Goal: Task Accomplishment & Management: Use online tool/utility

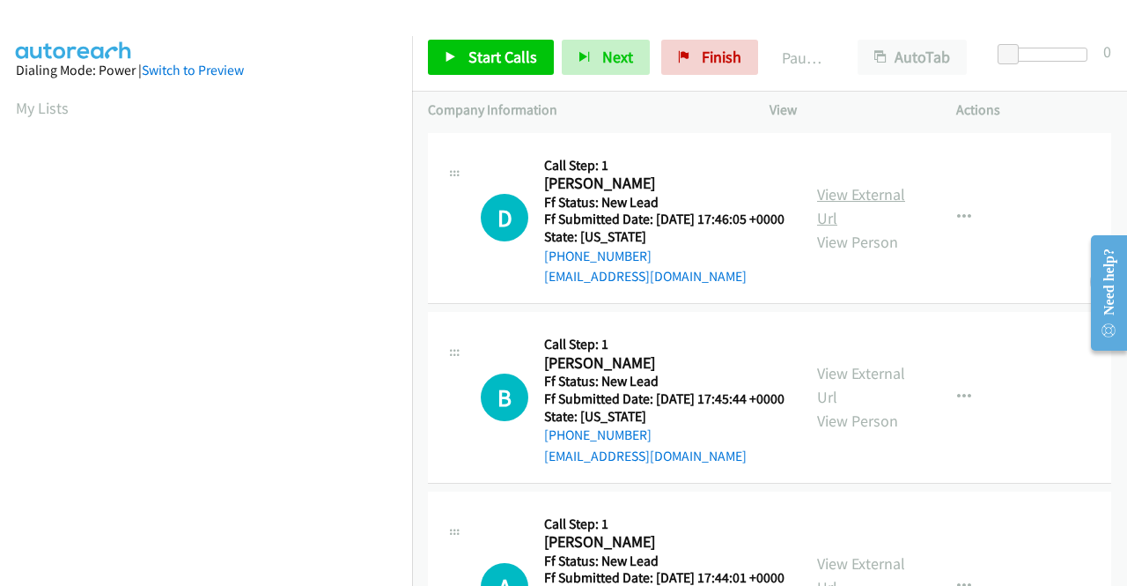
click at [857, 204] on link "View External Url" at bounding box center [861, 206] width 88 height 44
click at [842, 406] on link "View External Url" at bounding box center [861, 385] width 88 height 44
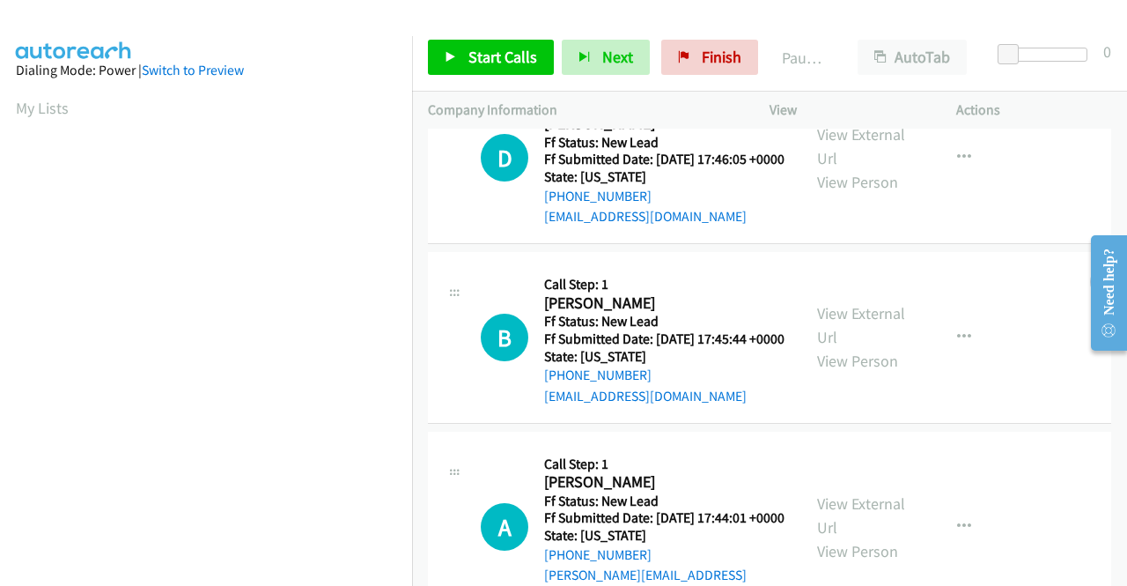
scroll to position [88, 0]
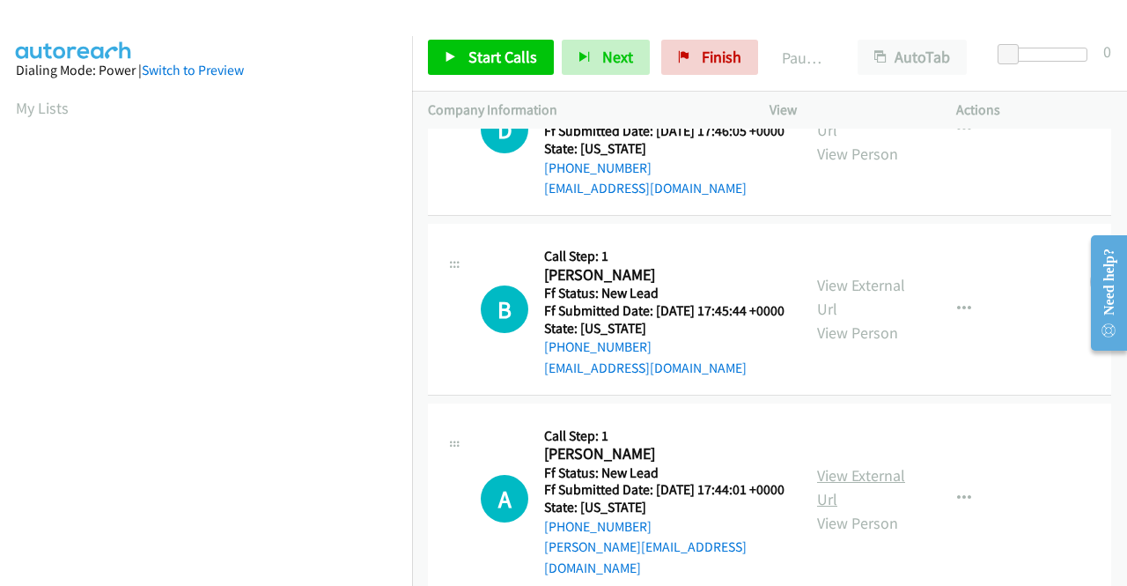
click at [890, 506] on link "View External Url" at bounding box center [861, 487] width 88 height 44
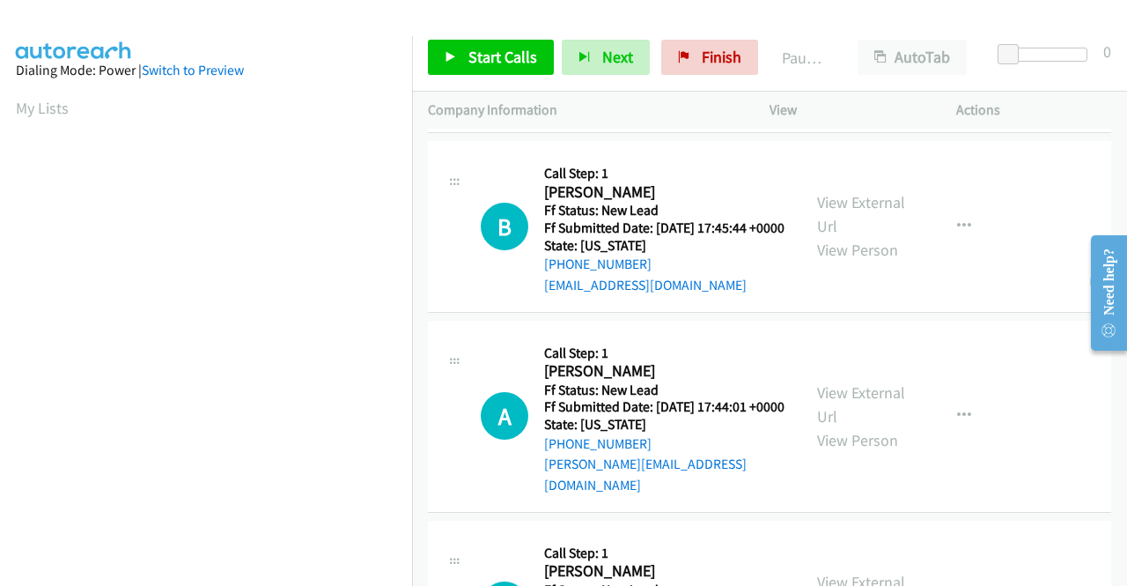
scroll to position [264, 0]
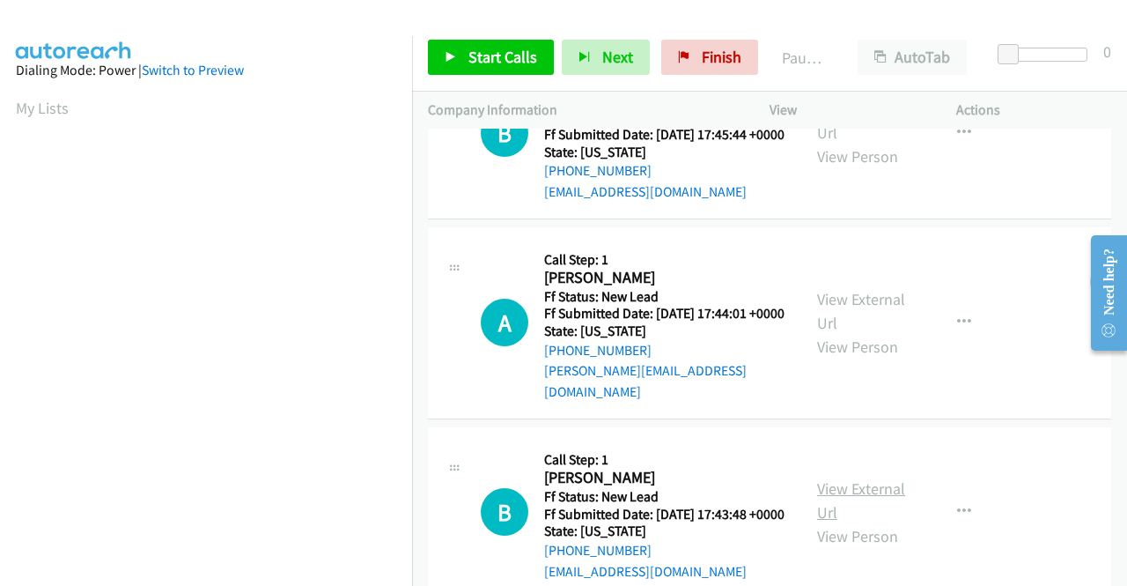
click at [845, 522] on link "View External Url" at bounding box center [861, 500] width 88 height 44
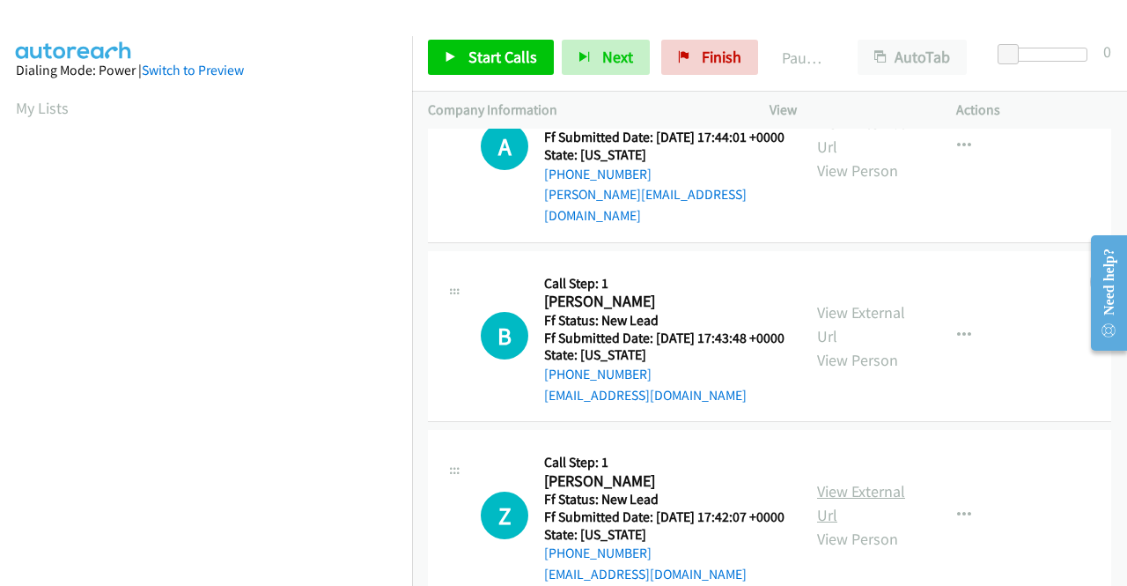
click at [866, 525] on link "View External Url" at bounding box center [861, 503] width 88 height 44
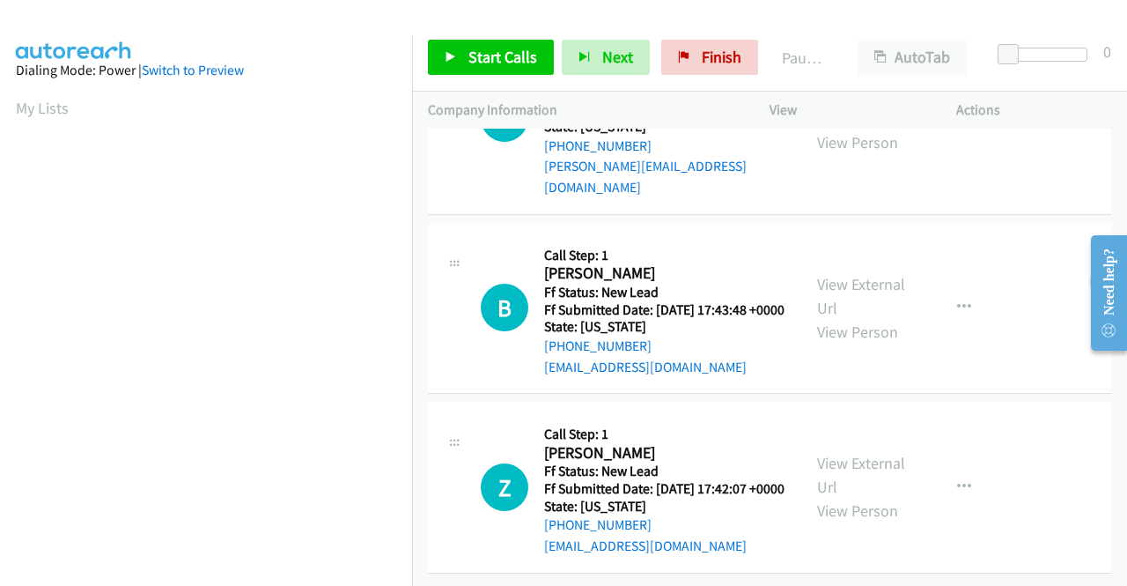
scroll to position [546, 0]
click at [518, 53] on span "Start Calls" at bounding box center [502, 57] width 69 height 20
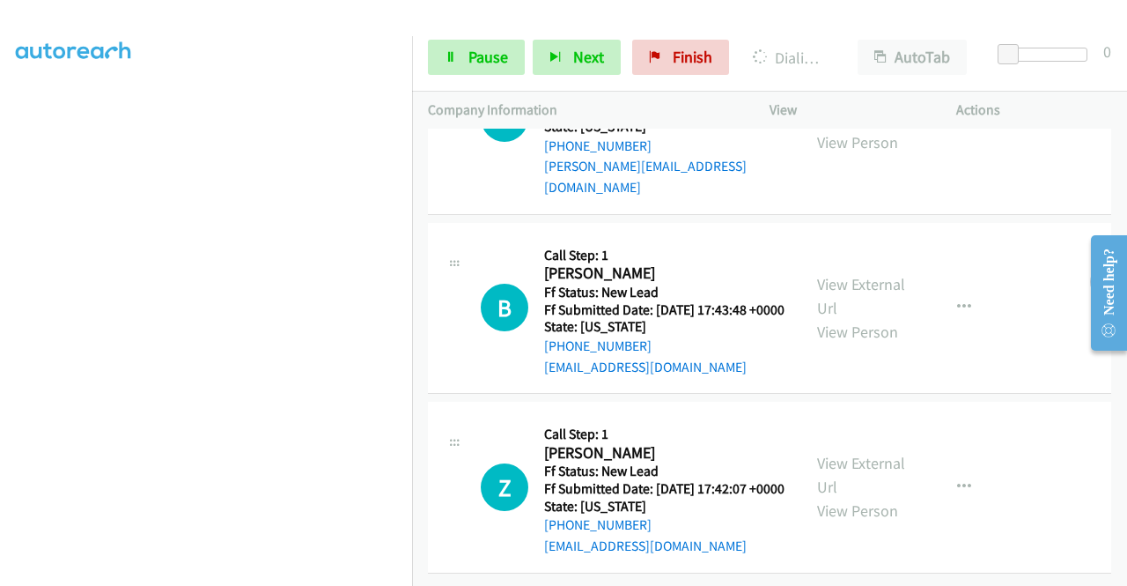
scroll to position [0, 0]
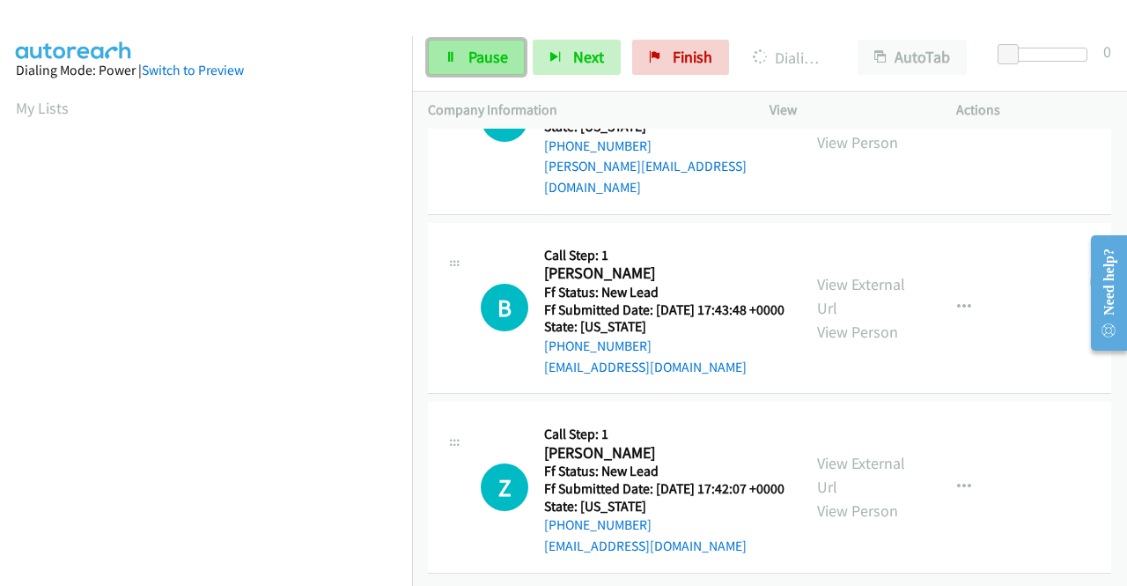
click at [480, 45] on link "Pause" at bounding box center [476, 57] width 97 height 35
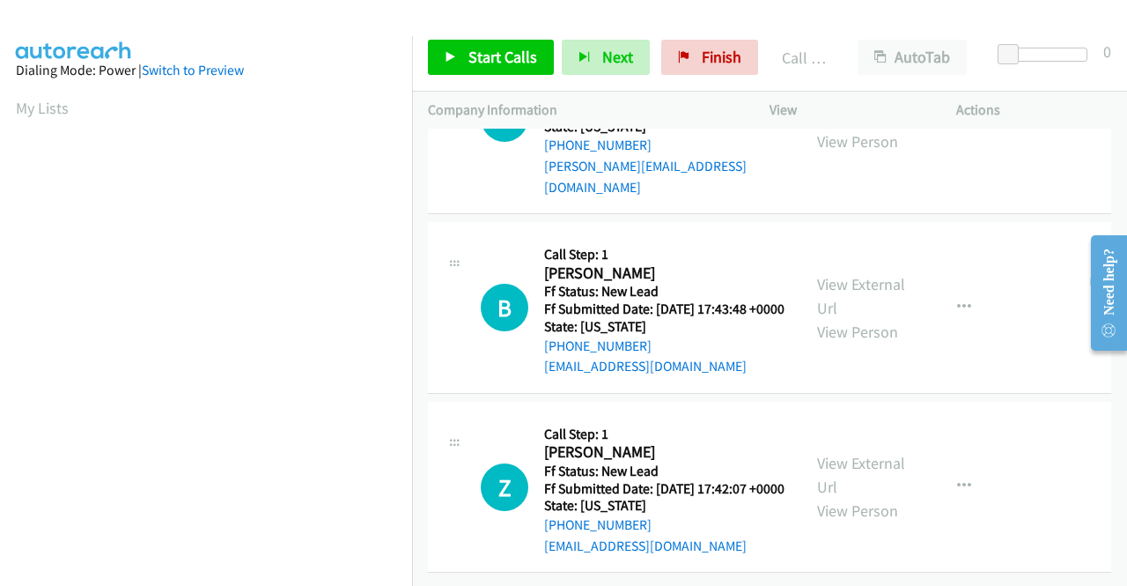
scroll to position [583, 0]
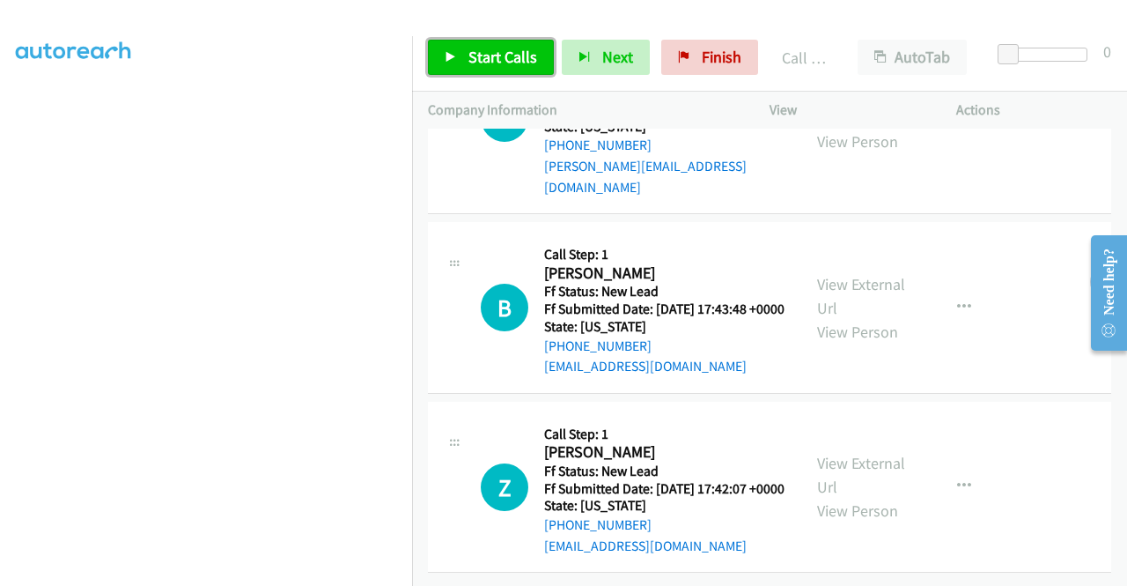
click at [475, 53] on span "Start Calls" at bounding box center [502, 57] width 69 height 20
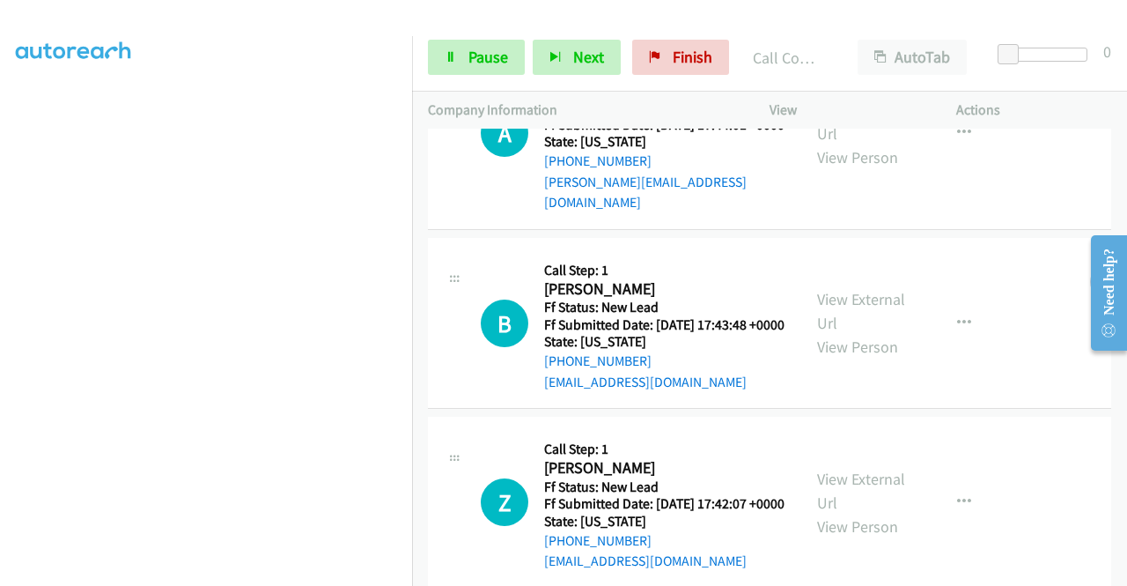
scroll to position [0, 0]
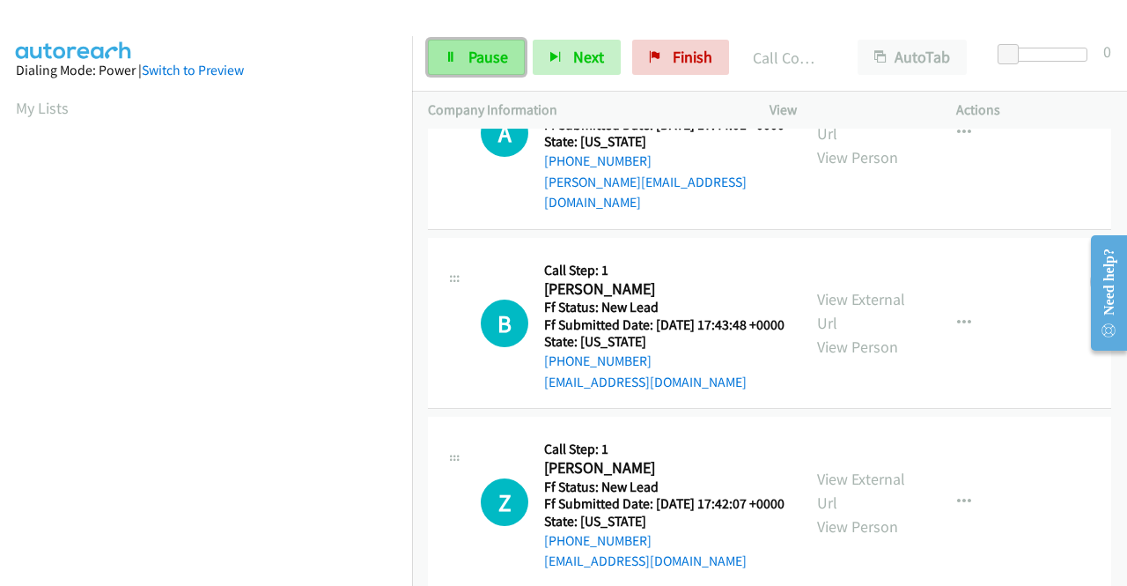
click at [481, 59] on span "Pause" at bounding box center [488, 57] width 40 height 20
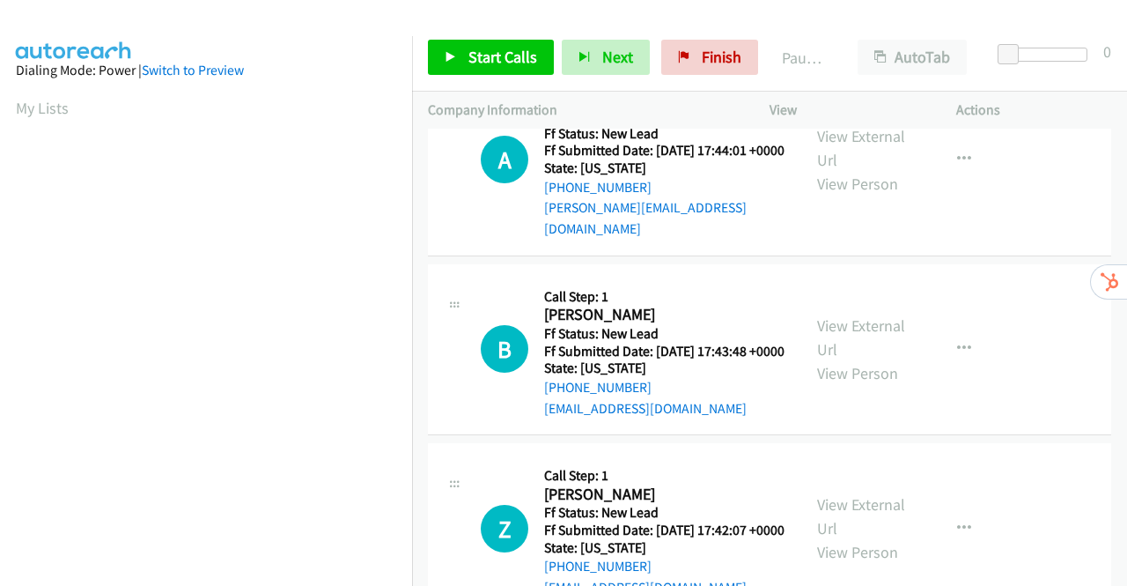
scroll to position [153, 0]
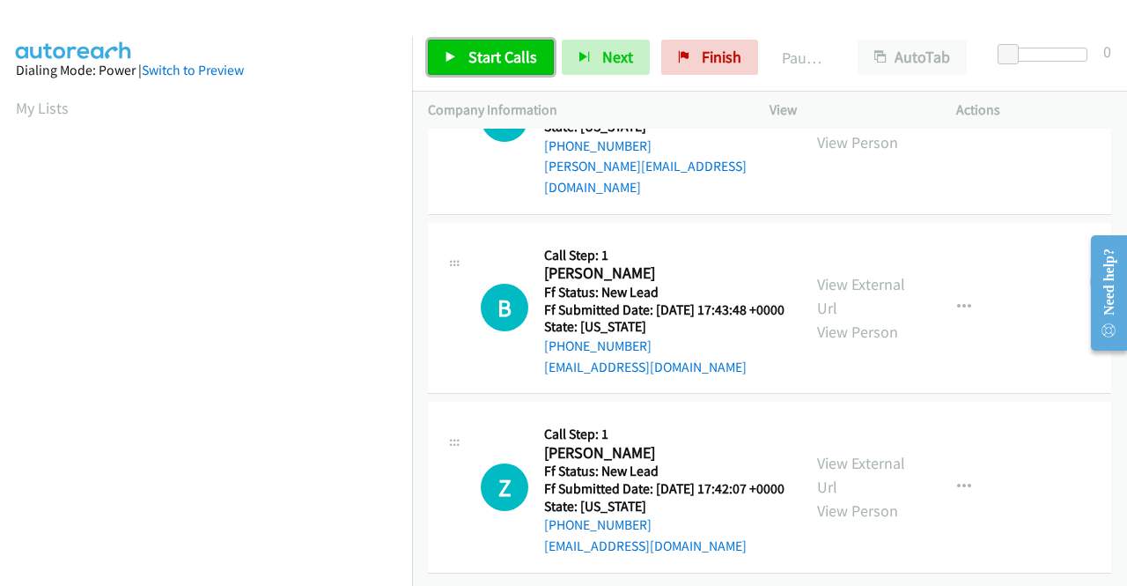
click at [492, 48] on span "Start Calls" at bounding box center [502, 57] width 69 height 20
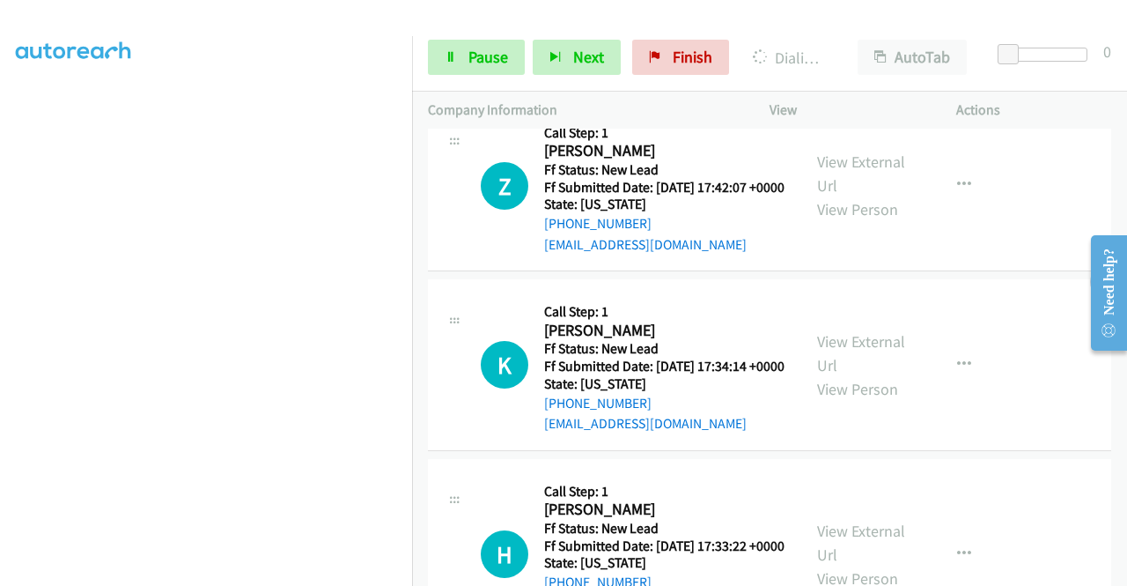
scroll to position [528, 0]
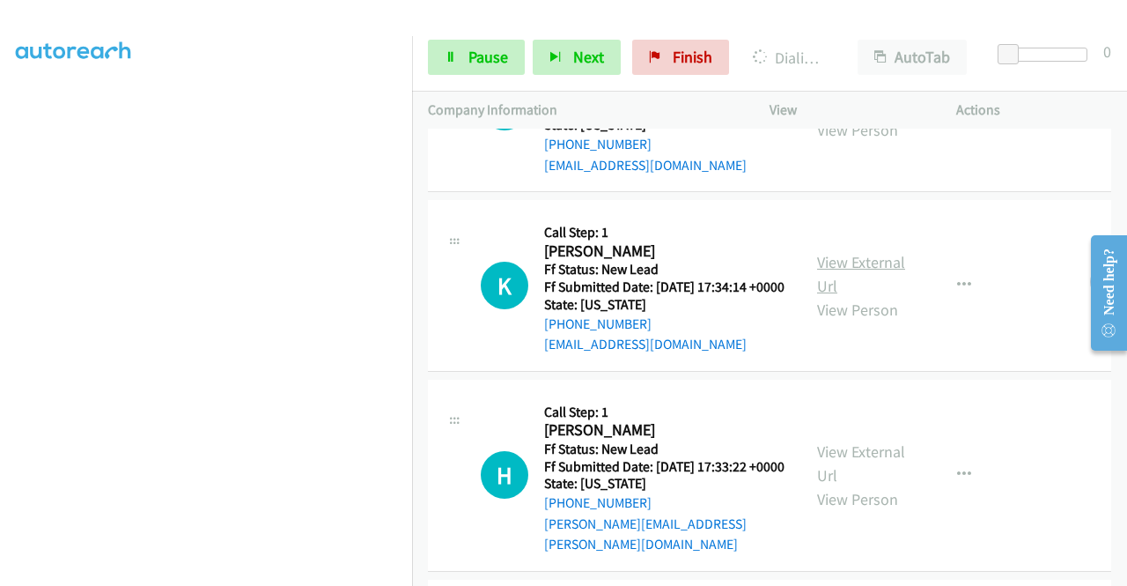
click at [869, 296] on link "View External Url" at bounding box center [861, 274] width 88 height 44
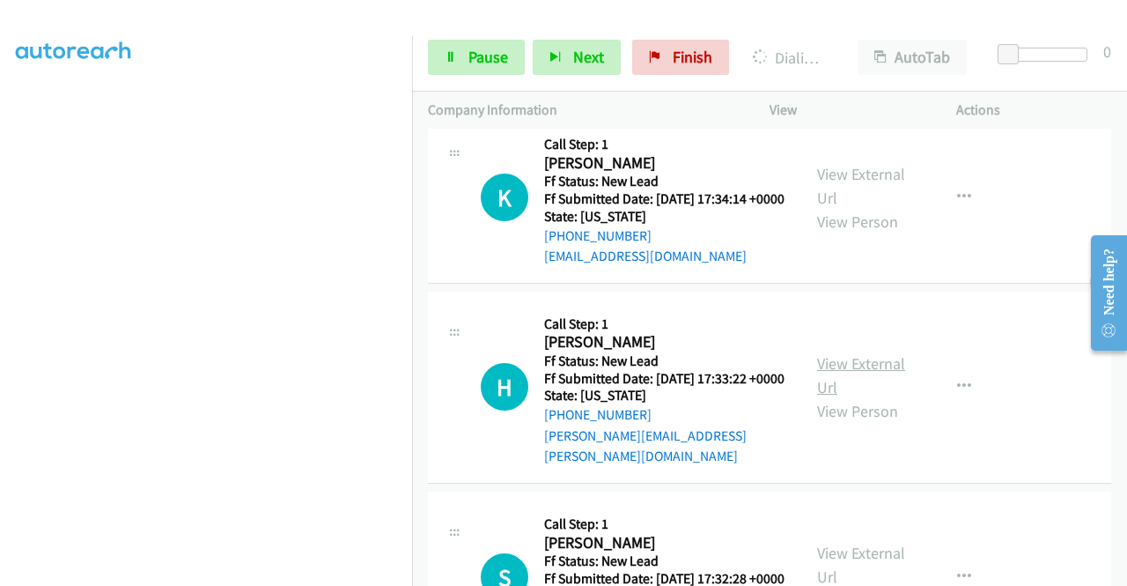
click at [870, 397] on link "View External Url" at bounding box center [861, 375] width 88 height 44
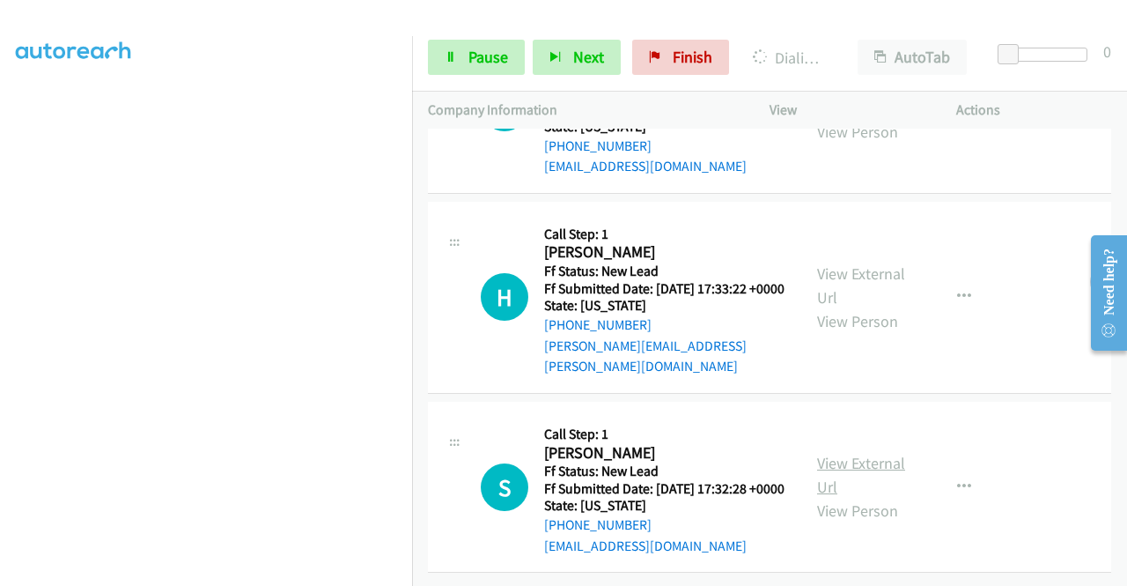
click at [851, 453] on link "View External Url" at bounding box center [861, 475] width 88 height 44
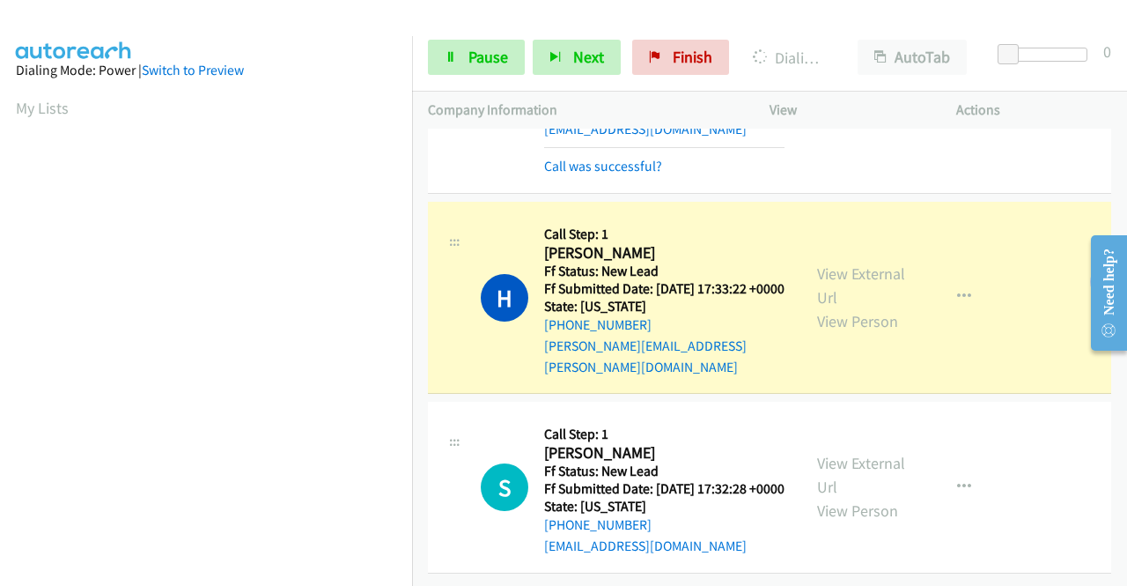
scroll to position [176, 0]
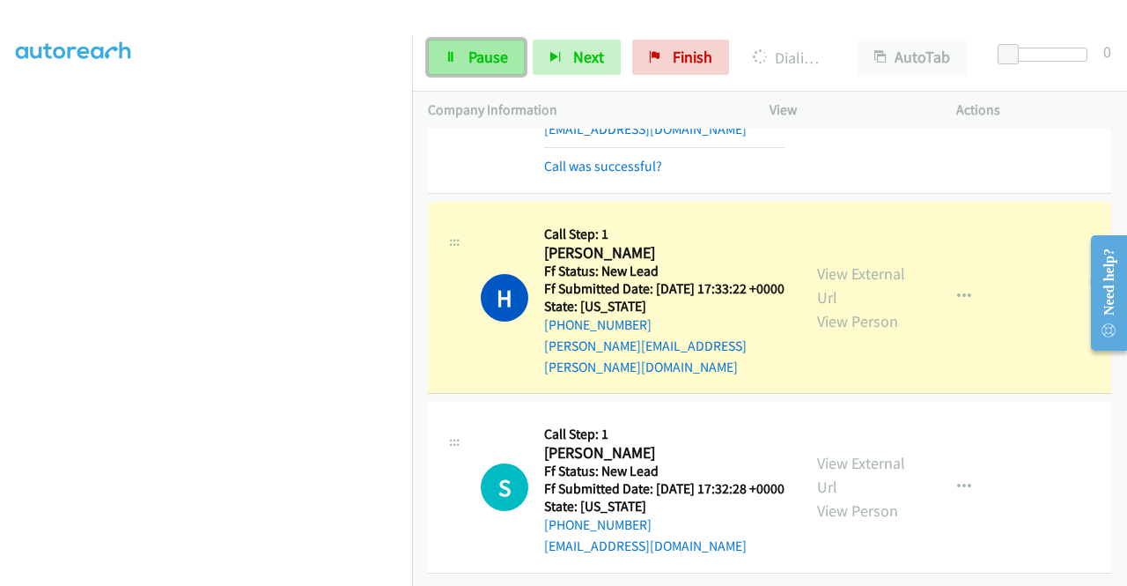
click at [463, 61] on link "Pause" at bounding box center [476, 57] width 97 height 35
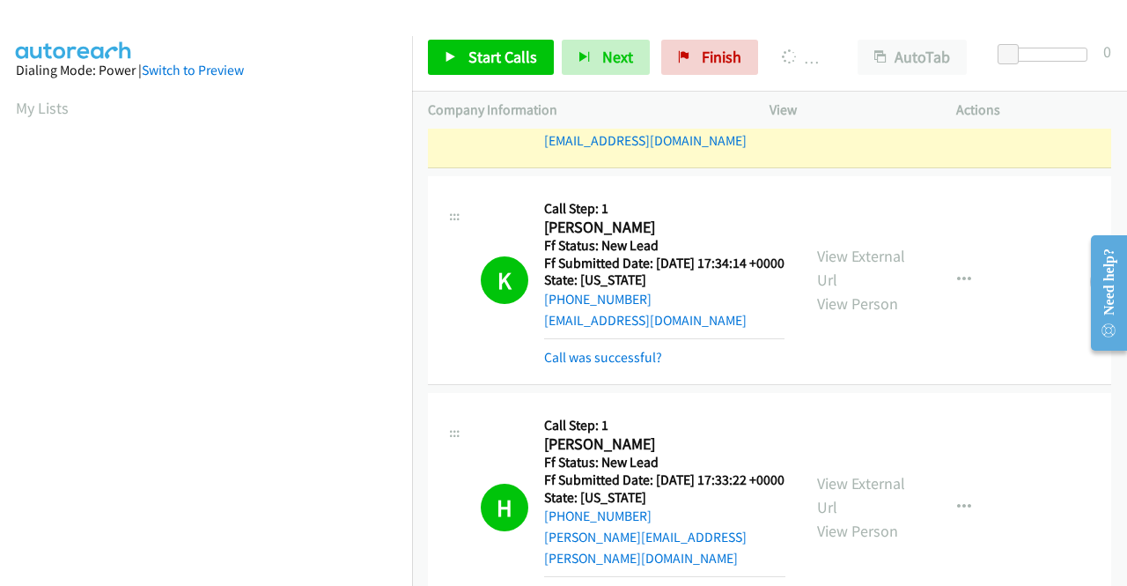
scroll to position [402, 0]
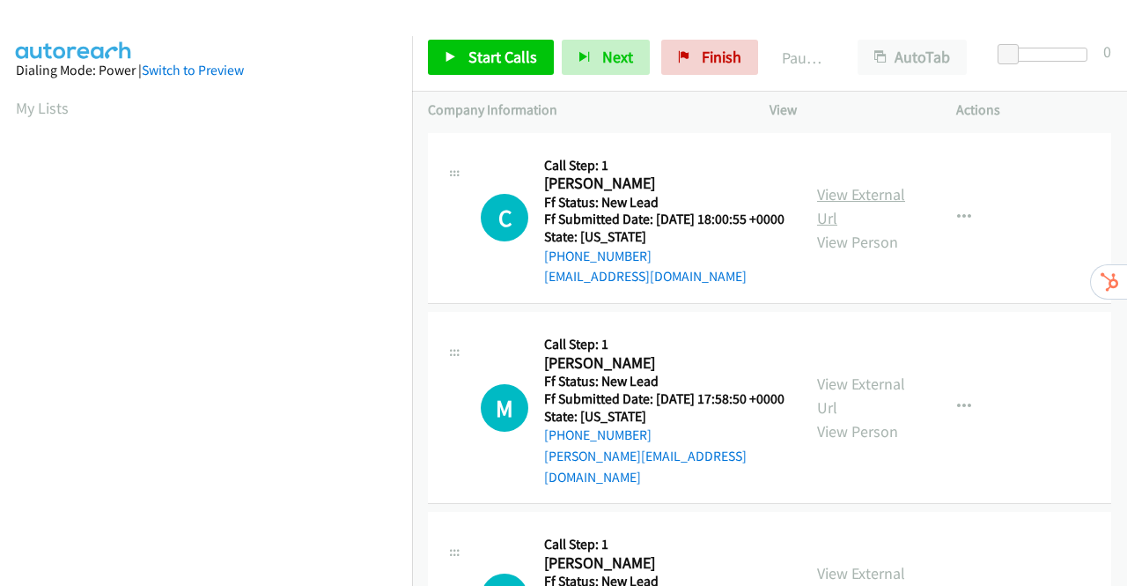
click at [857, 202] on link "View External Url" at bounding box center [861, 206] width 88 height 44
click at [848, 407] on link "View External Url" at bounding box center [861, 395] width 88 height 44
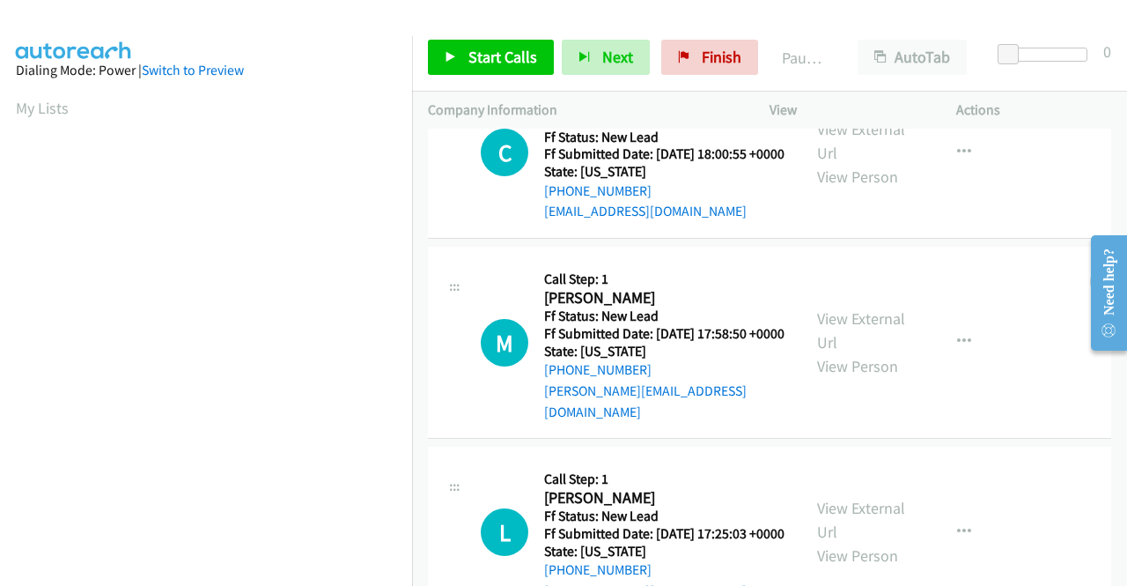
scroll to position [264, 0]
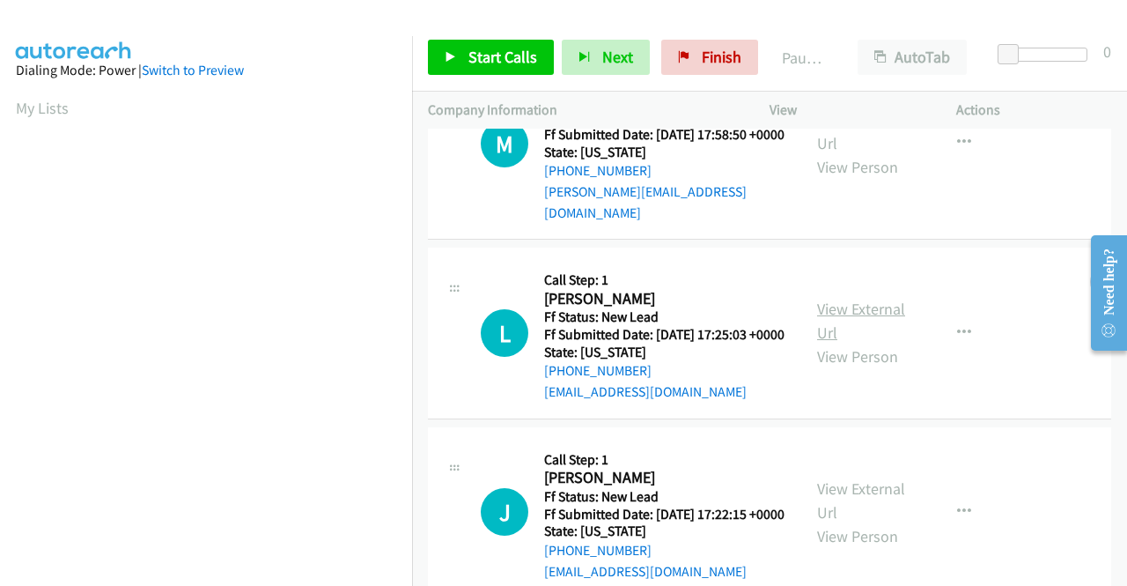
click at [835, 326] on link "View External Url" at bounding box center [861, 320] width 88 height 44
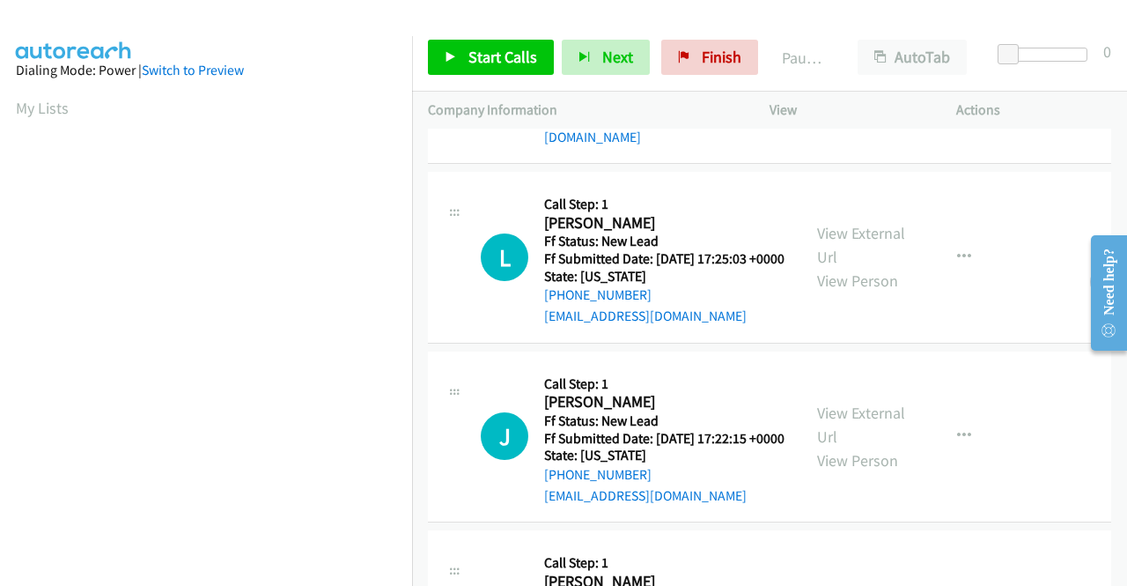
scroll to position [440, 0]
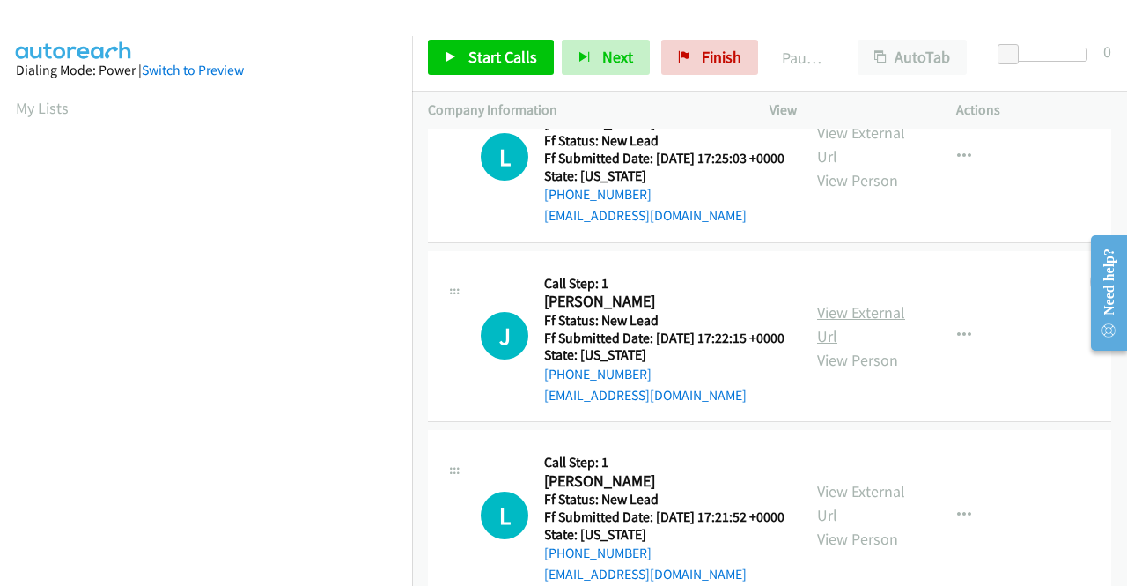
click at [836, 346] on link "View External Url" at bounding box center [861, 324] width 88 height 44
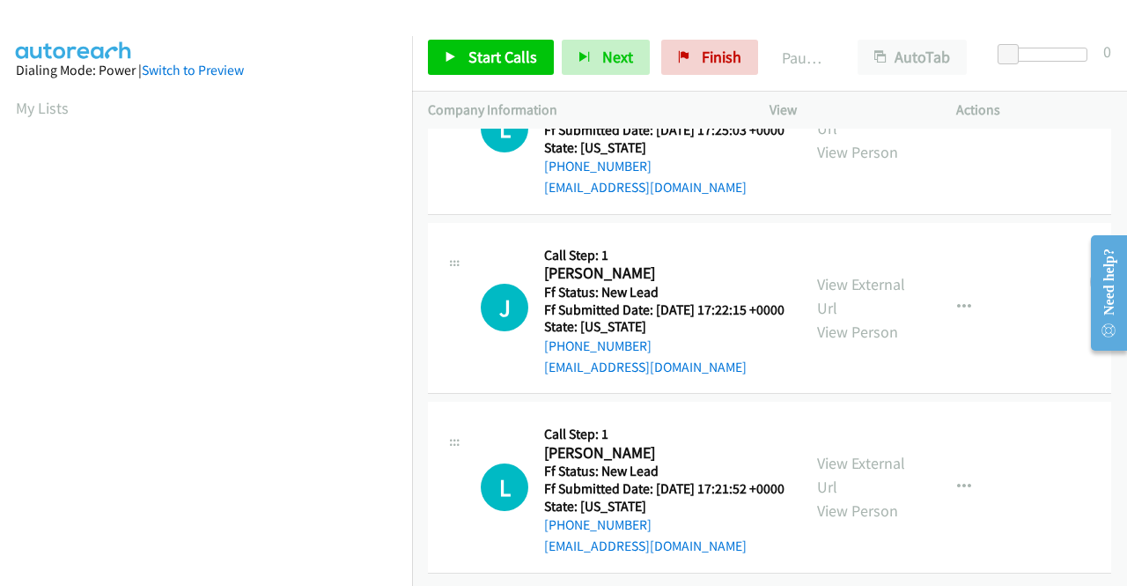
scroll to position [546, 0]
click at [862, 453] on link "View External Url" at bounding box center [861, 475] width 88 height 44
click at [465, 59] on link "Start Calls" at bounding box center [491, 57] width 126 height 35
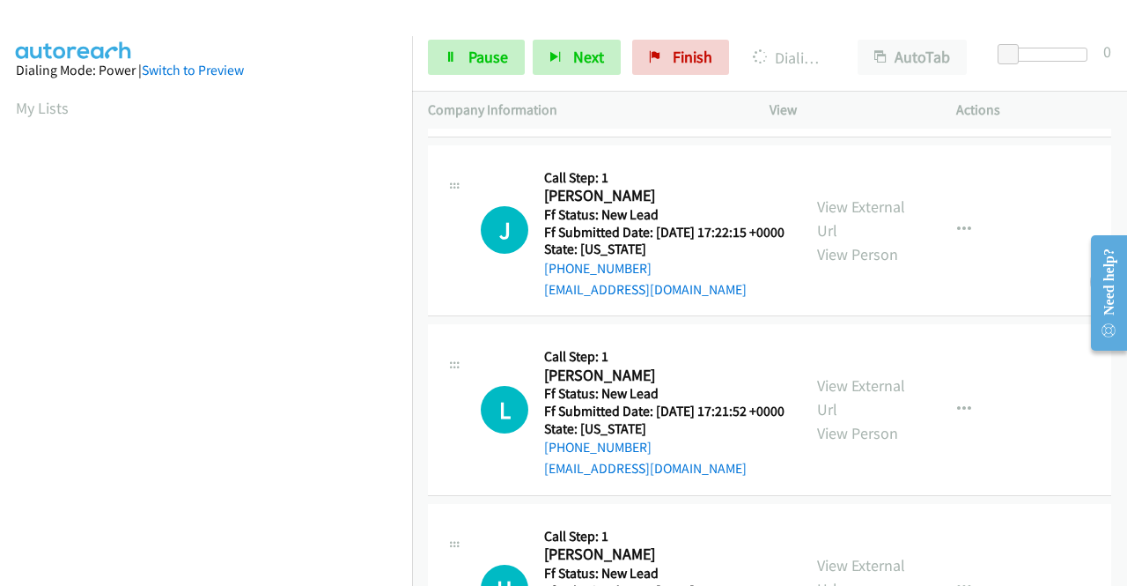
scroll to position [194, 0]
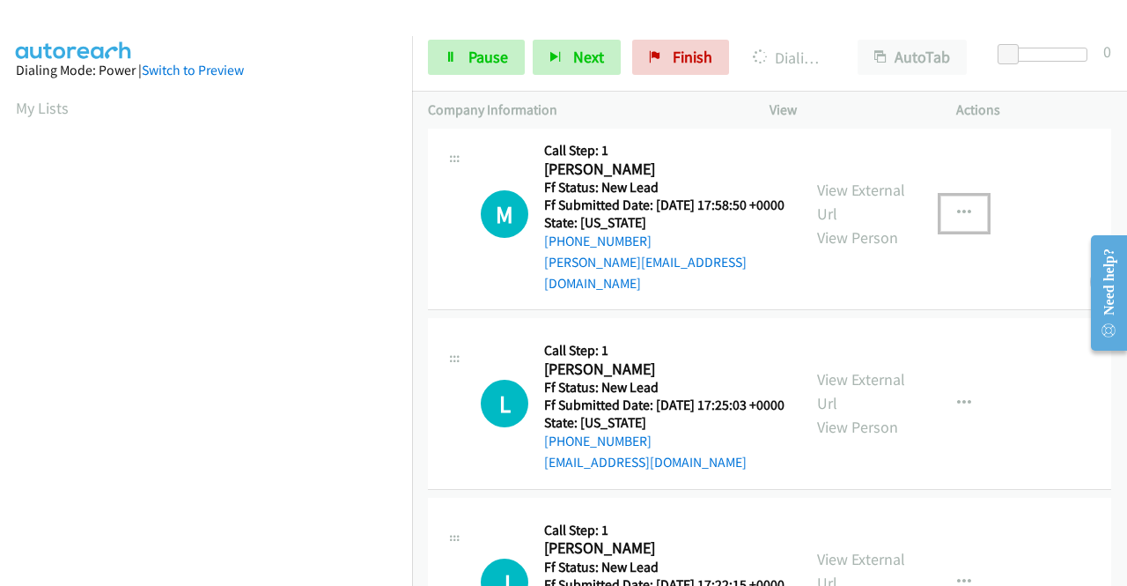
click at [957, 220] on icon "button" at bounding box center [964, 213] width 14 height 14
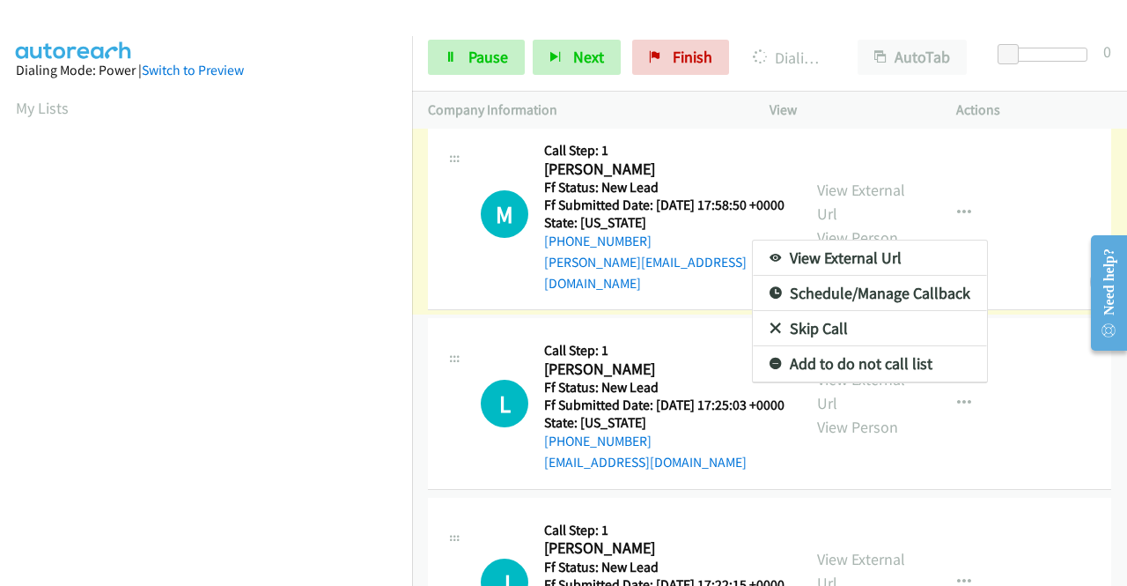
scroll to position [264, 0]
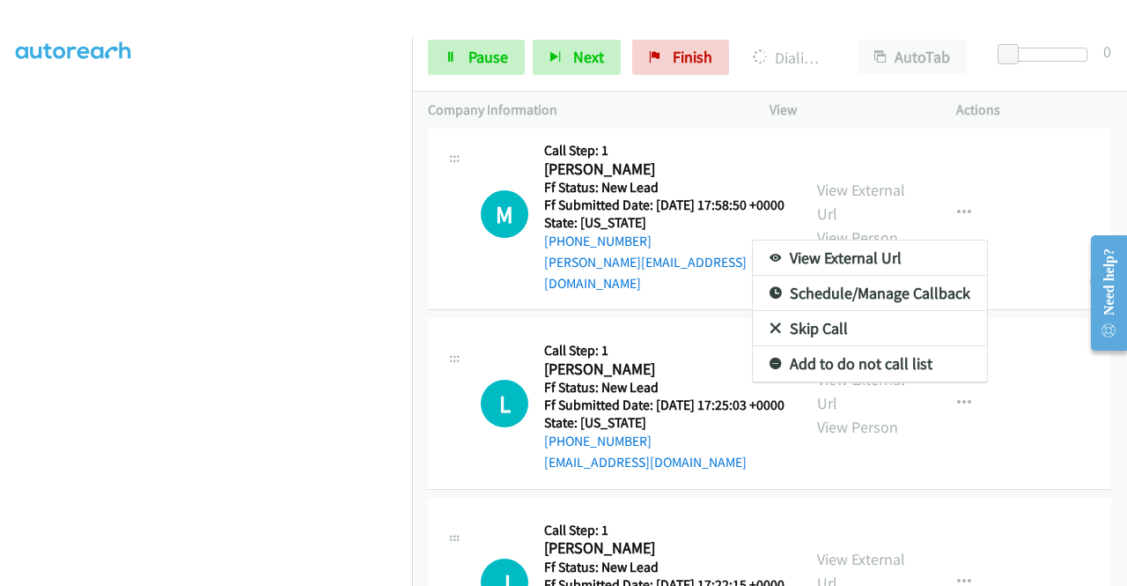
click at [796, 330] on link "Skip Call" at bounding box center [870, 328] width 234 height 35
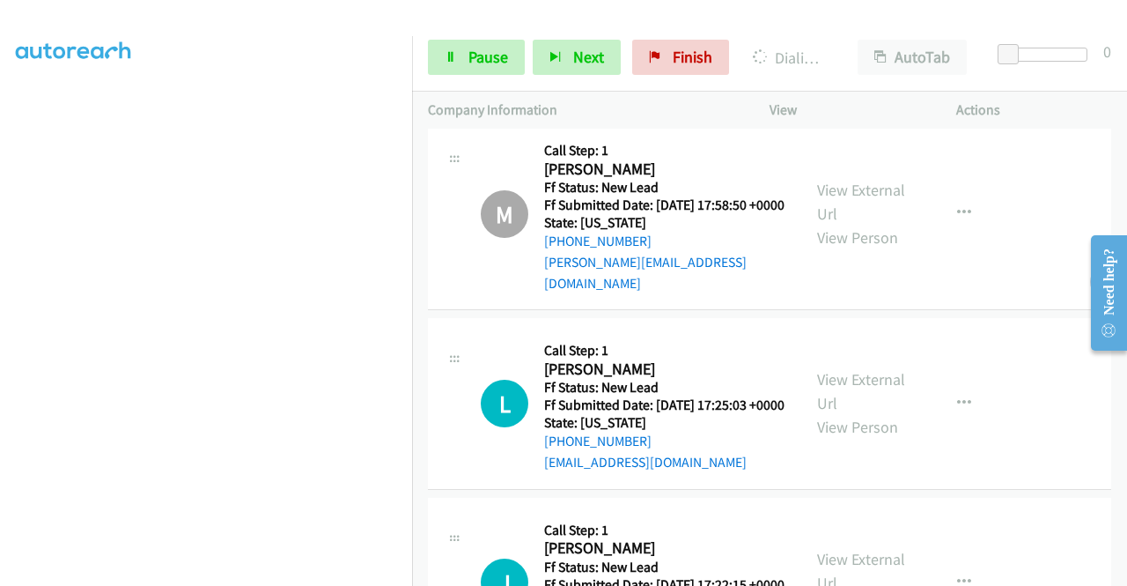
scroll to position [402, 0]
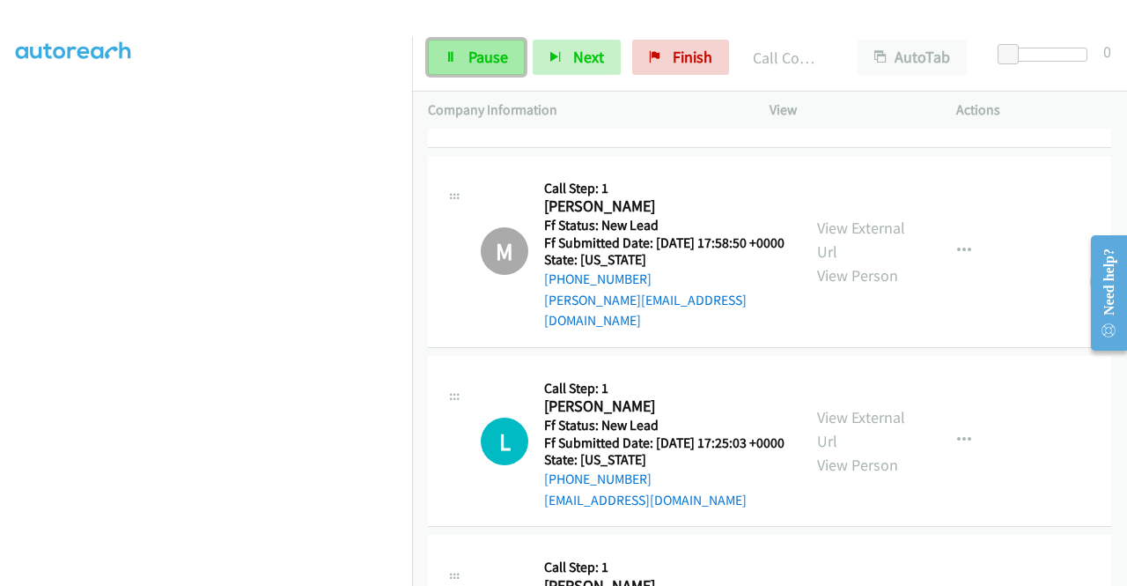
click at [489, 50] on span "Pause" at bounding box center [488, 57] width 40 height 20
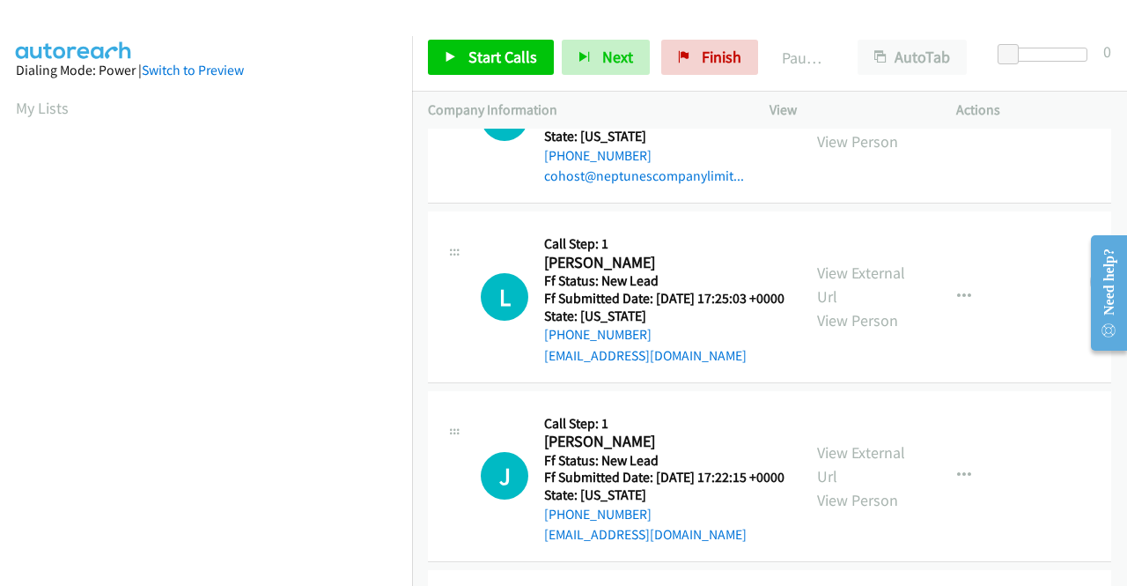
scroll to position [85, 0]
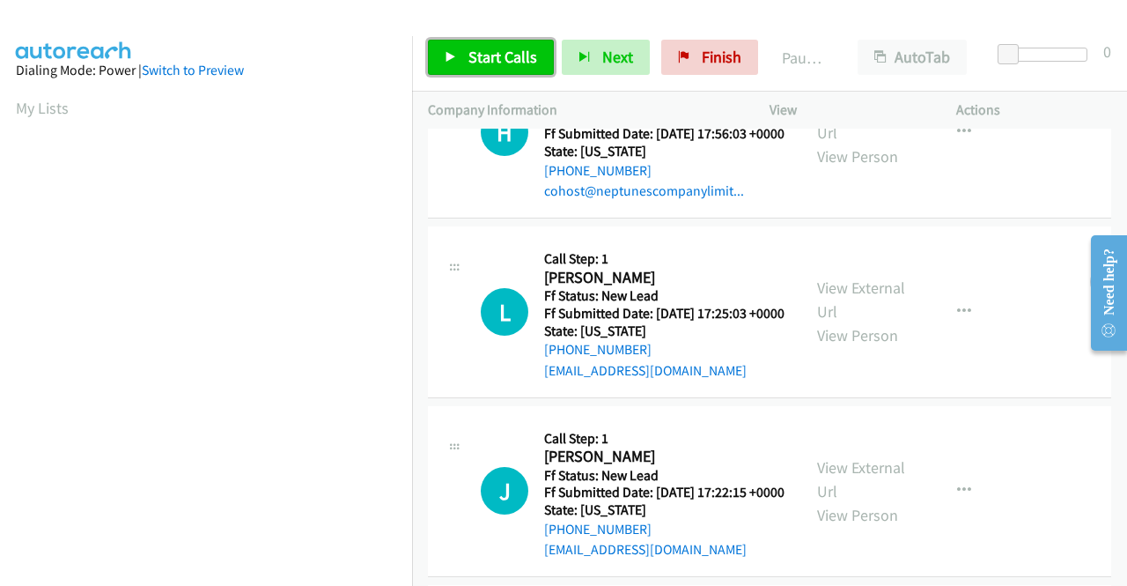
click at [504, 56] on span "Start Calls" at bounding box center [502, 57] width 69 height 20
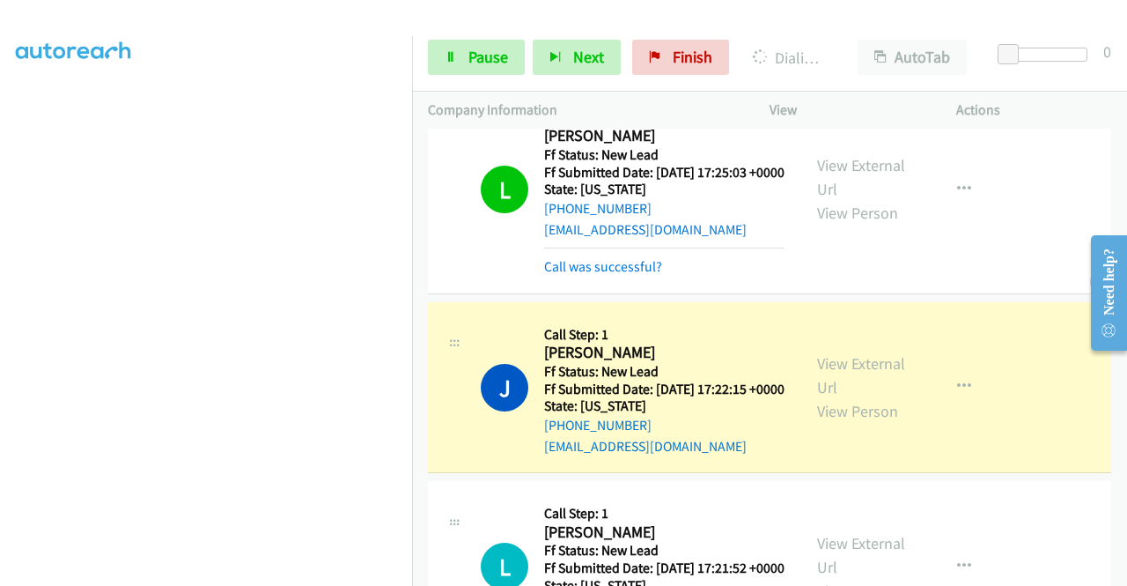
scroll to position [440, 0]
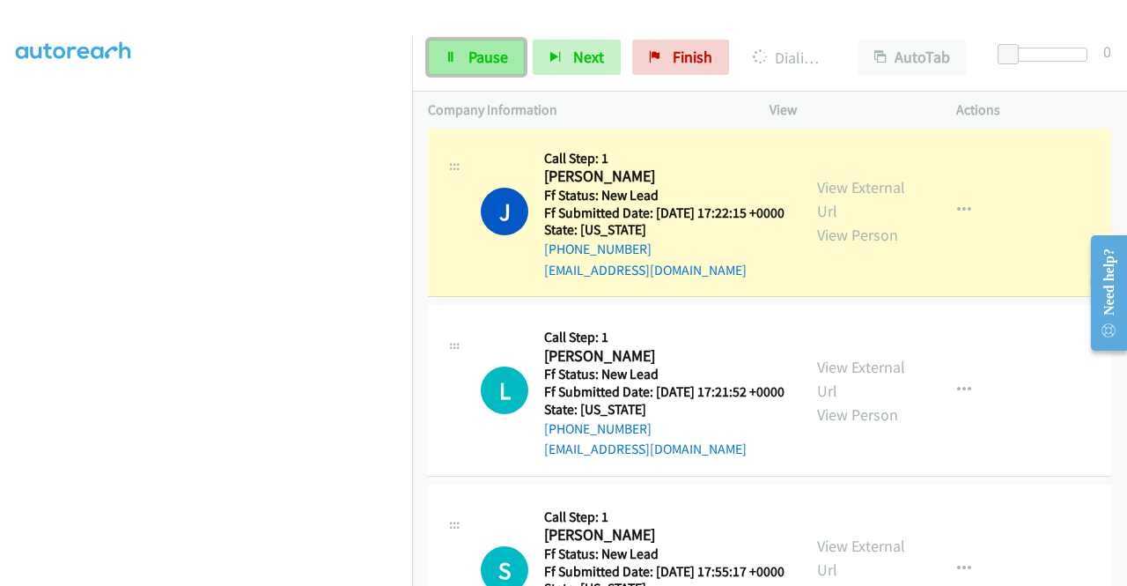
click at [477, 58] on span "Pause" at bounding box center [488, 57] width 40 height 20
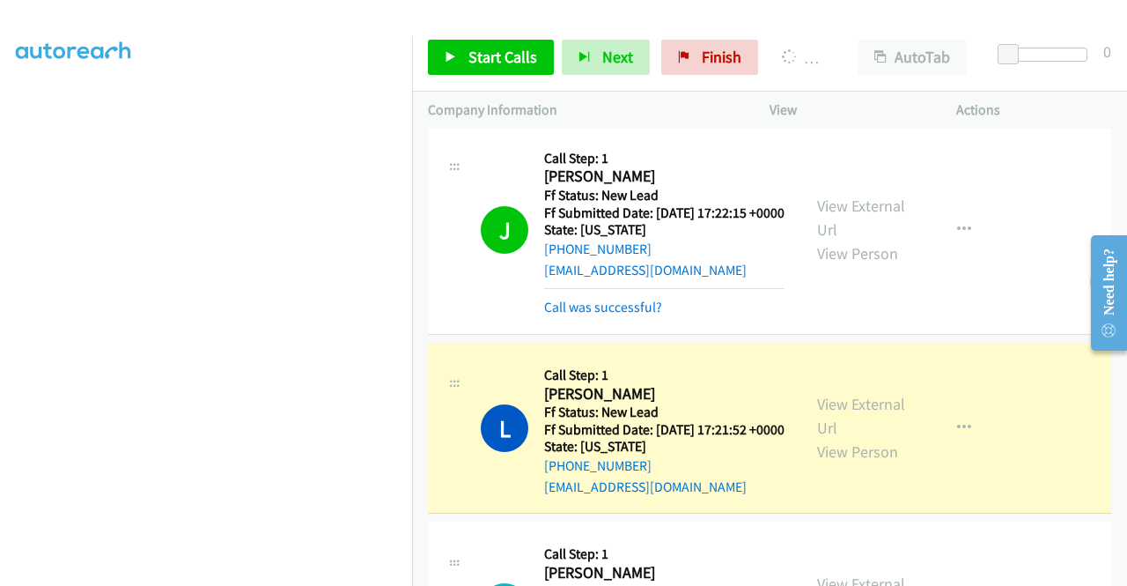
scroll to position [402, 0]
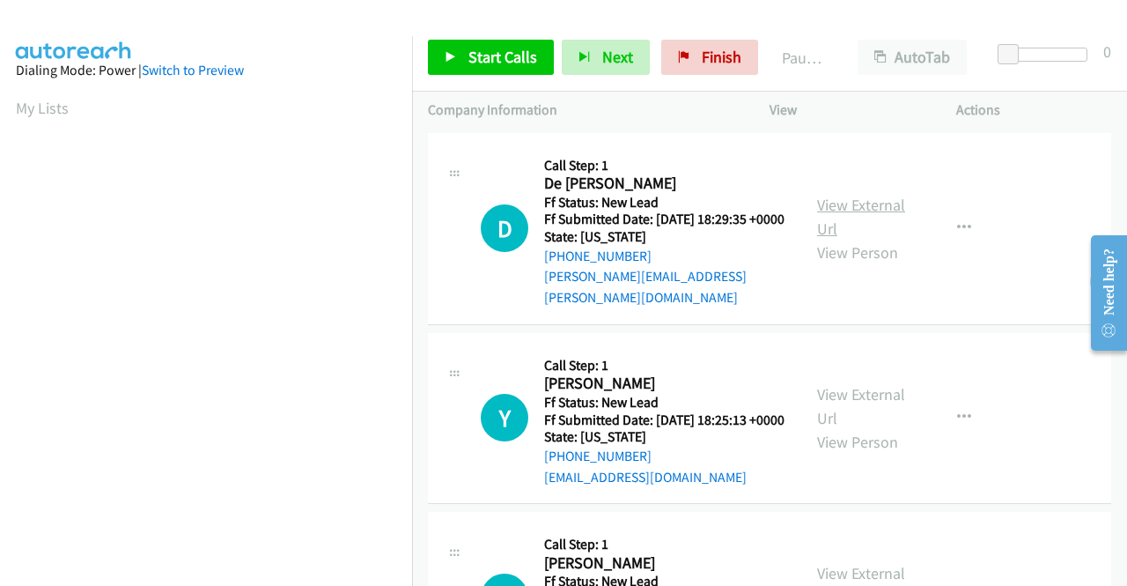
click at [845, 196] on link "View External Url" at bounding box center [861, 217] width 88 height 44
click at [864, 395] on link "View External Url" at bounding box center [861, 406] width 88 height 44
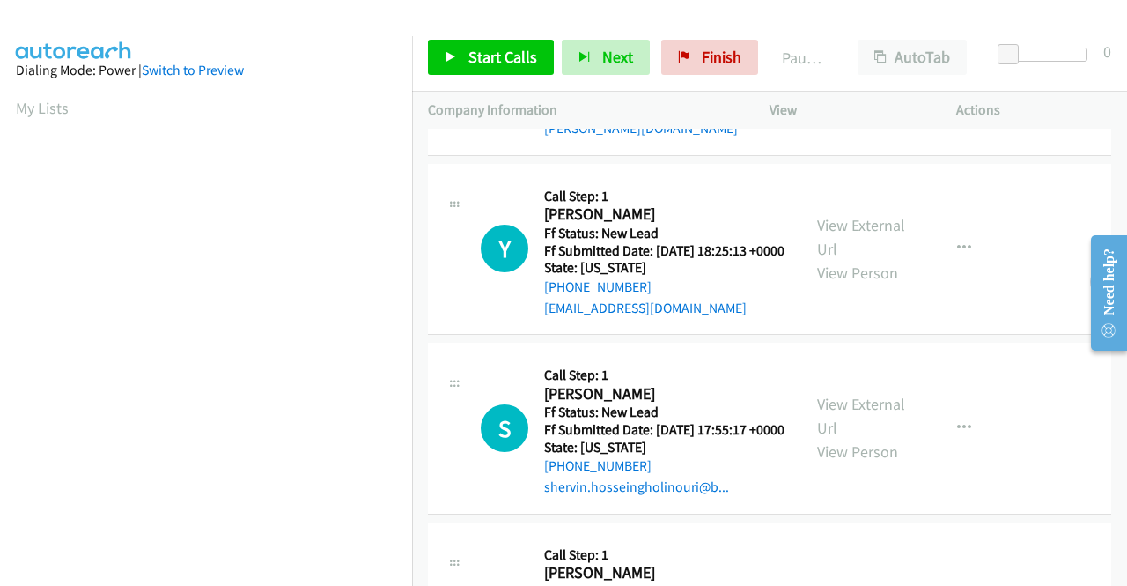
scroll to position [176, 0]
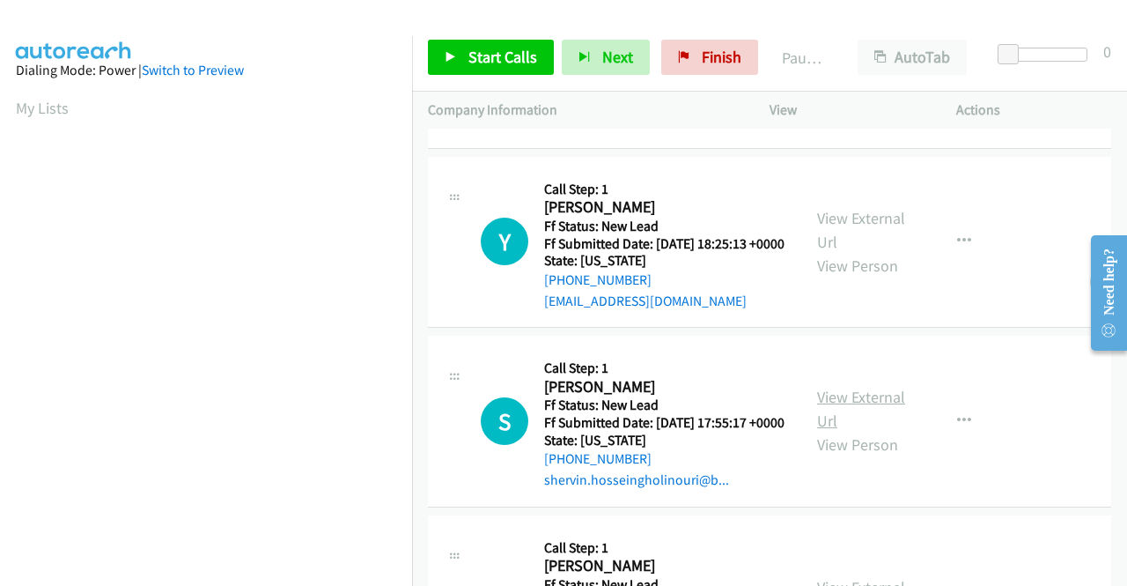
click at [855, 425] on link "View External Url" at bounding box center [861, 409] width 88 height 44
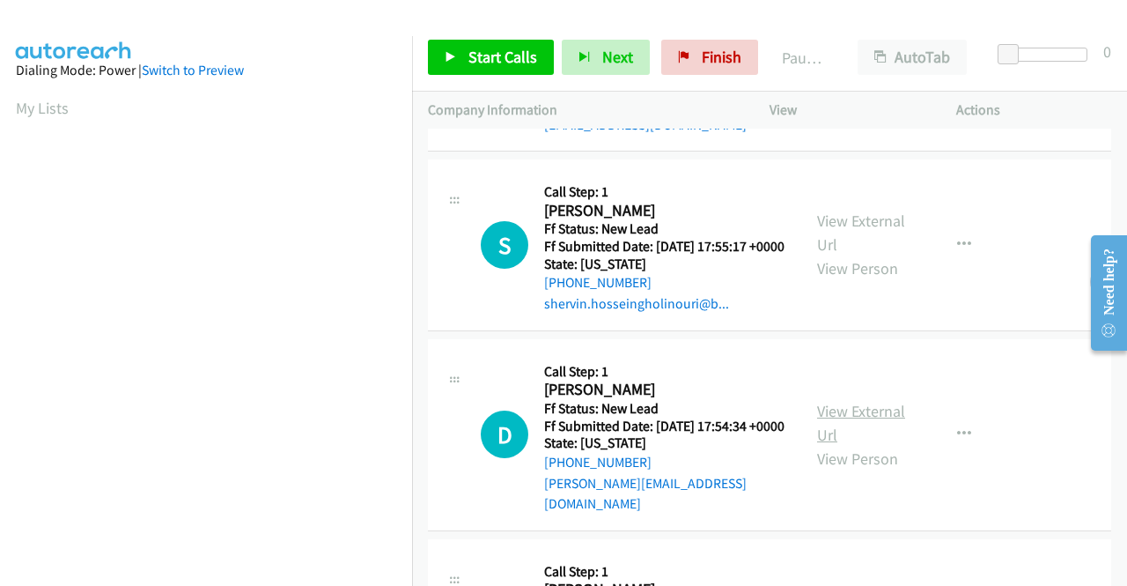
click at [858, 438] on link "View External Url" at bounding box center [861, 423] width 88 height 44
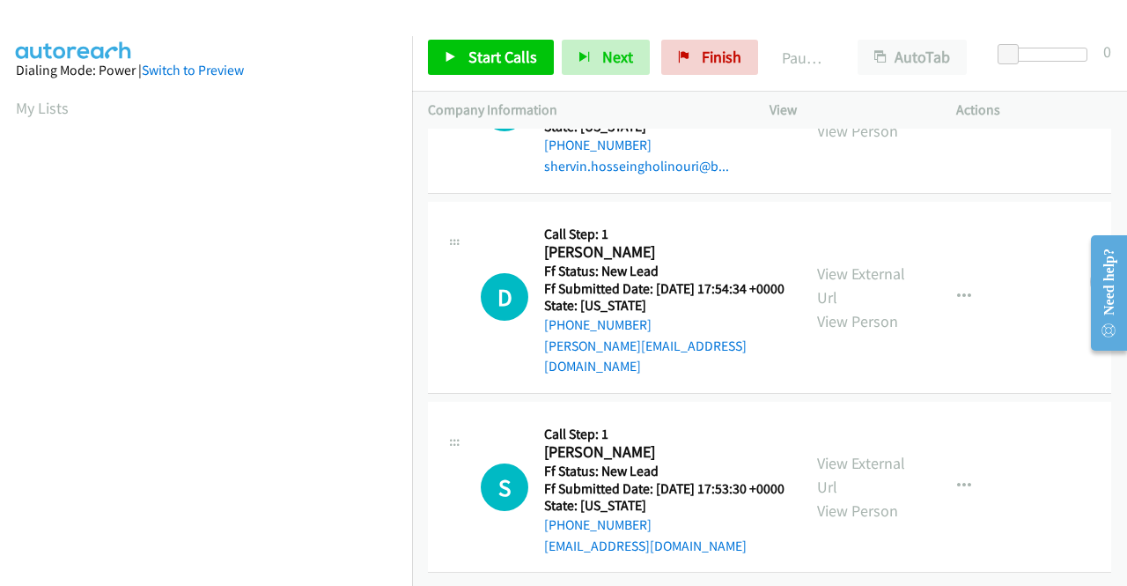
scroll to position [528, 0]
click at [863, 464] on link "View External Url" at bounding box center [861, 475] width 88 height 44
click at [453, 48] on link "Start Calls" at bounding box center [491, 57] width 126 height 35
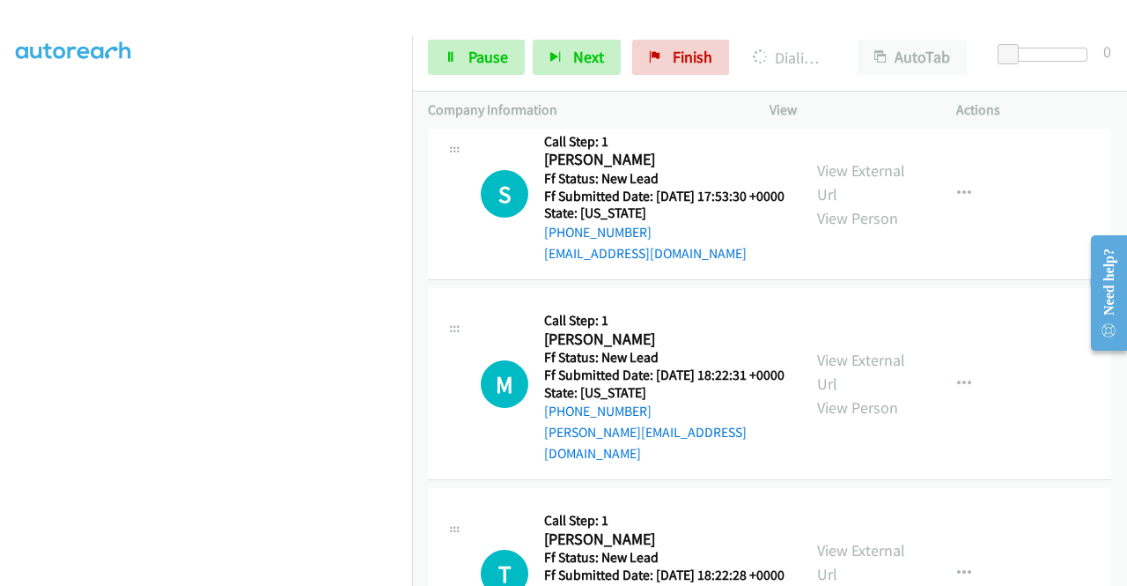
scroll to position [1023, 0]
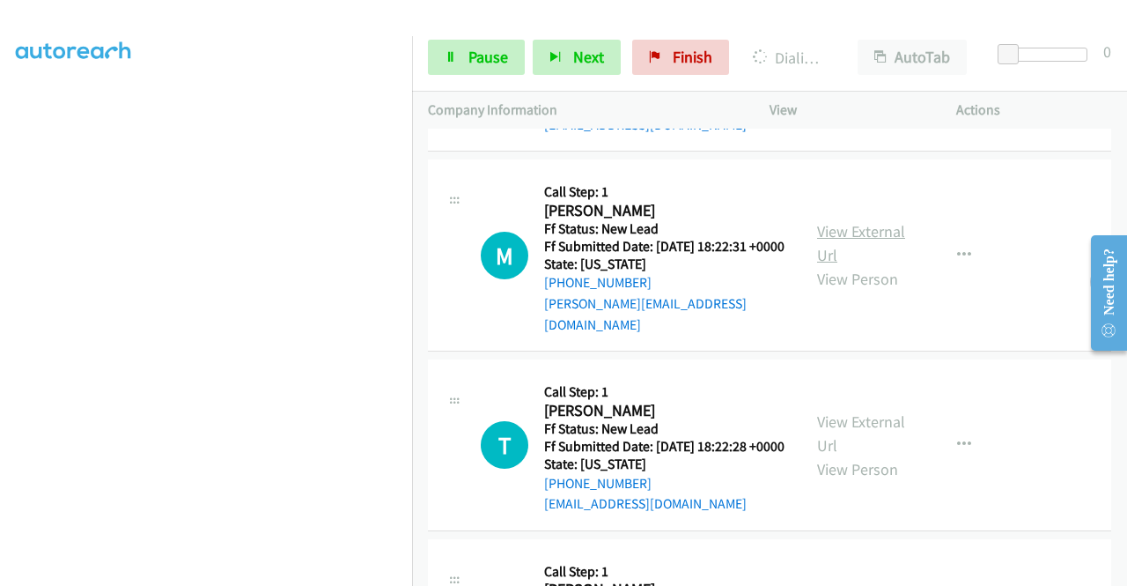
click at [843, 265] on link "View External Url" at bounding box center [861, 243] width 88 height 44
click at [845, 455] on link "View External Url" at bounding box center [861, 433] width 88 height 44
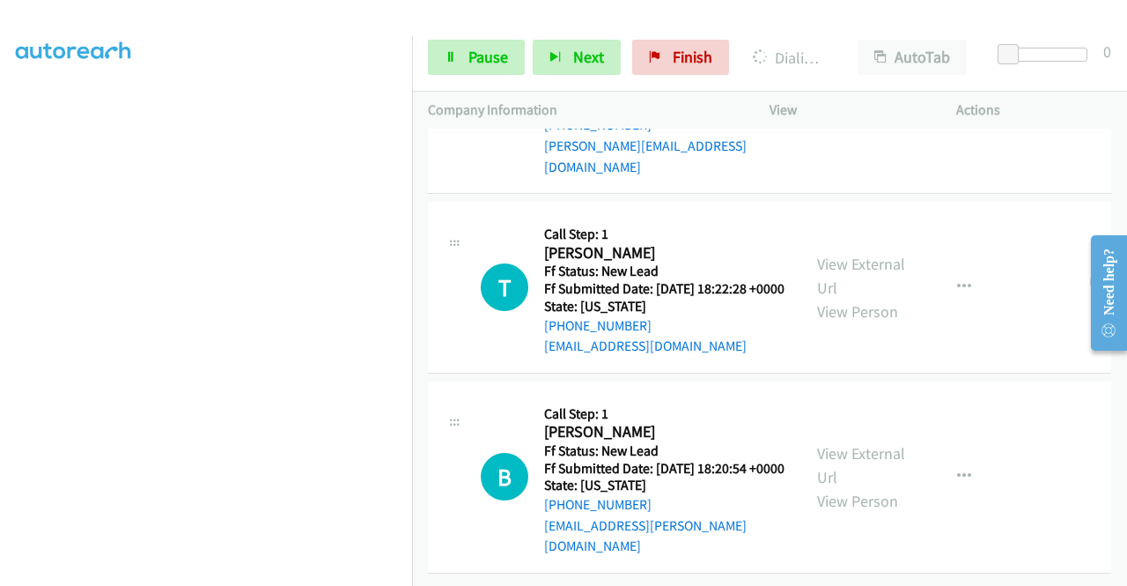
scroll to position [1247, 0]
click at [865, 443] on link "View External Url" at bounding box center [861, 465] width 88 height 44
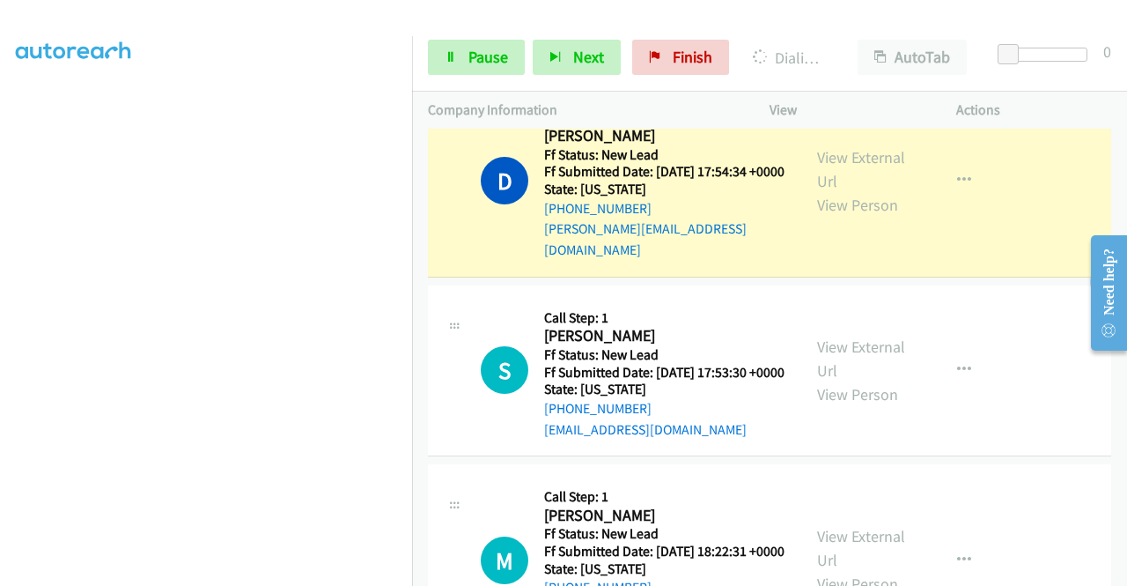
scroll to position [402, 0]
click at [494, 57] on span "Pause" at bounding box center [488, 57] width 40 height 20
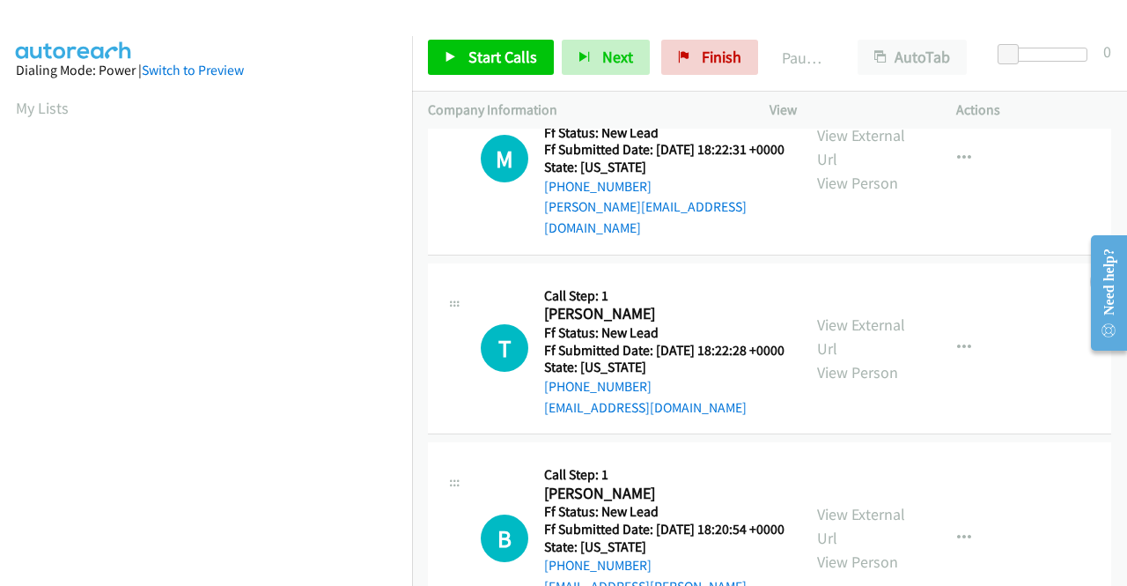
scroll to position [350, 0]
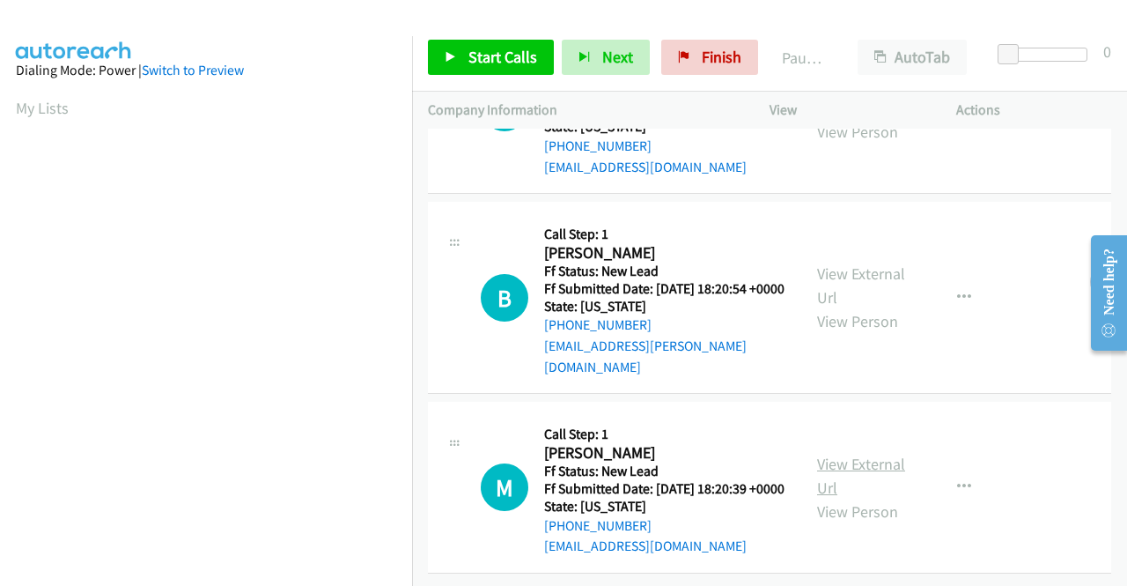
click at [859, 453] on link "View External Url" at bounding box center [861, 475] width 88 height 44
click at [495, 54] on span "Start Calls" at bounding box center [502, 57] width 69 height 20
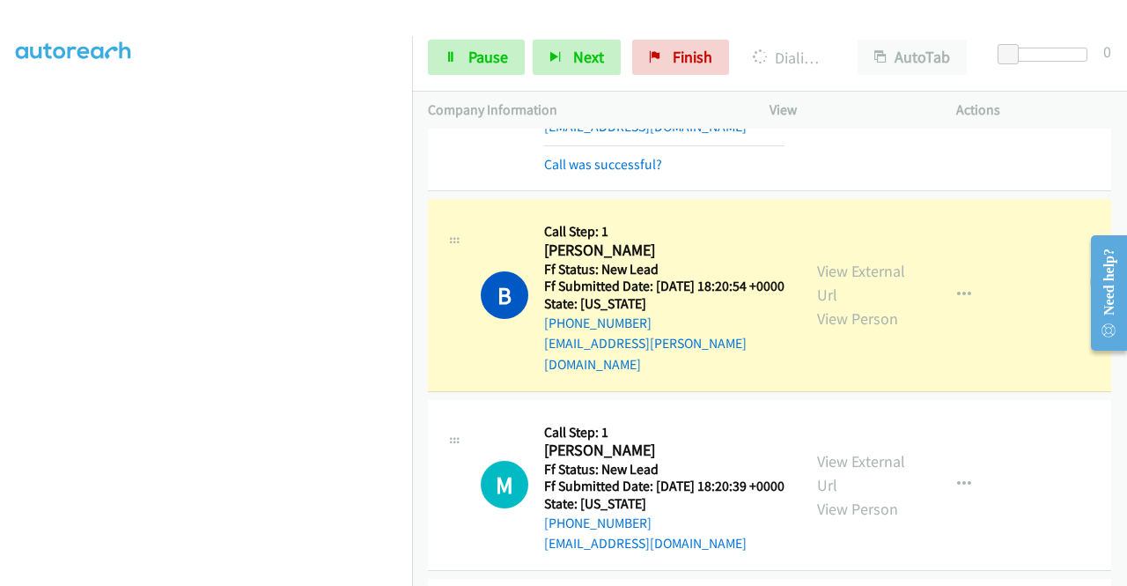
scroll to position [0, 0]
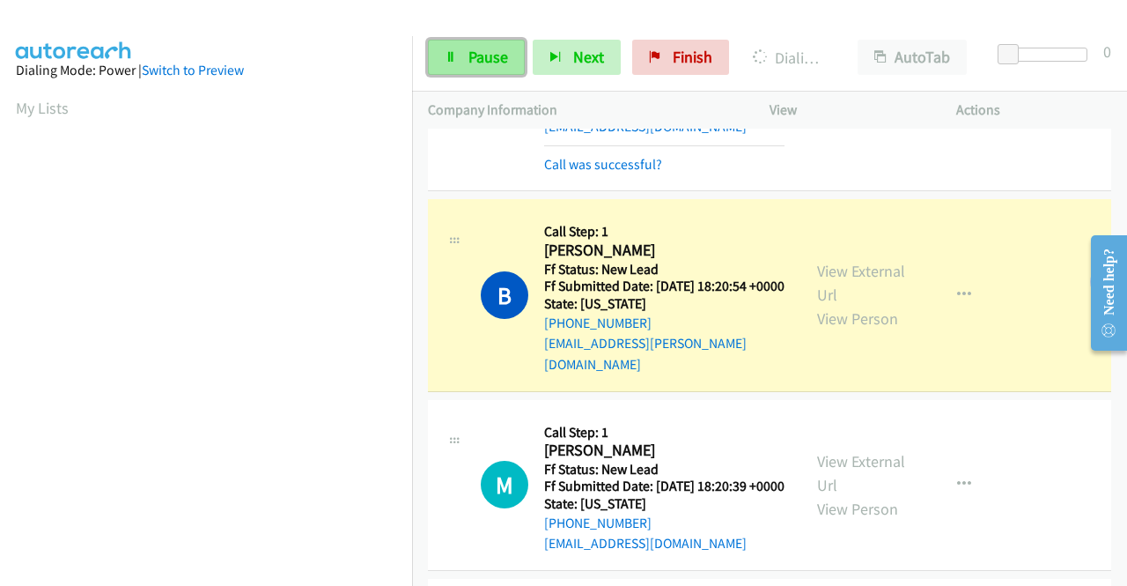
click at [477, 52] on span "Pause" at bounding box center [488, 57] width 40 height 20
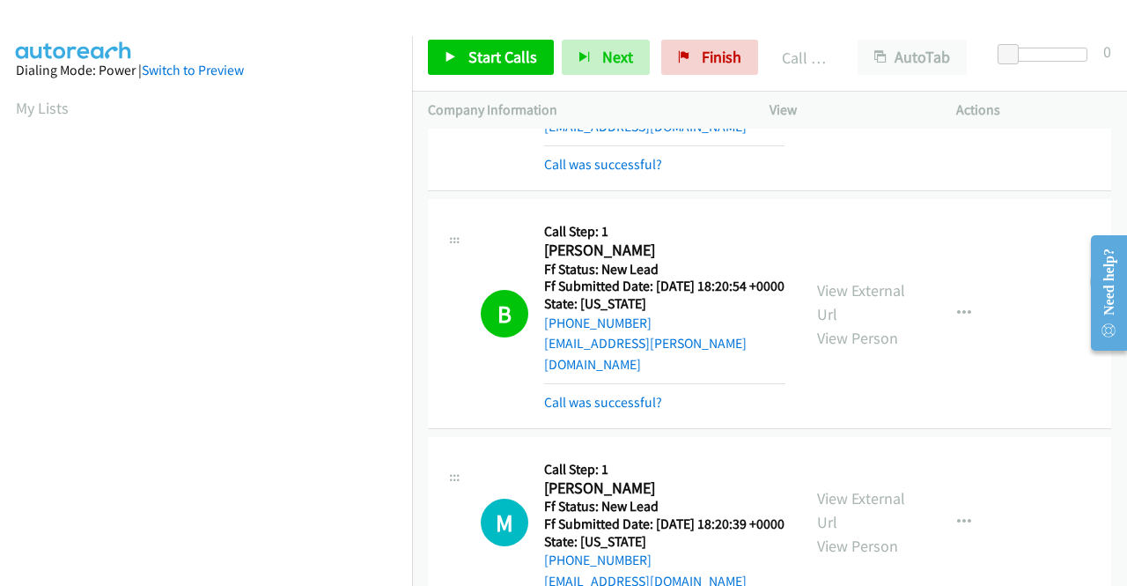
scroll to position [402, 0]
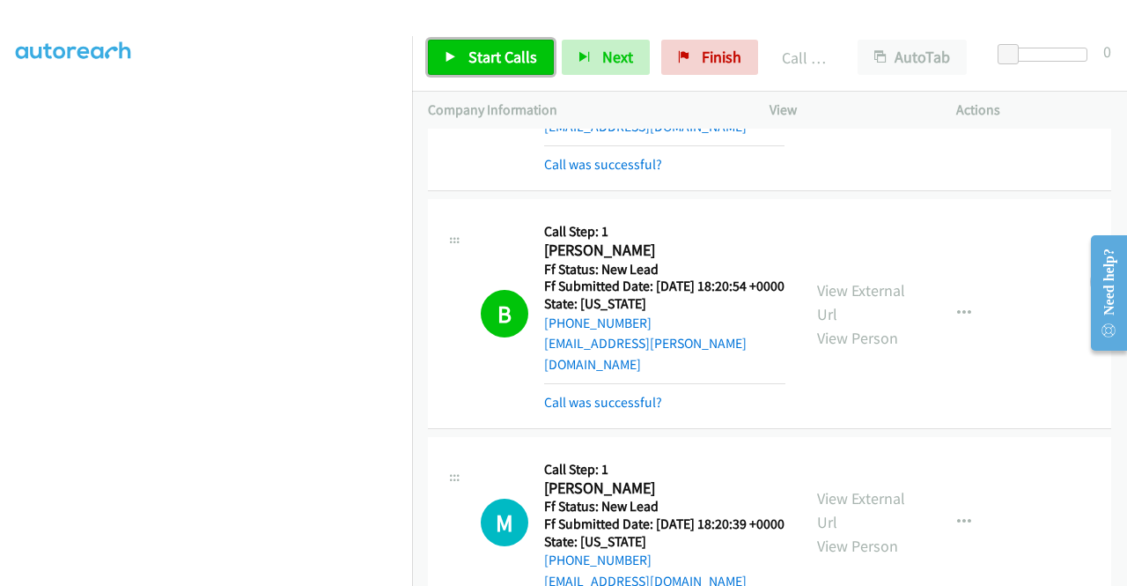
click at [466, 64] on link "Start Calls" at bounding box center [491, 57] width 126 height 35
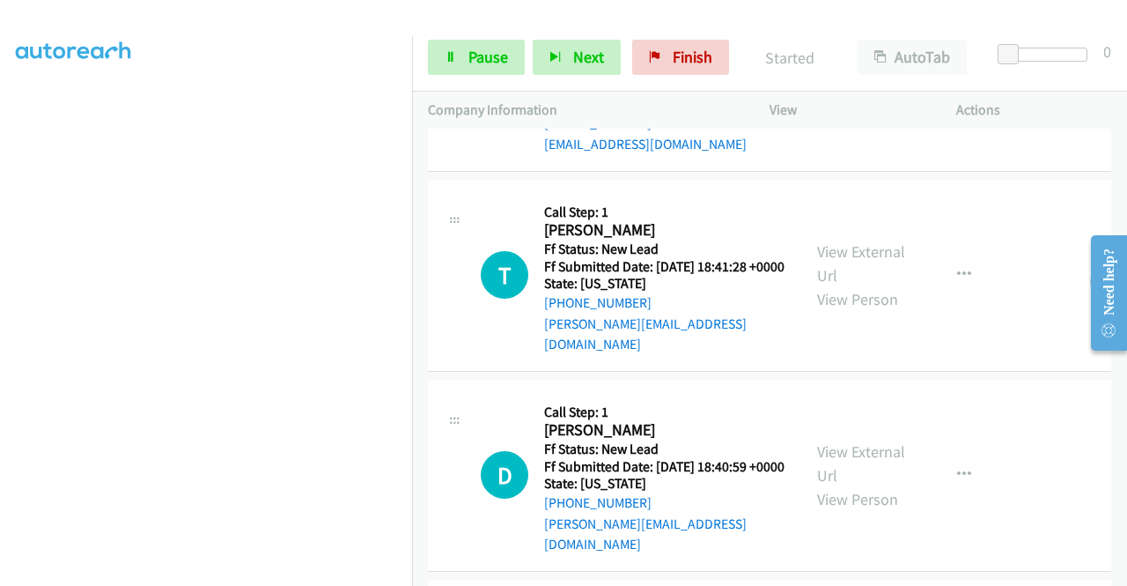
scroll to position [828, 0]
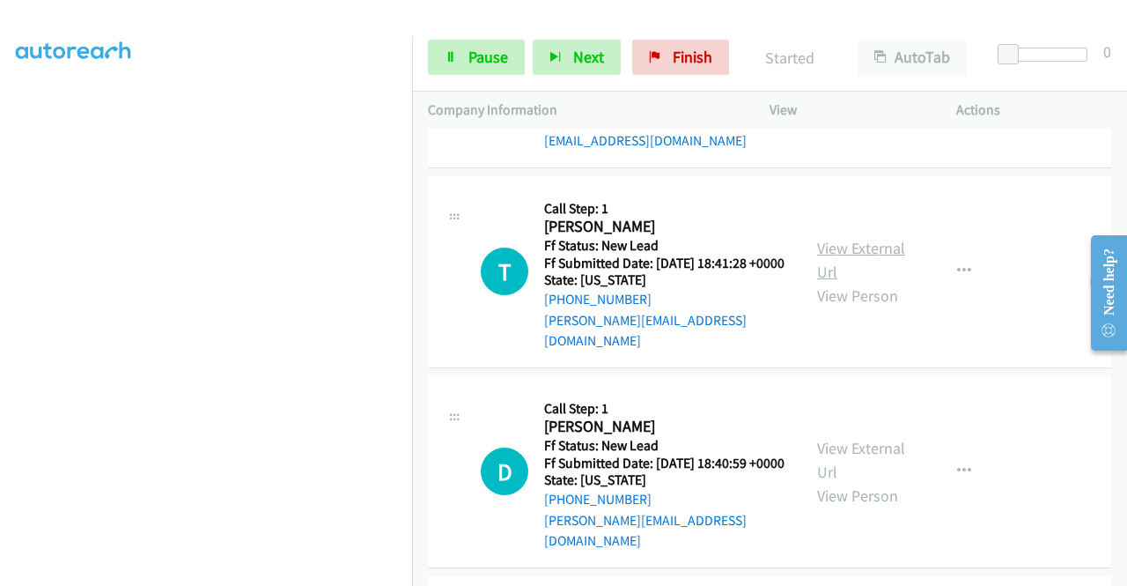
click at [846, 271] on link "View External Url" at bounding box center [861, 260] width 88 height 44
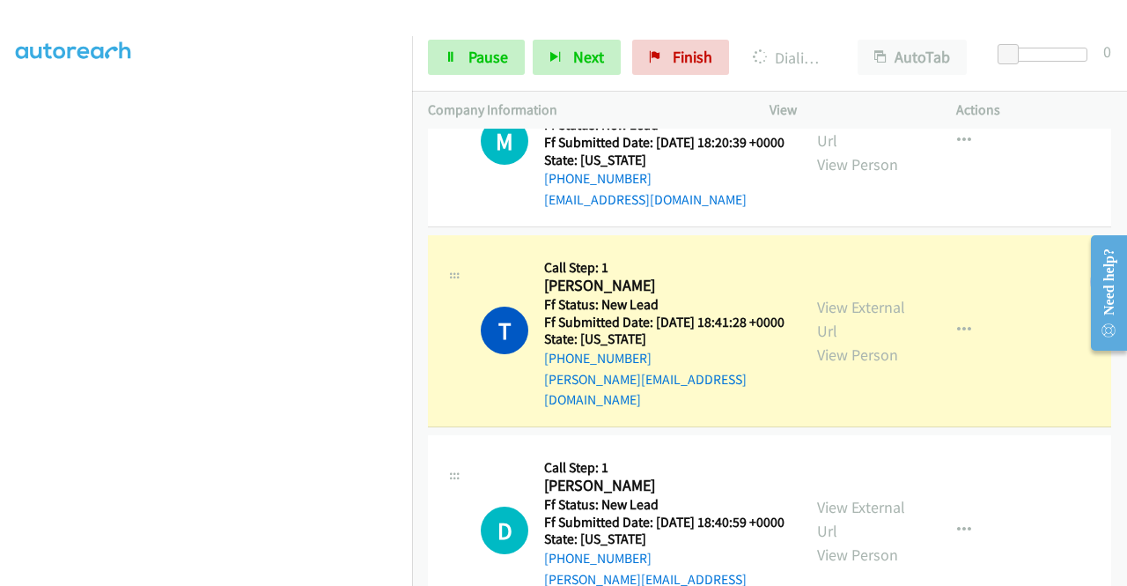
scroll to position [916, 0]
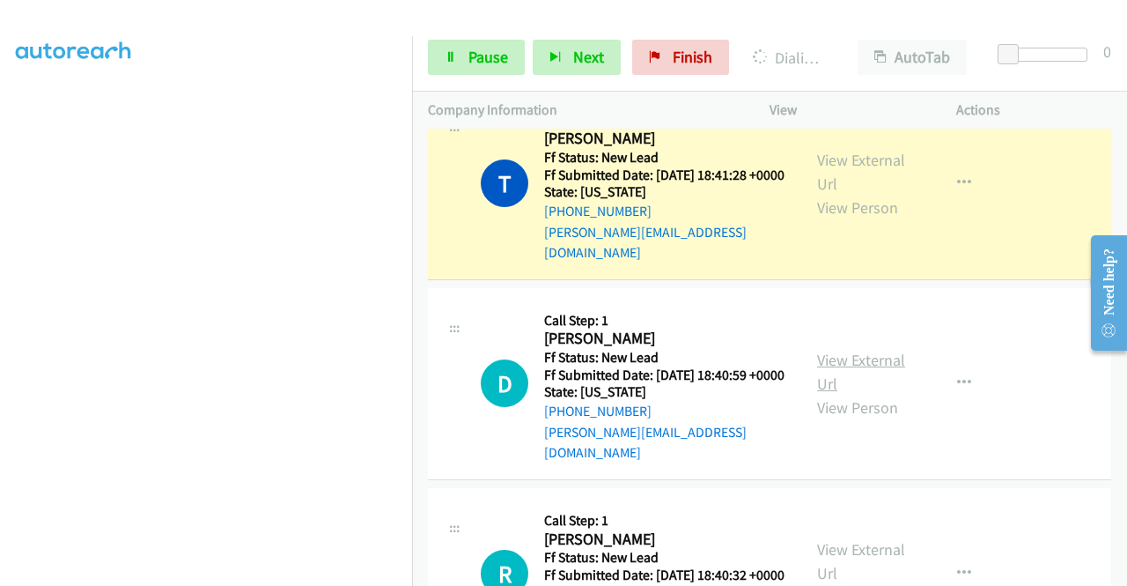
click at [837, 385] on link "View External Url" at bounding box center [861, 372] width 88 height 44
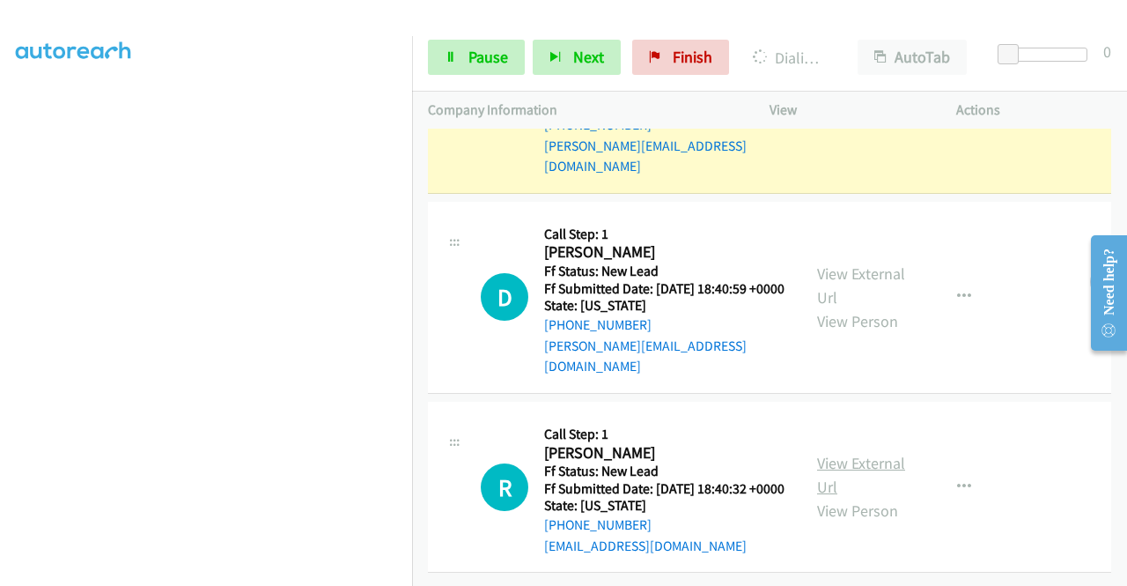
click at [836, 453] on link "View External Url" at bounding box center [861, 475] width 88 height 44
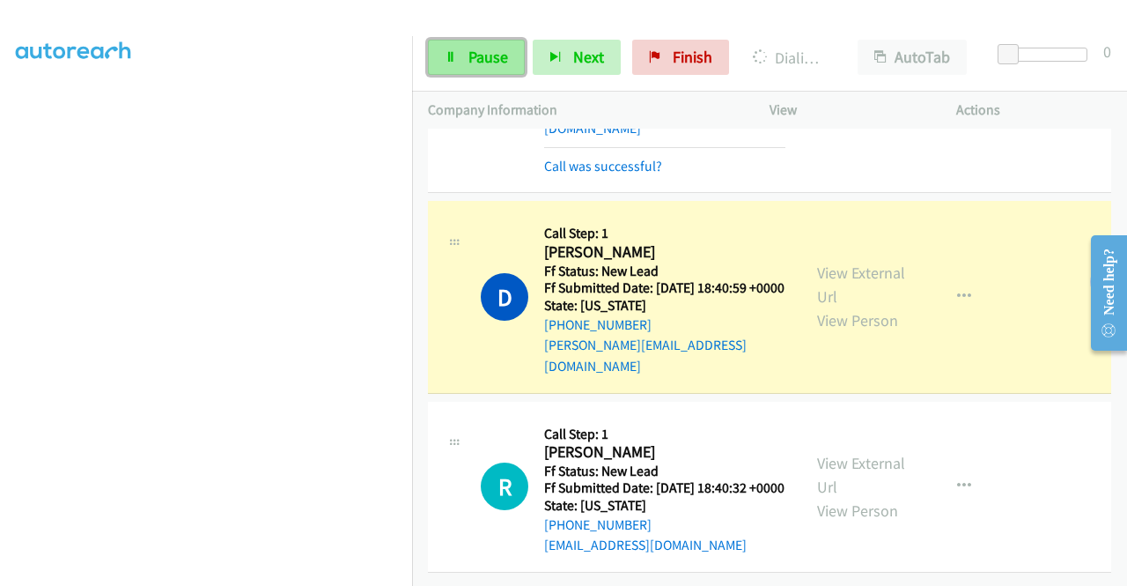
click at [479, 62] on span "Pause" at bounding box center [488, 57] width 40 height 20
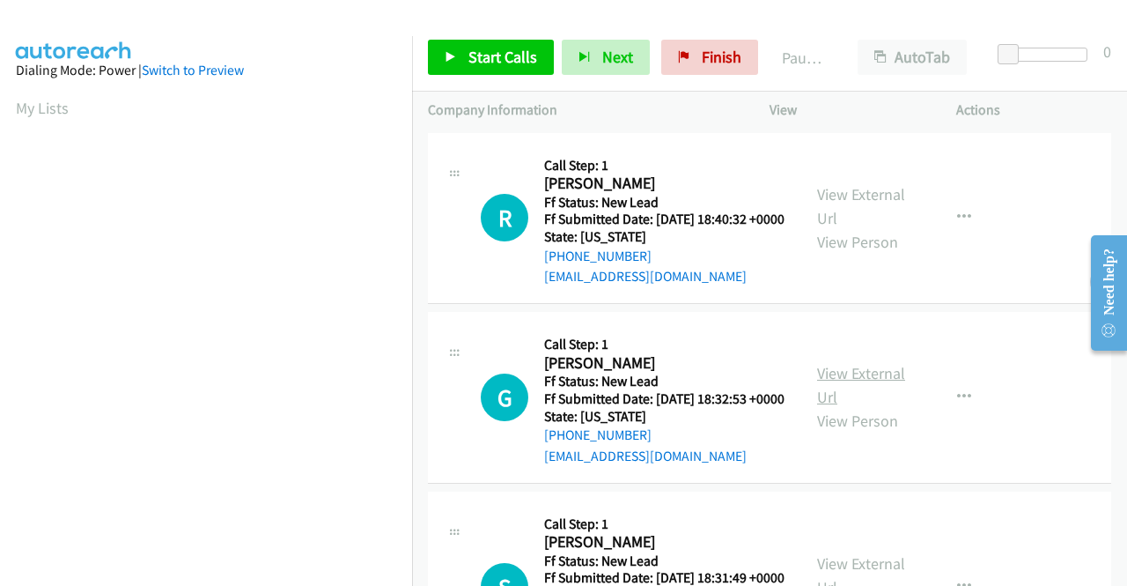
click at [884, 399] on link "View External Url" at bounding box center [861, 385] width 88 height 44
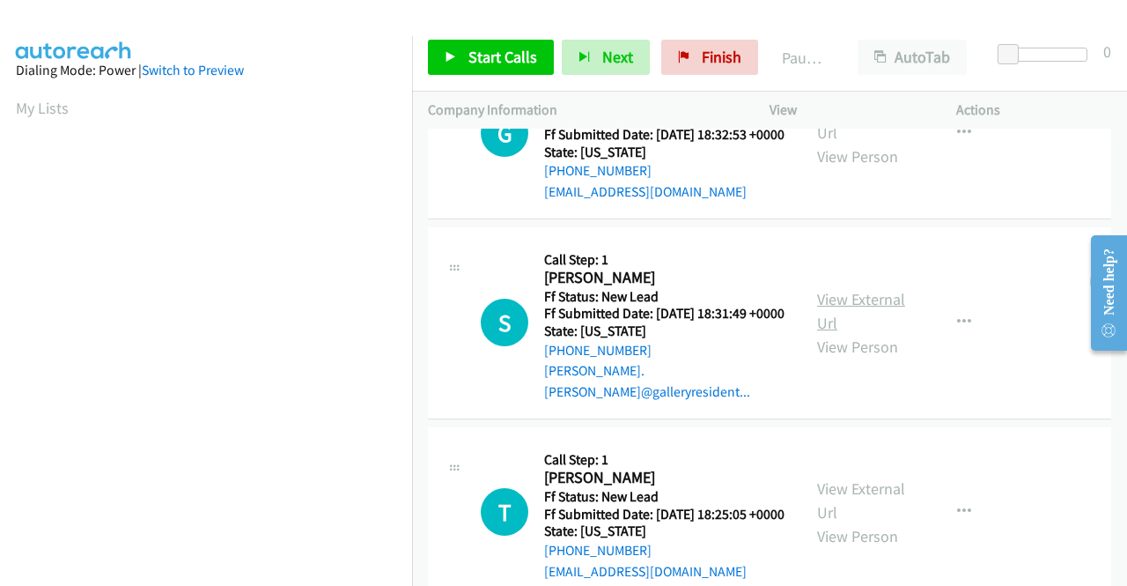
click at [818, 327] on link "View External Url" at bounding box center [861, 311] width 88 height 44
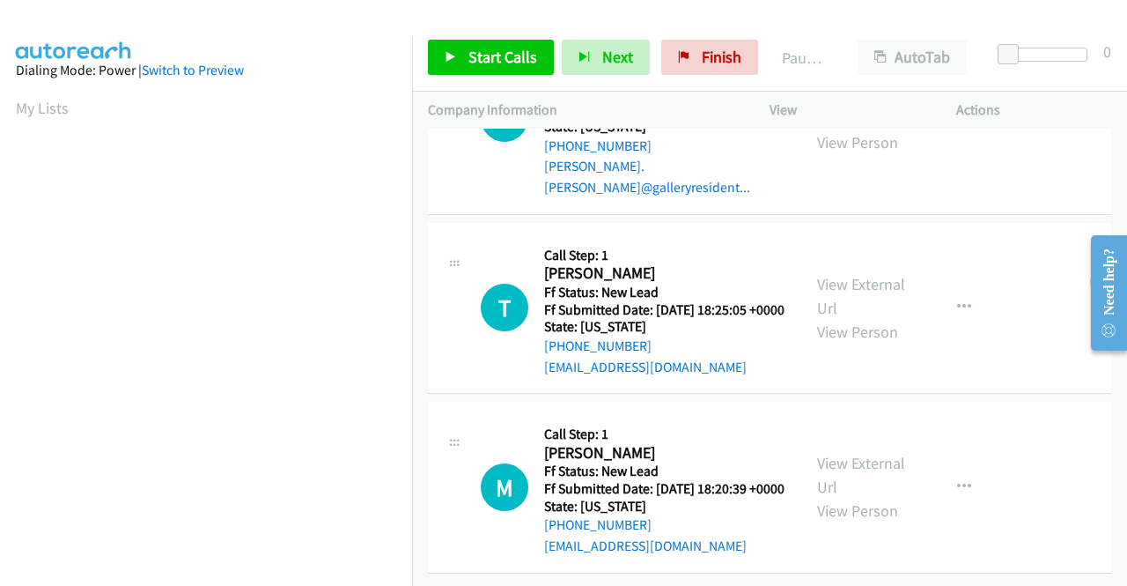
scroll to position [528, 0]
click at [870, 274] on link "View External Url" at bounding box center [861, 296] width 88 height 44
click at [456, 73] on link "Start Calls" at bounding box center [491, 57] width 126 height 35
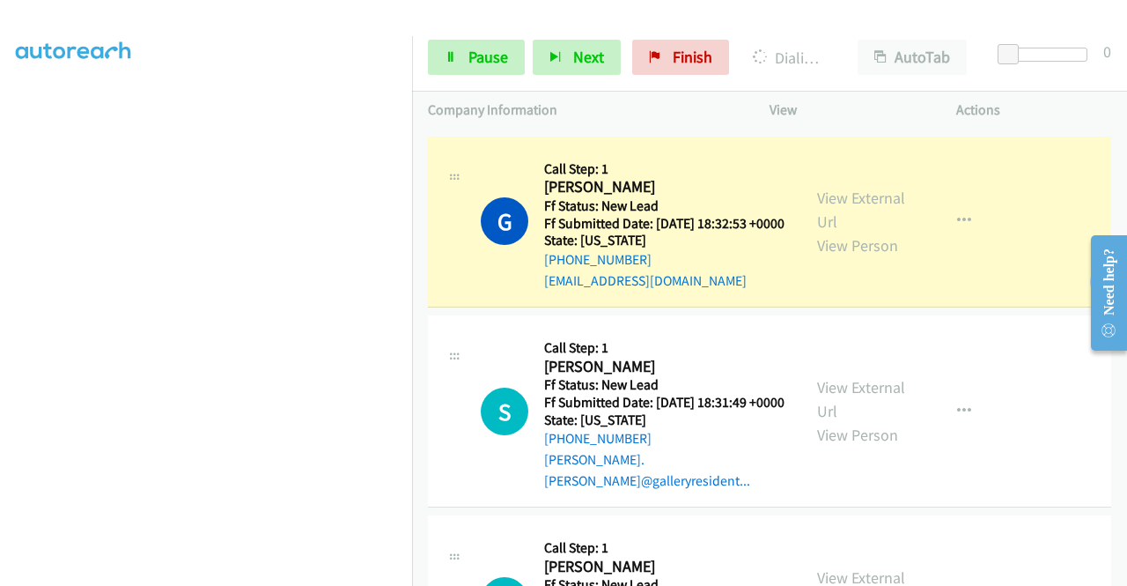
scroll to position [402, 0]
click at [484, 62] on span "Pause" at bounding box center [488, 57] width 40 height 20
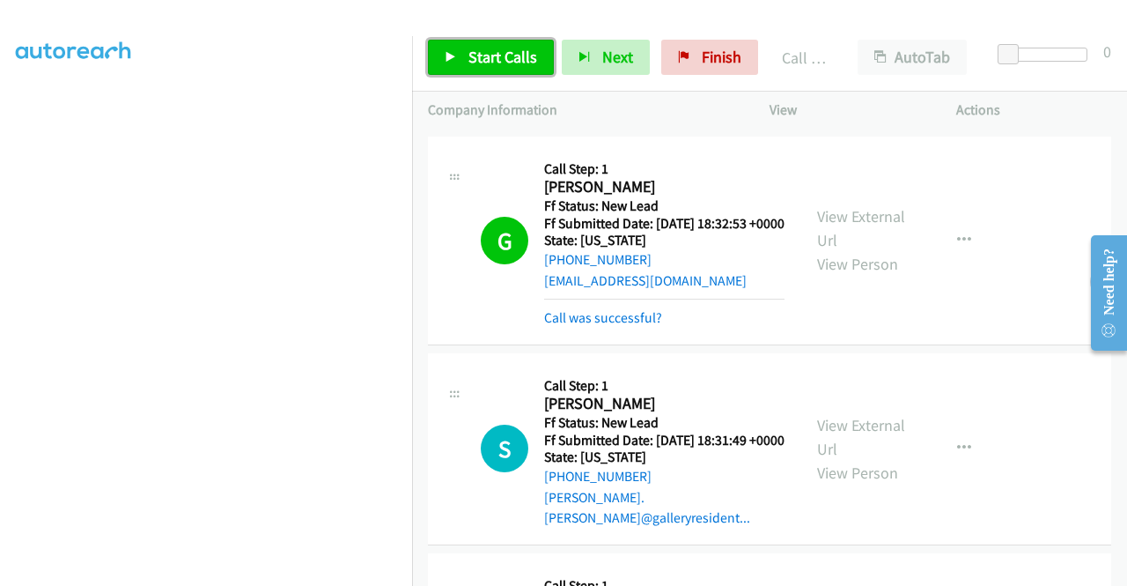
click at [491, 55] on span "Start Calls" at bounding box center [502, 57] width 69 height 20
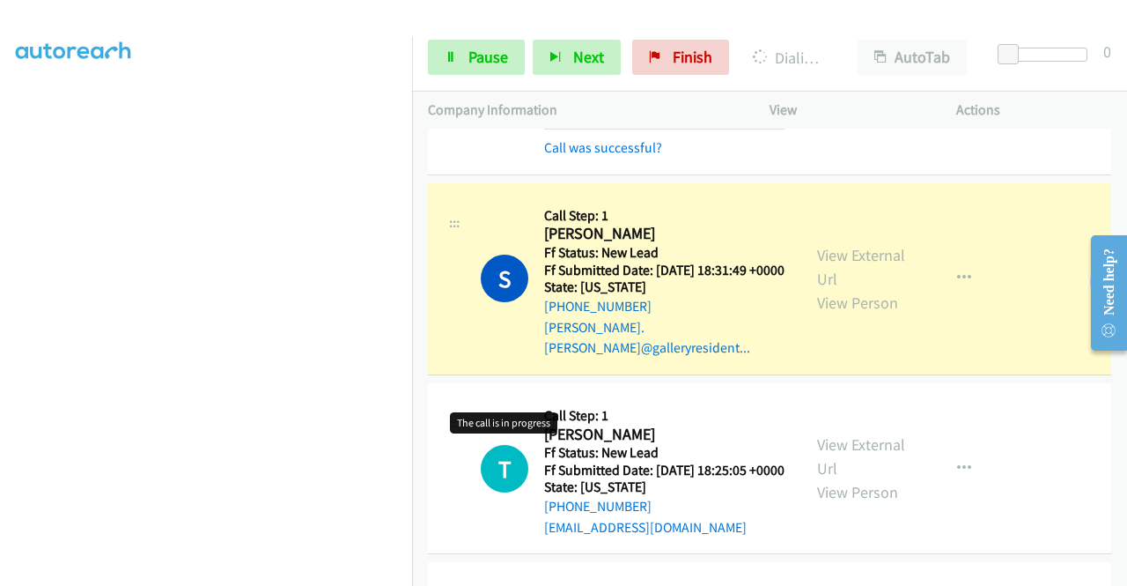
scroll to position [301, 0]
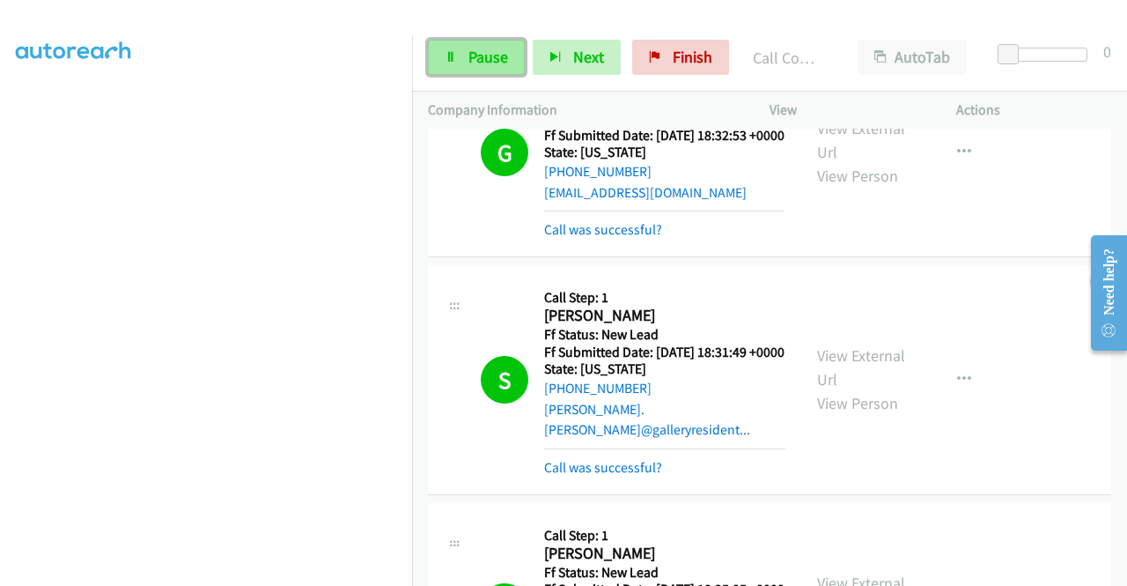
click at [483, 55] on span "Pause" at bounding box center [488, 57] width 40 height 20
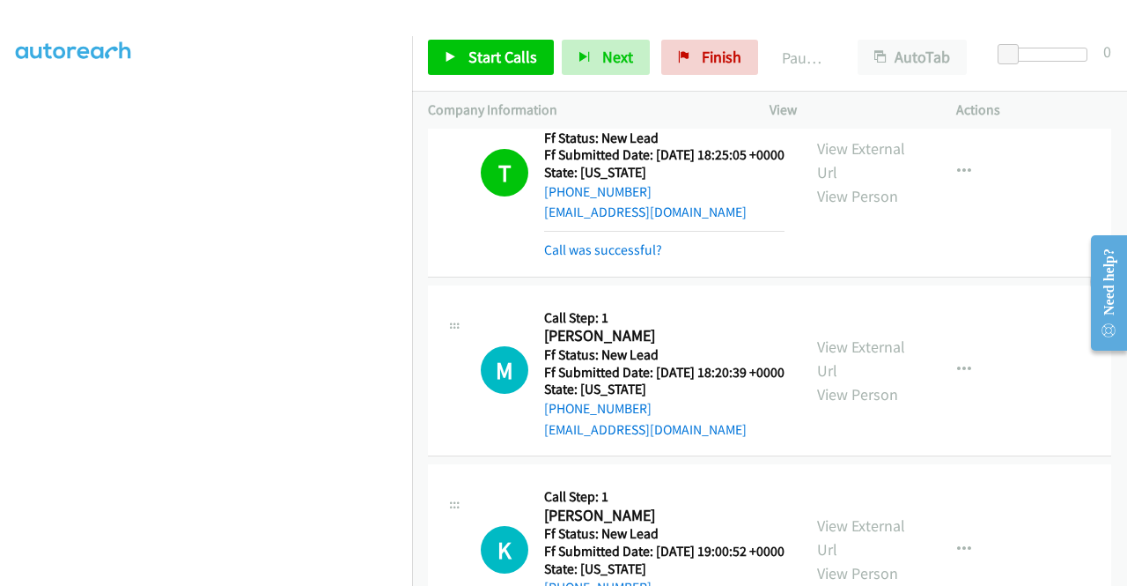
scroll to position [741, 0]
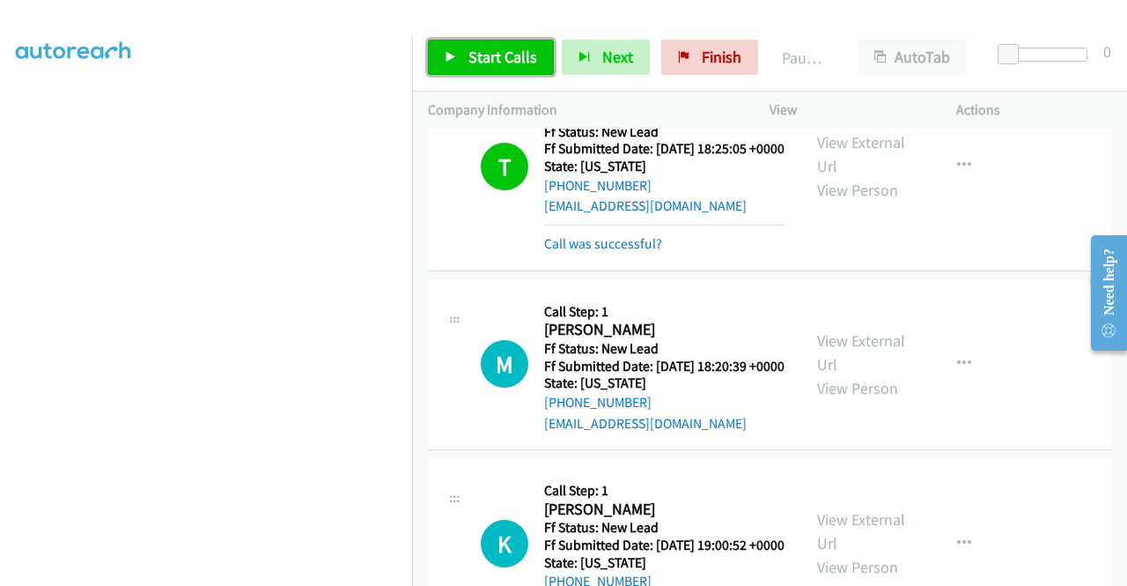
click at [468, 49] on span "Start Calls" at bounding box center [502, 57] width 69 height 20
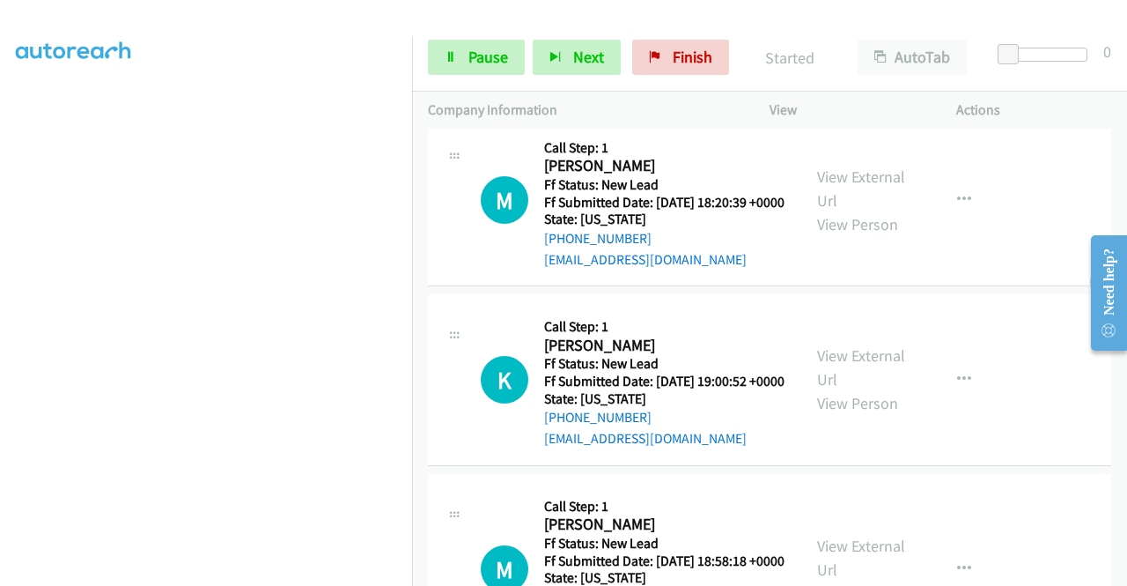
scroll to position [1006, 0]
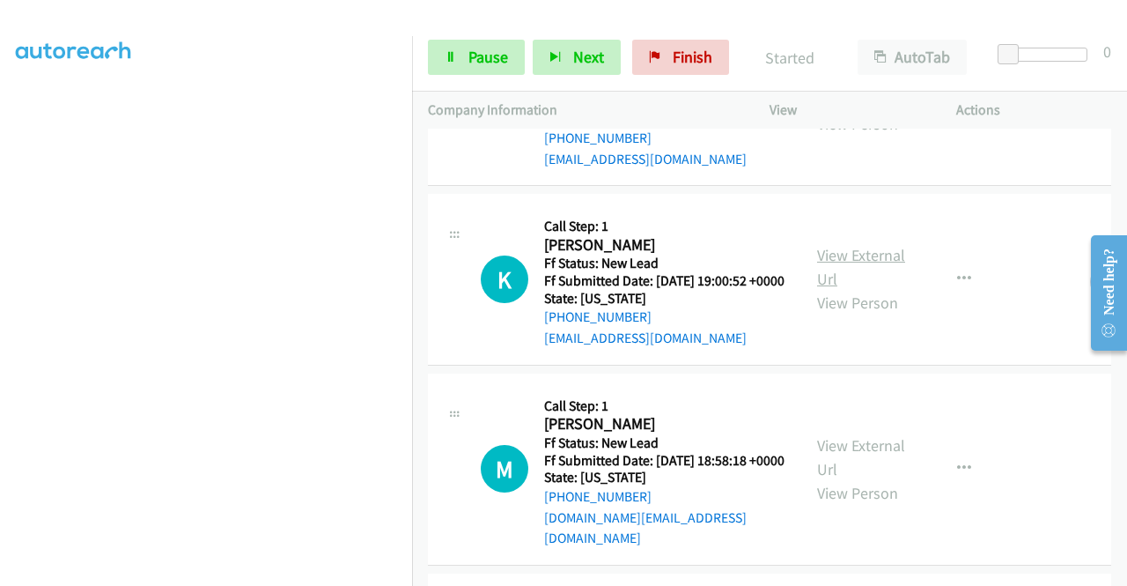
click at [868, 289] on link "View External Url" at bounding box center [861, 267] width 88 height 44
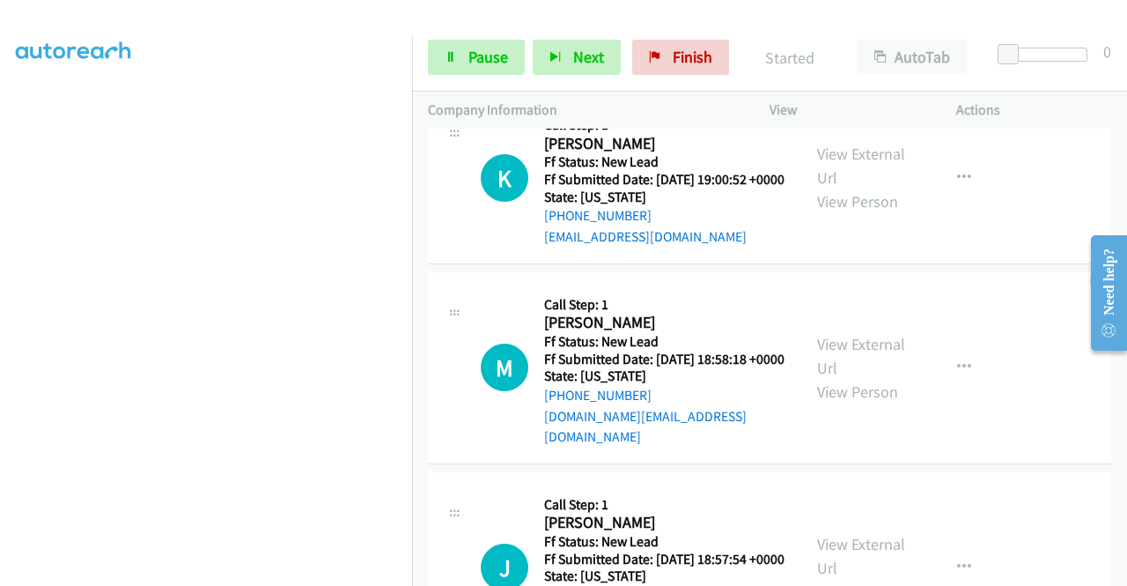
scroll to position [1182, 0]
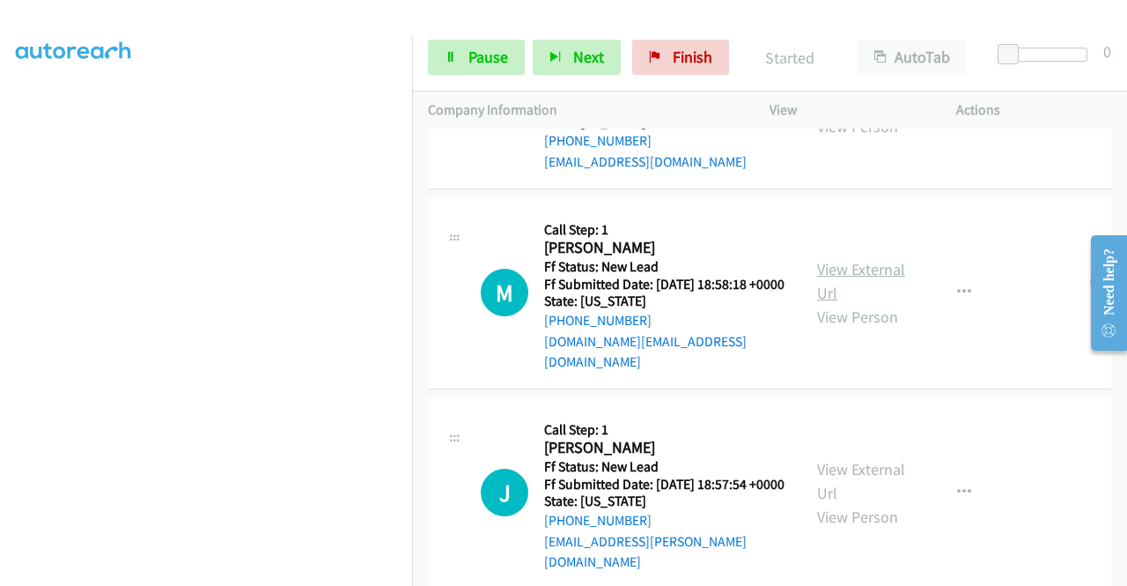
click at [841, 303] on link "View External Url" at bounding box center [861, 281] width 88 height 44
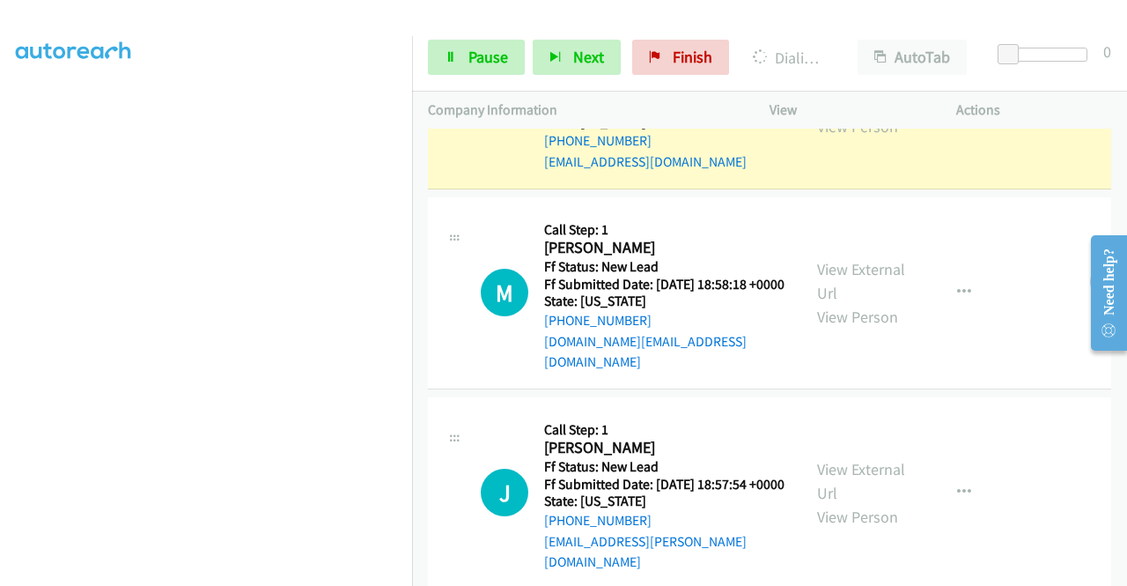
scroll to position [1284, 0]
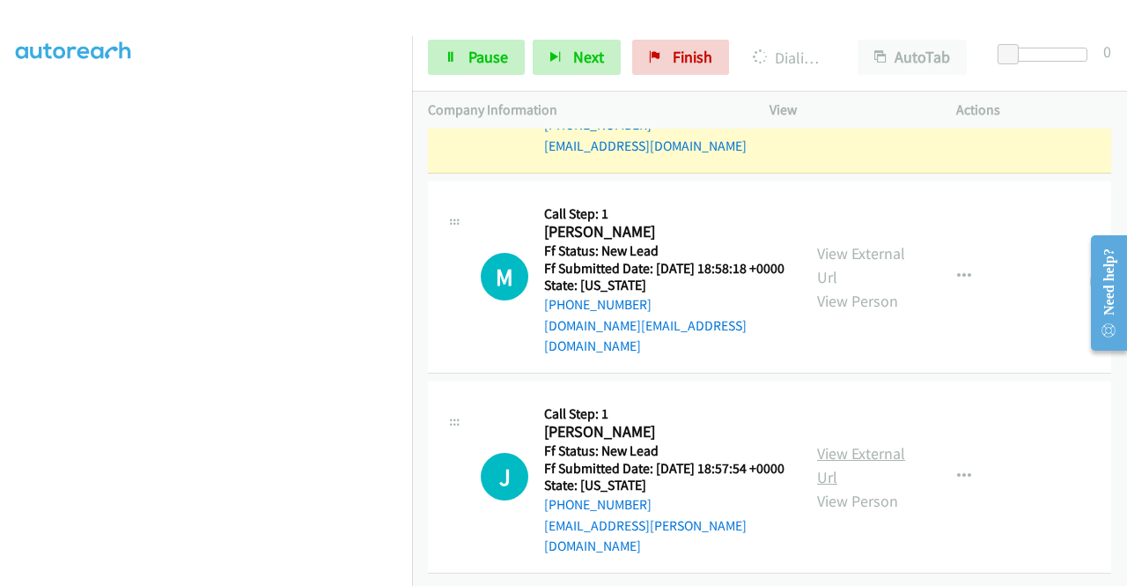
click at [854, 448] on link "View External Url" at bounding box center [861, 465] width 88 height 44
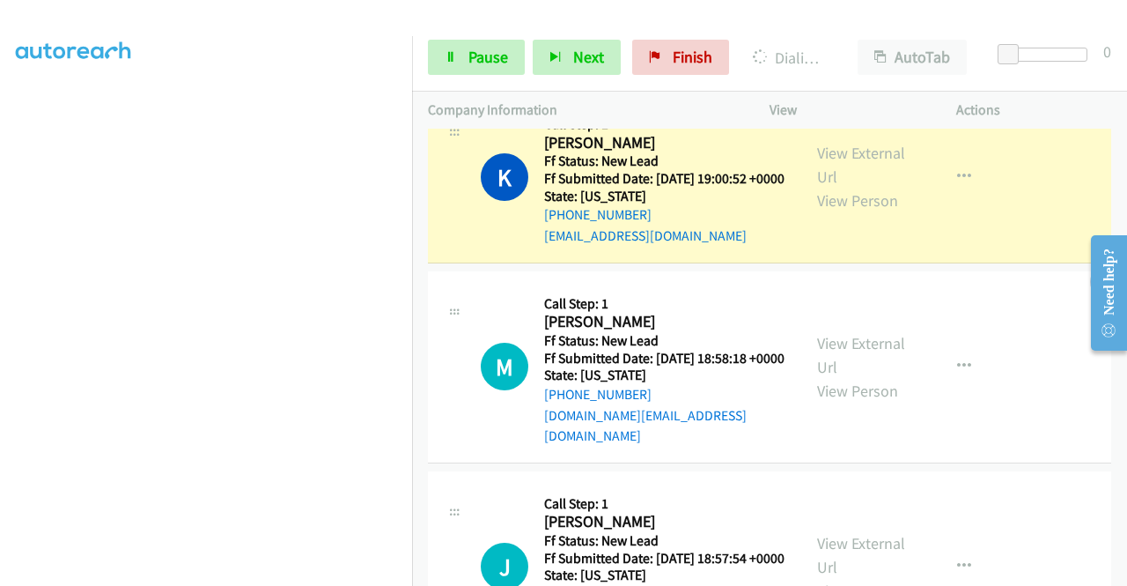
scroll to position [932, 0]
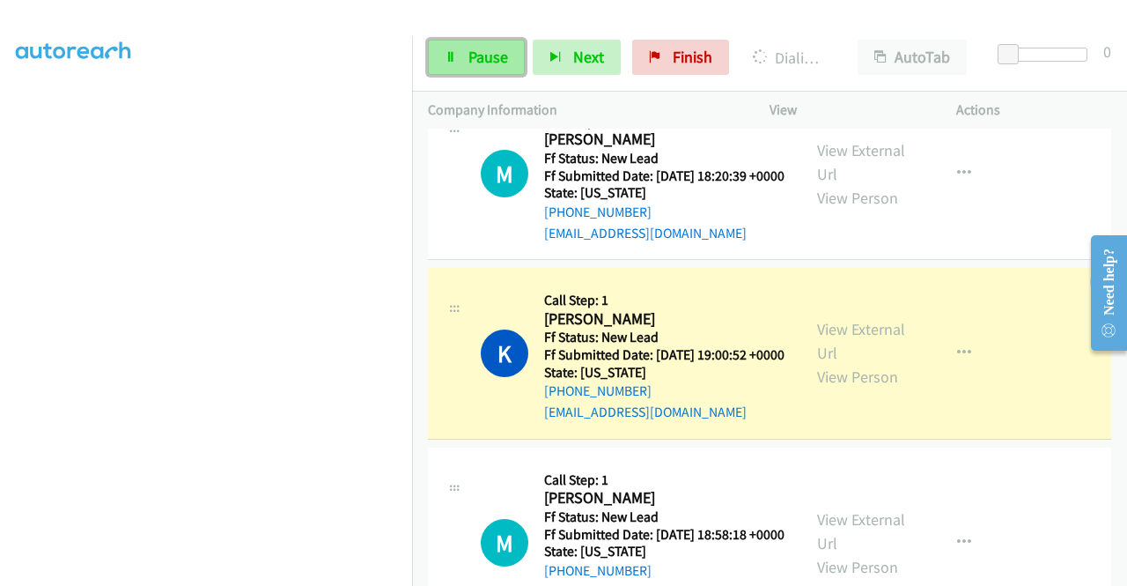
click at [463, 57] on link "Pause" at bounding box center [476, 57] width 97 height 35
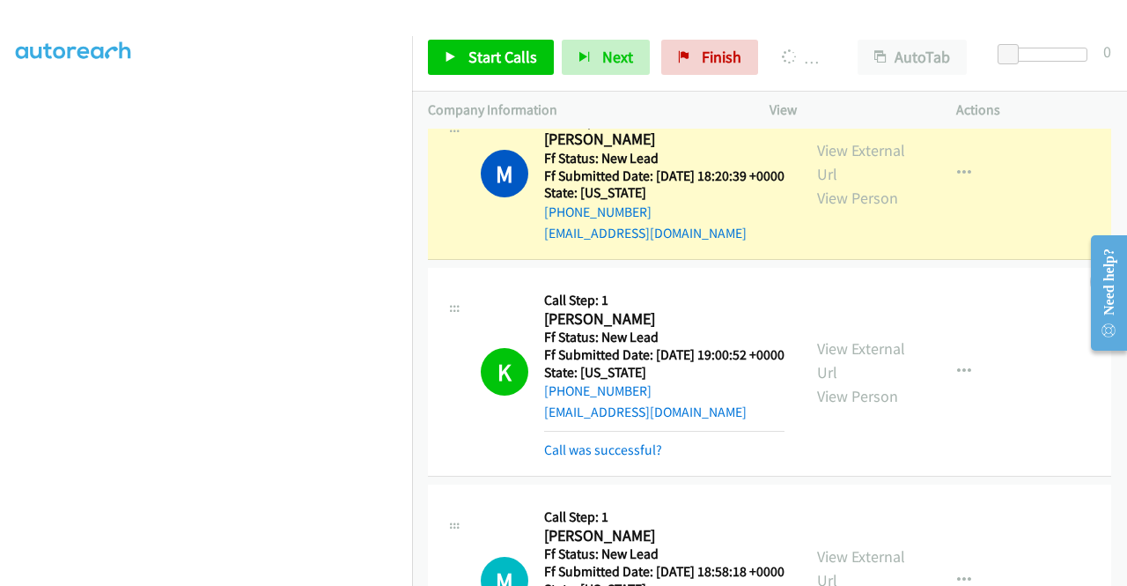
scroll to position [402, 0]
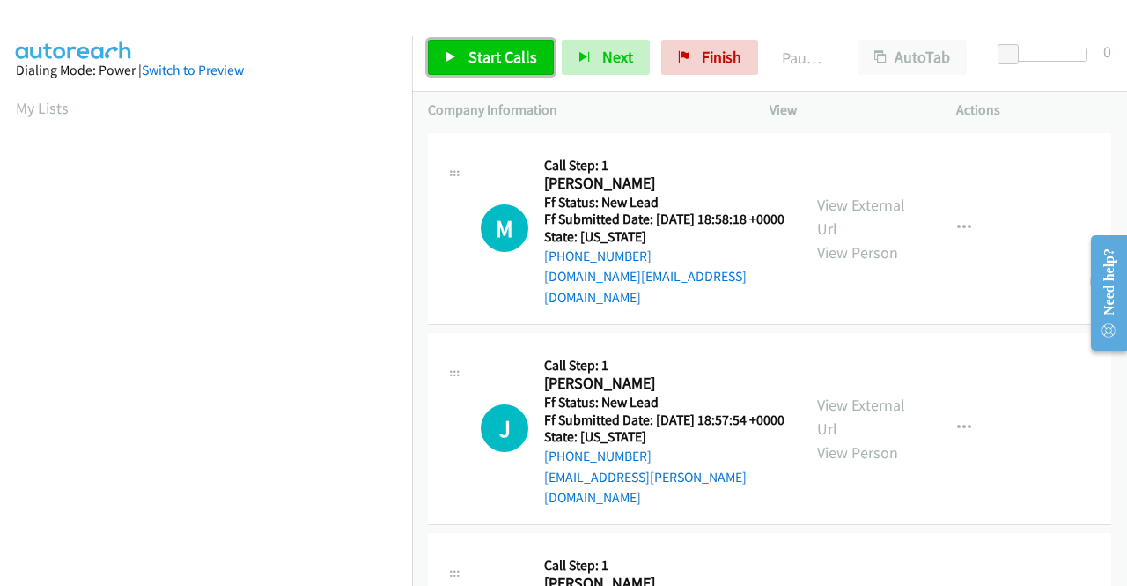
click at [488, 53] on span "Start Calls" at bounding box center [502, 57] width 69 height 20
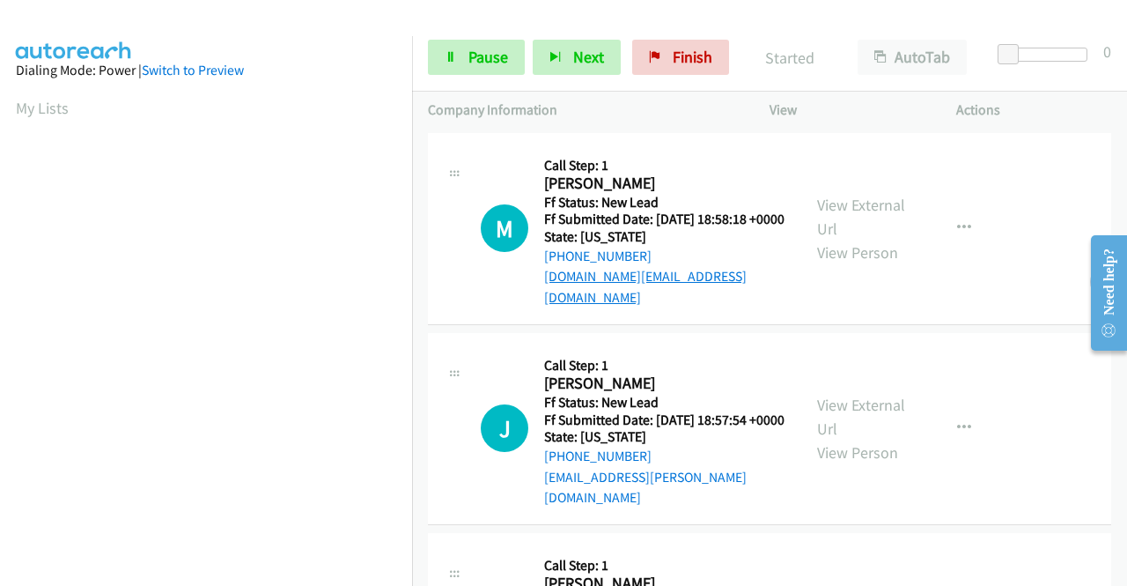
scroll to position [264, 0]
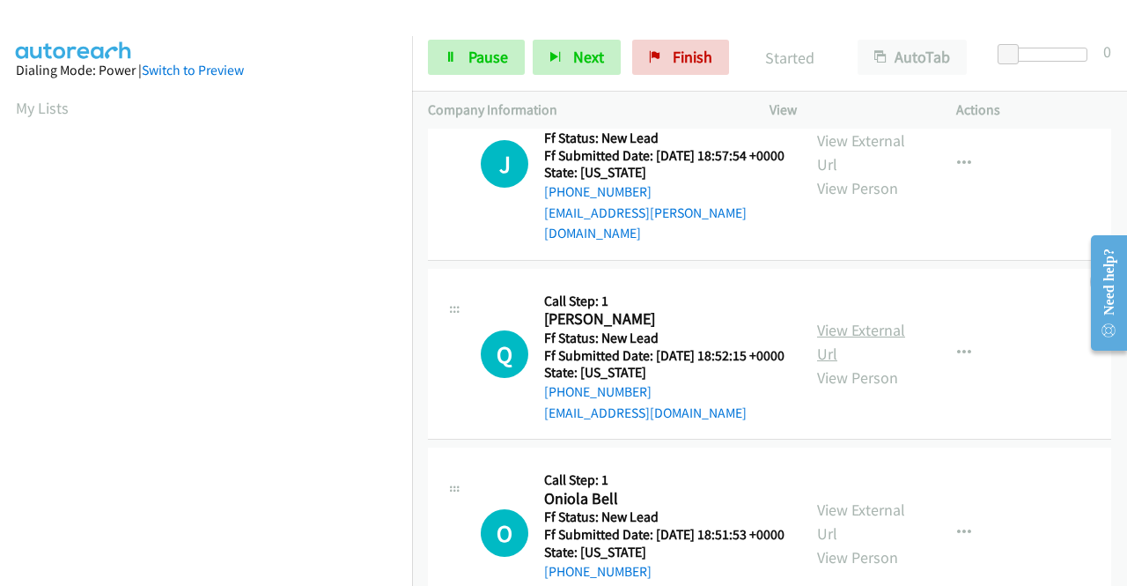
click at [876, 328] on link "View External Url" at bounding box center [861, 342] width 88 height 44
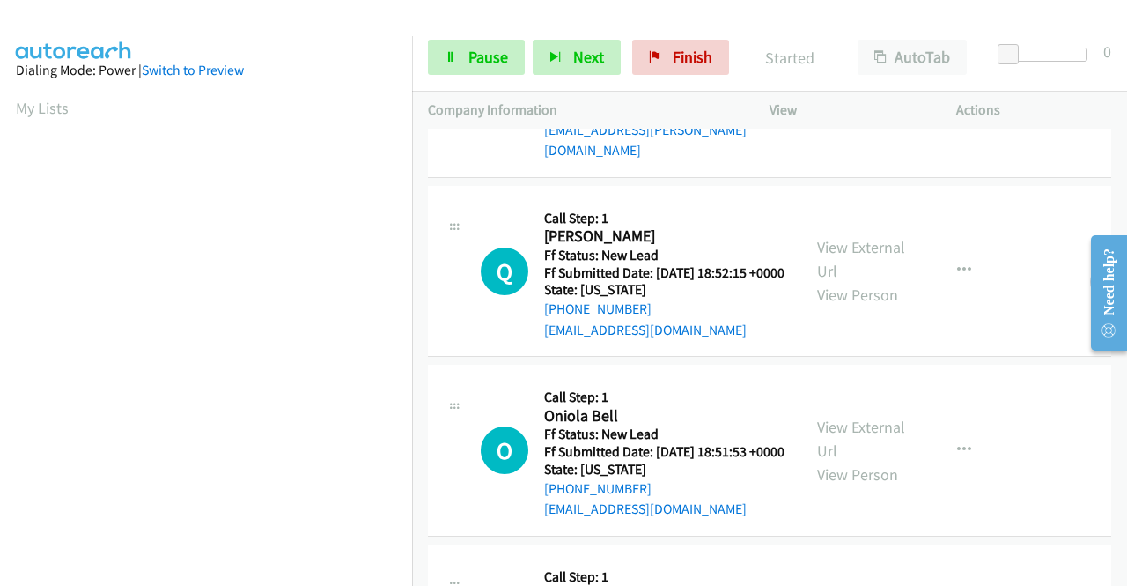
scroll to position [440, 0]
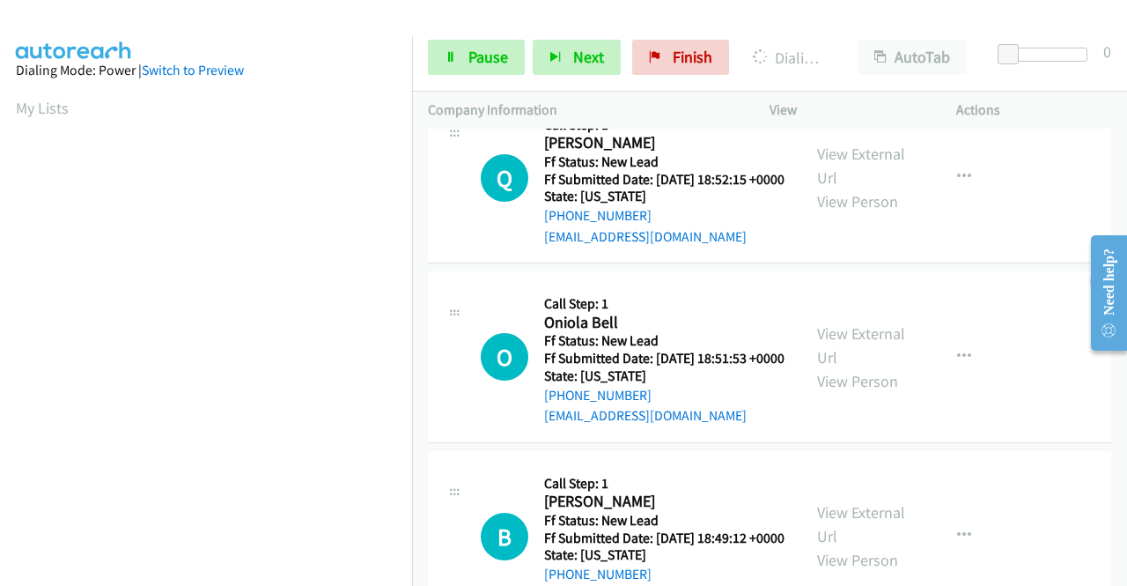
click at [828, 362] on div "View External Url View Person" at bounding box center [863, 356] width 92 height 71
click at [828, 351] on link "View External Url" at bounding box center [861, 345] width 88 height 44
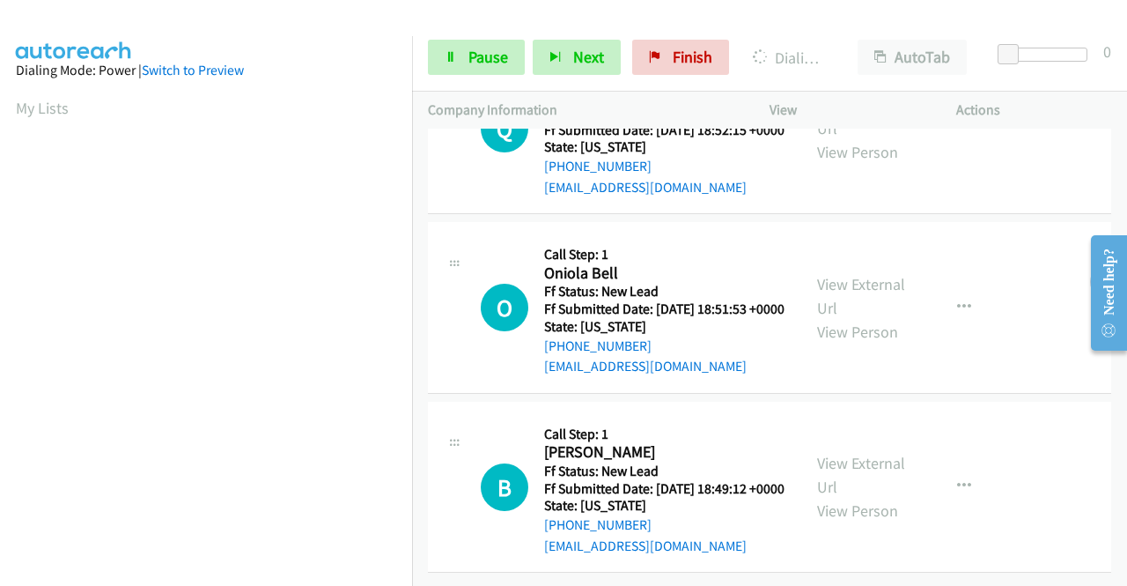
scroll to position [546, 0]
click at [847, 453] on link "View External Url" at bounding box center [861, 475] width 88 height 44
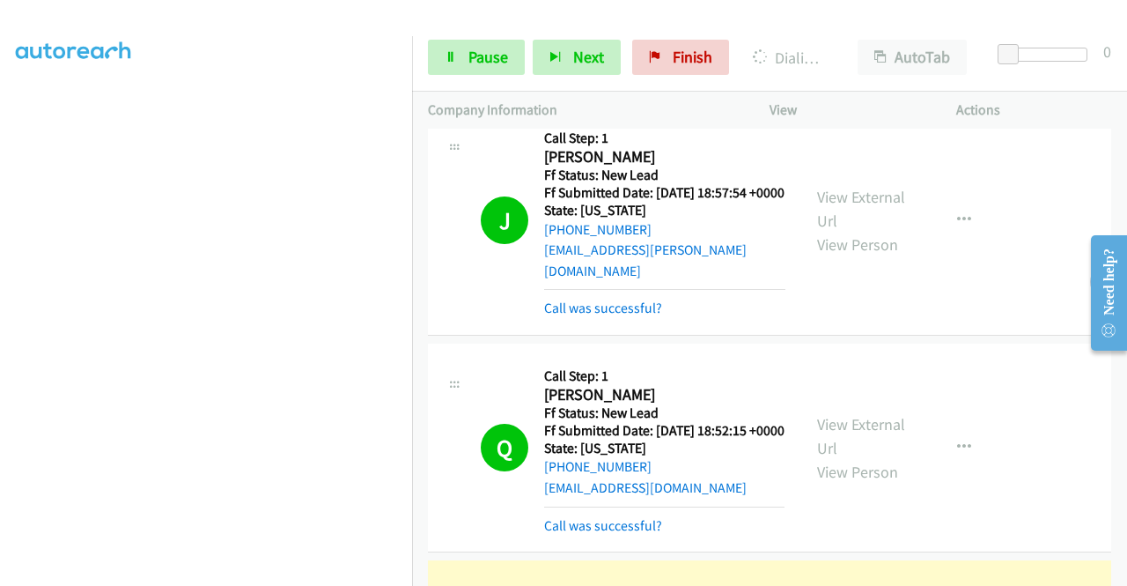
scroll to position [0, 0]
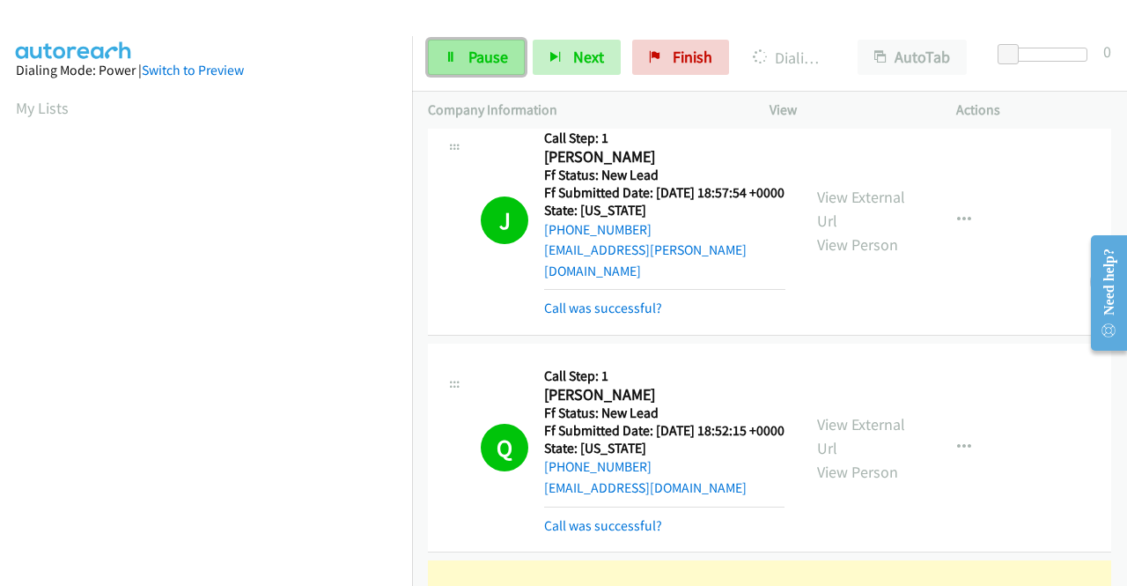
click at [454, 54] on icon at bounding box center [451, 58] width 12 height 12
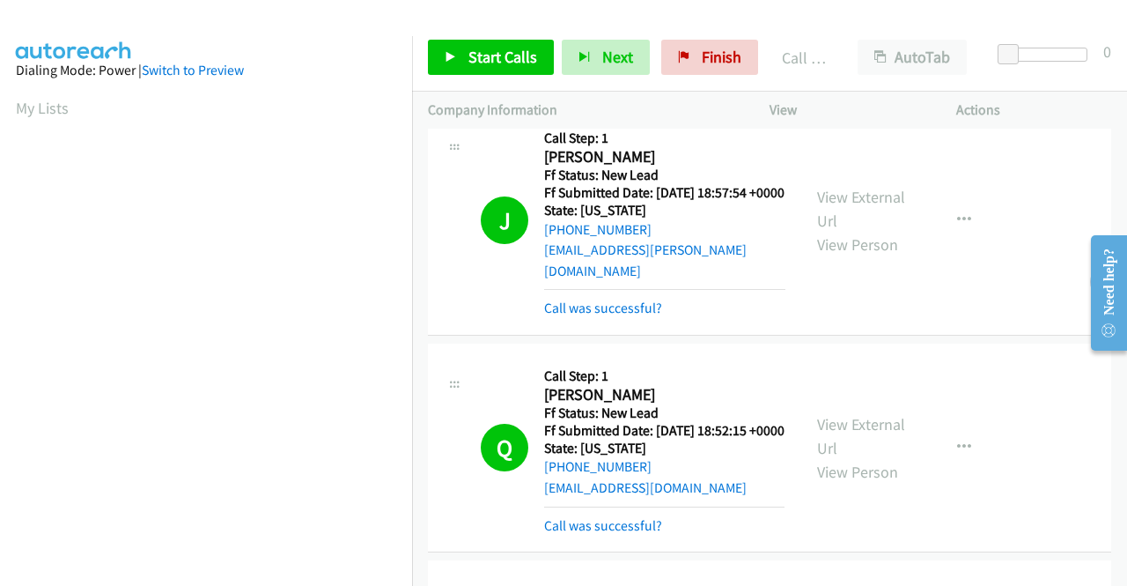
scroll to position [402, 0]
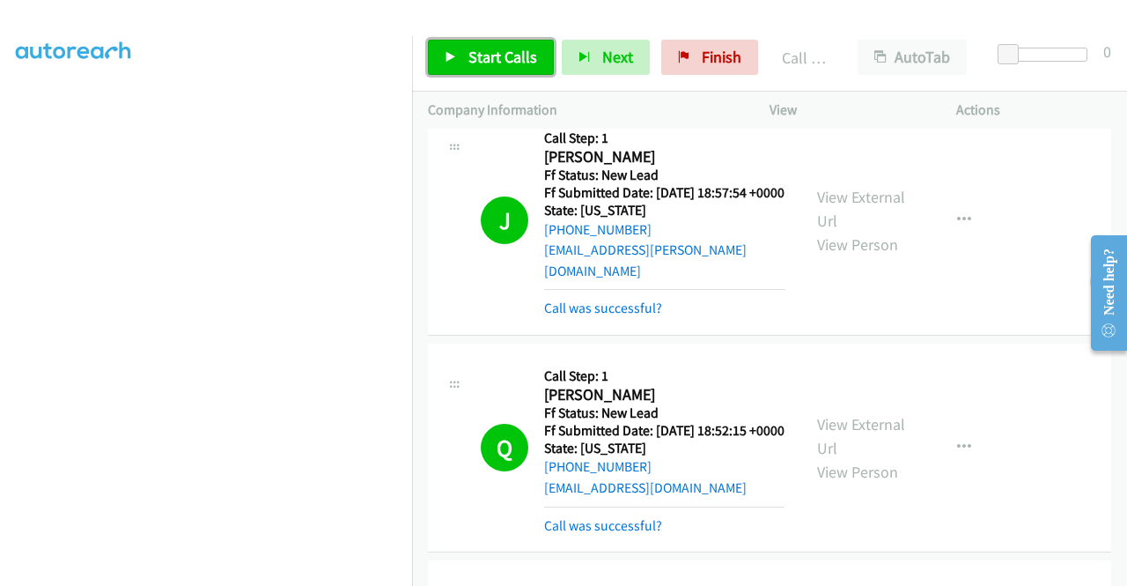
click at [465, 60] on link "Start Calls" at bounding box center [491, 57] width 126 height 35
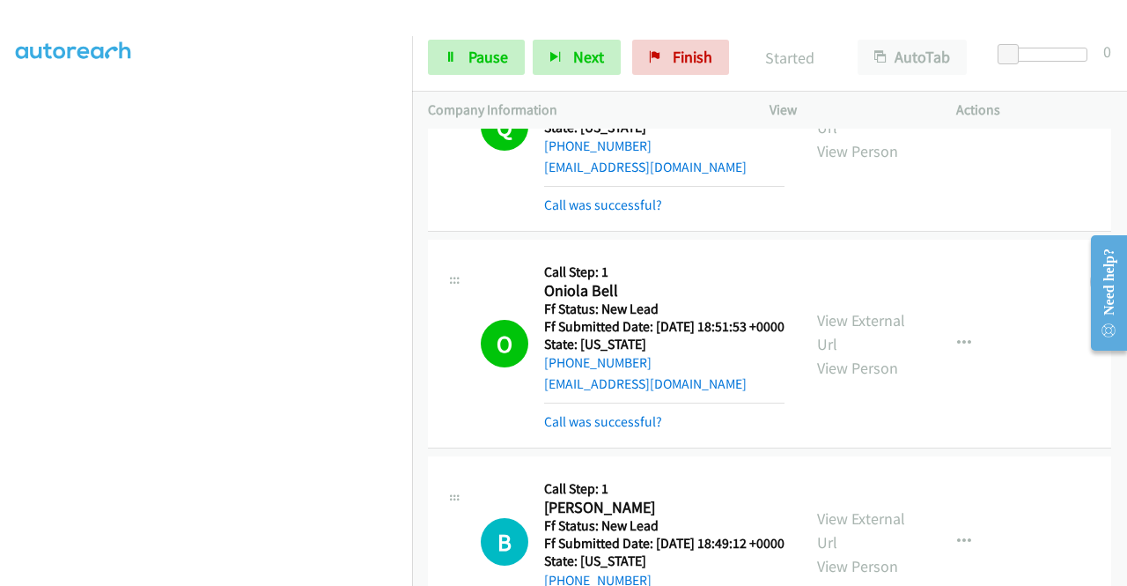
scroll to position [704, 0]
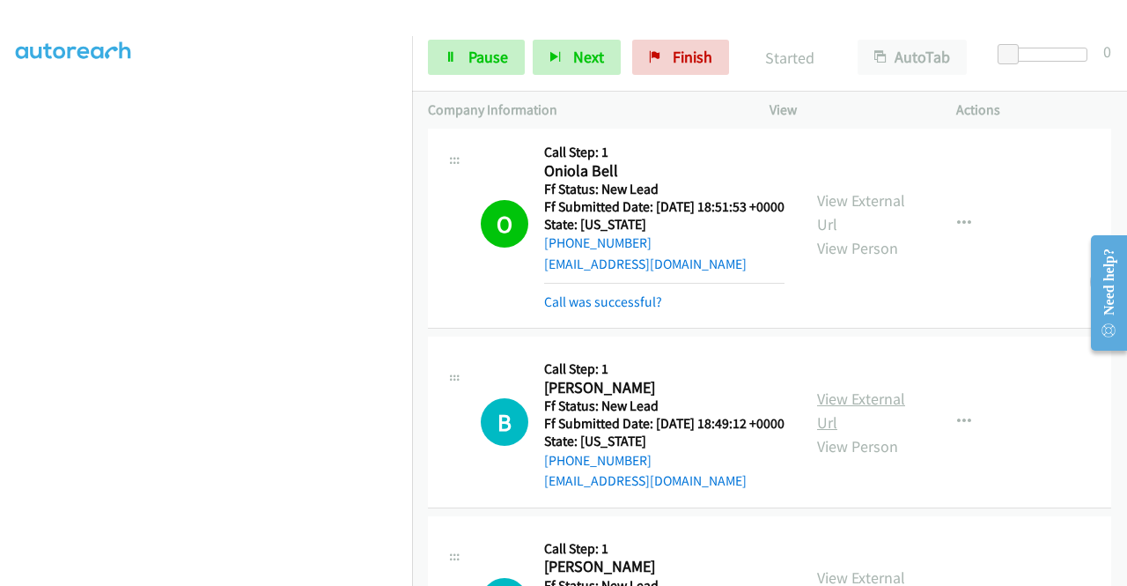
click at [849, 432] on link "View External Url" at bounding box center [861, 410] width 88 height 44
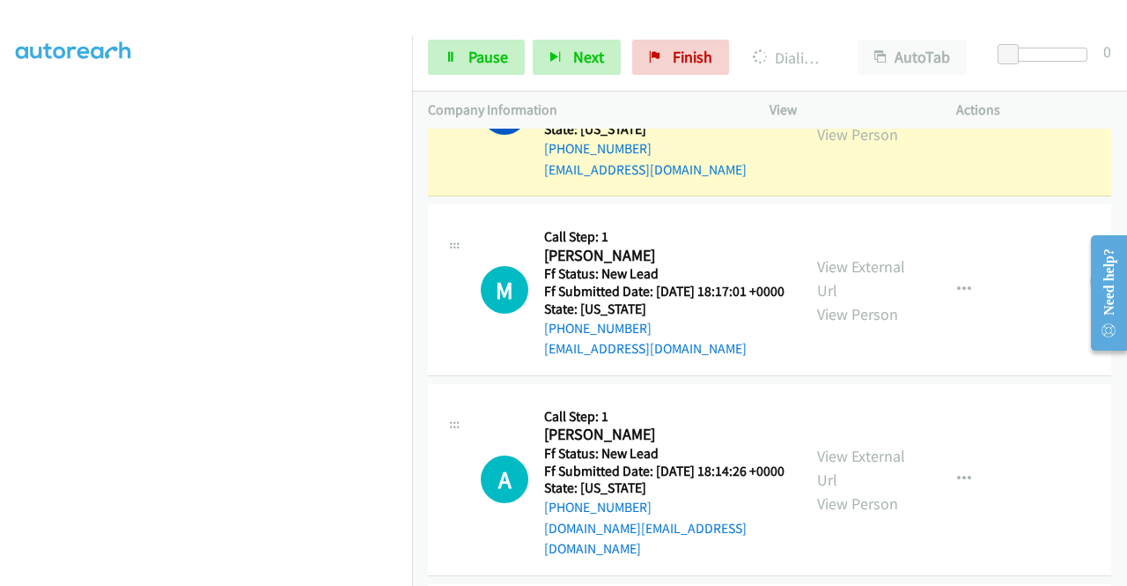
scroll to position [1303, 0]
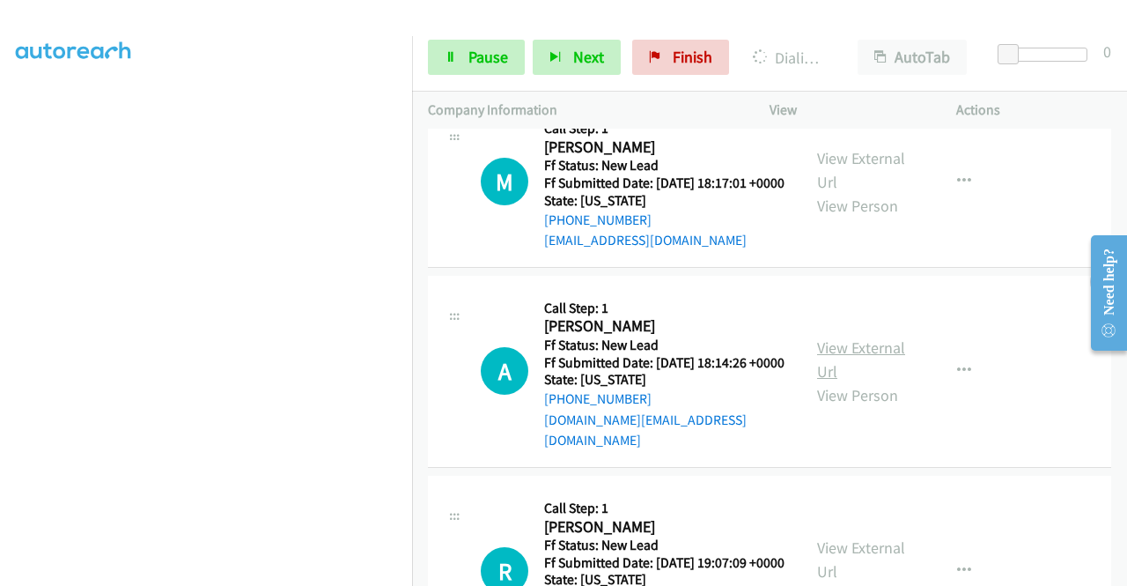
click at [840, 381] on link "View External Url" at bounding box center [861, 359] width 88 height 44
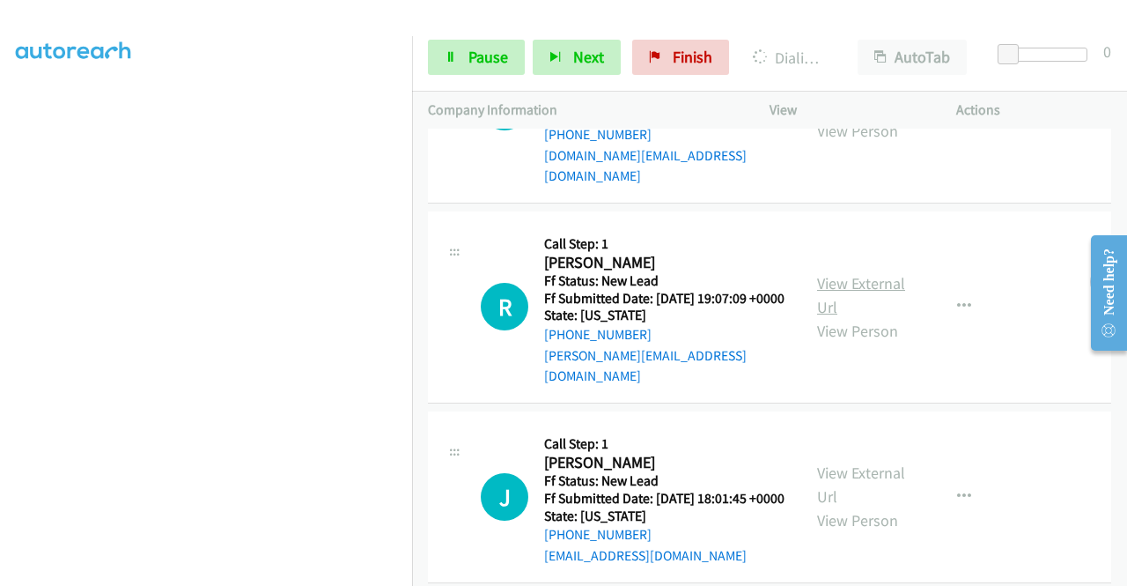
click at [833, 317] on link "View External Url" at bounding box center [861, 295] width 88 height 44
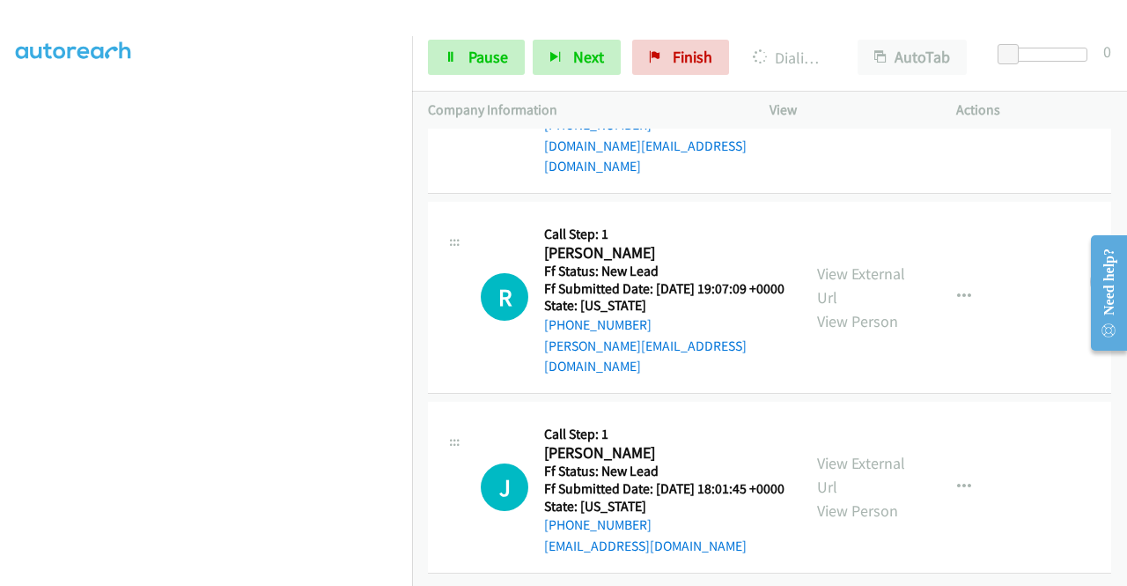
scroll to position [1676, 0]
click at [830, 453] on link "View External Url" at bounding box center [861, 475] width 88 height 44
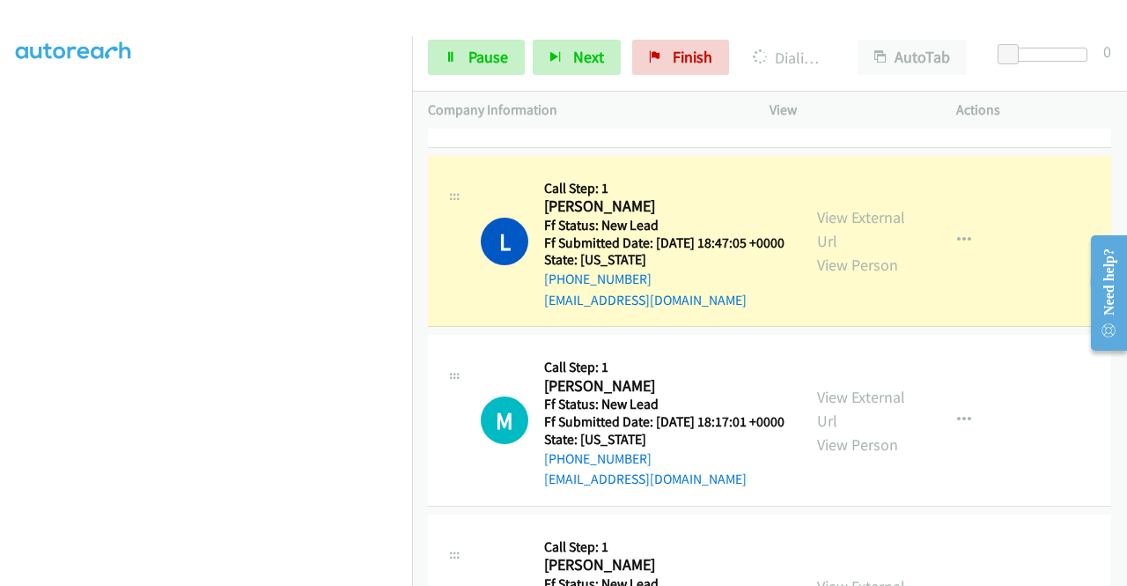
scroll to position [1060, 0]
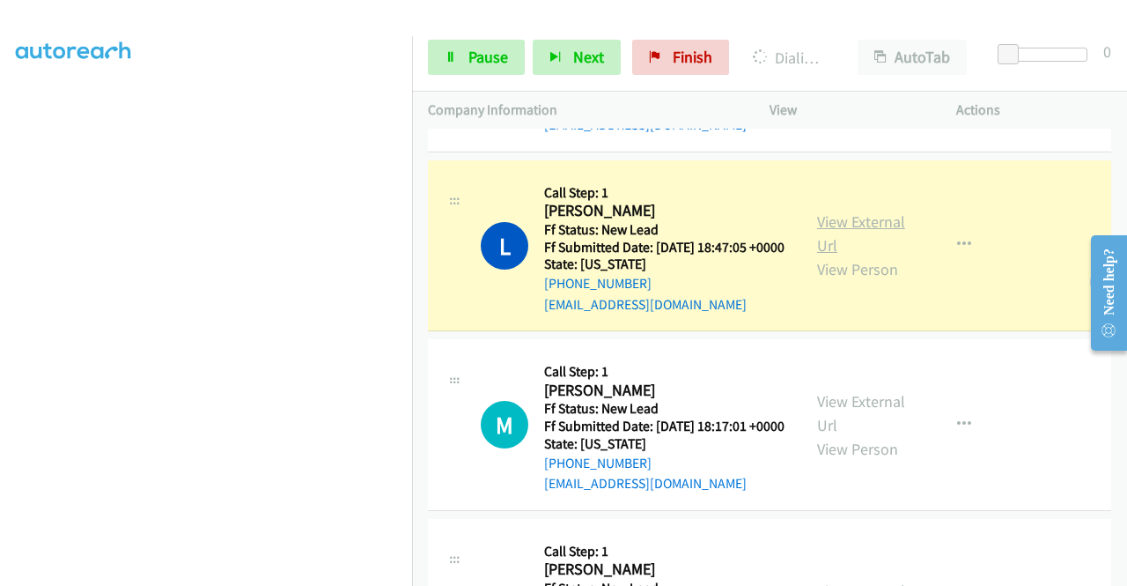
click at [886, 255] on link "View External Url" at bounding box center [861, 233] width 88 height 44
click at [488, 63] on span "Pause" at bounding box center [488, 57] width 40 height 20
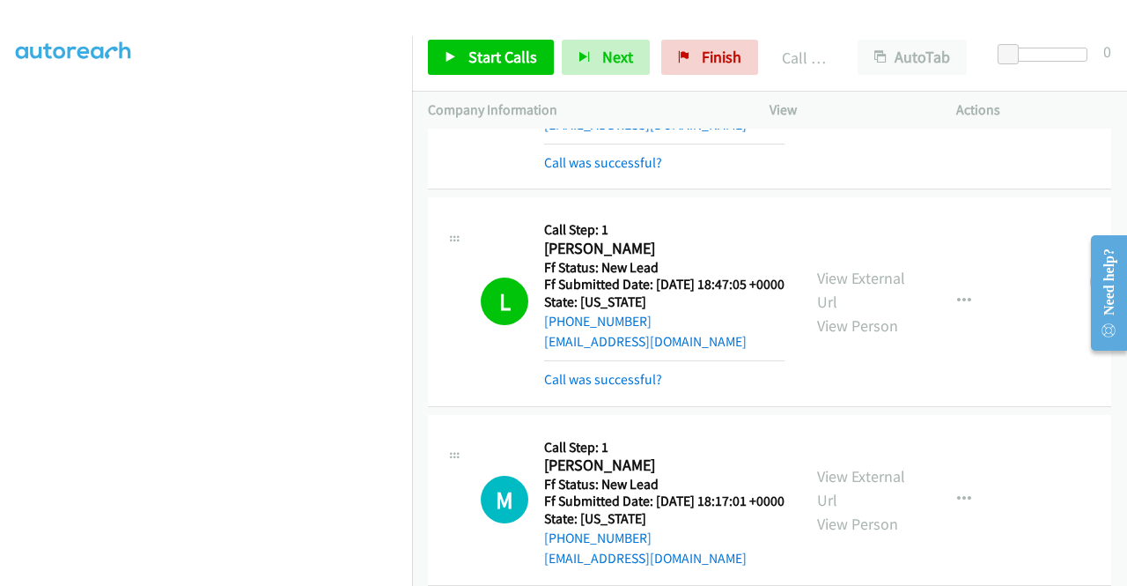
scroll to position [402, 0]
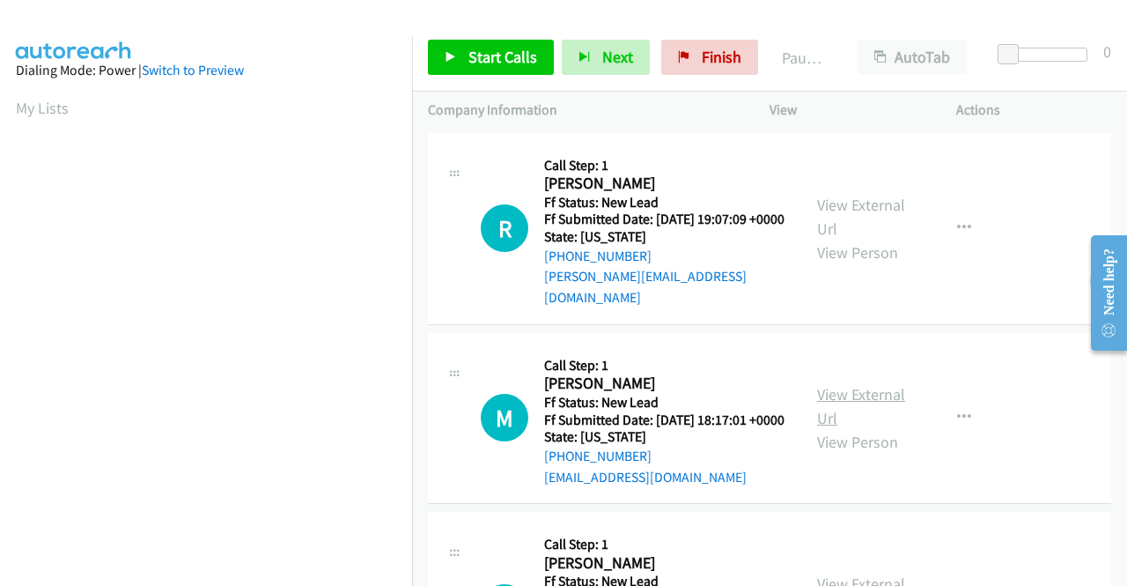
click at [858, 397] on link "View External Url" at bounding box center [861, 406] width 88 height 44
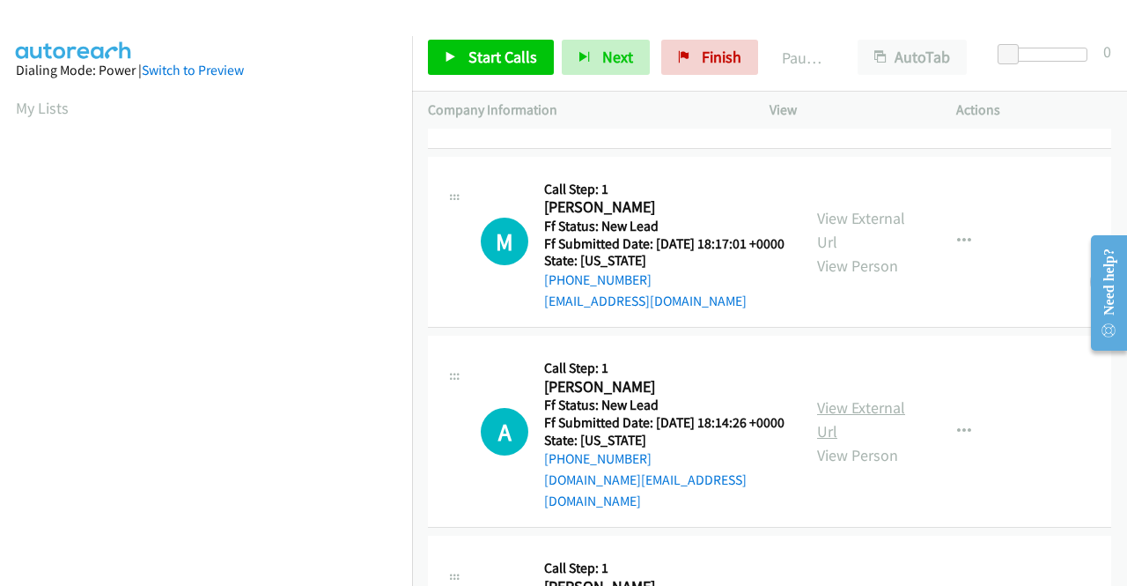
click at [837, 418] on link "View External Url" at bounding box center [861, 419] width 88 height 44
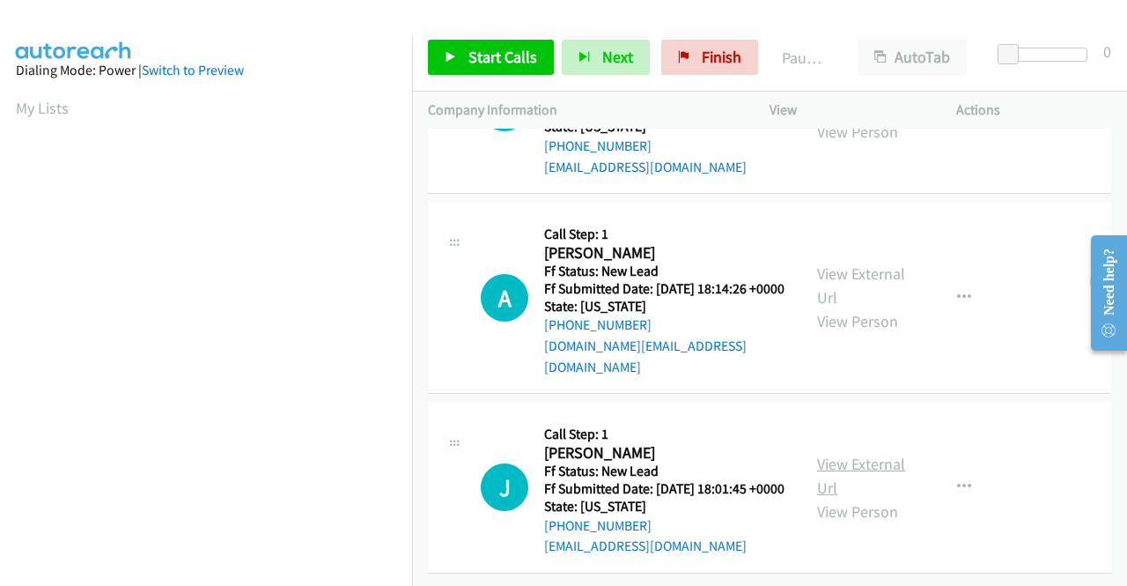
click at [855, 453] on link "View External Url" at bounding box center [861, 475] width 88 height 44
click at [497, 50] on span "Start Calls" at bounding box center [502, 57] width 69 height 20
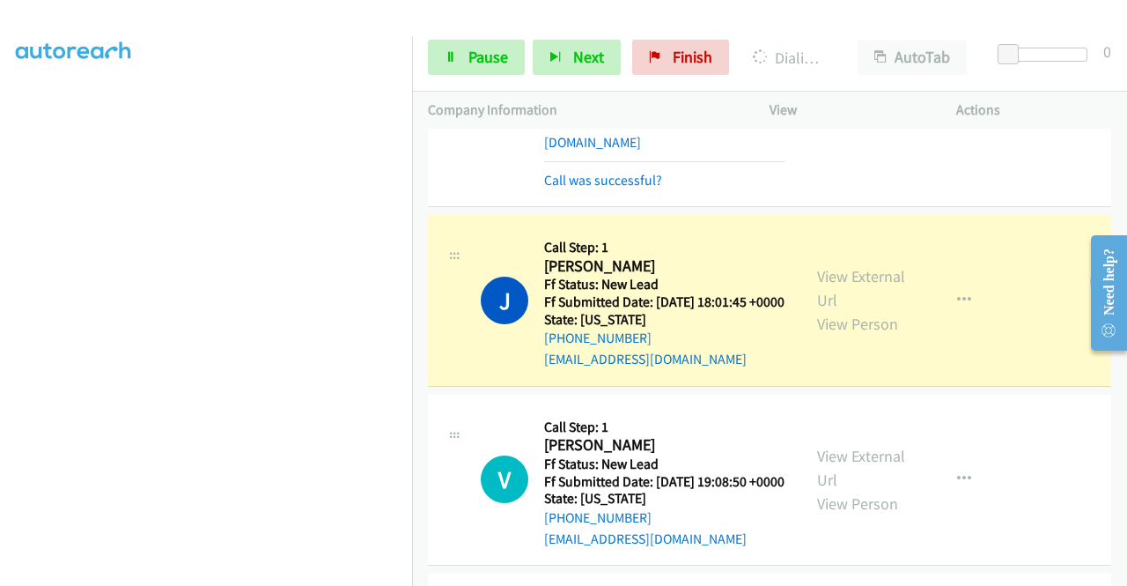
scroll to position [402, 0]
click at [496, 59] on span "Pause" at bounding box center [488, 57] width 40 height 20
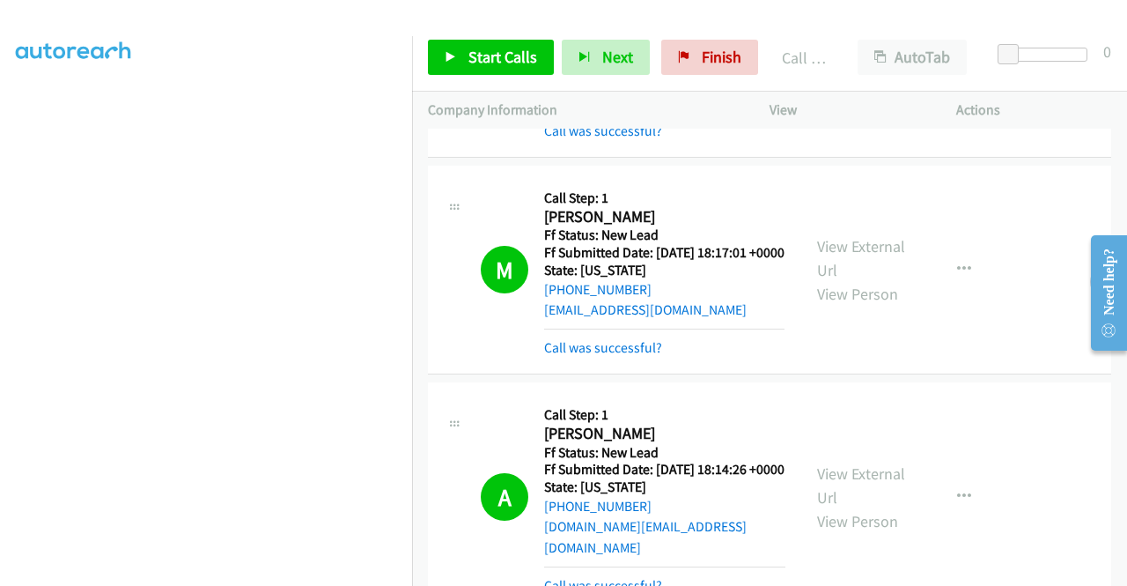
scroll to position [81, 0]
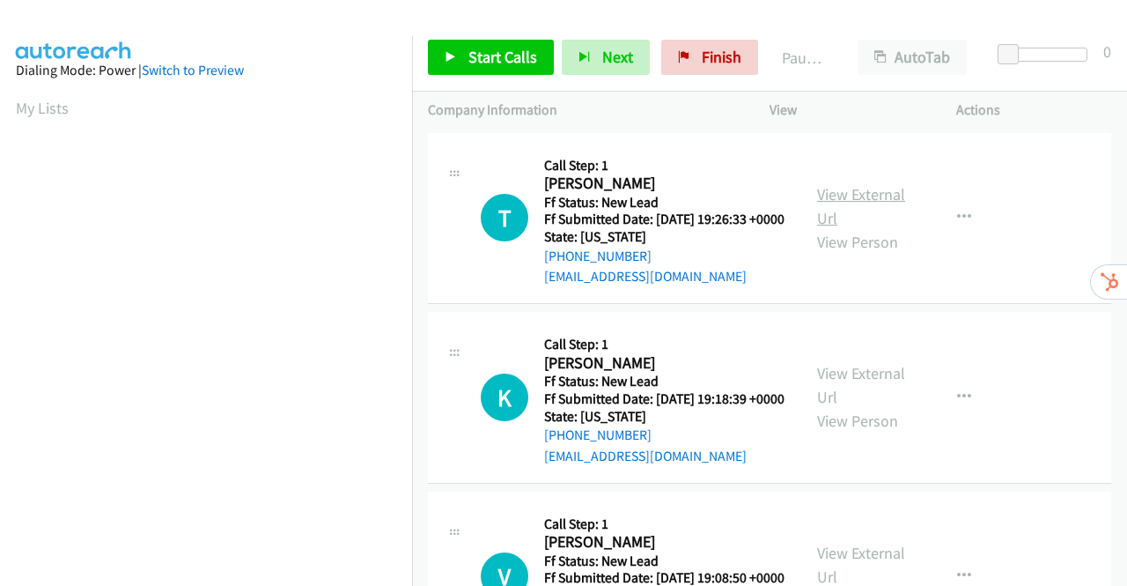
click at [863, 204] on link "View External Url" at bounding box center [861, 206] width 88 height 44
click at [840, 392] on link "View External Url" at bounding box center [861, 385] width 88 height 44
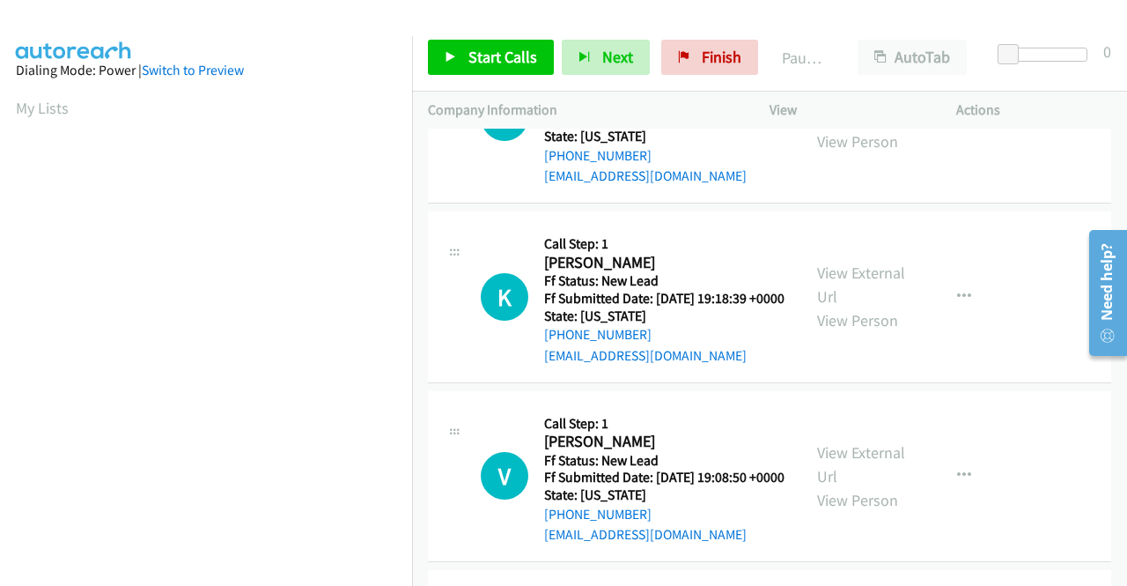
scroll to position [176, 0]
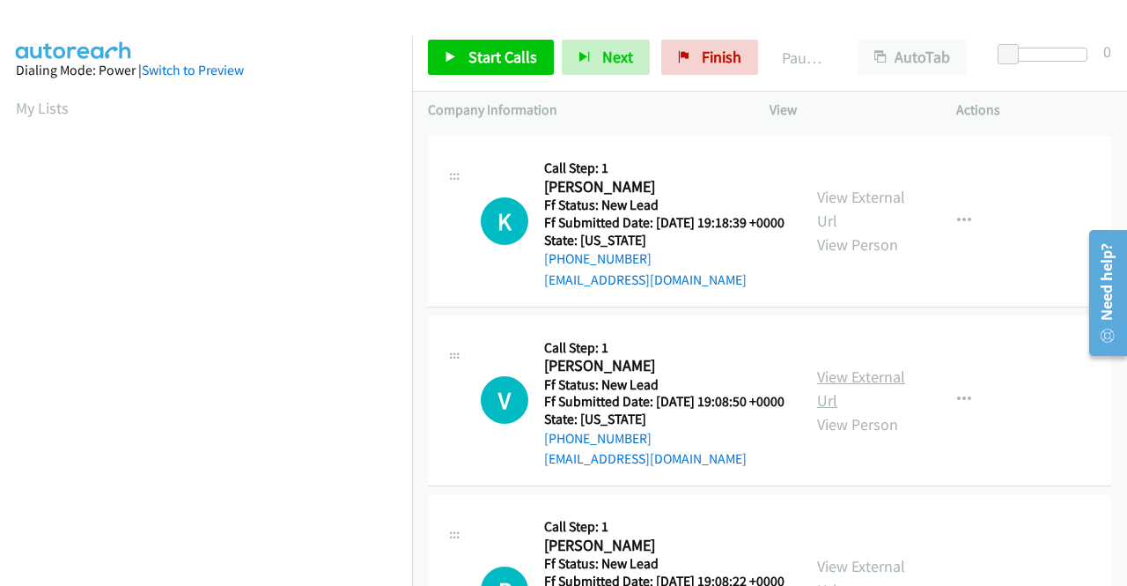
click at [853, 410] on link "View External Url" at bounding box center [861, 388] width 88 height 44
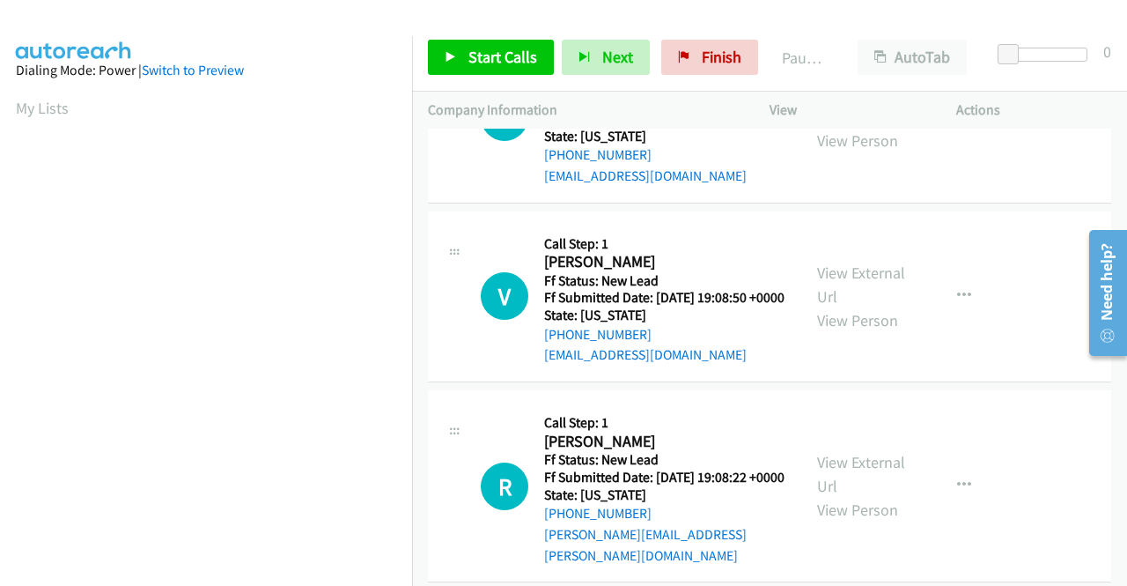
scroll to position [440, 0]
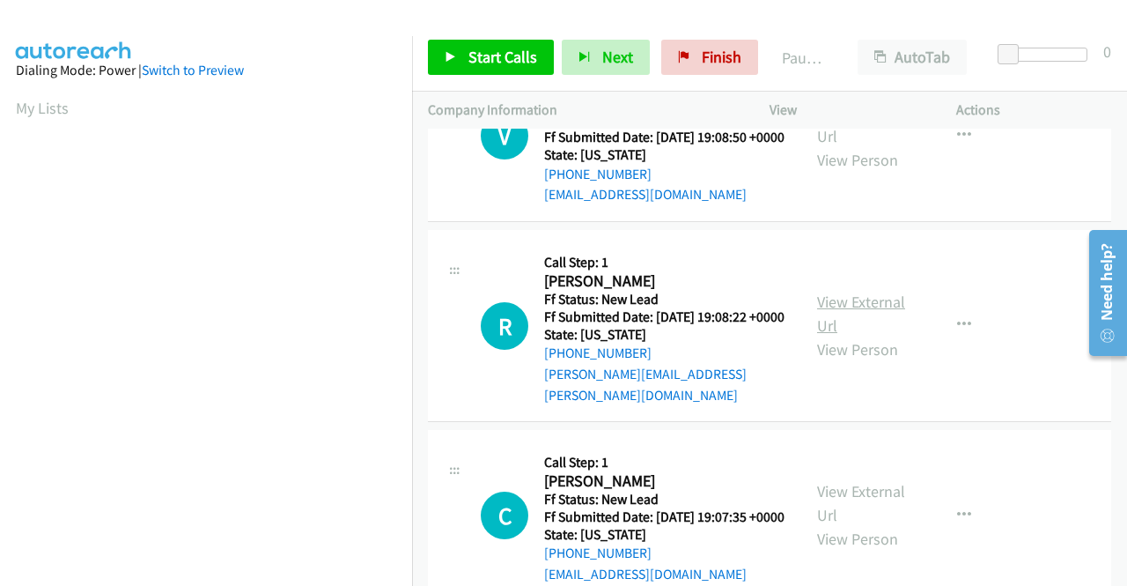
click at [845, 335] on link "View External Url" at bounding box center [861, 313] width 88 height 44
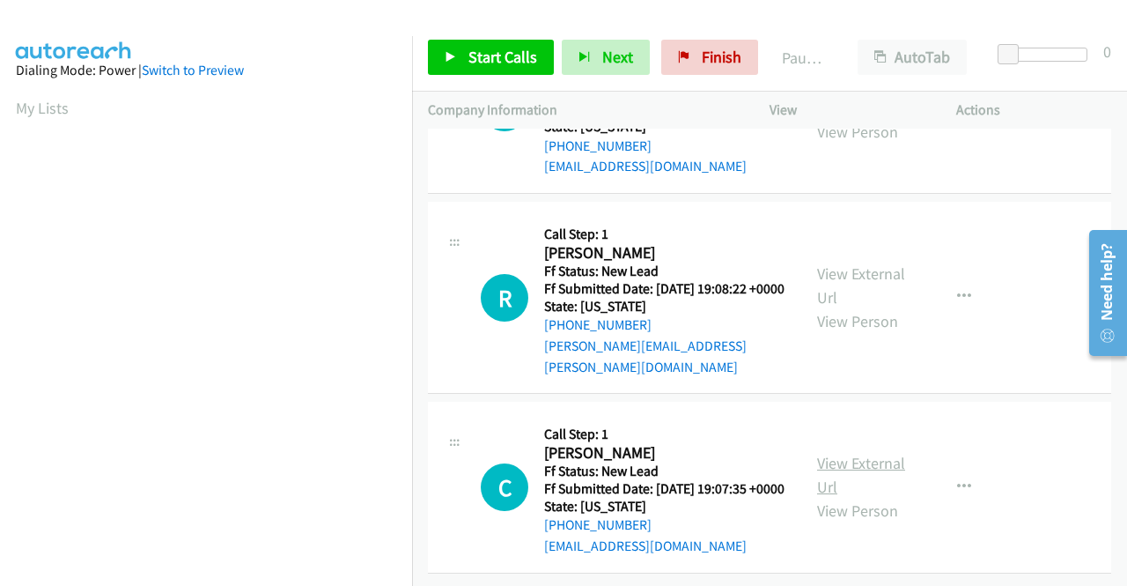
click at [817, 453] on link "View External Url" at bounding box center [861, 475] width 88 height 44
click at [957, 290] on icon "button" at bounding box center [964, 297] width 14 height 14
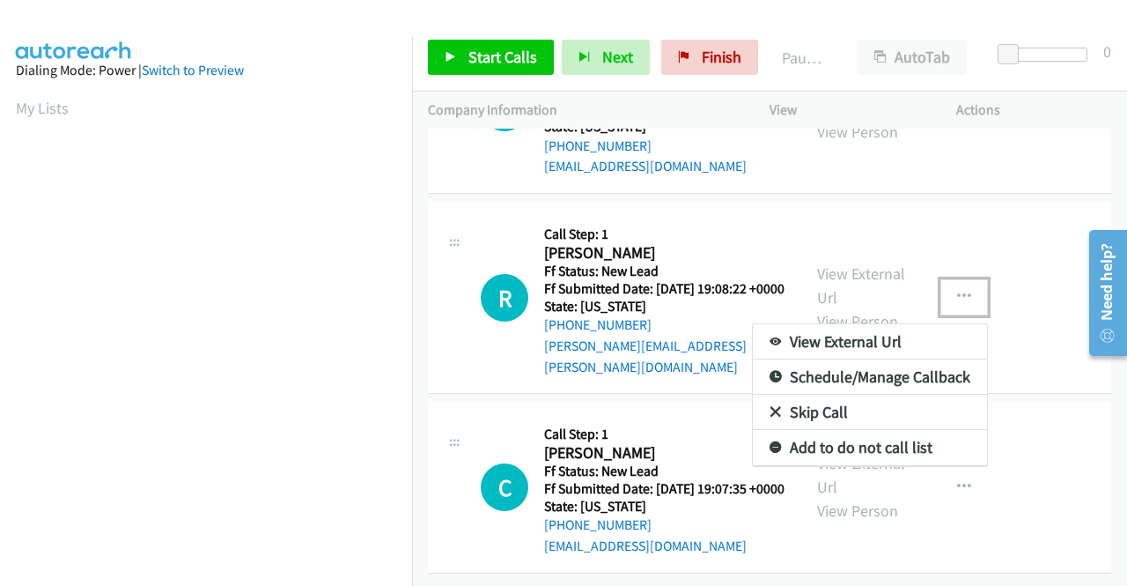
click at [821, 394] on link "Skip Call" at bounding box center [870, 411] width 234 height 35
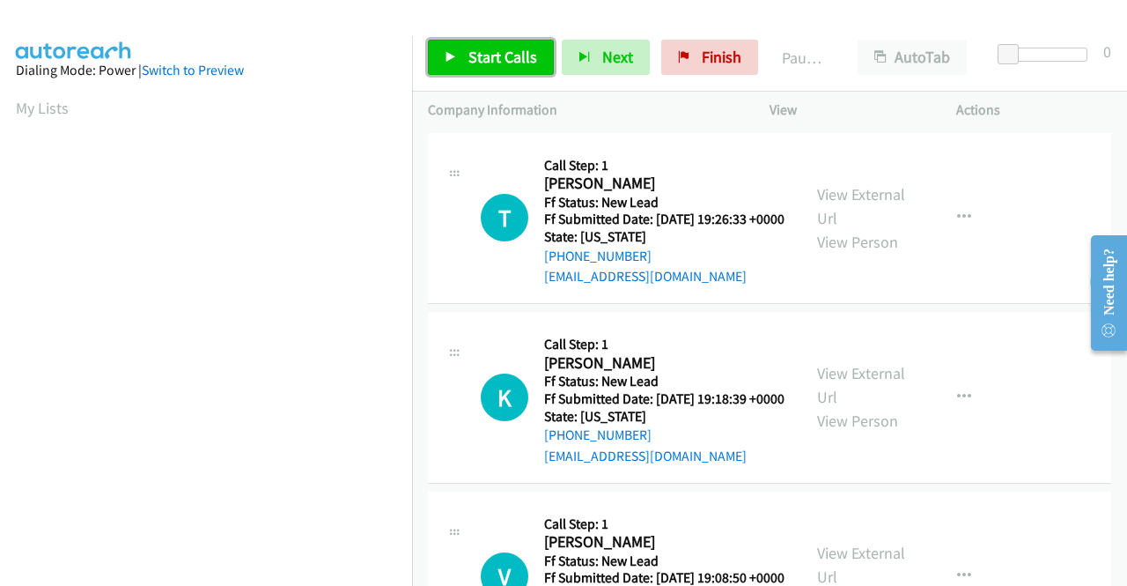
click at [519, 55] on span "Start Calls" at bounding box center [502, 57] width 69 height 20
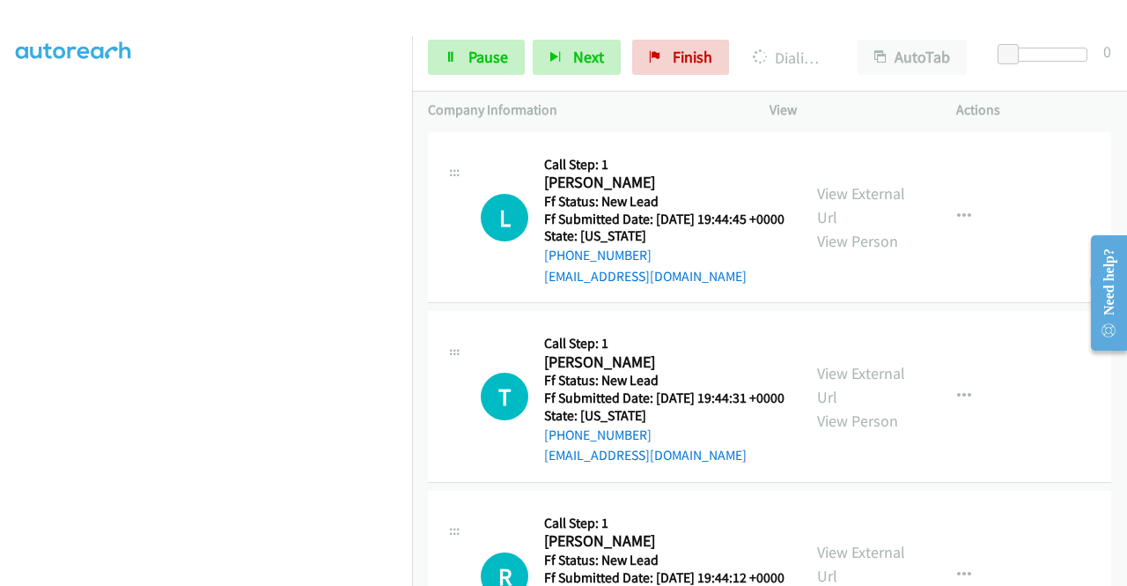
scroll to position [704, 0]
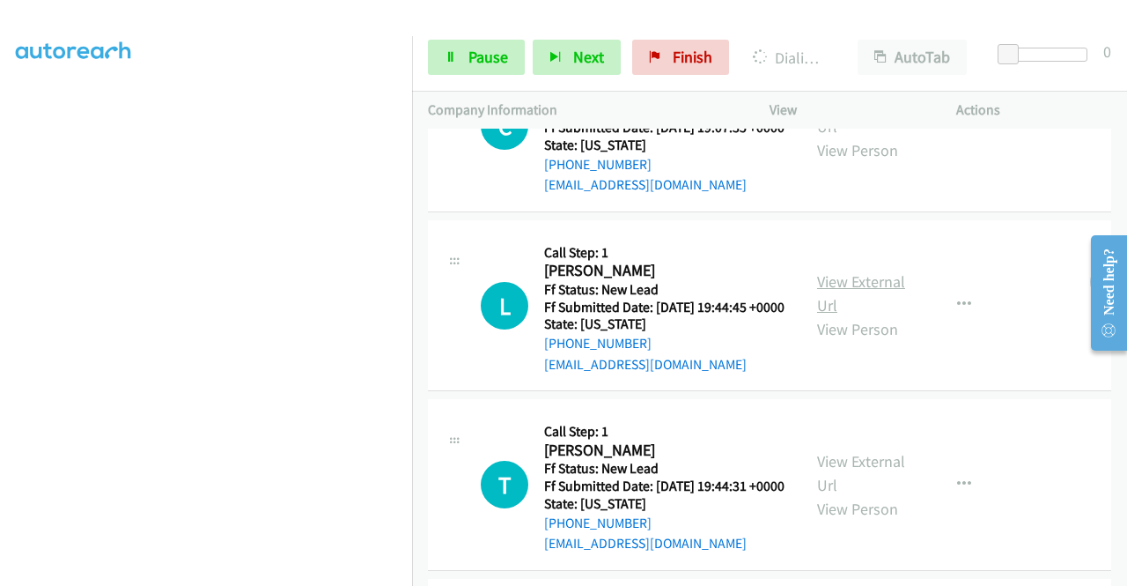
click at [856, 315] on link "View External Url" at bounding box center [861, 293] width 88 height 44
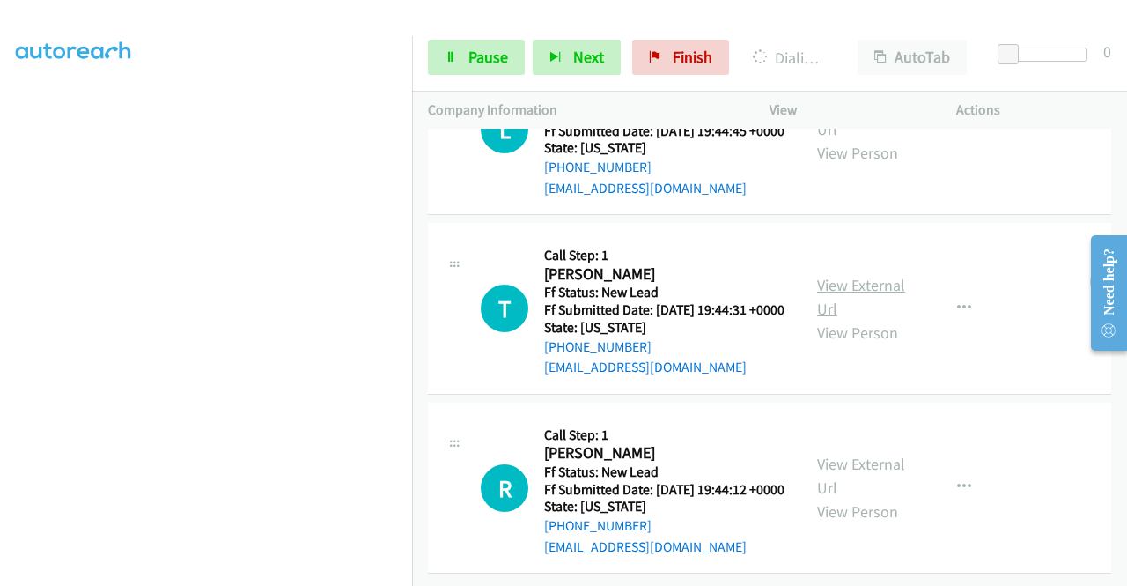
click at [873, 319] on link "View External Url" at bounding box center [861, 297] width 88 height 44
click at [836, 453] on link "View External Url" at bounding box center [861, 475] width 88 height 44
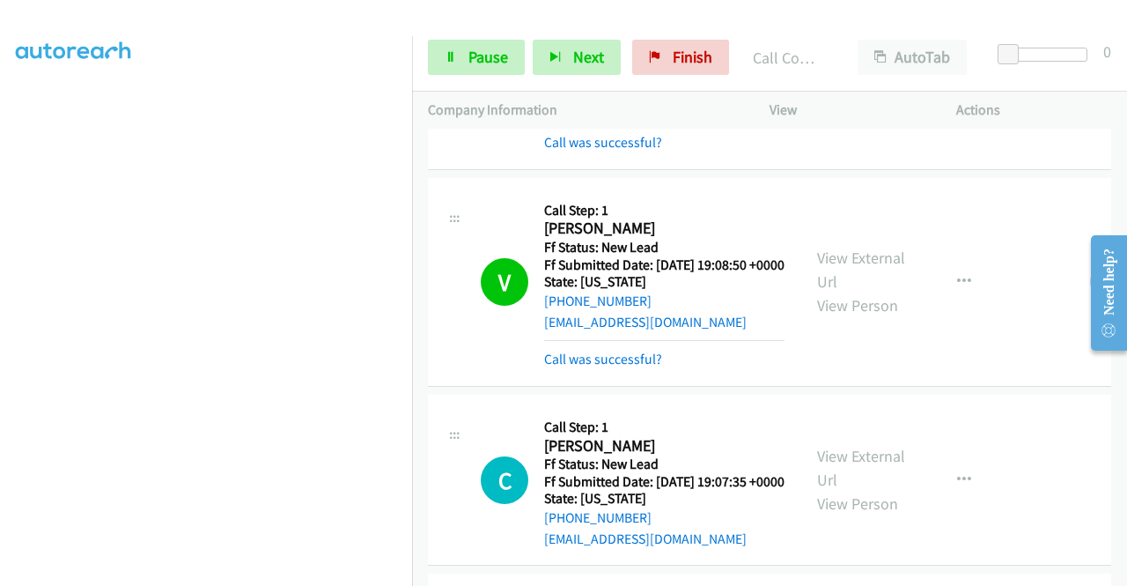
scroll to position [433, 0]
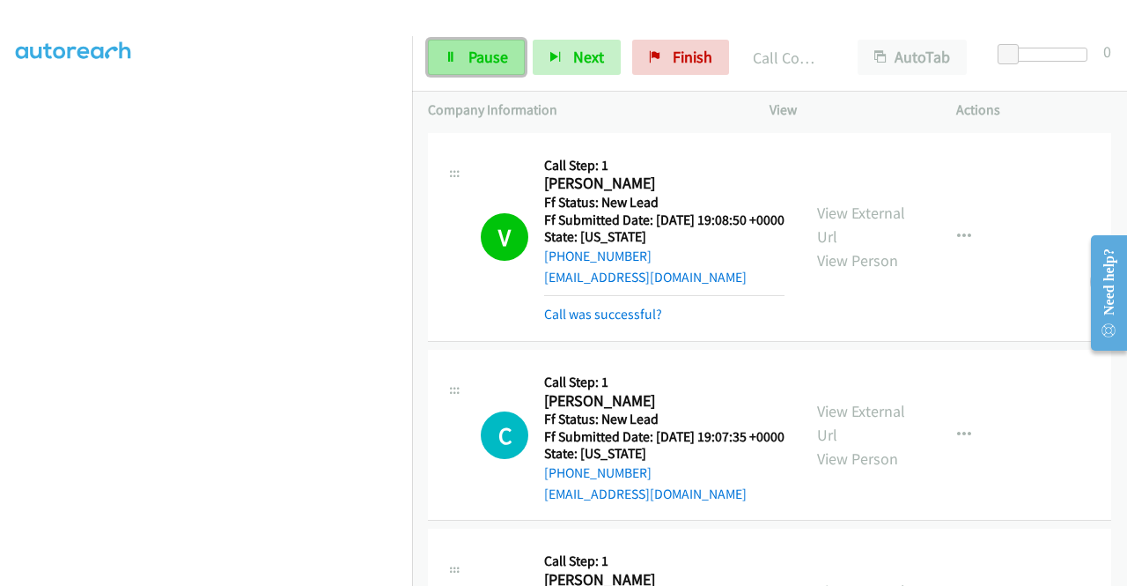
click at [484, 61] on span "Pause" at bounding box center [488, 57] width 40 height 20
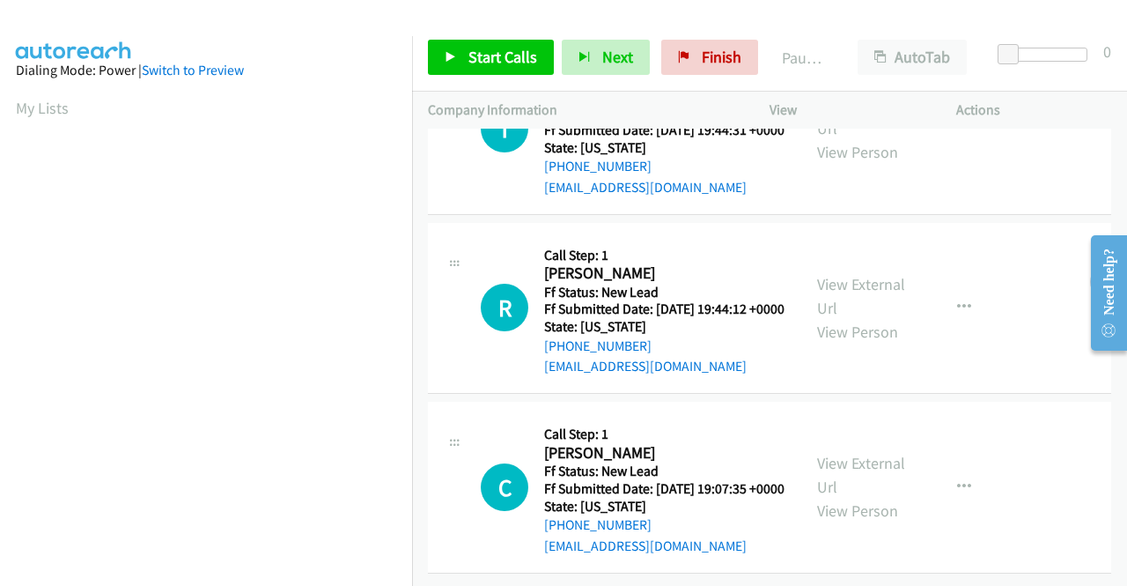
scroll to position [350, 0]
click at [490, 55] on span "Start Calls" at bounding box center [502, 57] width 69 height 20
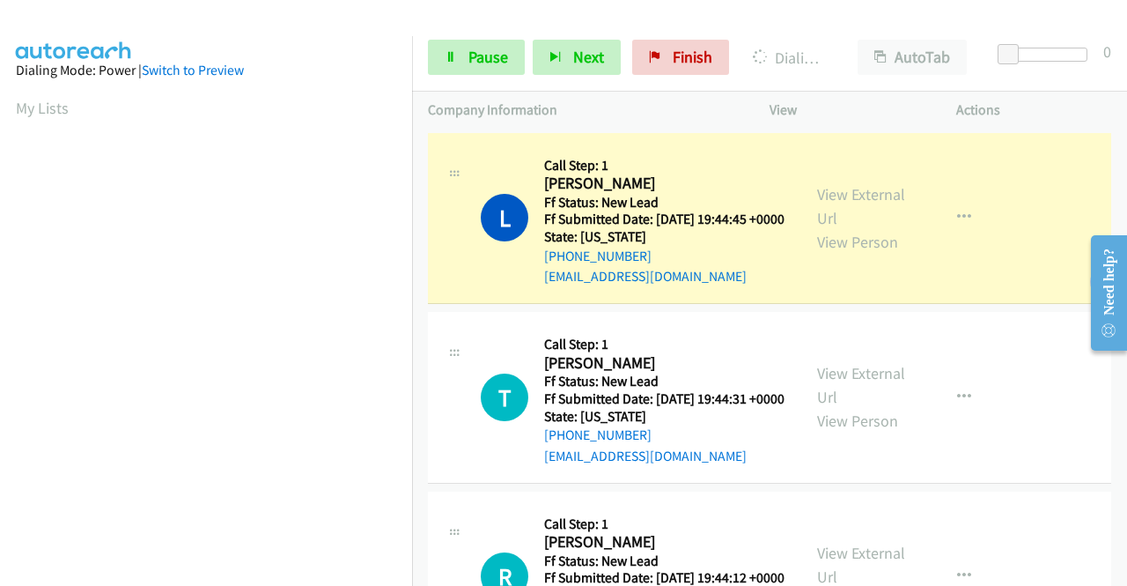
scroll to position [402, 0]
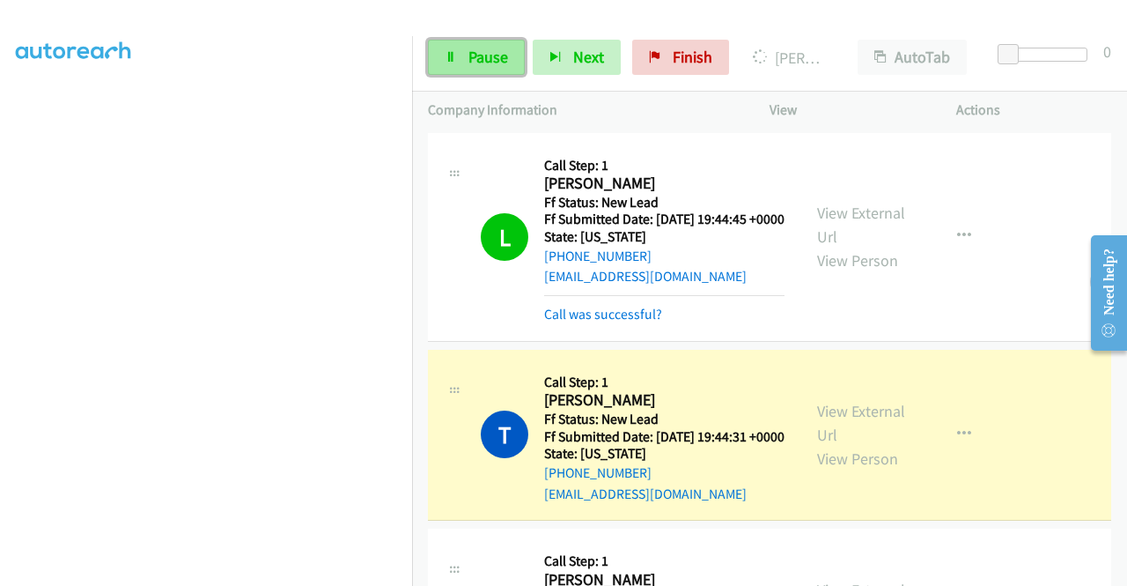
click at [475, 63] on span "Pause" at bounding box center [488, 57] width 40 height 20
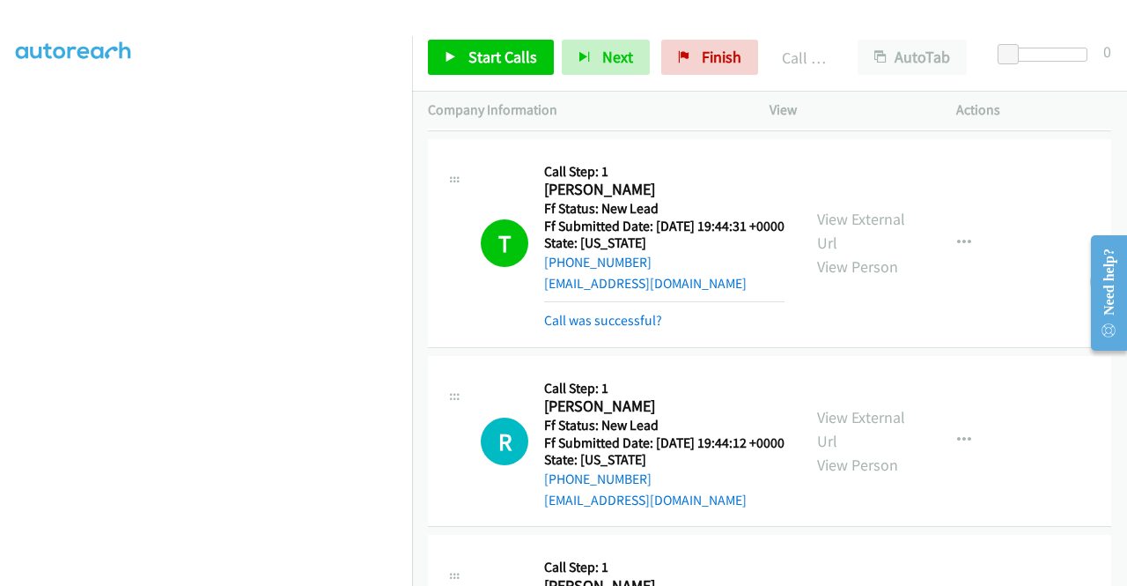
scroll to position [264, 0]
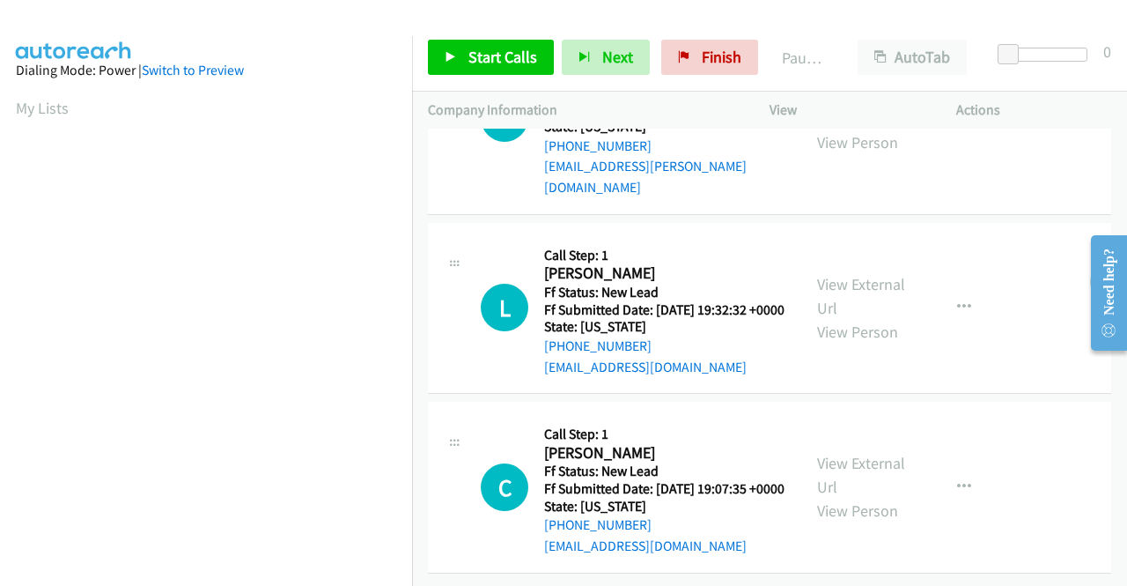
scroll to position [546, 0]
click at [501, 55] on span "Start Calls" at bounding box center [502, 57] width 69 height 20
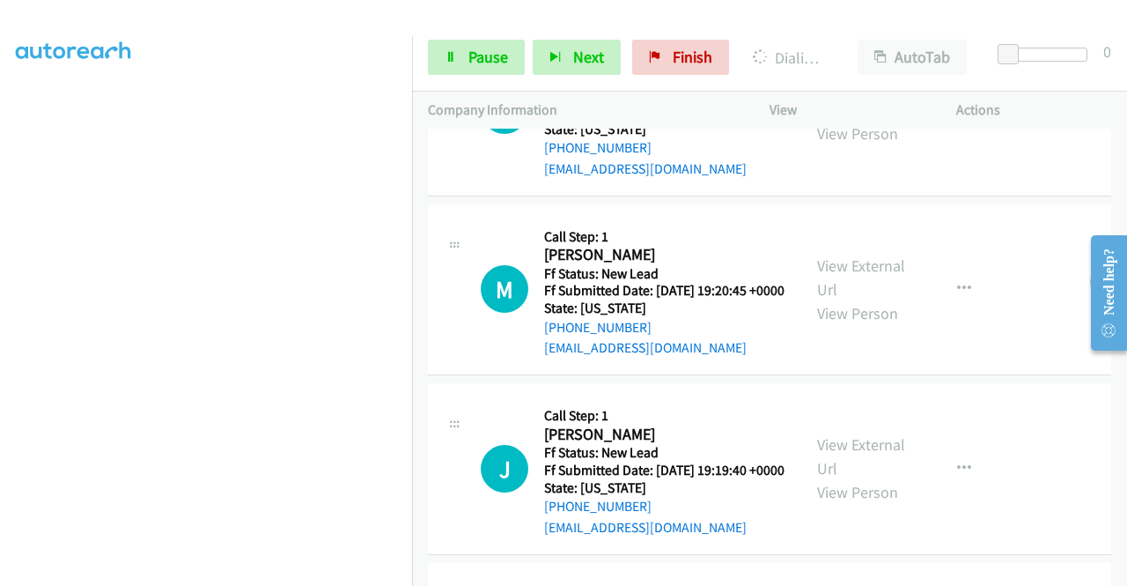
scroll to position [1057, 0]
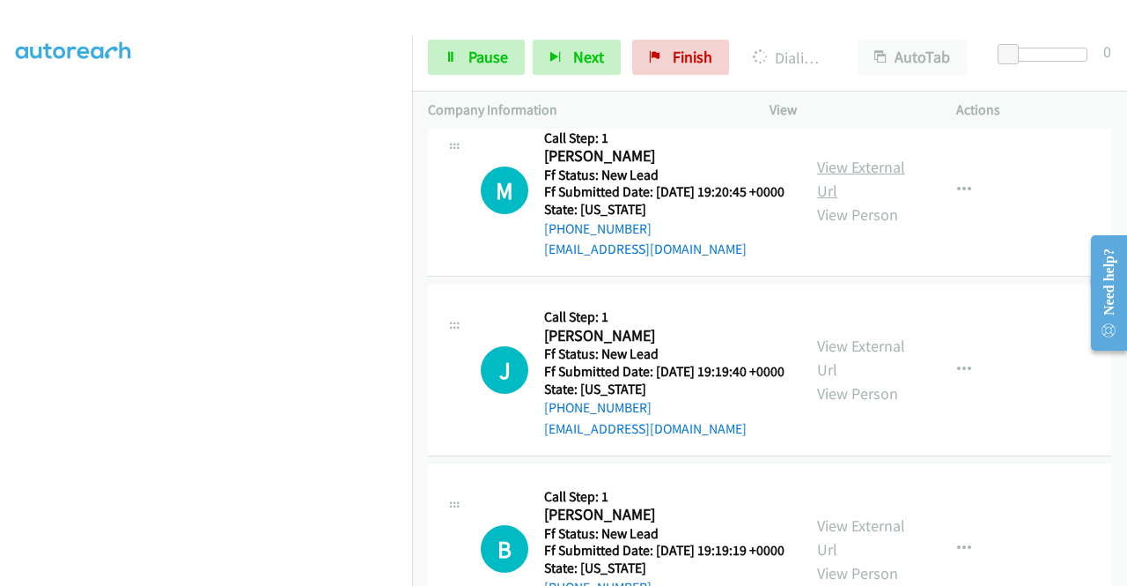
click at [888, 201] on link "View External Url" at bounding box center [861, 179] width 88 height 44
click at [850, 379] on link "View External Url" at bounding box center [861, 357] width 88 height 44
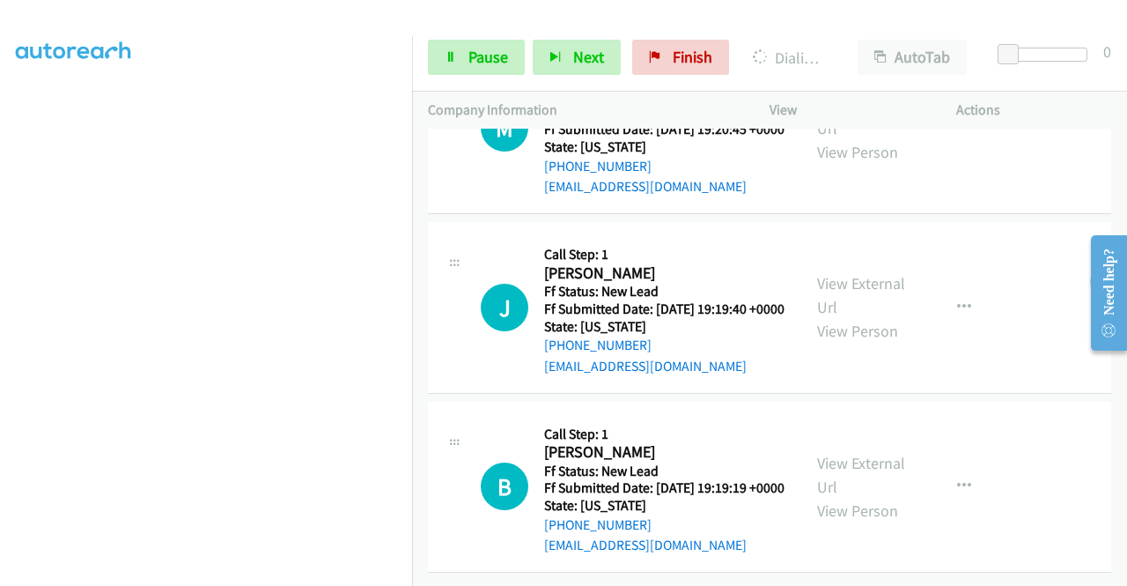
scroll to position [1247, 0]
click at [850, 453] on link "View External Url" at bounding box center [861, 475] width 88 height 44
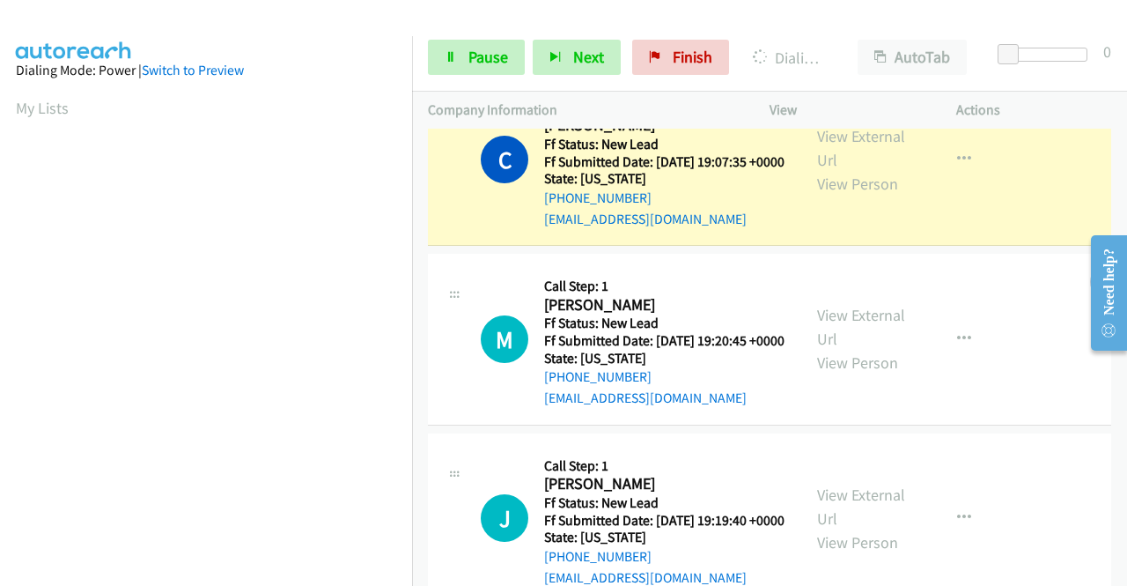
scroll to position [844, 0]
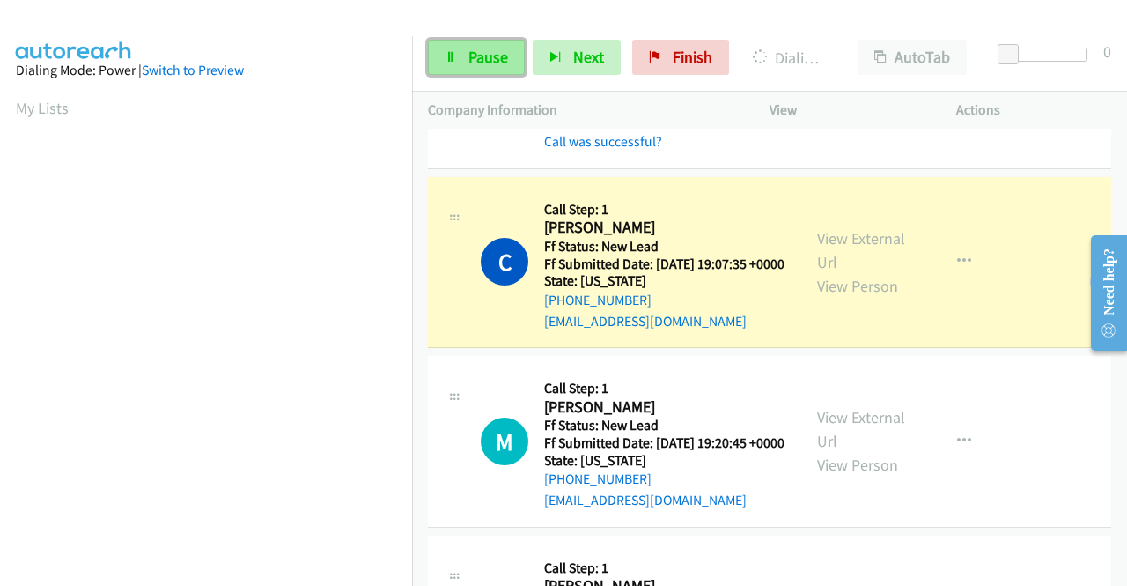
click at [477, 61] on span "Pause" at bounding box center [488, 57] width 40 height 20
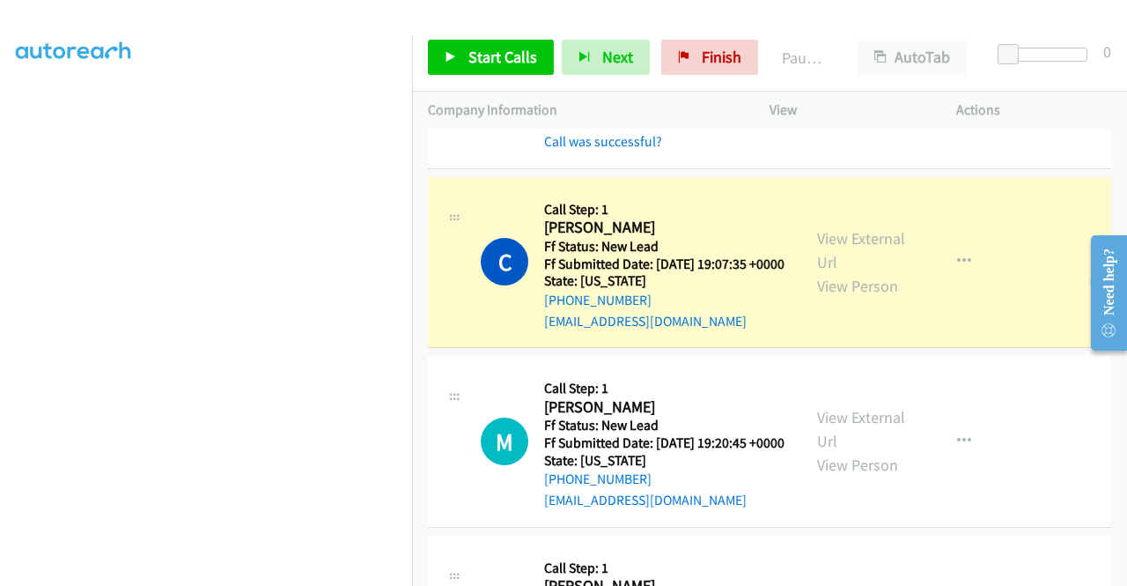
scroll to position [402, 0]
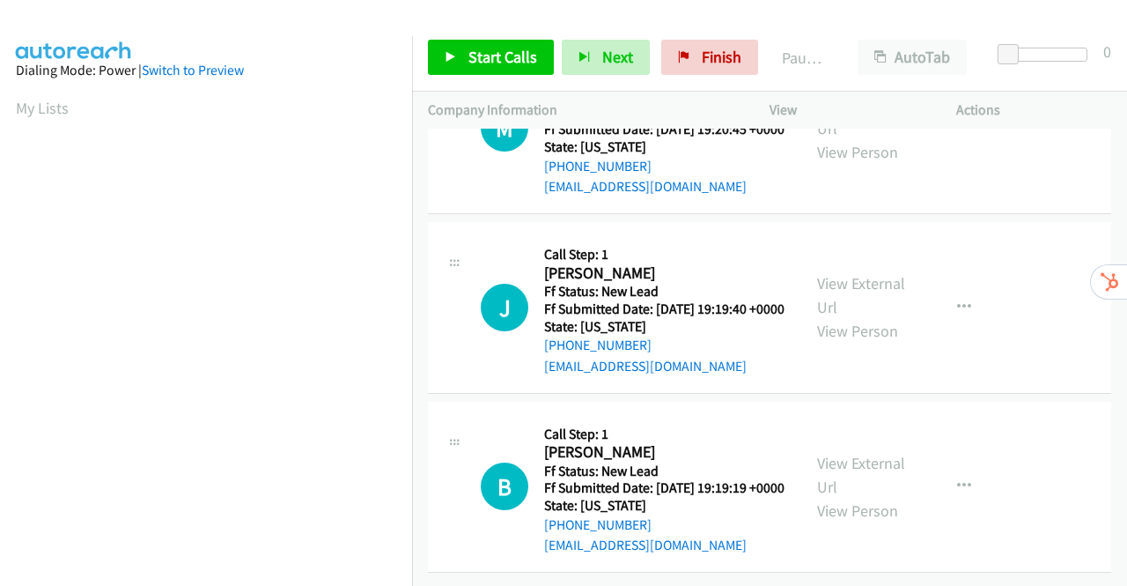
scroll to position [153, 0]
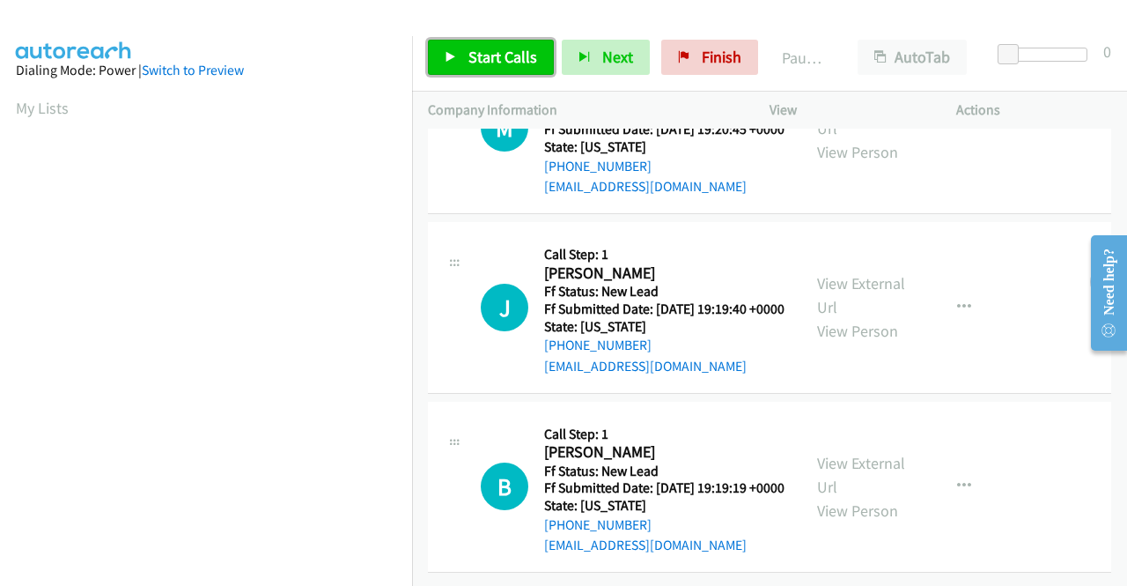
click at [490, 54] on span "Start Calls" at bounding box center [502, 57] width 69 height 20
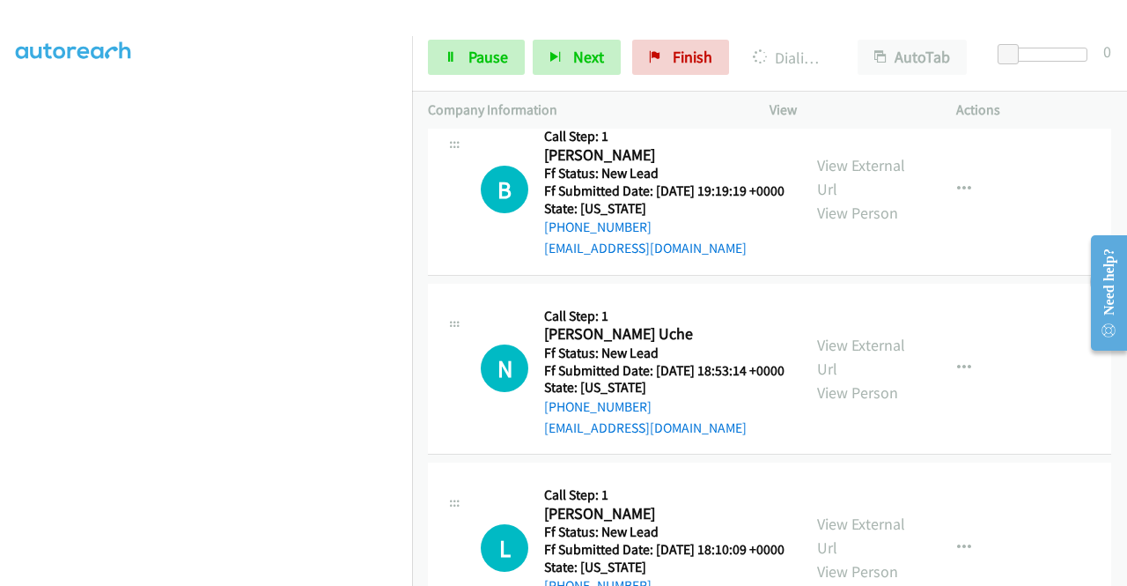
scroll to position [505, 0]
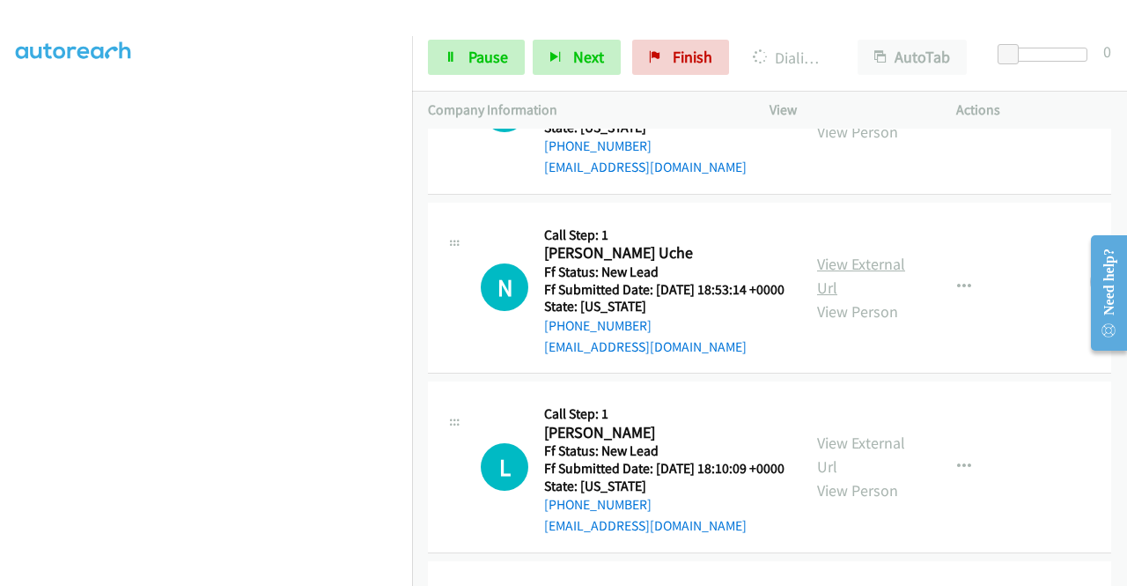
click at [858, 298] on link "View External Url" at bounding box center [861, 276] width 88 height 44
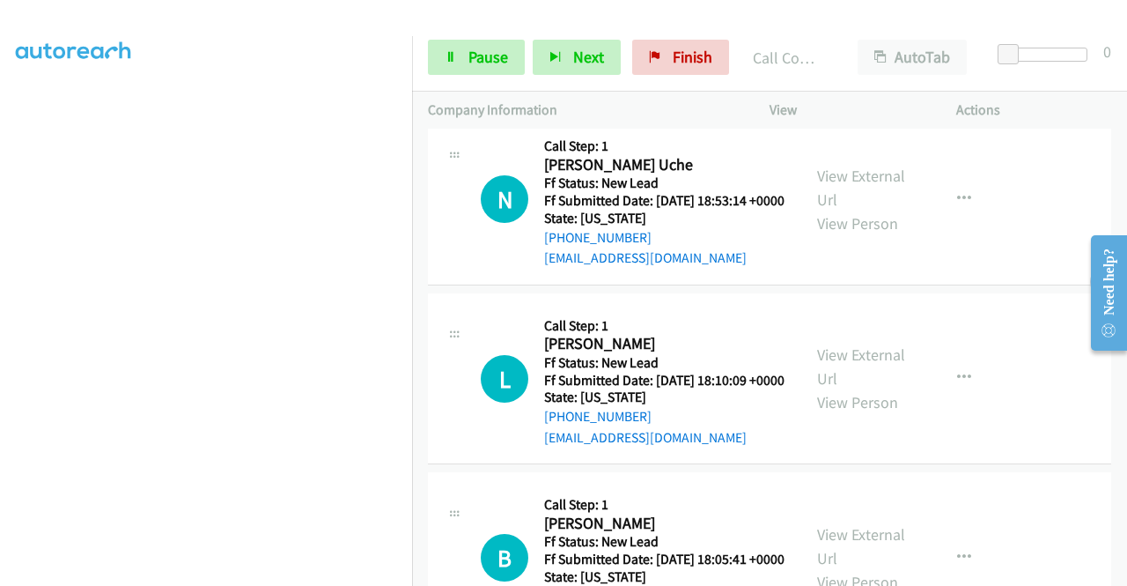
scroll to position [719, 0]
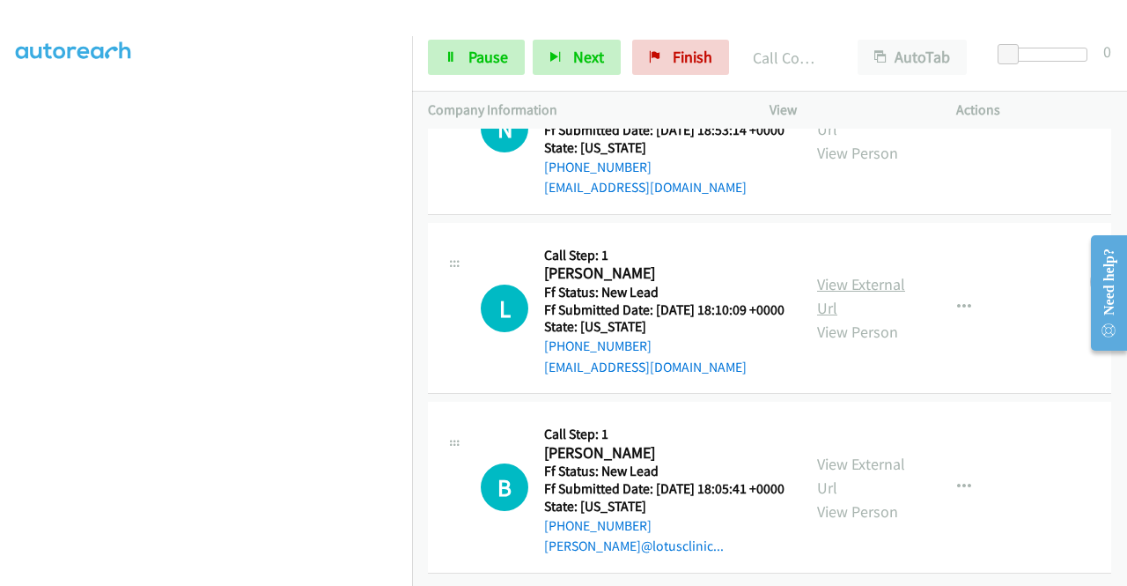
click at [844, 318] on link "View External Url" at bounding box center [861, 296] width 88 height 44
click at [854, 453] on link "View External Url" at bounding box center [861, 475] width 88 height 44
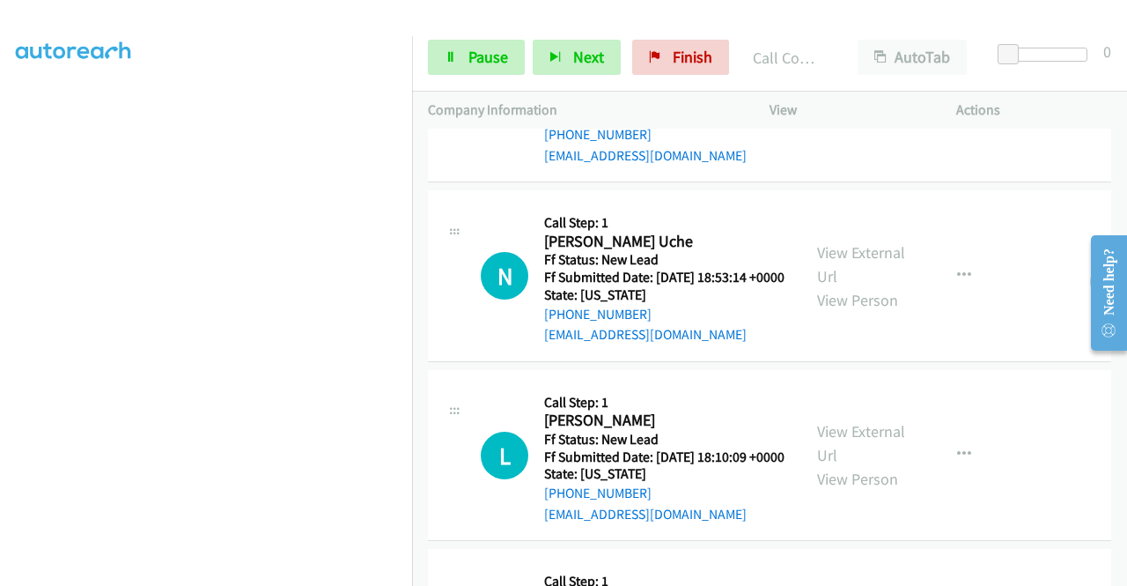
scroll to position [553, 0]
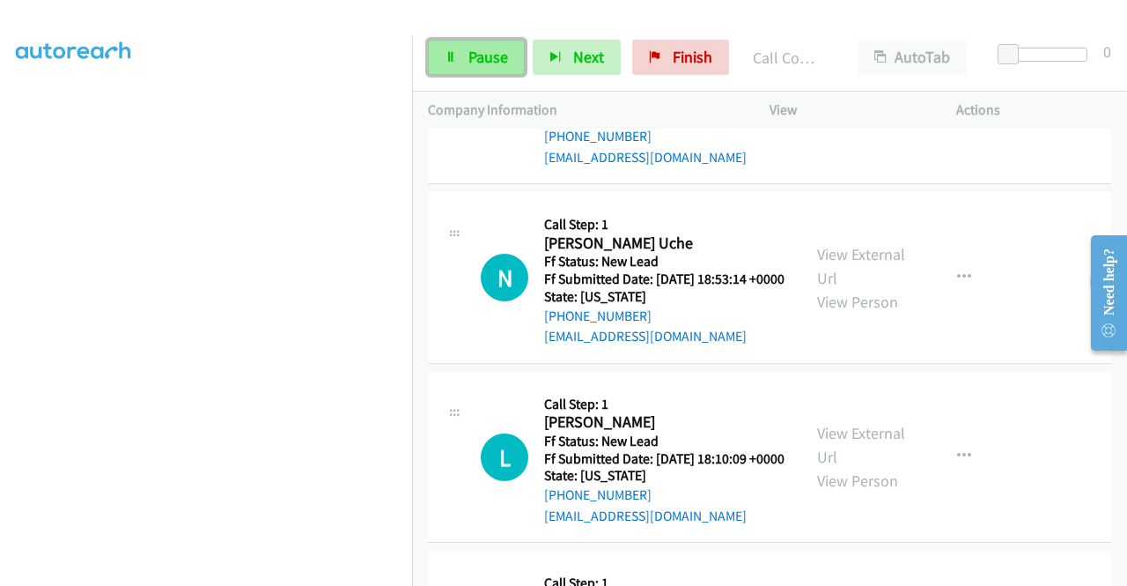
click at [486, 50] on span "Pause" at bounding box center [488, 57] width 40 height 20
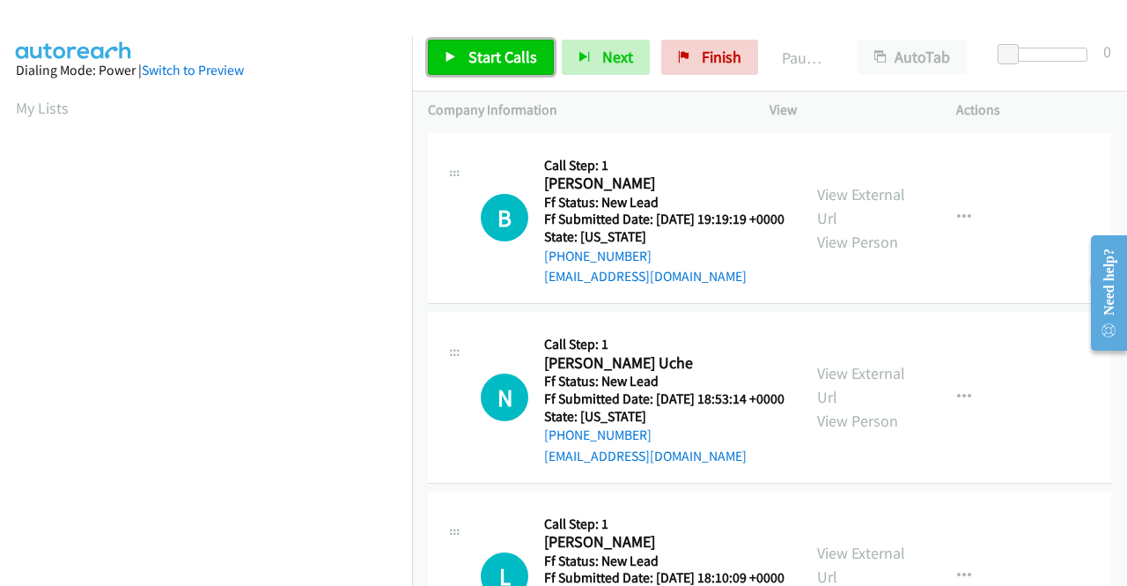
click at [475, 59] on span "Start Calls" at bounding box center [502, 57] width 69 height 20
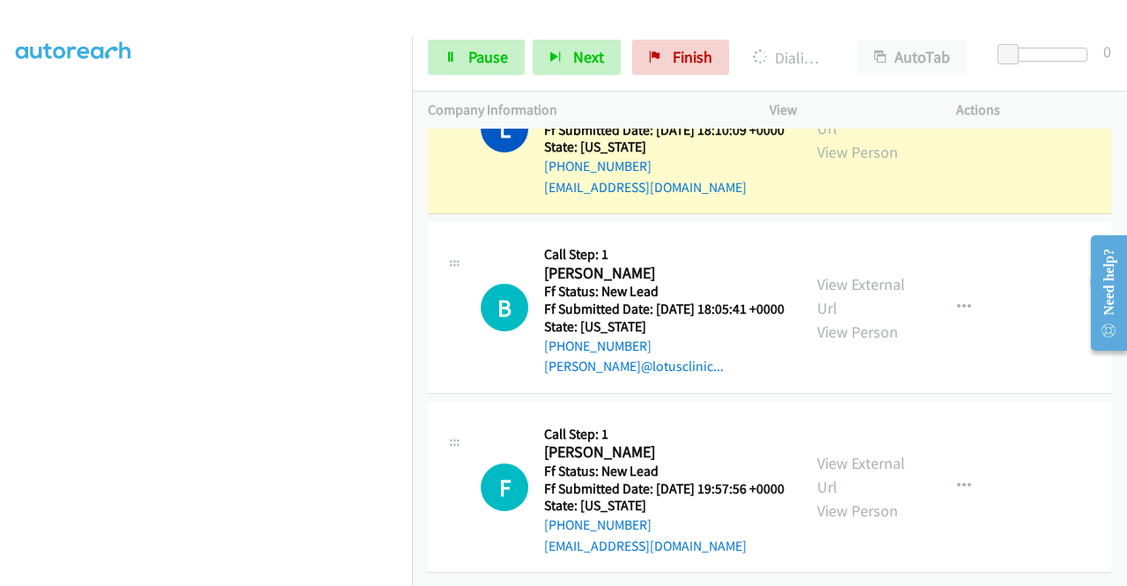
scroll to position [620, 0]
click at [867, 453] on link "View External Url" at bounding box center [861, 475] width 88 height 44
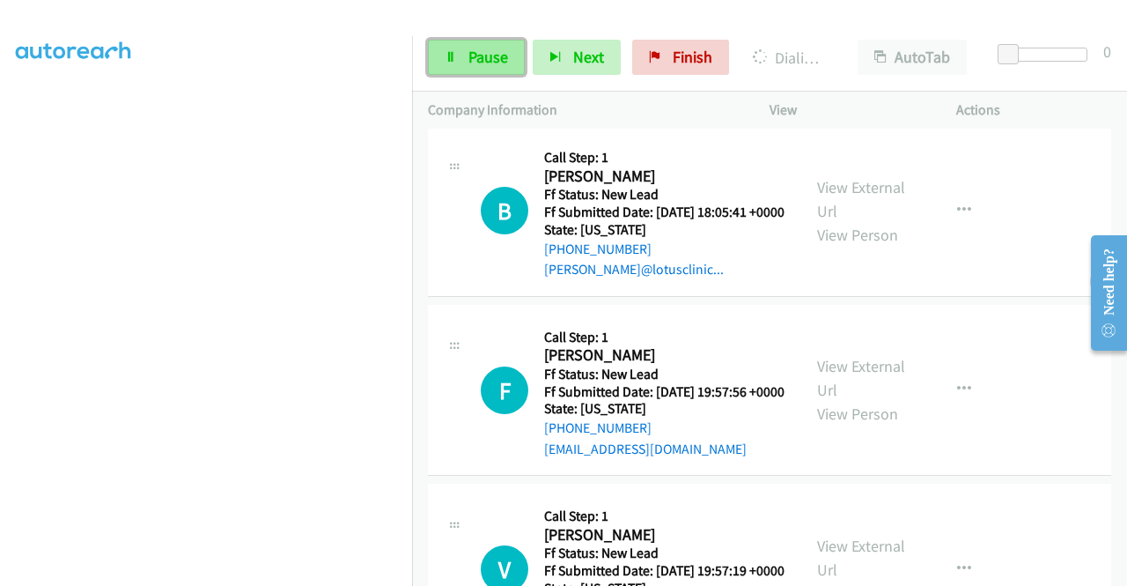
click at [475, 50] on span "Pause" at bounding box center [488, 57] width 40 height 20
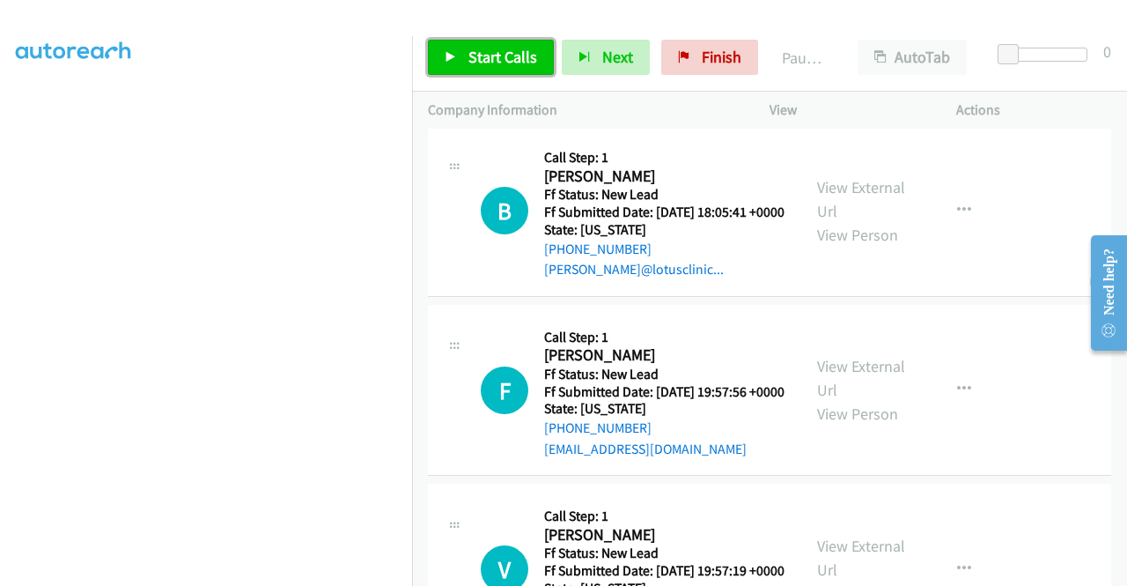
click at [506, 54] on span "Start Calls" at bounding box center [502, 57] width 69 height 20
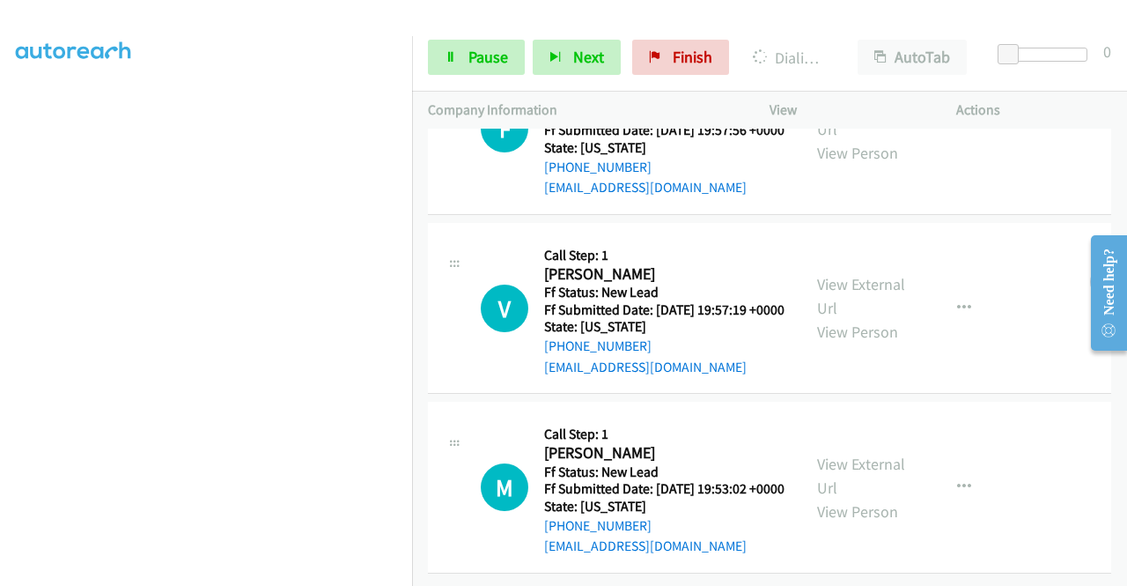
scroll to position [1087, 0]
click at [868, 274] on link "View External Url" at bounding box center [861, 296] width 88 height 44
click at [827, 453] on link "View External Url" at bounding box center [861, 475] width 88 height 44
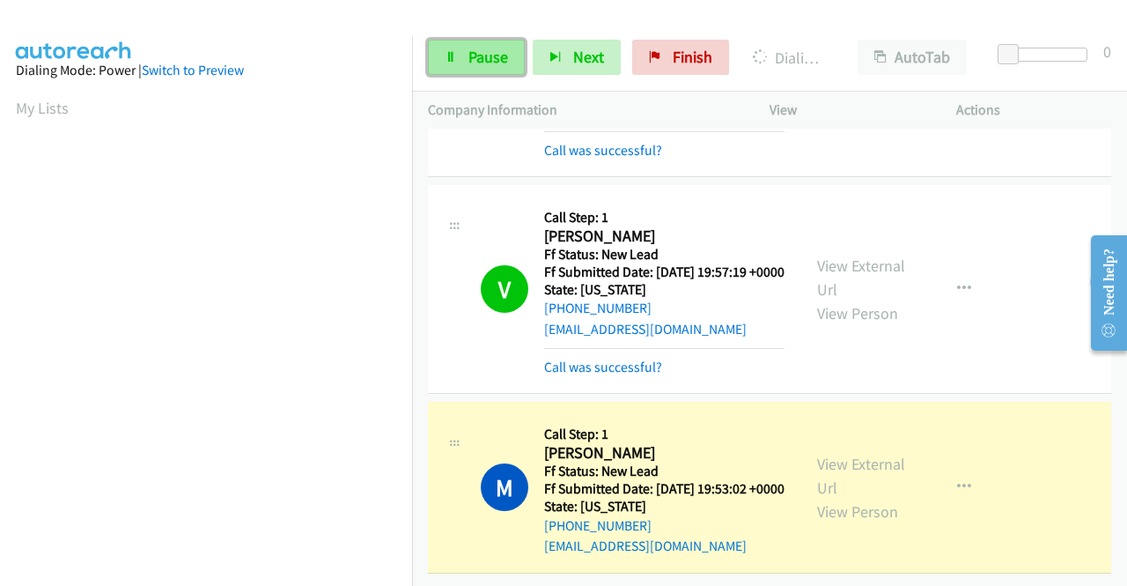
scroll to position [402, 0]
click at [489, 59] on span "Pause" at bounding box center [488, 57] width 40 height 20
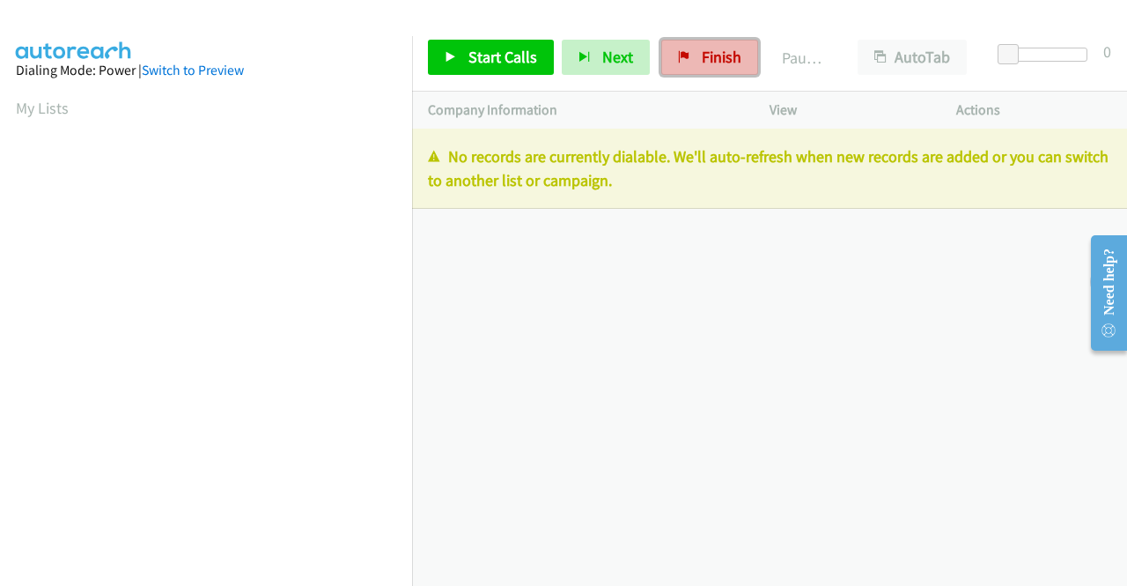
click at [714, 58] on span "Finish" at bounding box center [722, 57] width 40 height 20
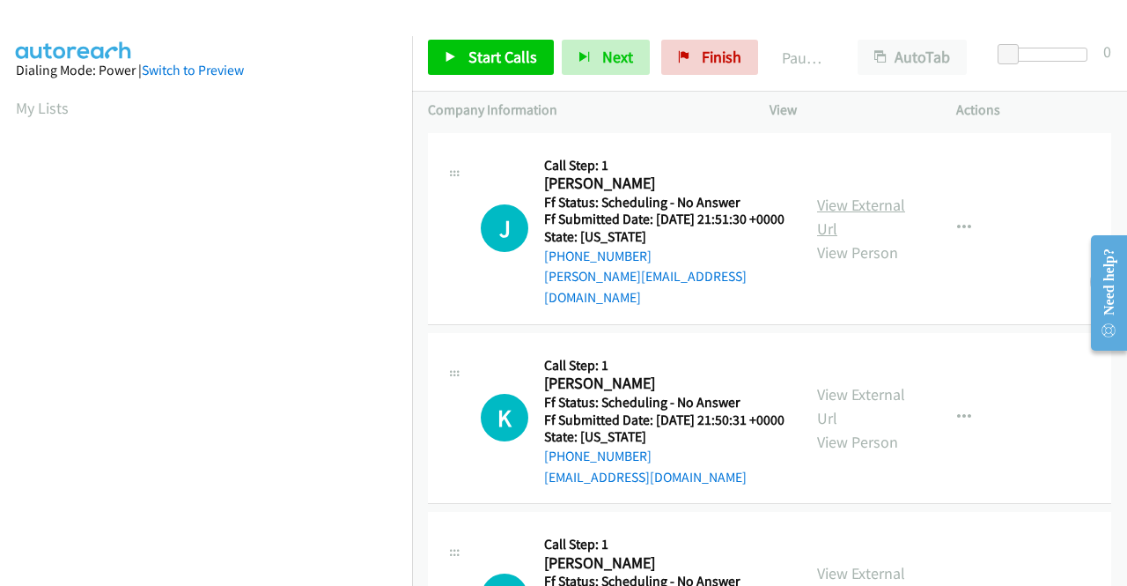
click at [858, 201] on link "View External Url" at bounding box center [861, 217] width 88 height 44
click at [866, 395] on link "View External Url" at bounding box center [861, 406] width 88 height 44
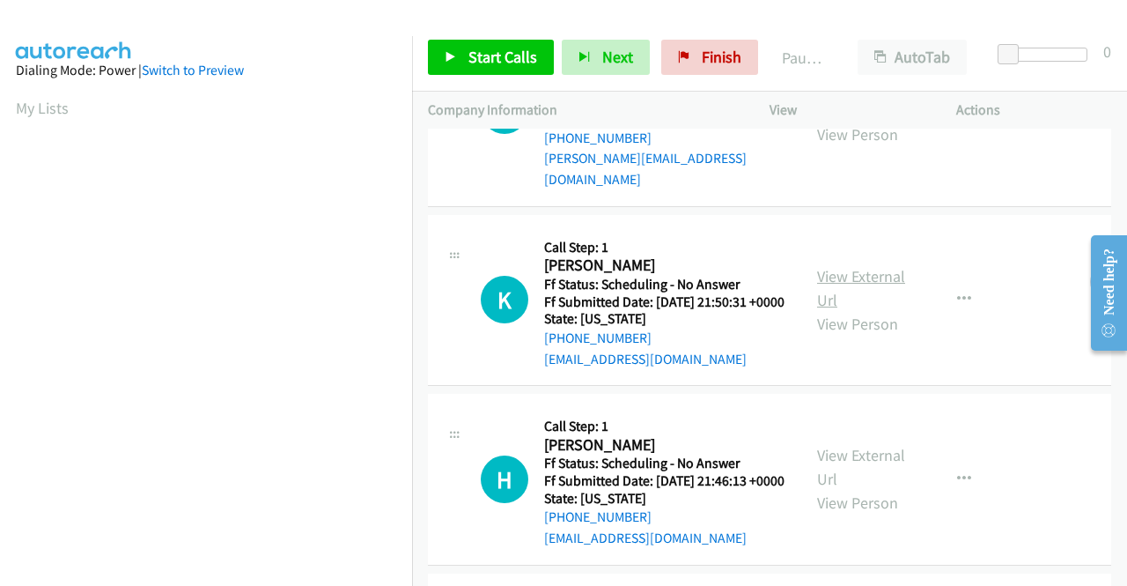
scroll to position [176, 0]
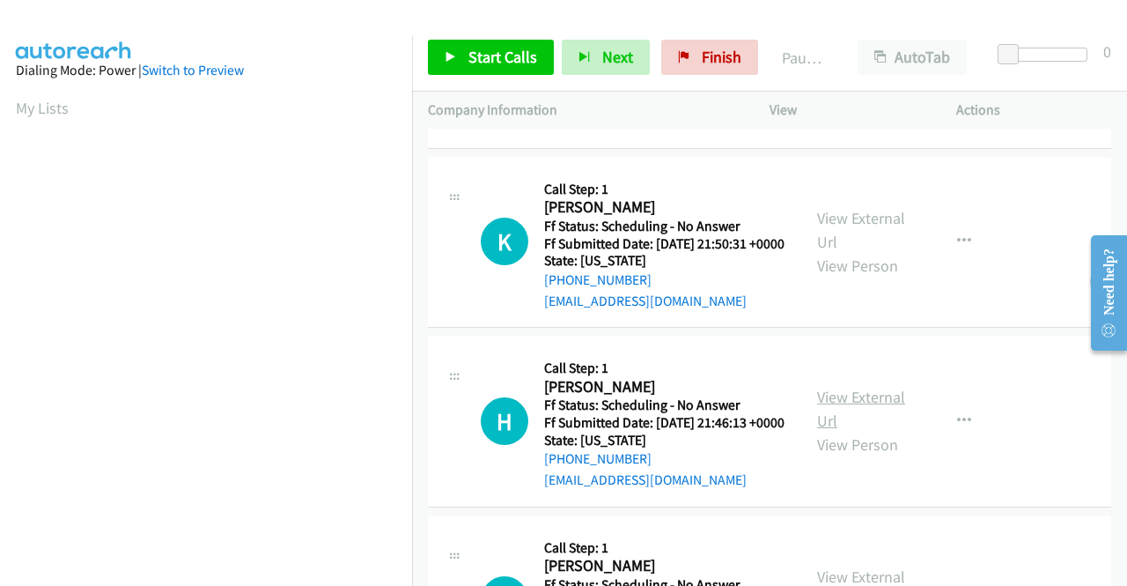
click at [863, 416] on link "View External Url" at bounding box center [861, 409] width 88 height 44
click at [480, 58] on span "Start Calls" at bounding box center [502, 57] width 69 height 20
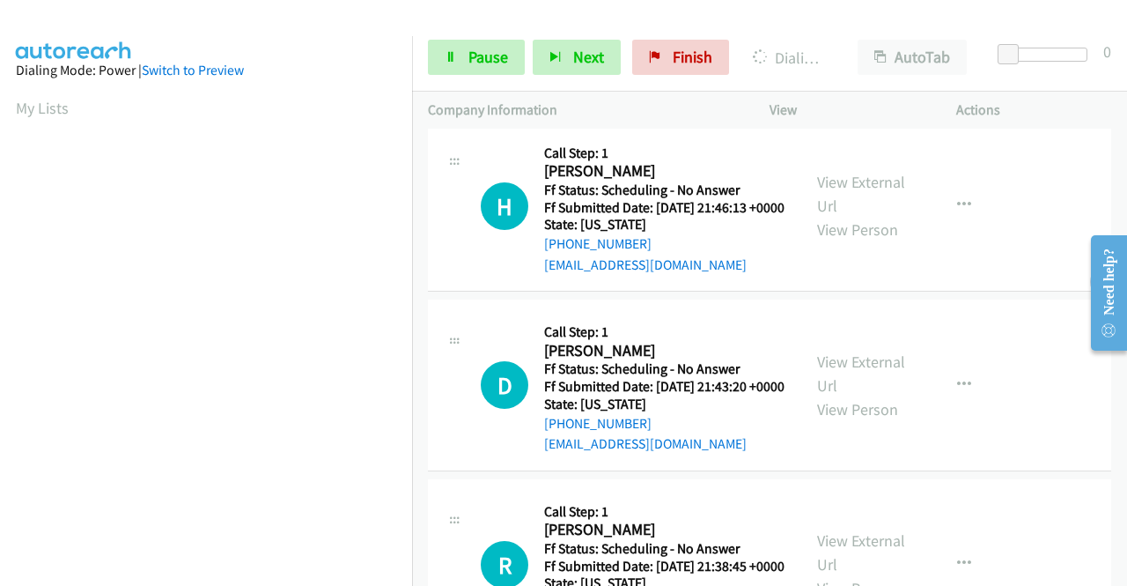
scroll to position [440, 0]
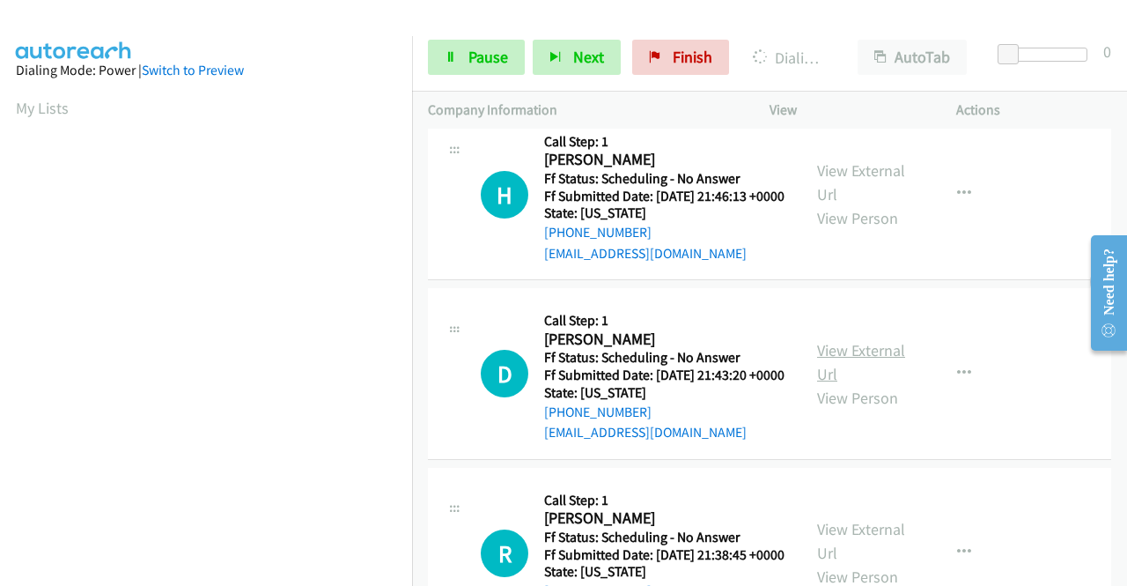
click at [829, 384] on link "View External Url" at bounding box center [861, 362] width 88 height 44
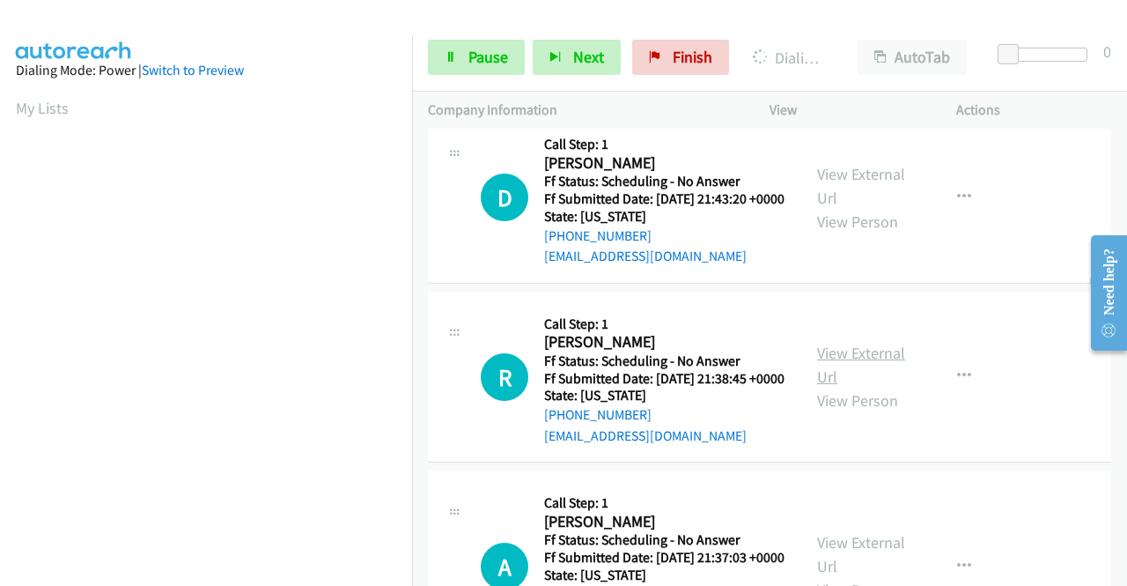
click at [836, 387] on link "View External Url" at bounding box center [861, 365] width 88 height 44
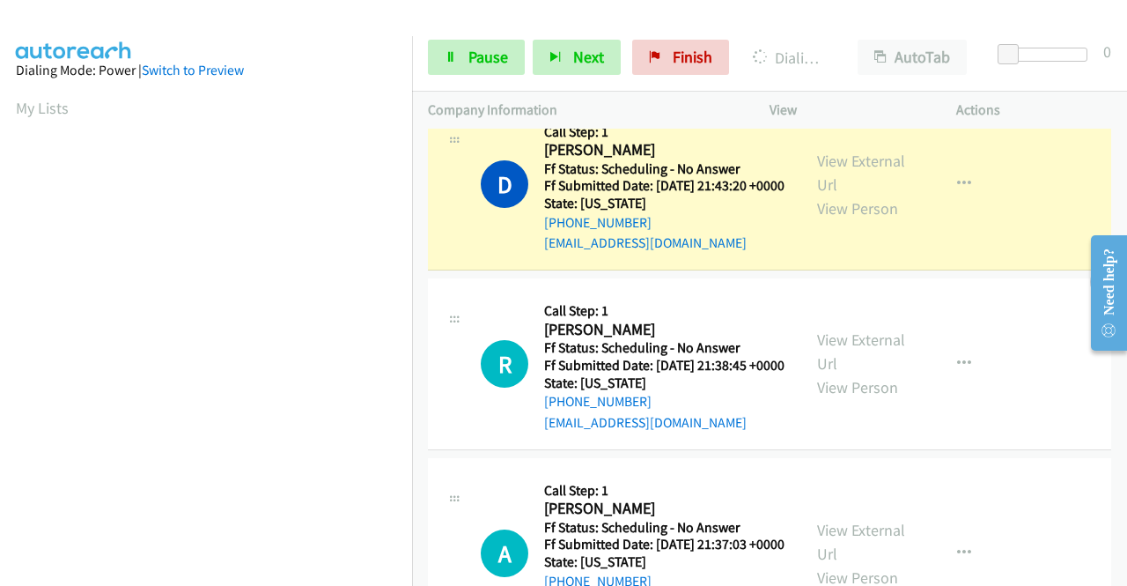
scroll to position [880, 0]
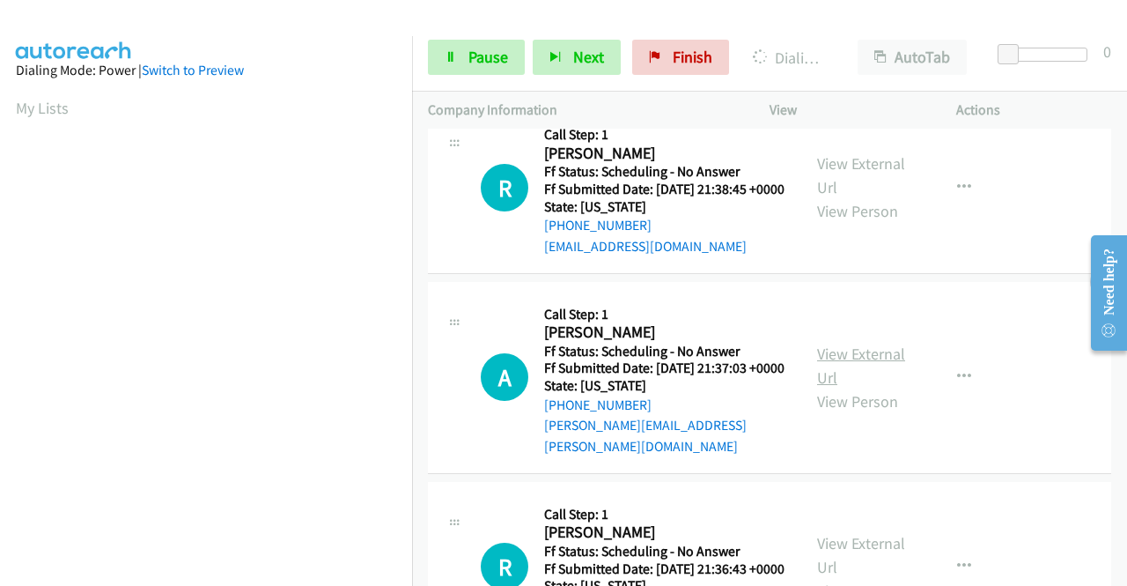
click at [852, 387] on link "View External Url" at bounding box center [861, 365] width 88 height 44
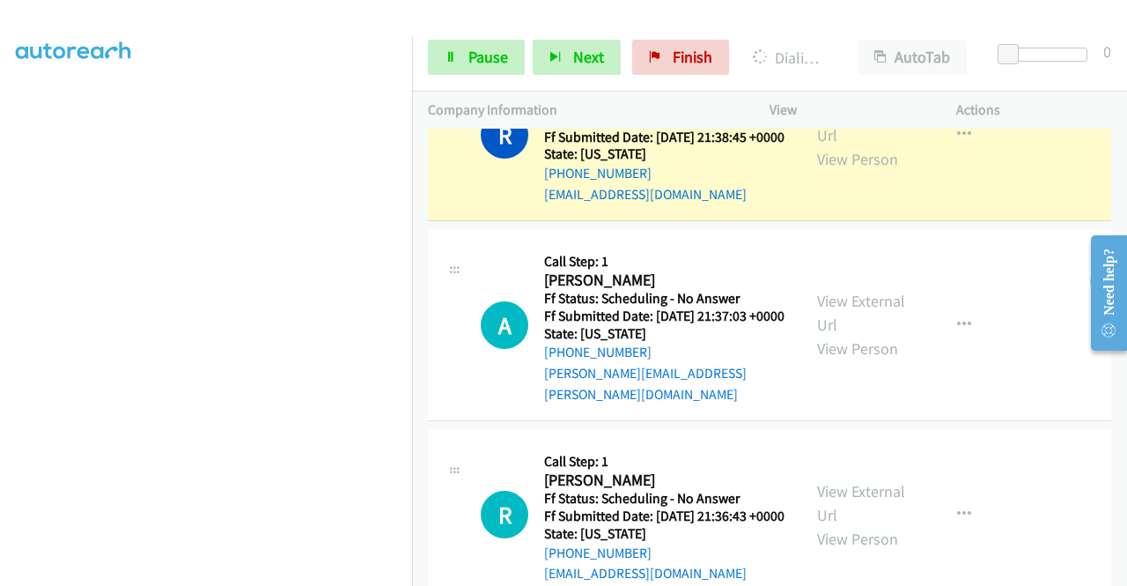
scroll to position [1145, 0]
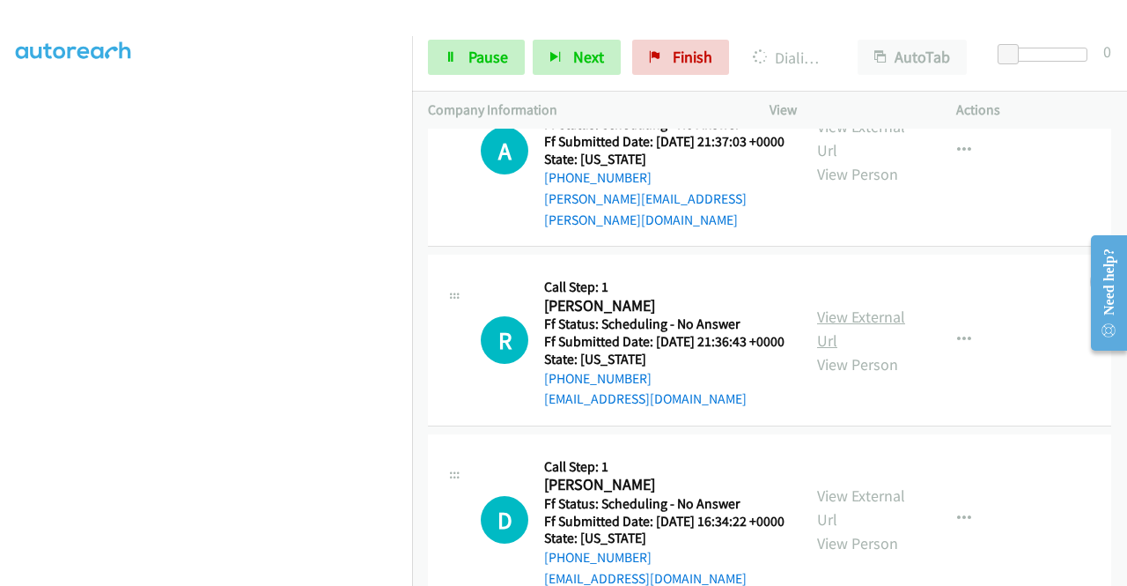
click at [822, 350] on link "View External Url" at bounding box center [861, 328] width 88 height 44
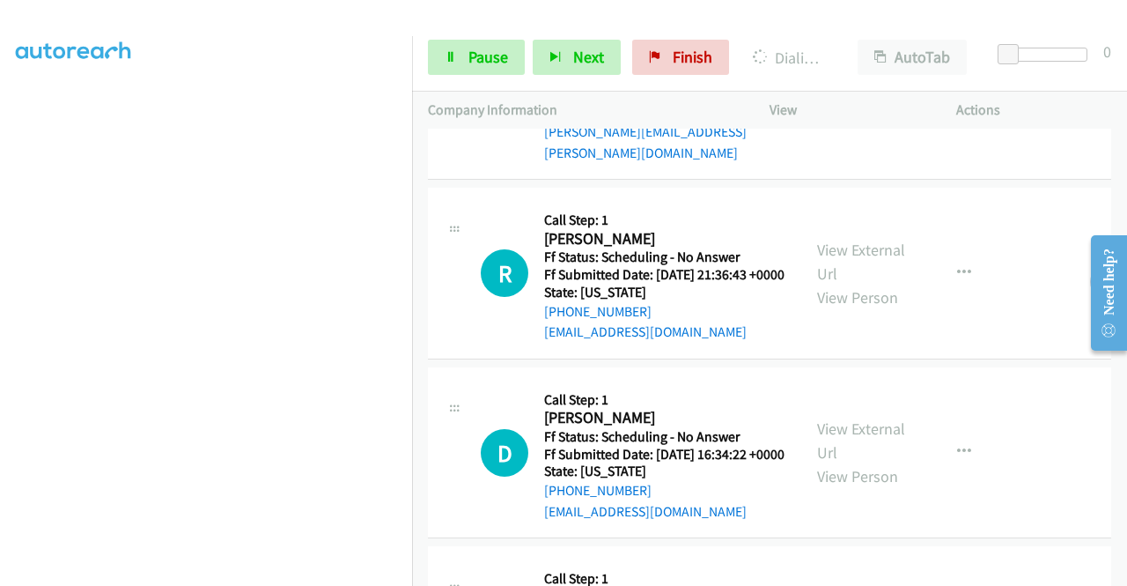
scroll to position [1321, 0]
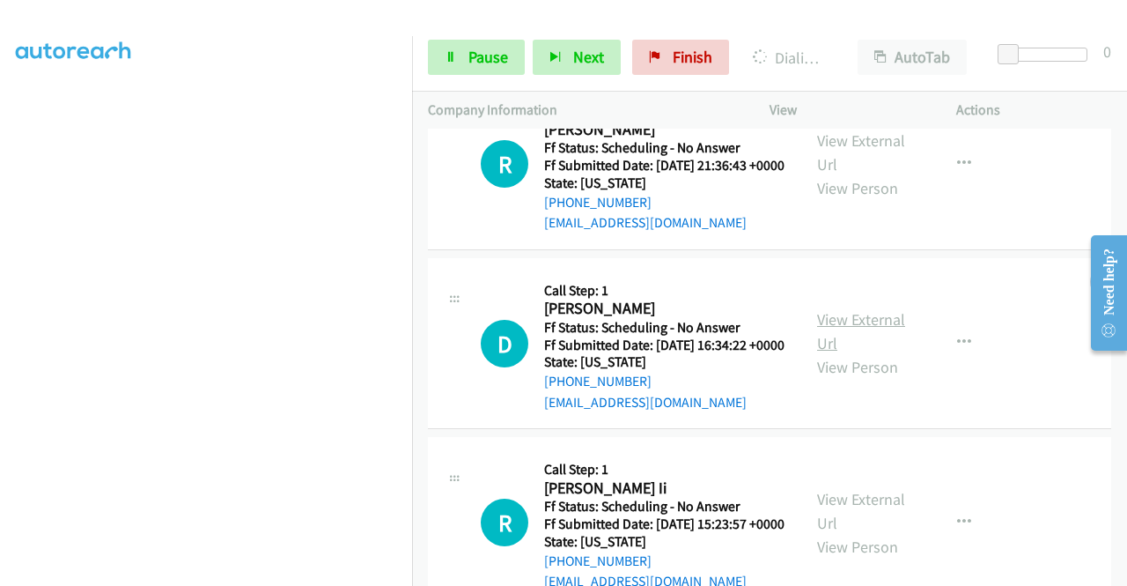
click at [821, 353] on link "View External Url" at bounding box center [861, 331] width 88 height 44
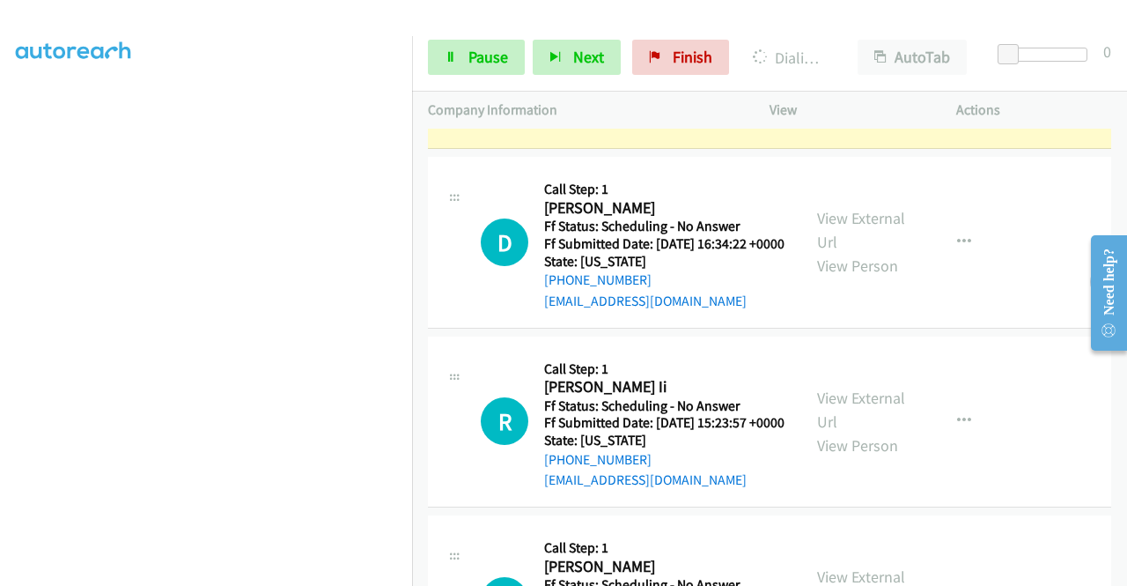
scroll to position [1673, 0]
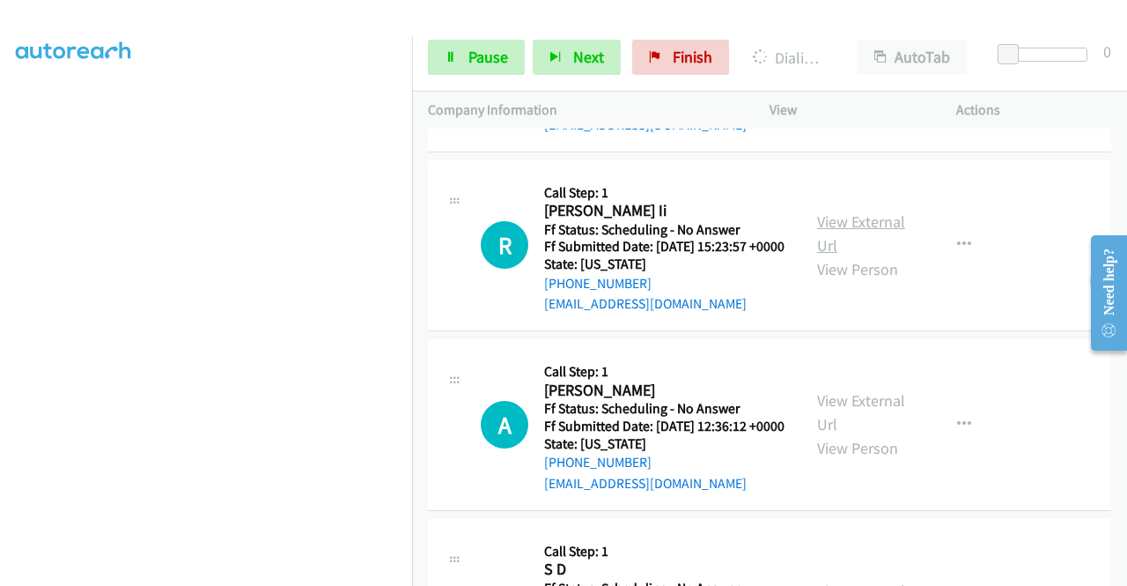
click at [865, 255] on link "View External Url" at bounding box center [861, 233] width 88 height 44
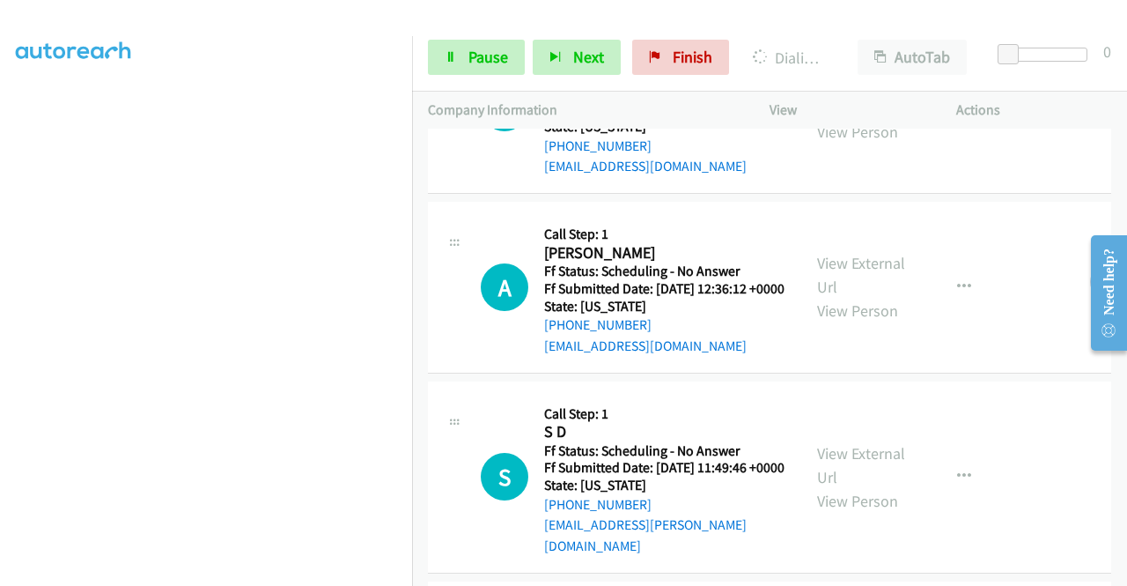
scroll to position [1849, 0]
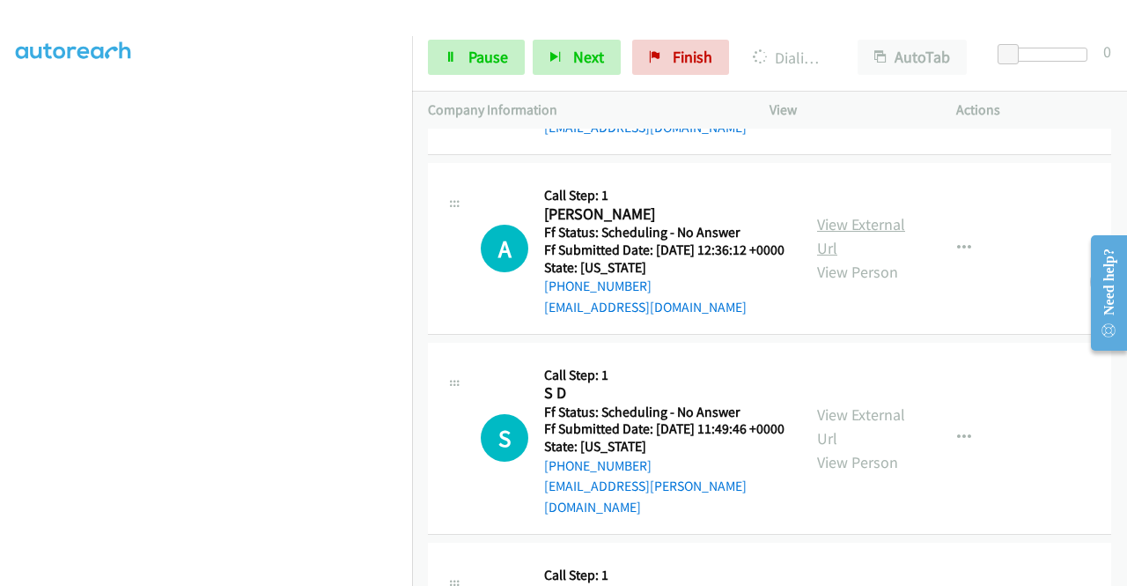
click at [839, 258] on link "View External Url" at bounding box center [861, 236] width 88 height 44
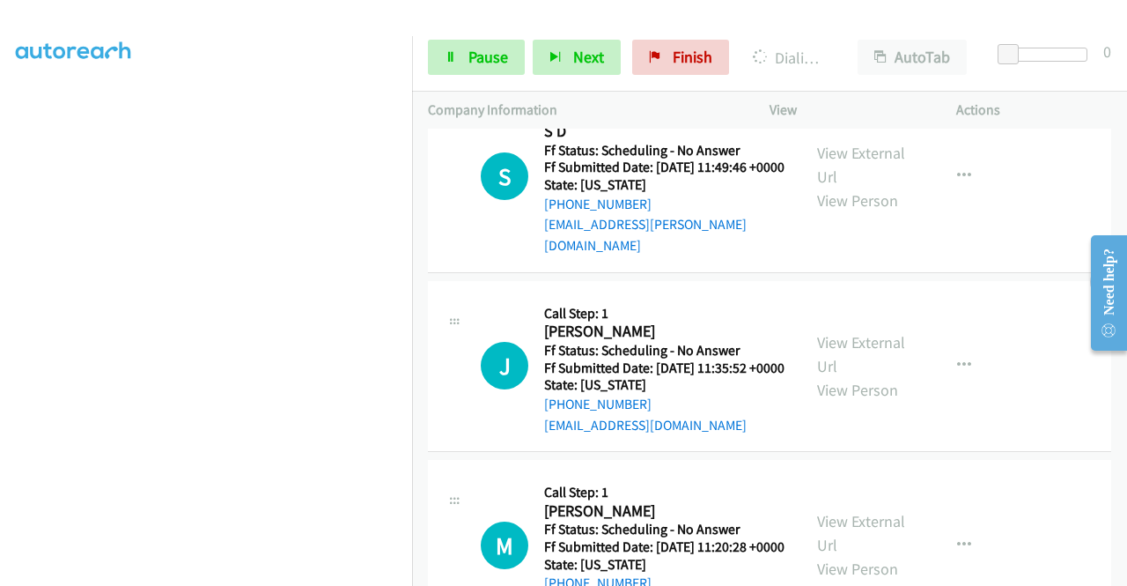
scroll to position [2113, 0]
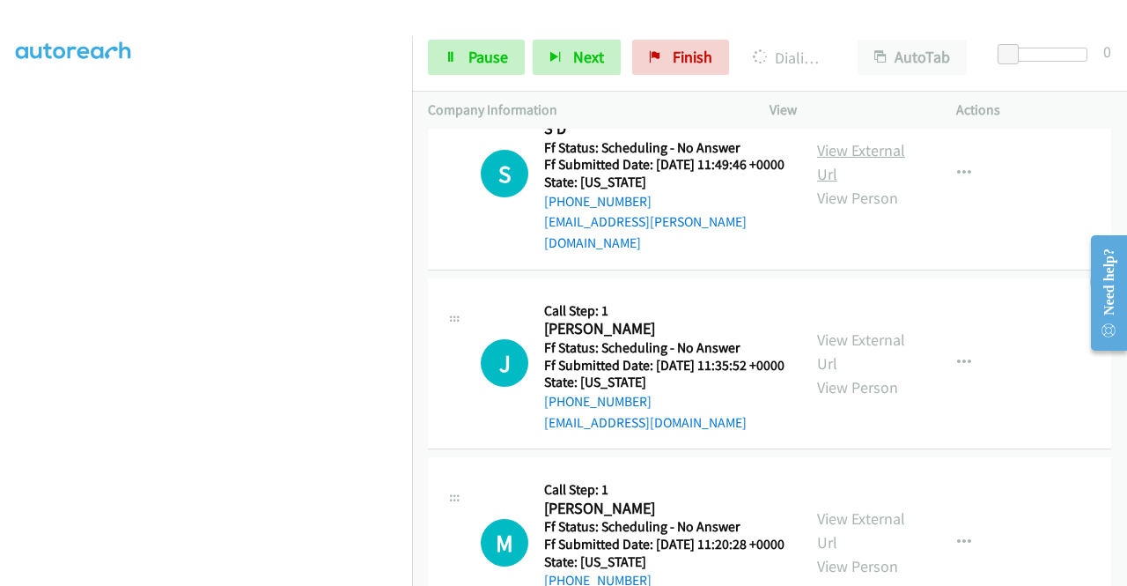
click at [840, 184] on link "View External Url" at bounding box center [861, 162] width 88 height 44
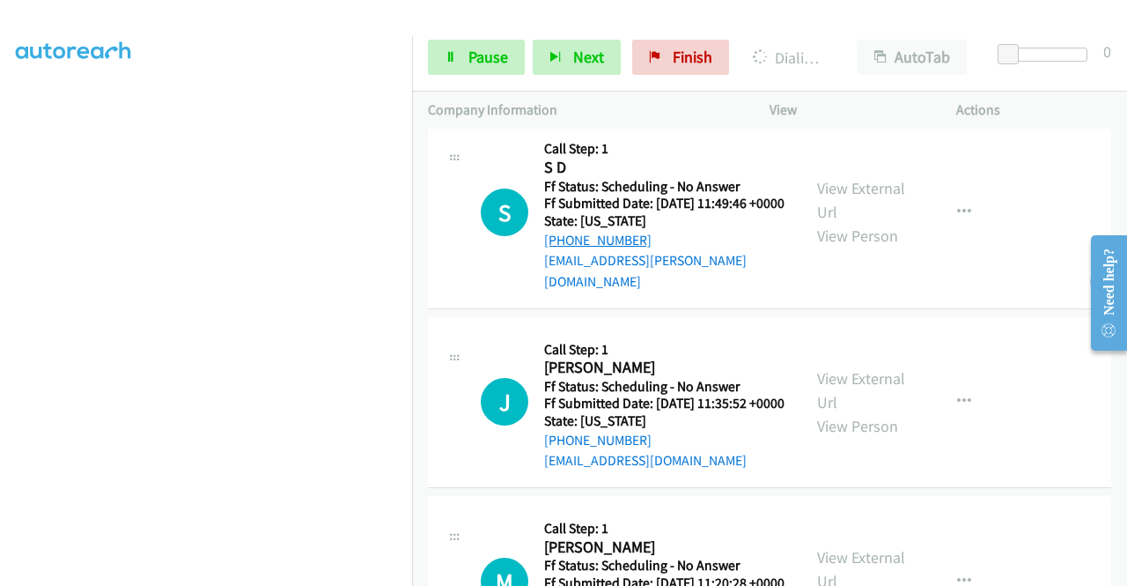
scroll to position [2363, 0]
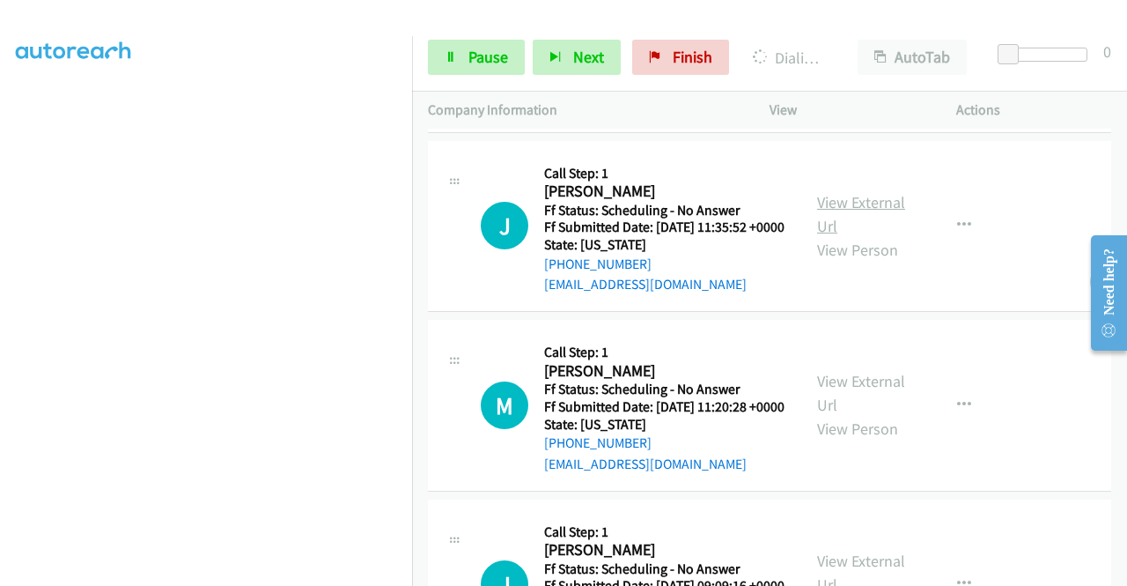
click at [861, 236] on link "View External Url" at bounding box center [861, 214] width 88 height 44
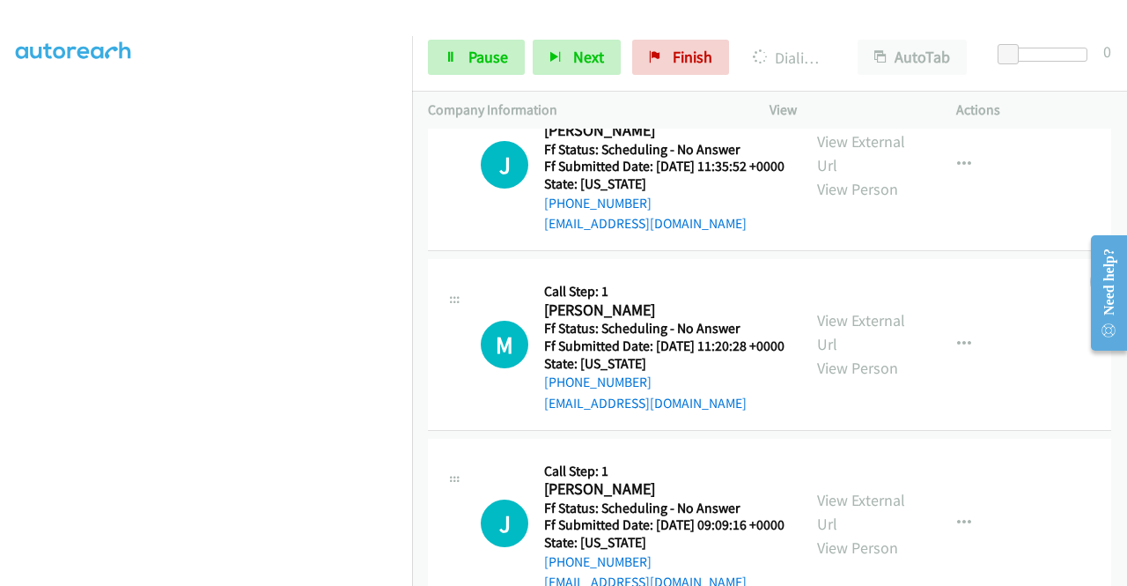
scroll to position [2451, 0]
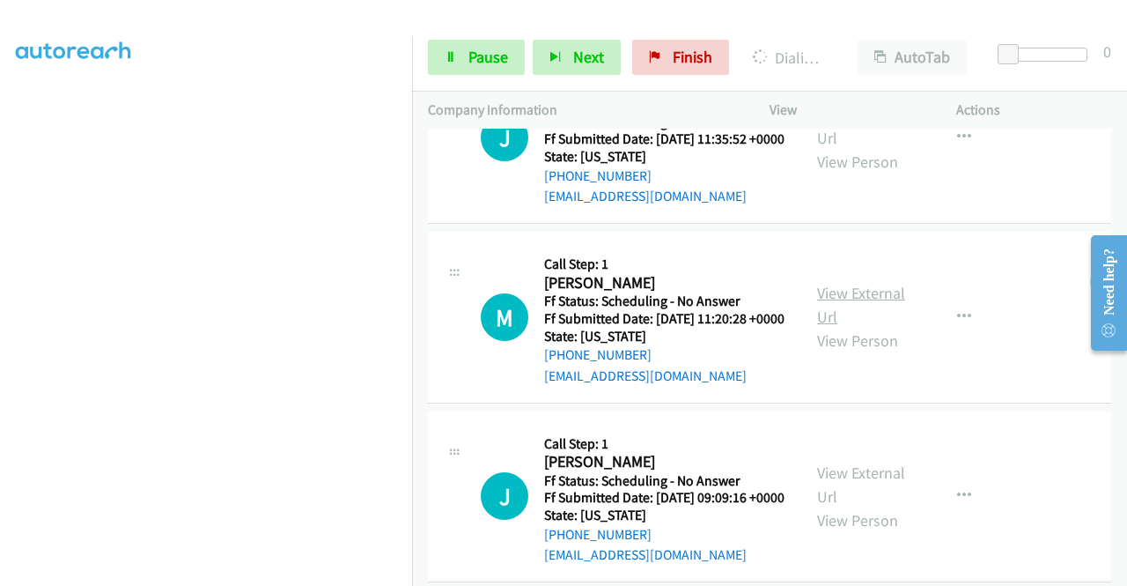
click at [850, 327] on link "View External Url" at bounding box center [861, 305] width 88 height 44
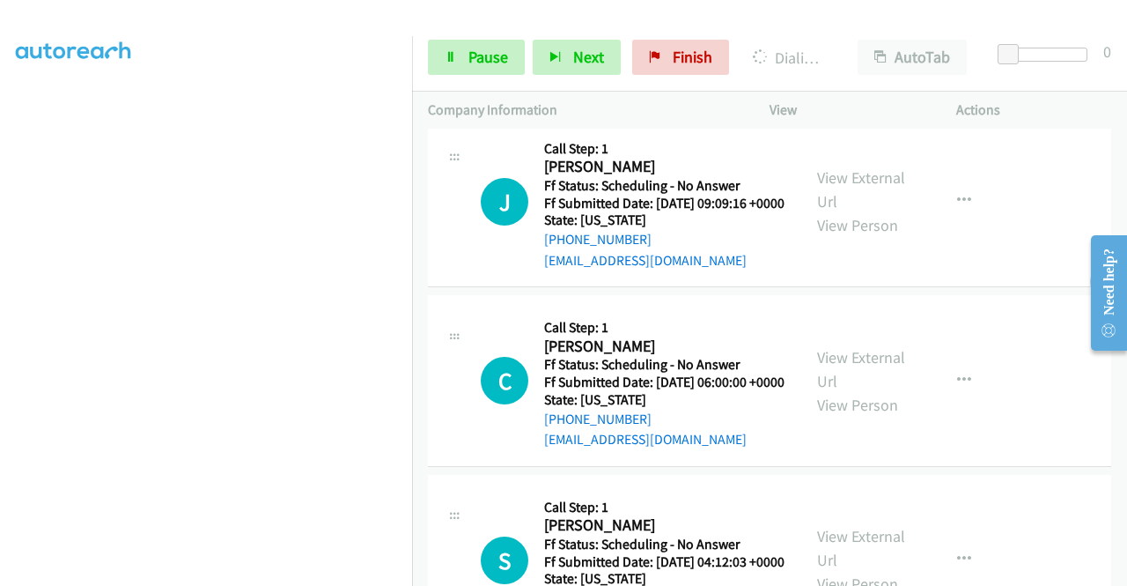
scroll to position [2841, 0]
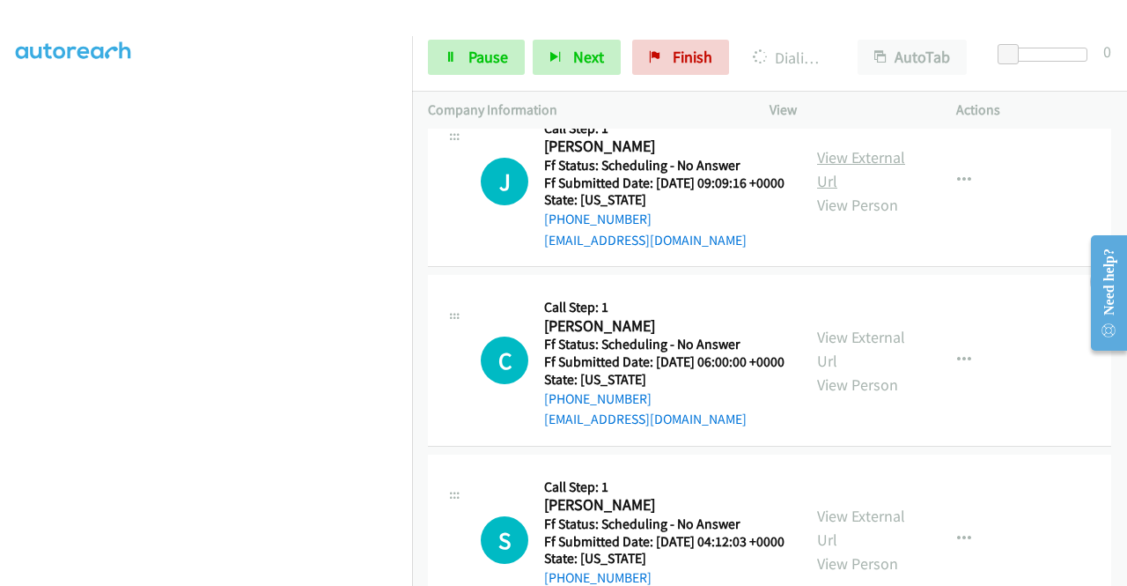
click at [877, 191] on link "View External Url" at bounding box center [861, 169] width 88 height 44
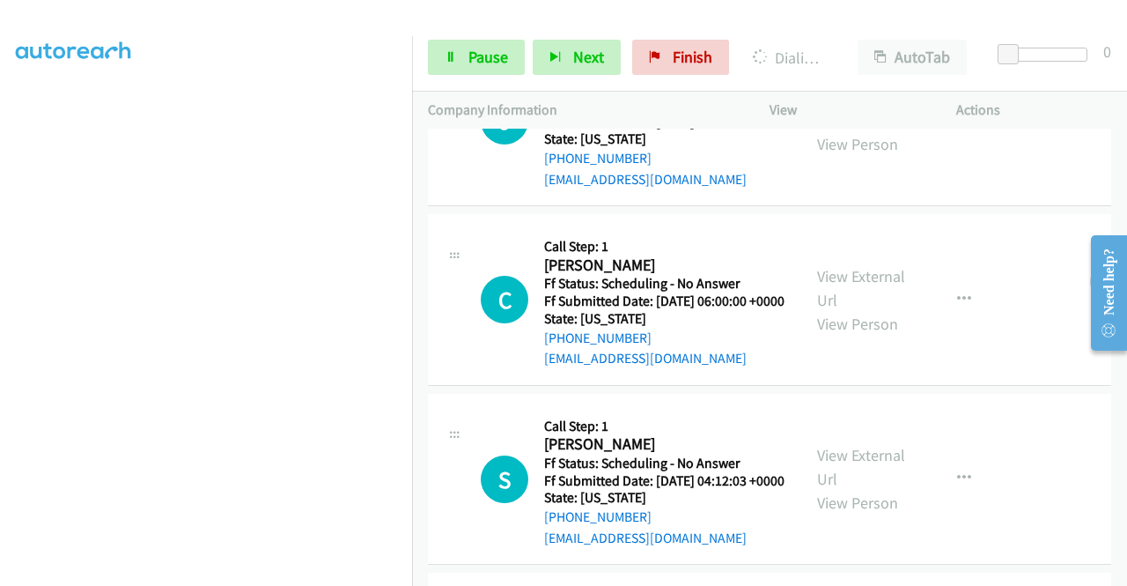
scroll to position [2929, 0]
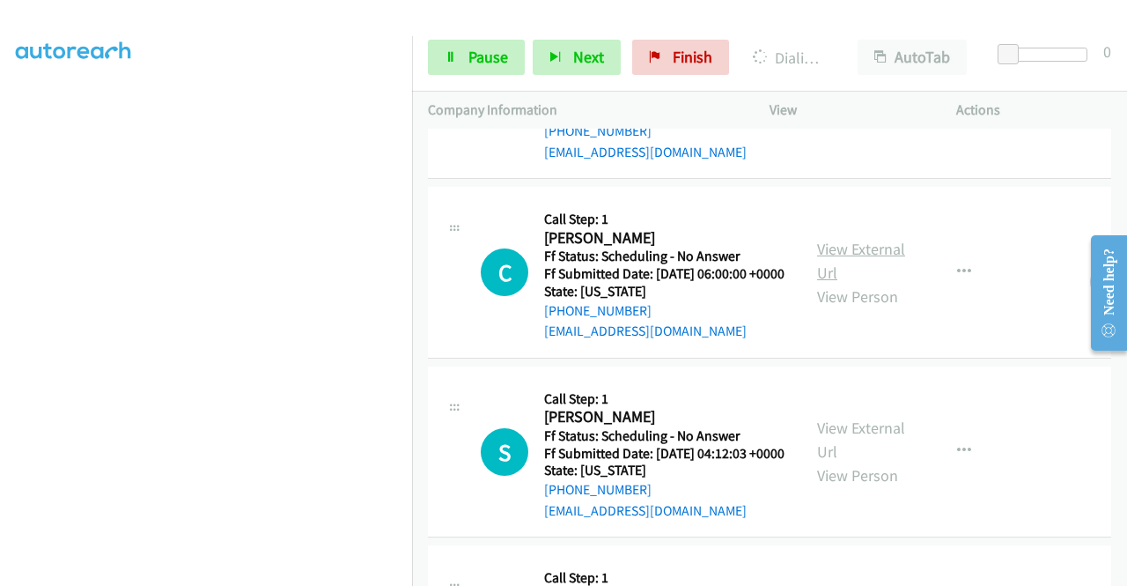
click at [836, 283] on link "View External Url" at bounding box center [861, 261] width 88 height 44
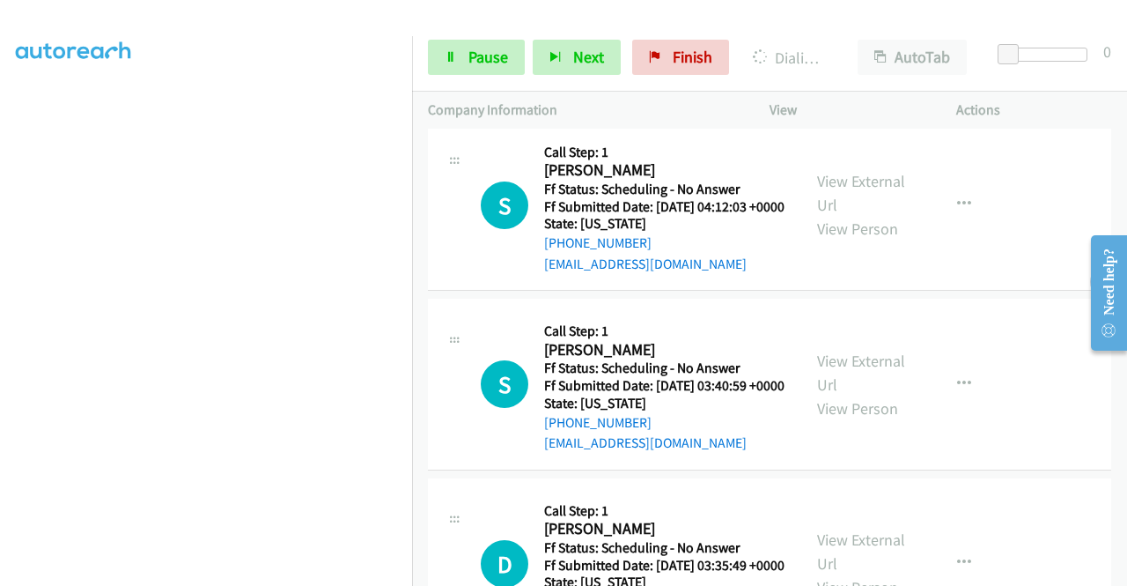
scroll to position [3194, 0]
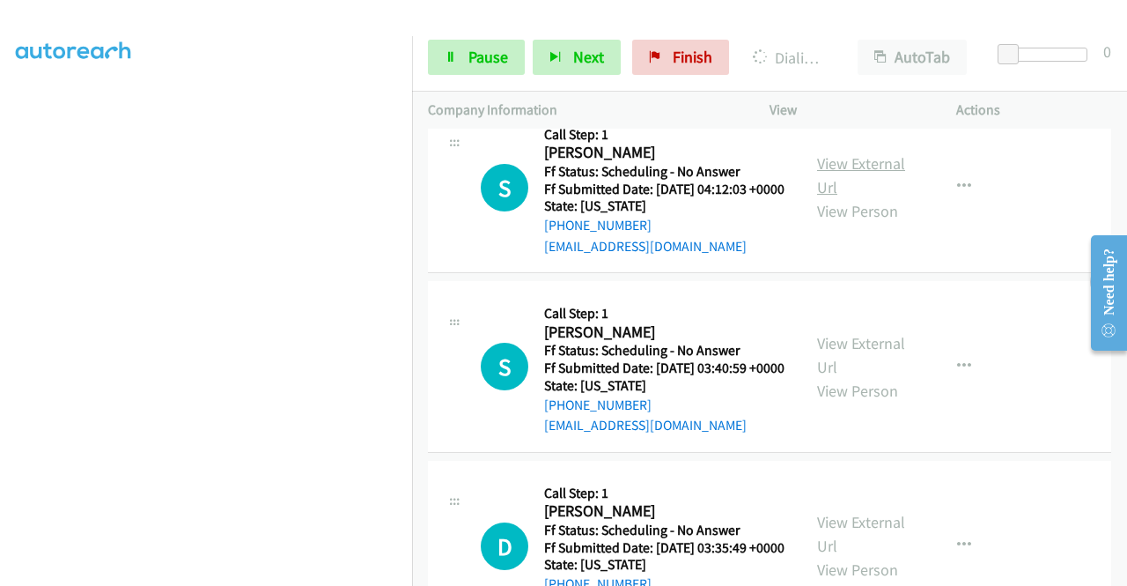
click at [829, 197] on link "View External Url" at bounding box center [861, 175] width 88 height 44
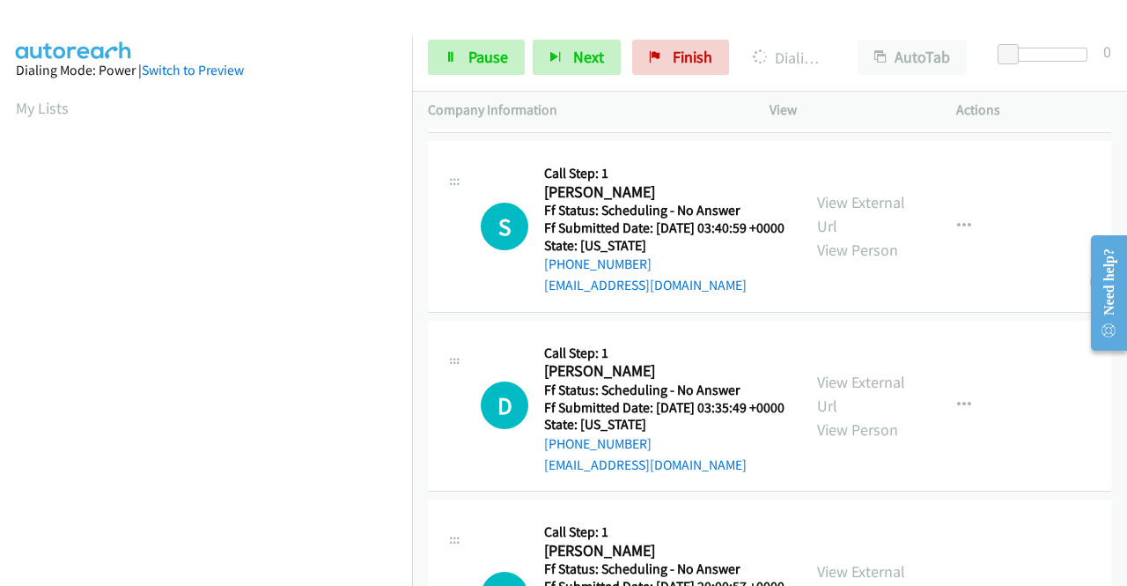
scroll to position [3546, 0]
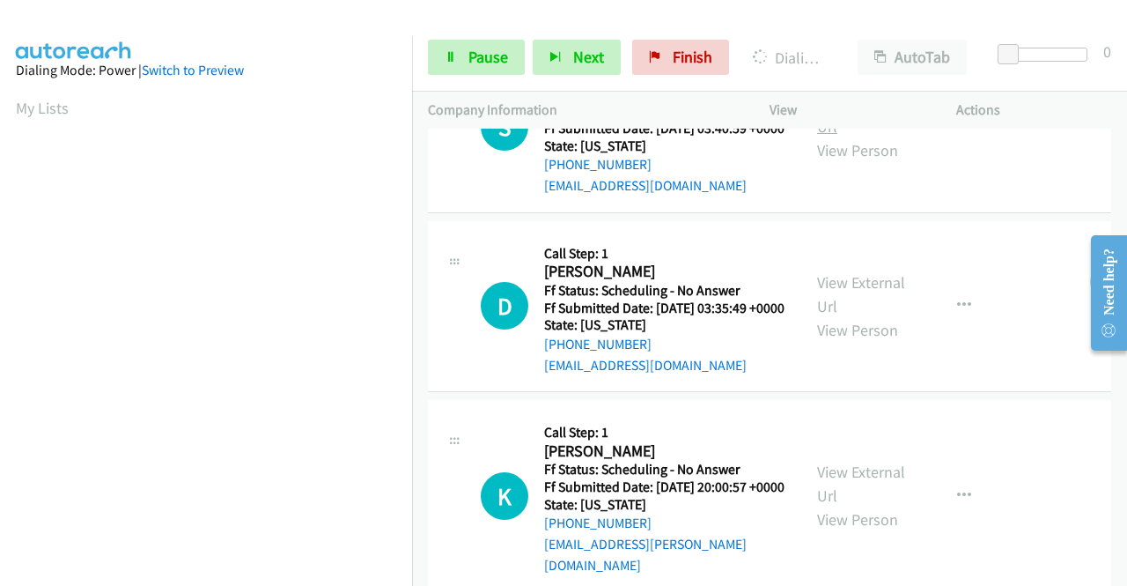
click at [866, 136] on link "View External Url" at bounding box center [861, 114] width 88 height 44
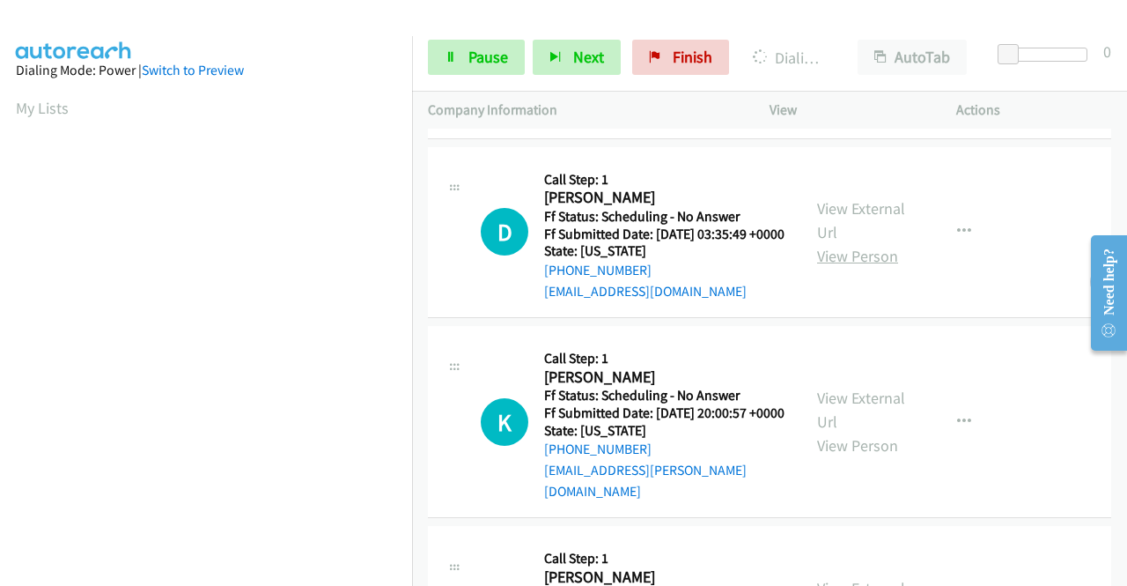
scroll to position [3722, 0]
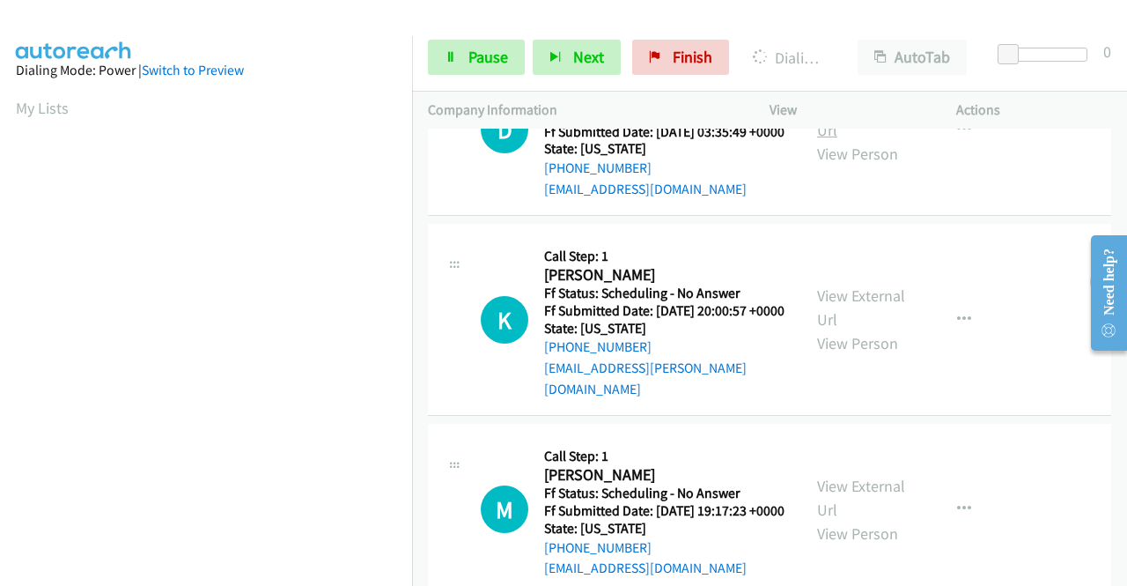
click at [858, 140] on link "View External Url" at bounding box center [861, 118] width 88 height 44
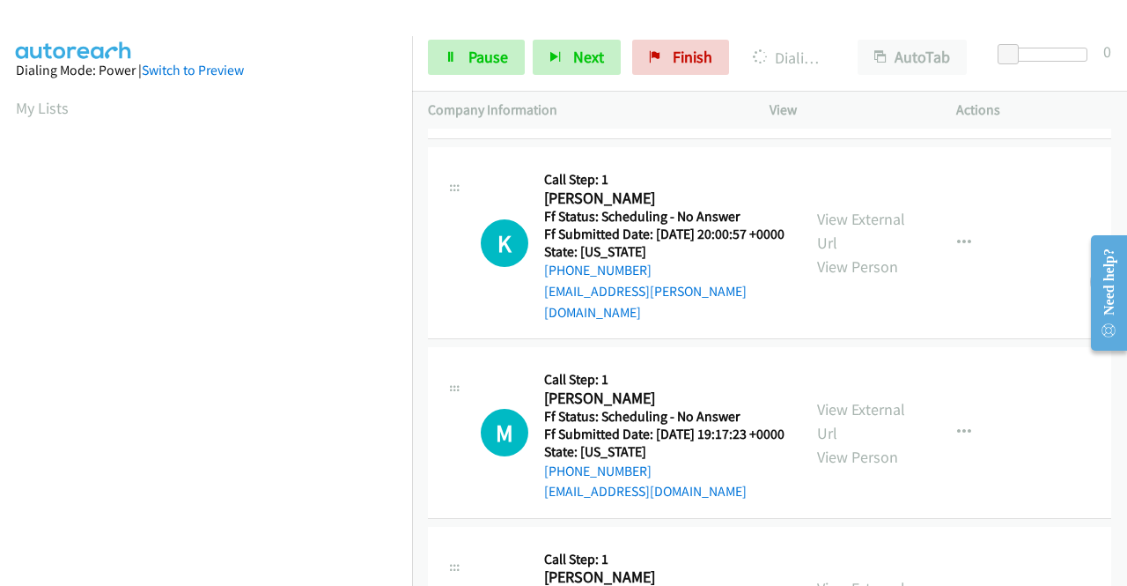
scroll to position [3898, 0]
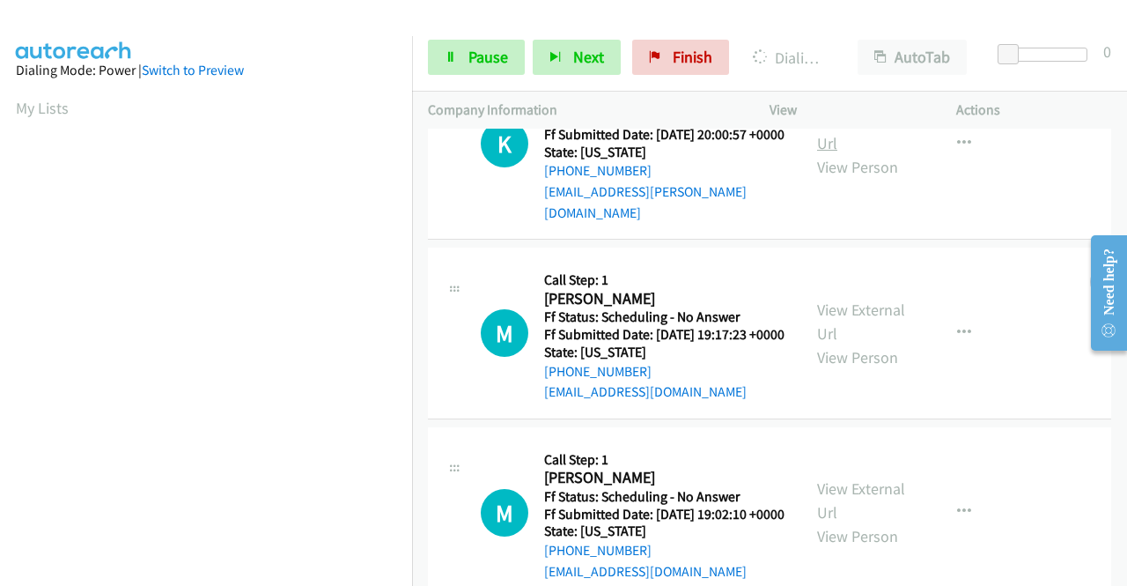
click at [839, 153] on link "View External Url" at bounding box center [861, 131] width 88 height 44
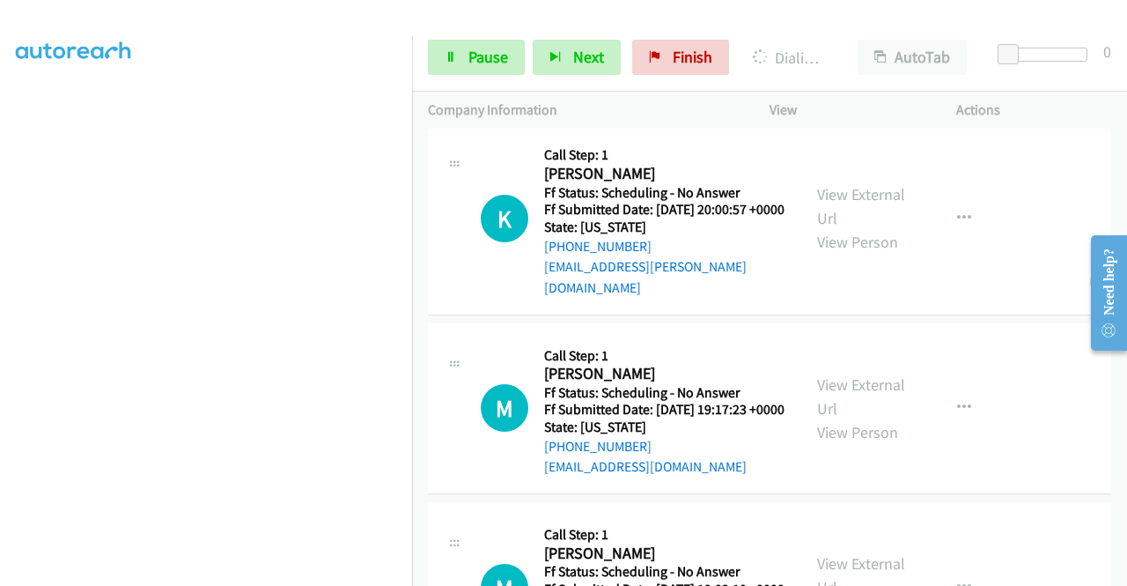
scroll to position [4162, 0]
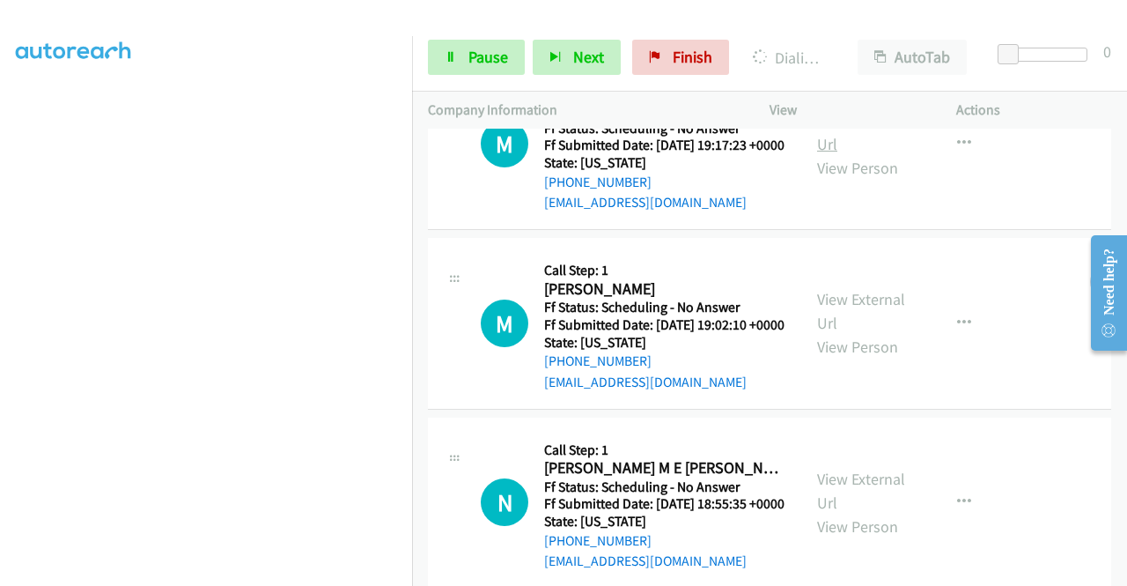
click at [820, 154] on link "View External Url" at bounding box center [861, 132] width 88 height 44
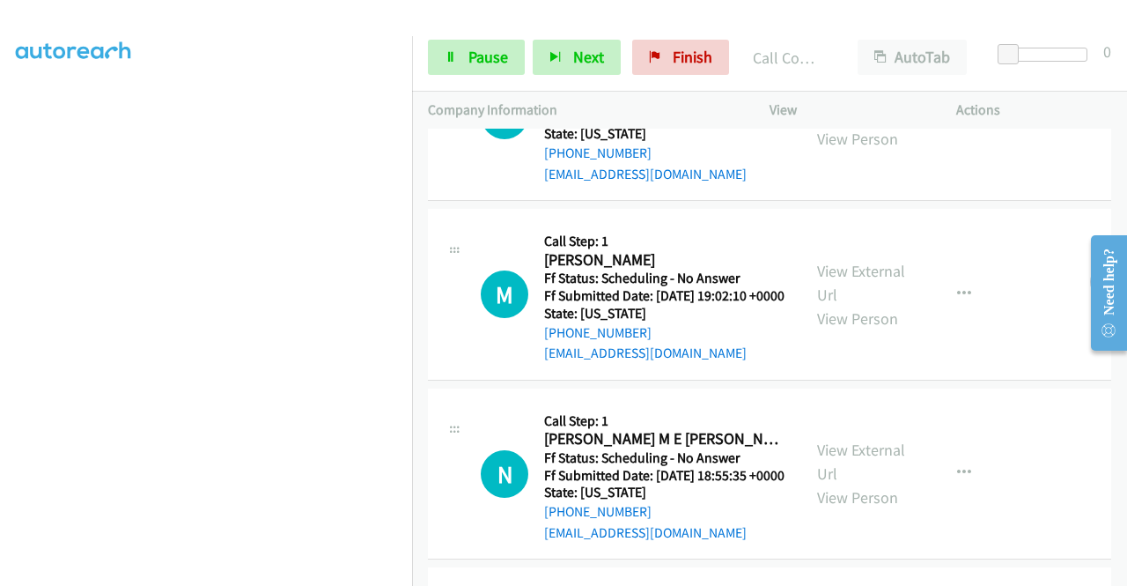
scroll to position [4375, 0]
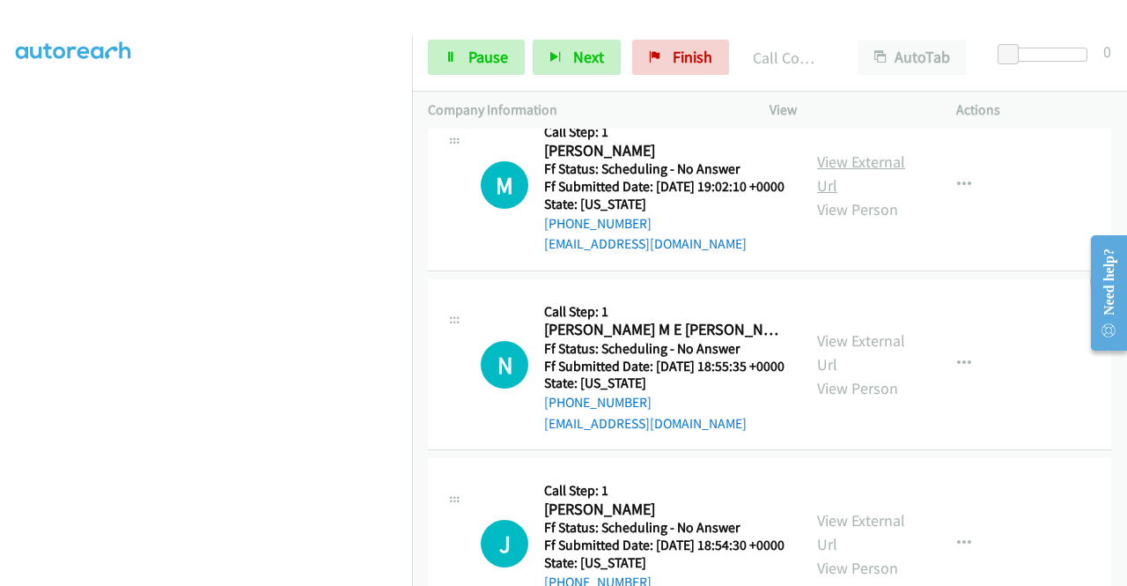
click at [867, 195] on link "View External Url" at bounding box center [861, 173] width 88 height 44
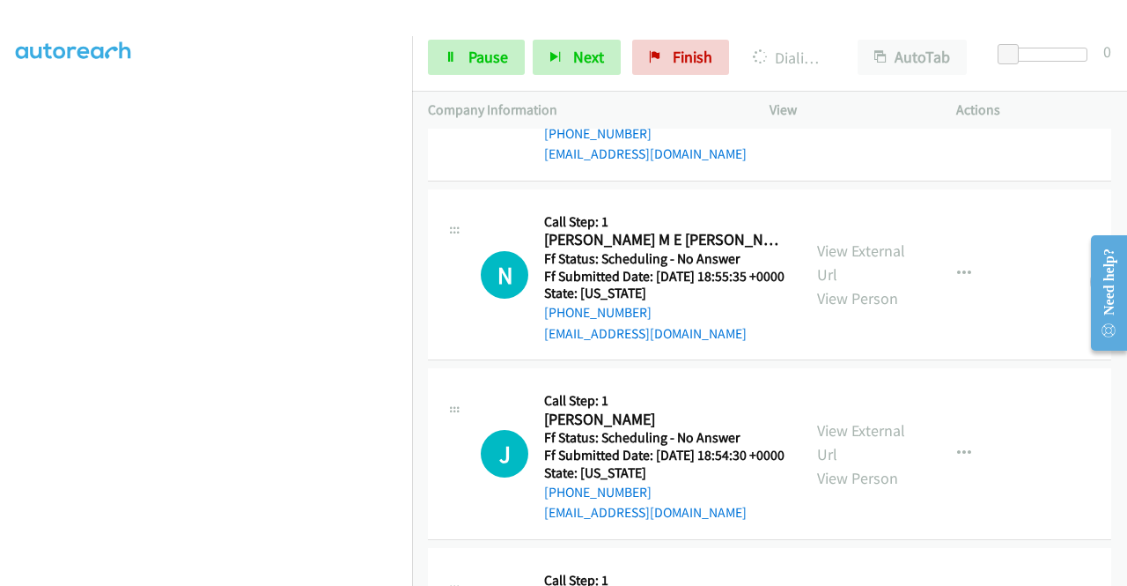
scroll to position [4551, 0]
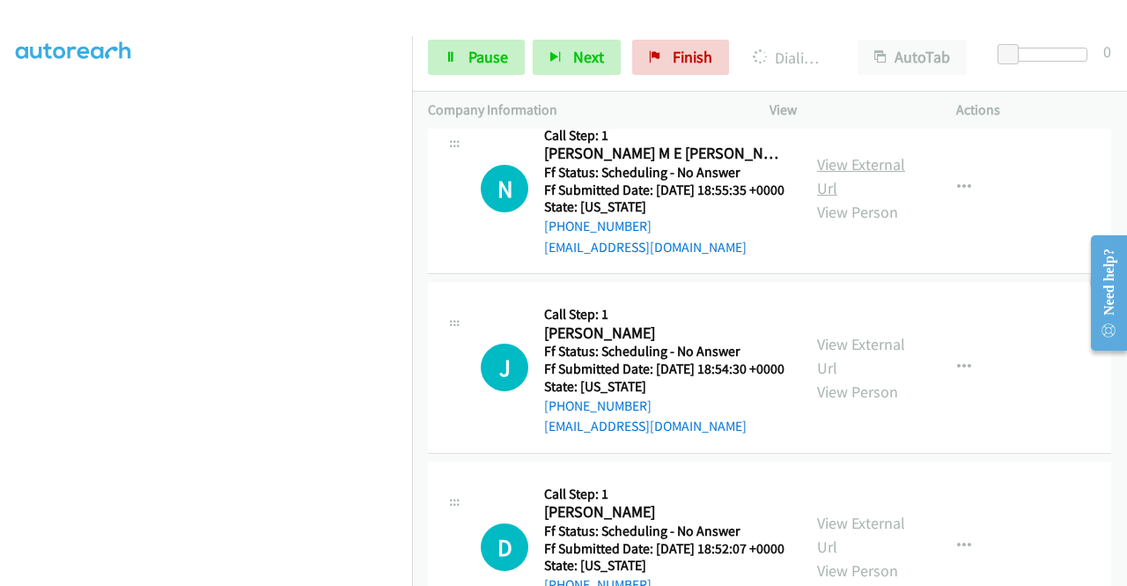
click at [834, 198] on link "View External Url" at bounding box center [861, 176] width 88 height 44
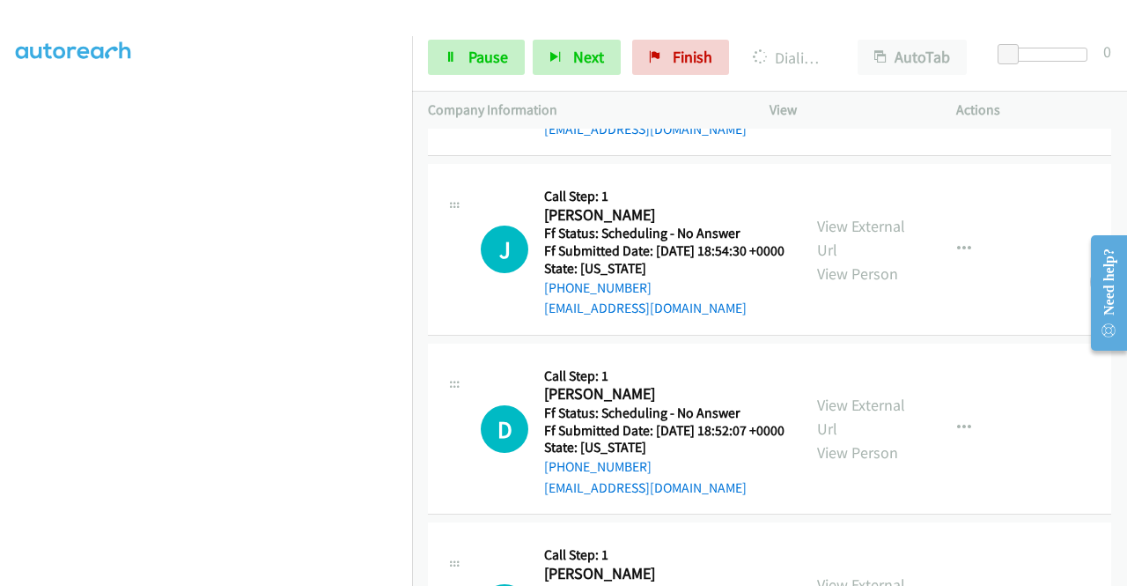
scroll to position [4815, 0]
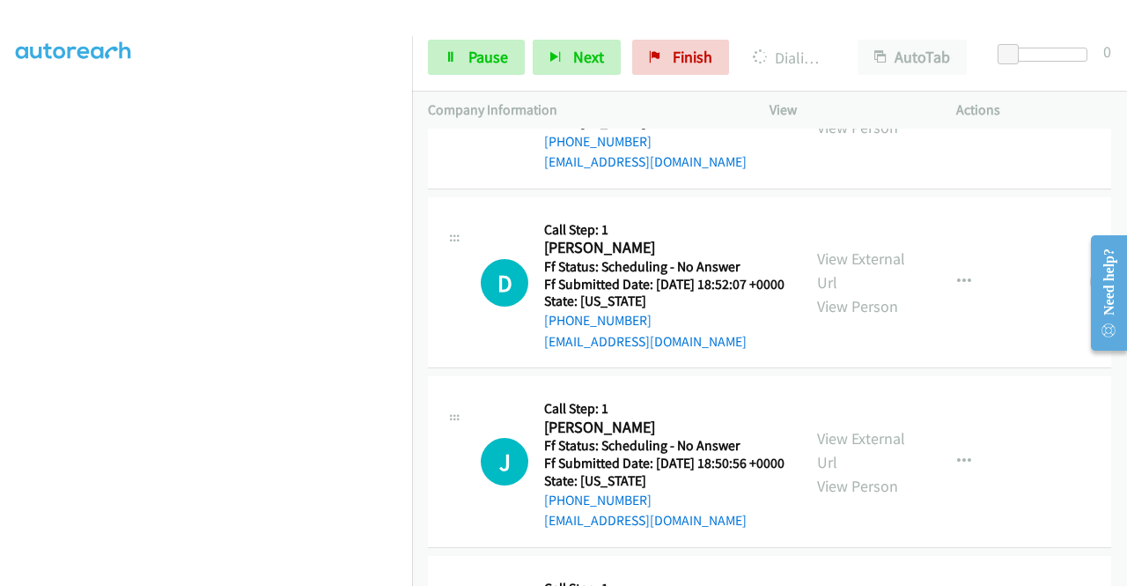
click at [845, 114] on link "View External Url" at bounding box center [861, 92] width 88 height 44
click at [882, 292] on link "View External Url" at bounding box center [861, 270] width 88 height 44
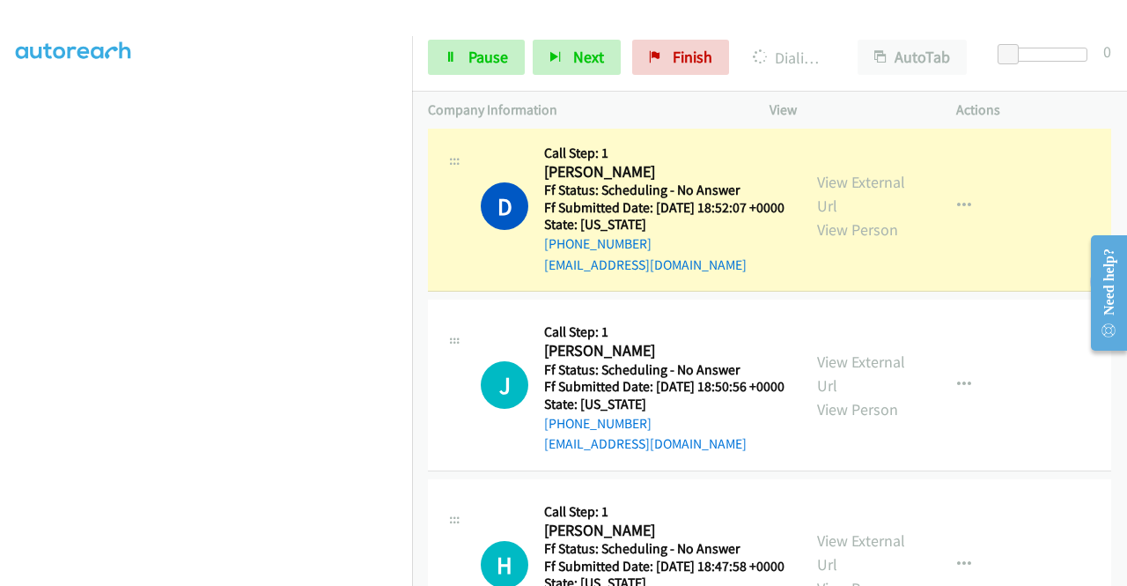
scroll to position [0, 0]
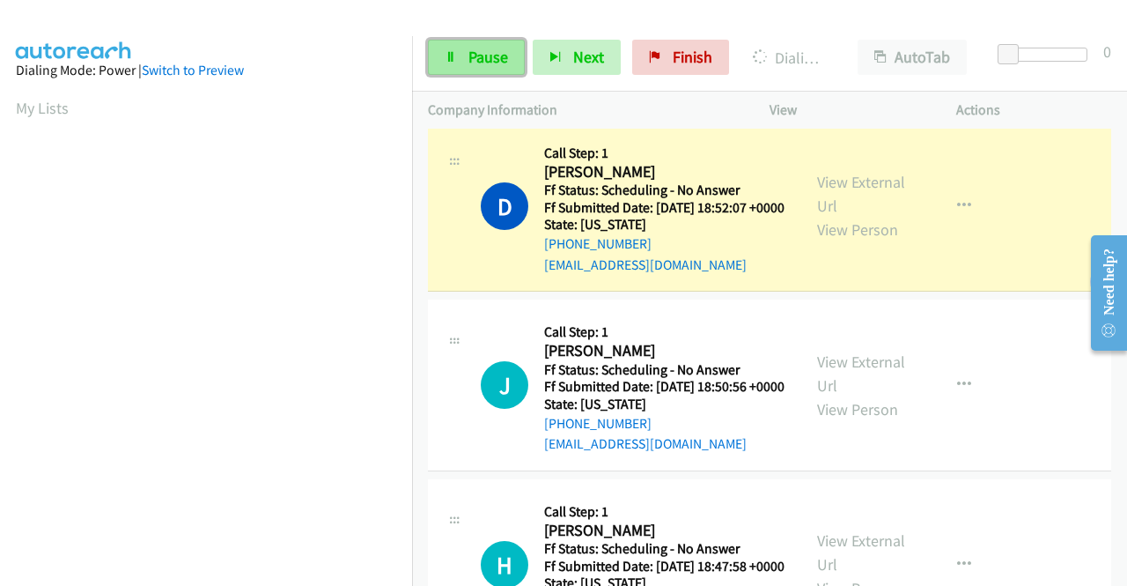
click at [481, 54] on span "Pause" at bounding box center [488, 57] width 40 height 20
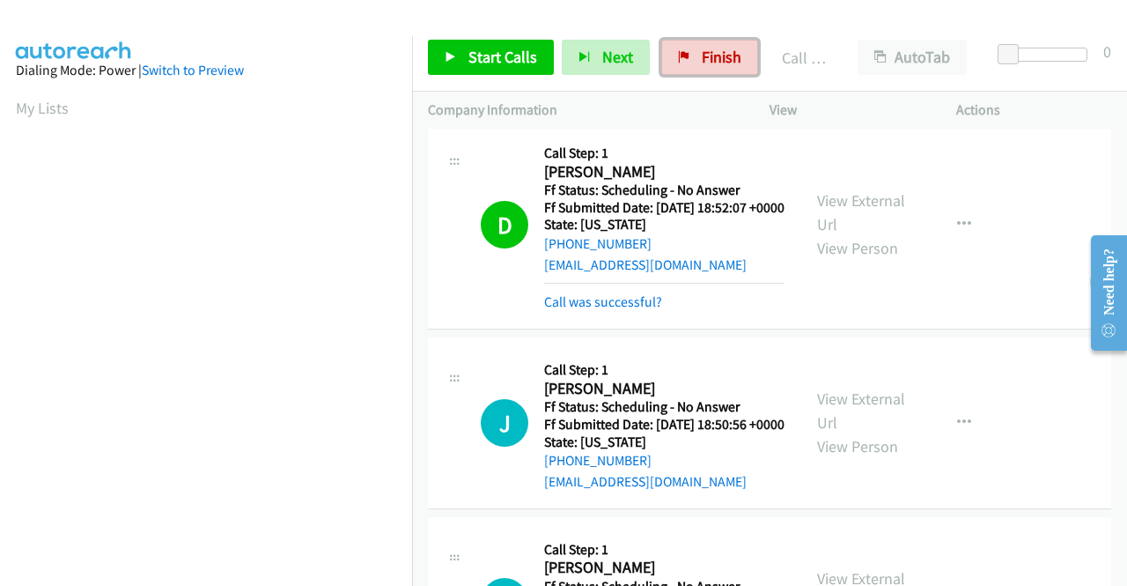
drag, startPoint x: 694, startPoint y: 49, endPoint x: 622, endPoint y: 89, distance: 82.4
click at [694, 49] on link "Finish" at bounding box center [709, 57] width 97 height 35
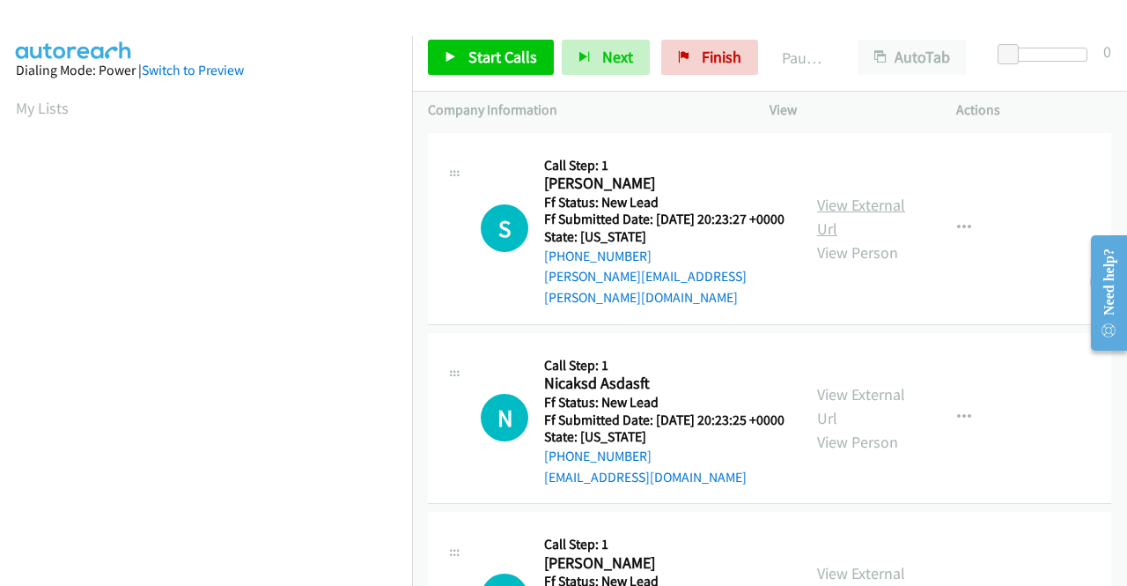
click at [894, 205] on link "View External Url" at bounding box center [861, 217] width 88 height 44
click at [845, 402] on link "View External Url" at bounding box center [861, 406] width 88 height 44
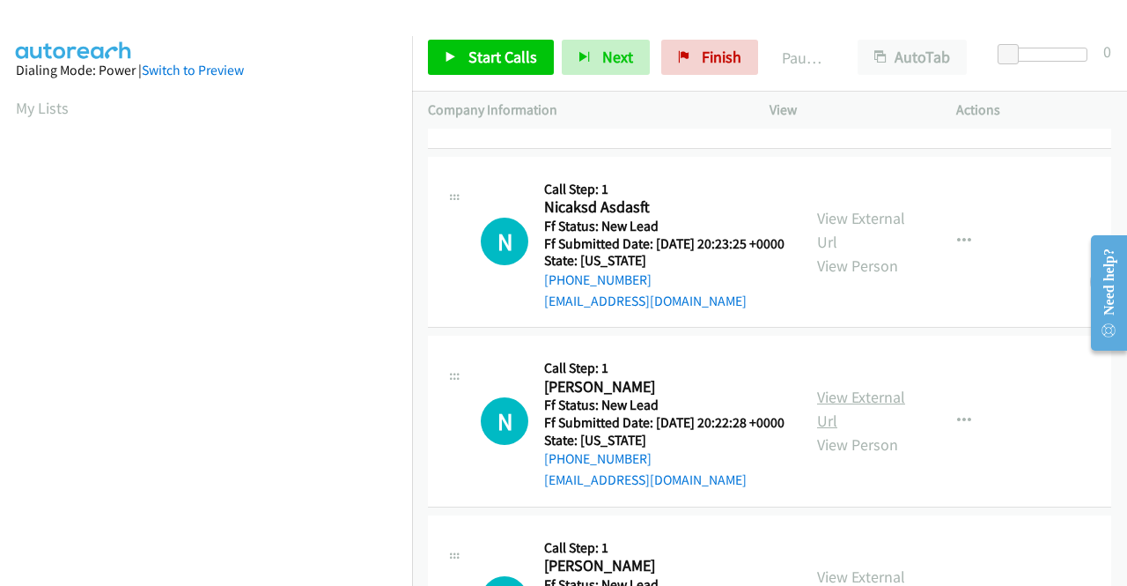
click at [856, 424] on link "View External Url" at bounding box center [861, 409] width 88 height 44
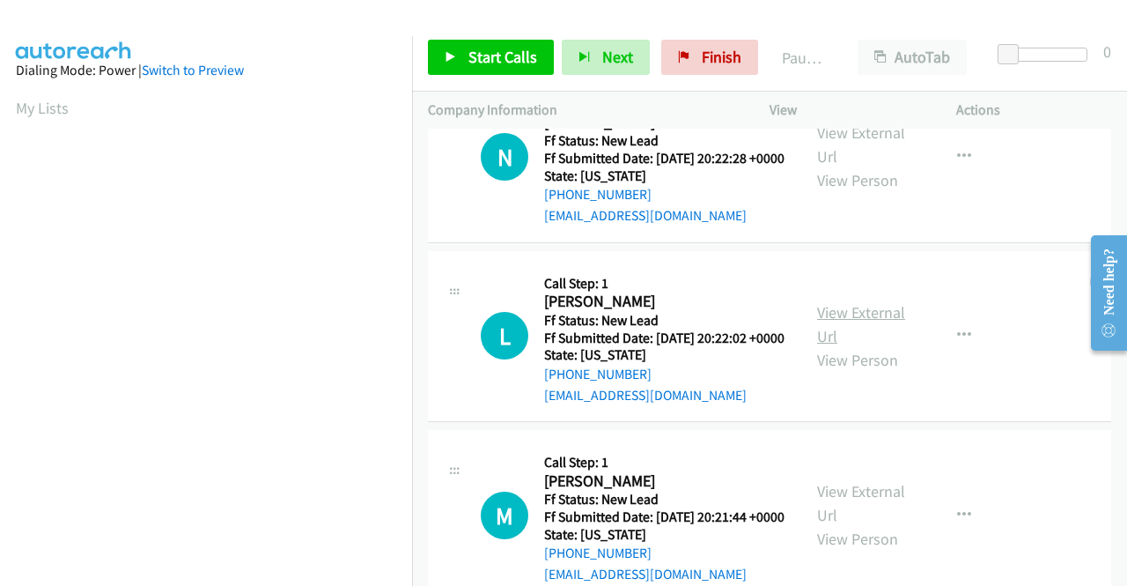
click at [848, 346] on link "View External Url" at bounding box center [861, 324] width 88 height 44
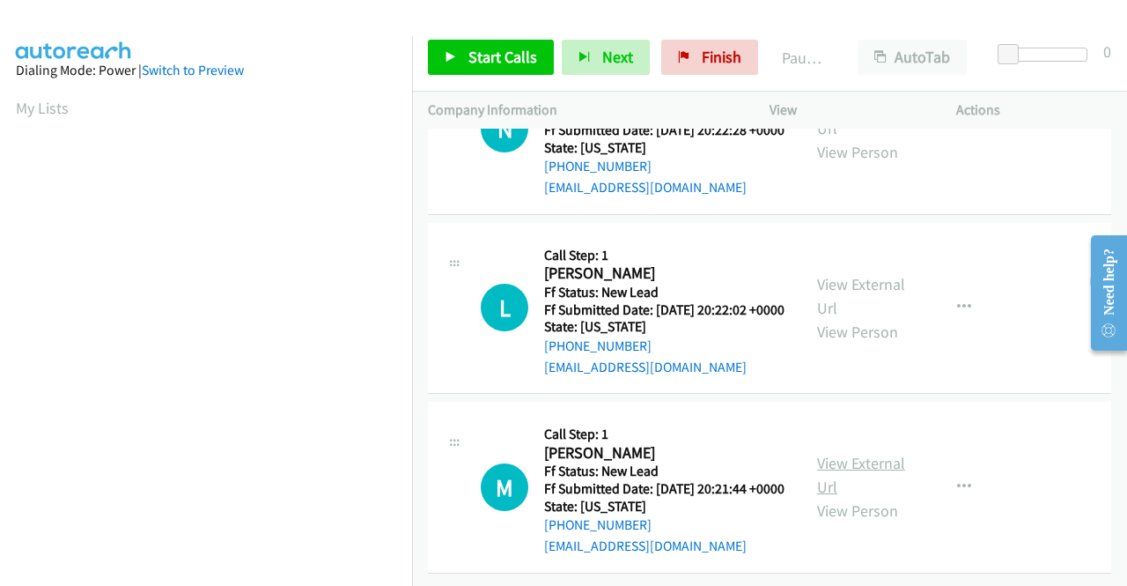
click at [854, 453] on link "View External Url" at bounding box center [861, 475] width 88 height 44
click at [483, 59] on span "Start Calls" at bounding box center [502, 57] width 69 height 20
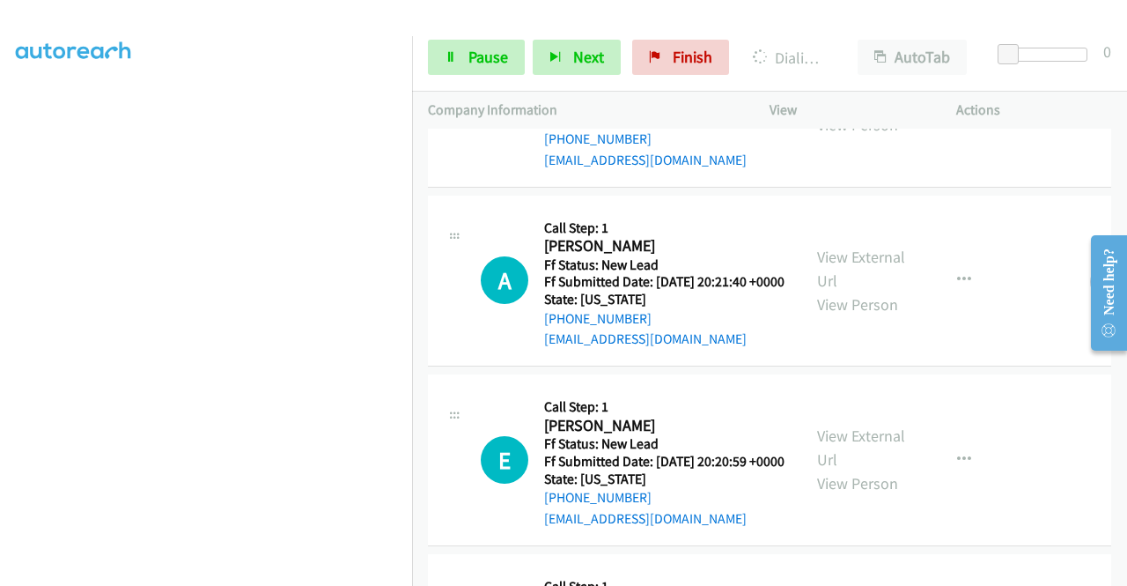
scroll to position [972, 0]
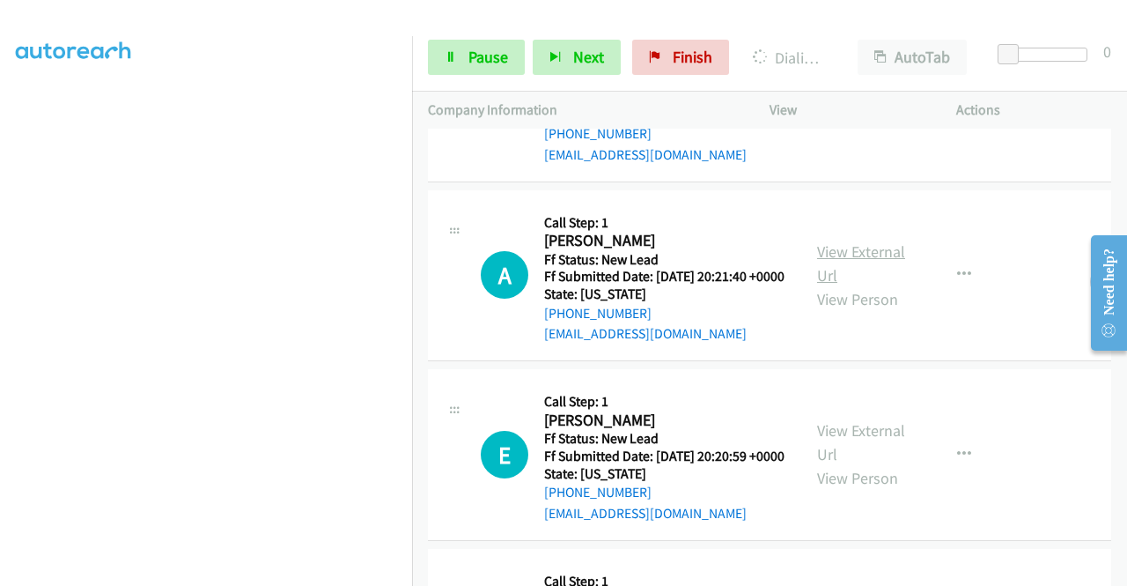
click at [848, 285] on link "View External Url" at bounding box center [861, 263] width 88 height 44
click at [856, 464] on link "View External Url" at bounding box center [861, 442] width 88 height 44
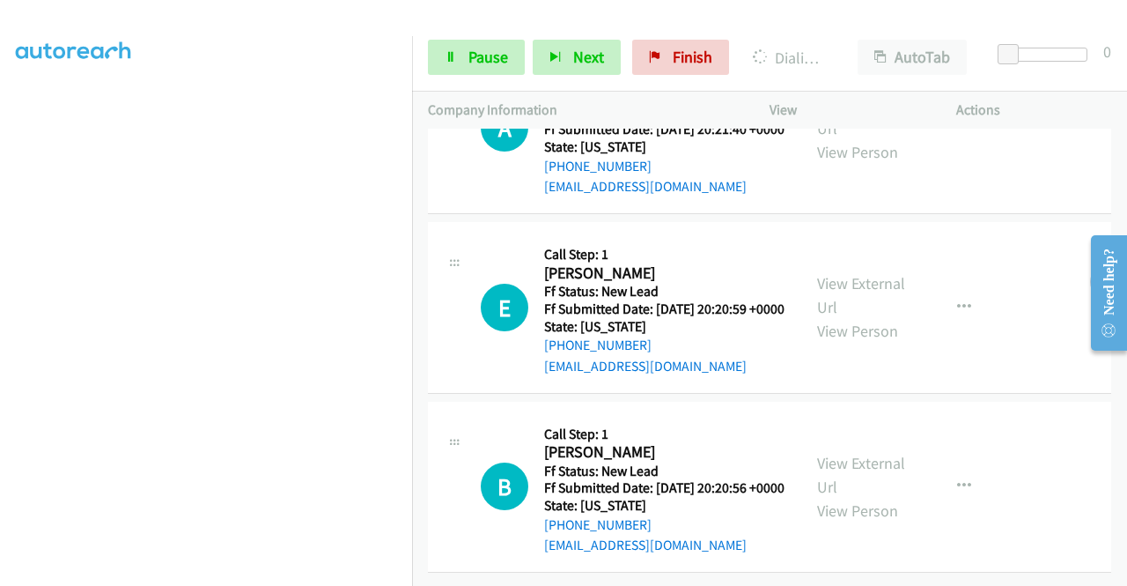
scroll to position [1236, 0]
click at [852, 460] on link "View External Url" at bounding box center [861, 475] width 88 height 44
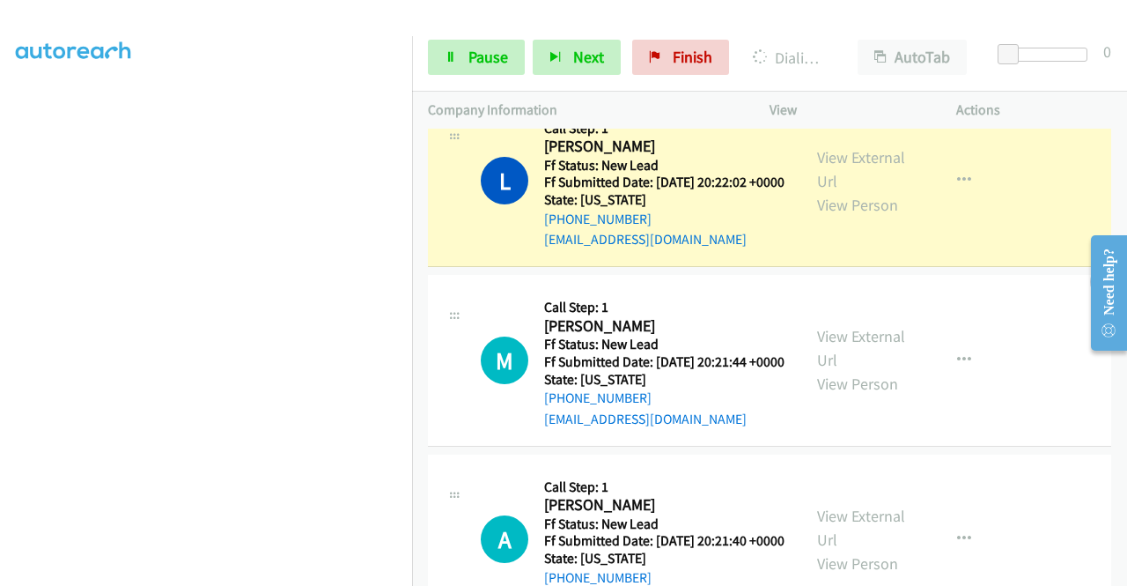
scroll to position [0, 0]
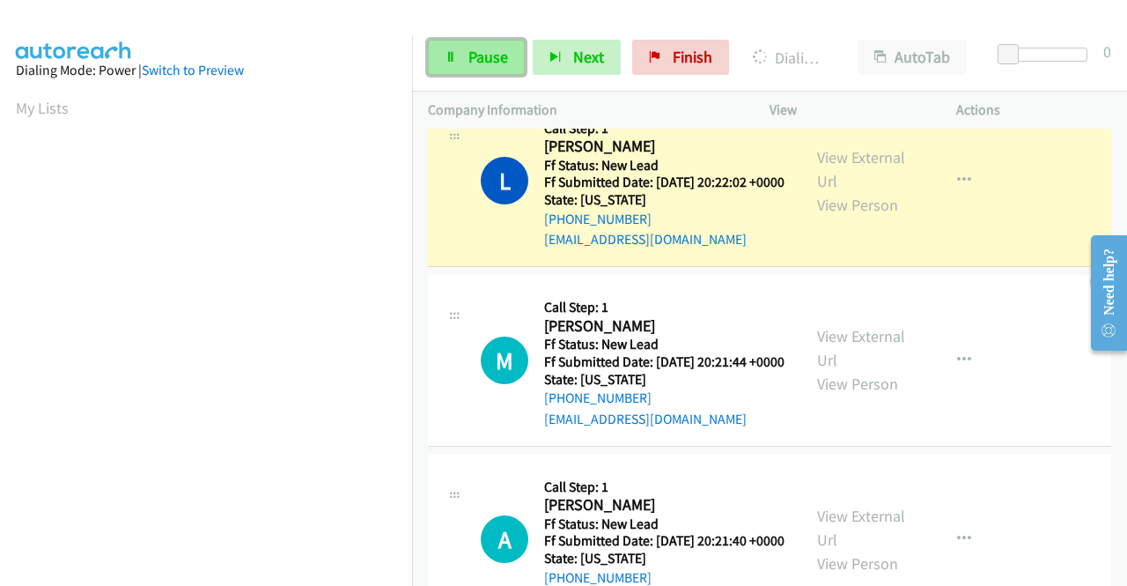
click at [481, 68] on link "Pause" at bounding box center [476, 57] width 97 height 35
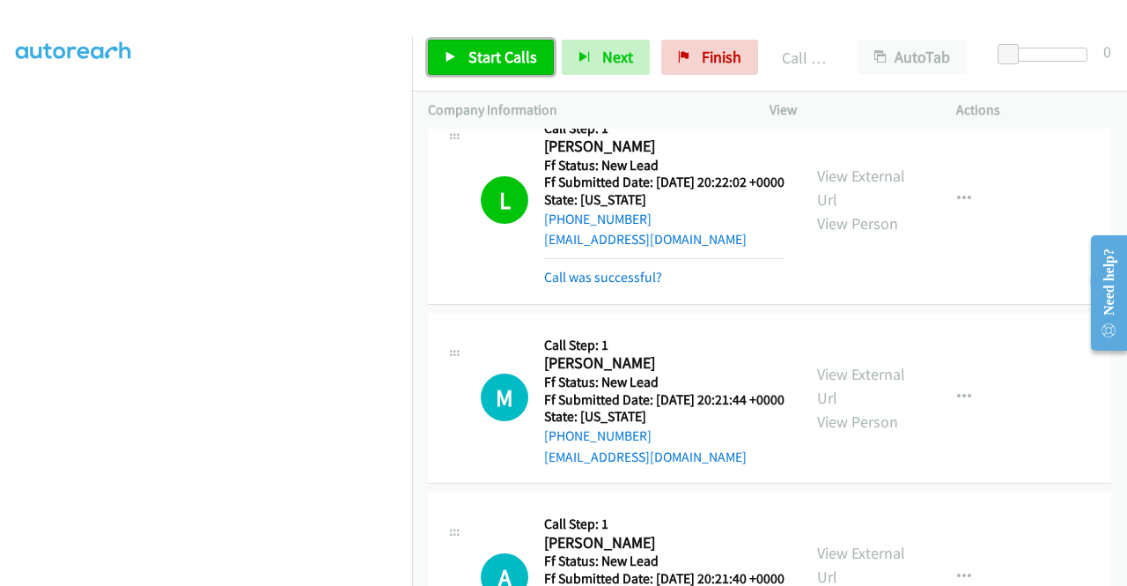
click at [461, 59] on link "Start Calls" at bounding box center [491, 57] width 126 height 35
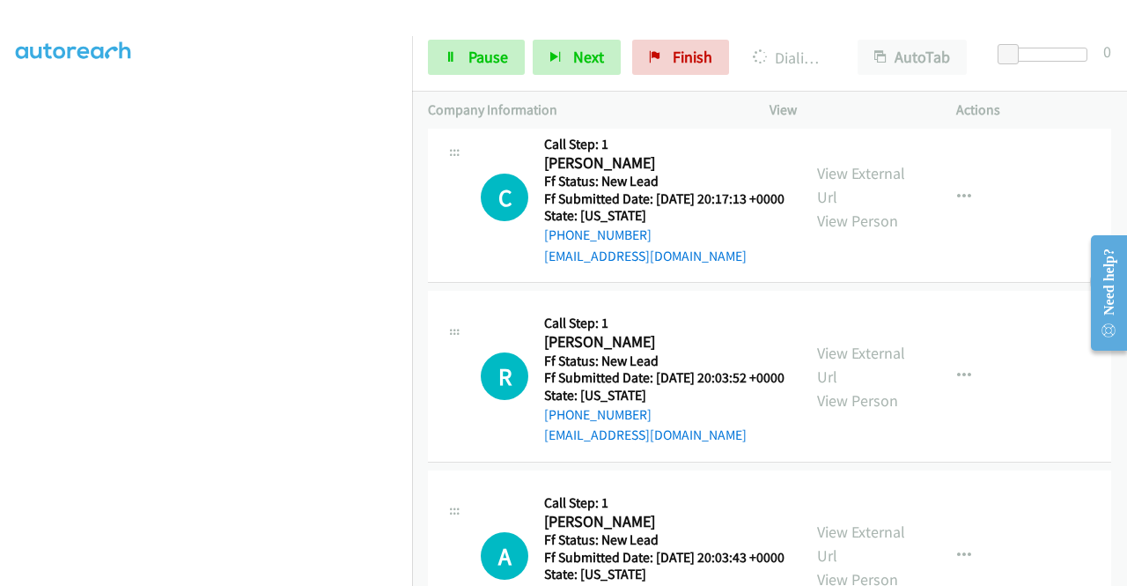
scroll to position [1673, 0]
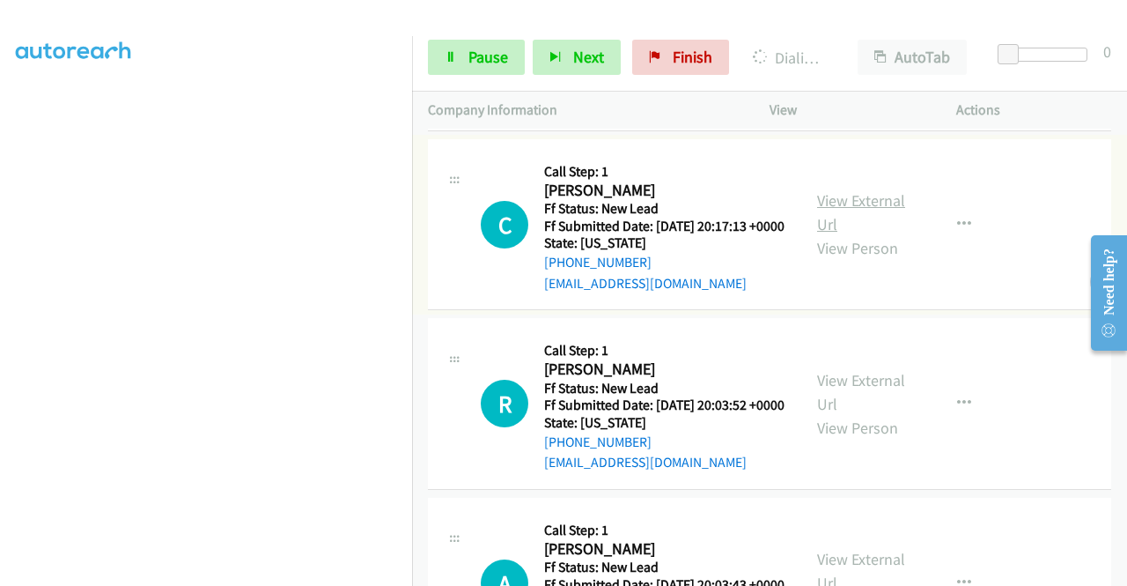
click at [828, 234] on link "View External Url" at bounding box center [861, 212] width 88 height 44
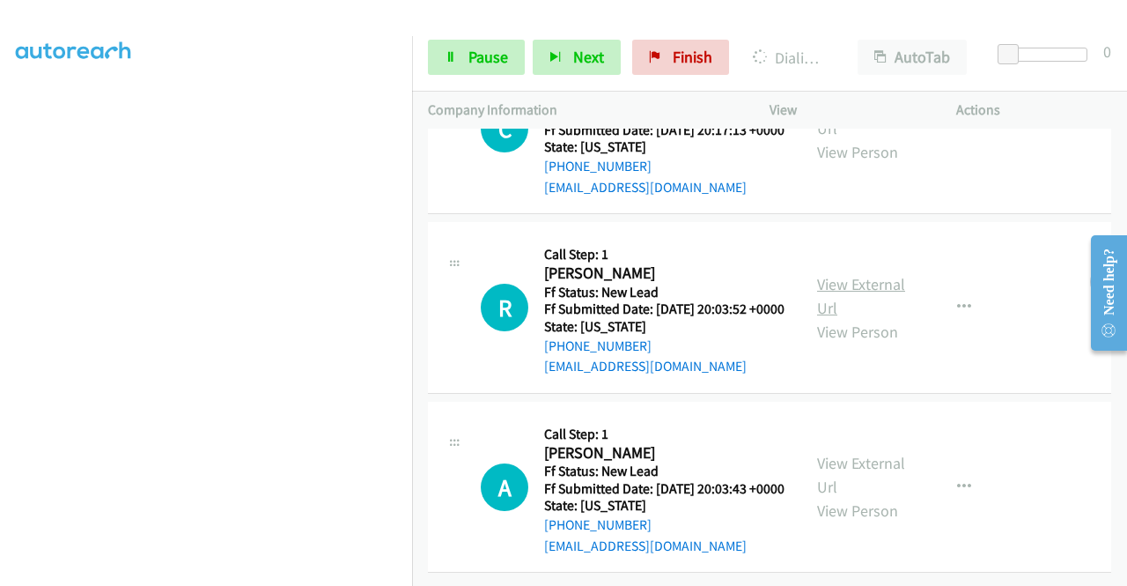
click at [853, 274] on link "View External Url" at bounding box center [861, 296] width 88 height 44
click at [870, 453] on link "View External Url" at bounding box center [861, 475] width 88 height 44
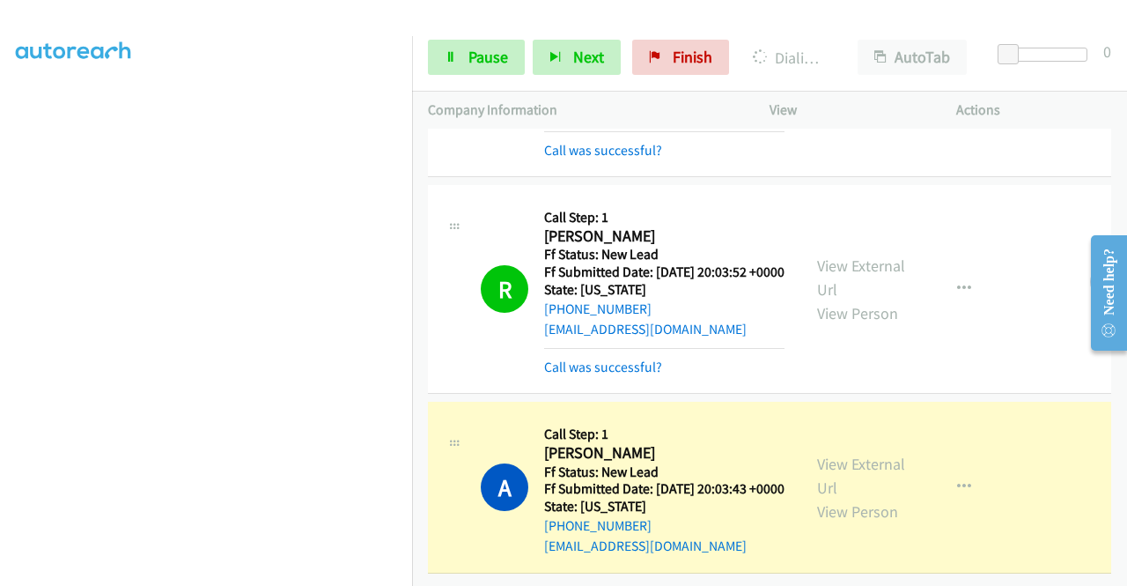
scroll to position [0, 0]
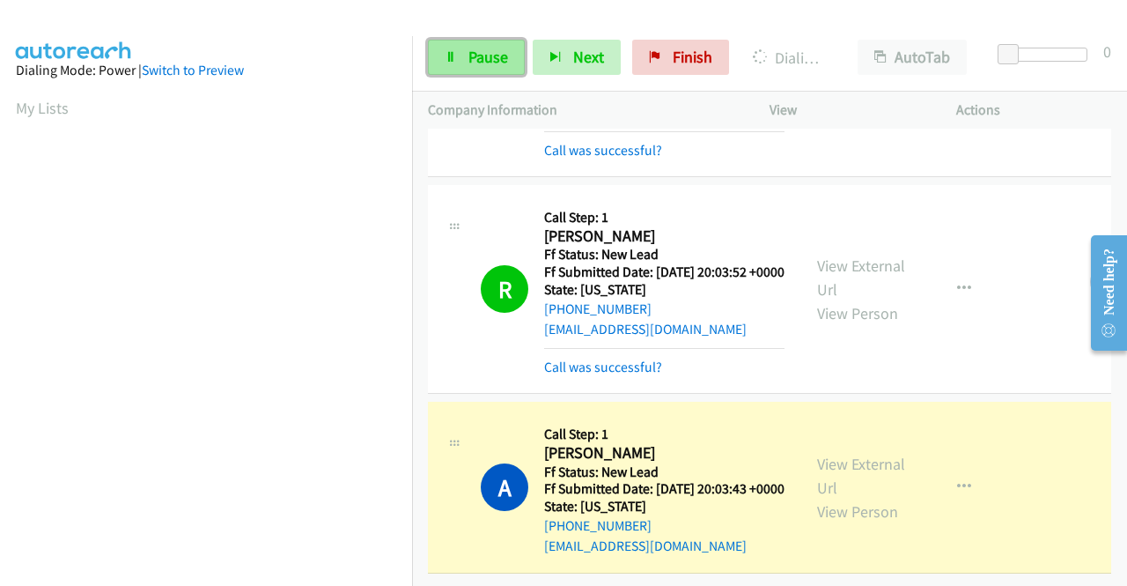
click at [466, 54] on link "Pause" at bounding box center [476, 57] width 97 height 35
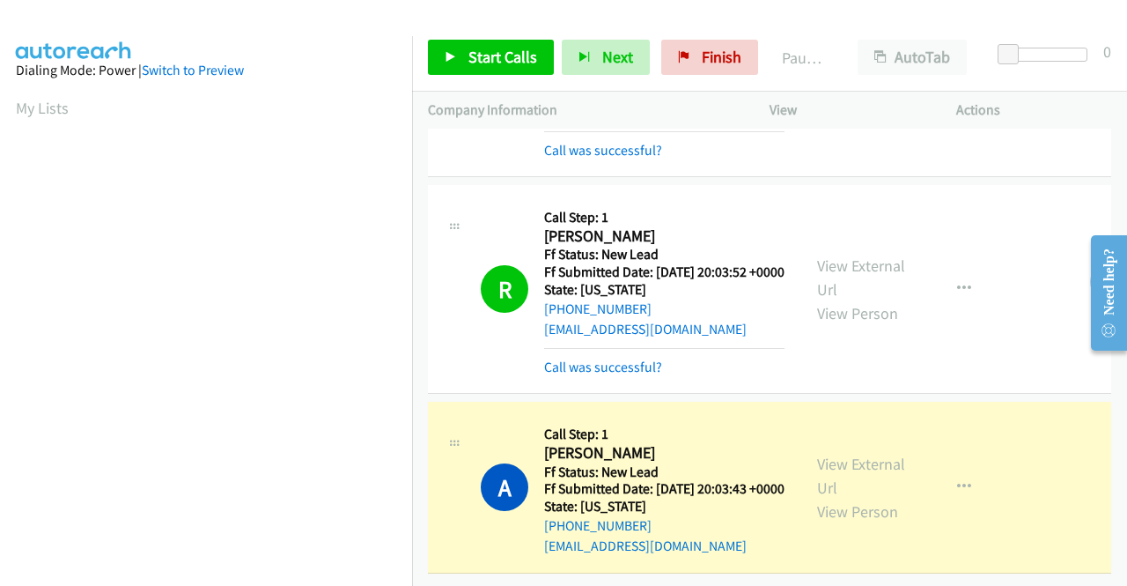
scroll to position [402, 0]
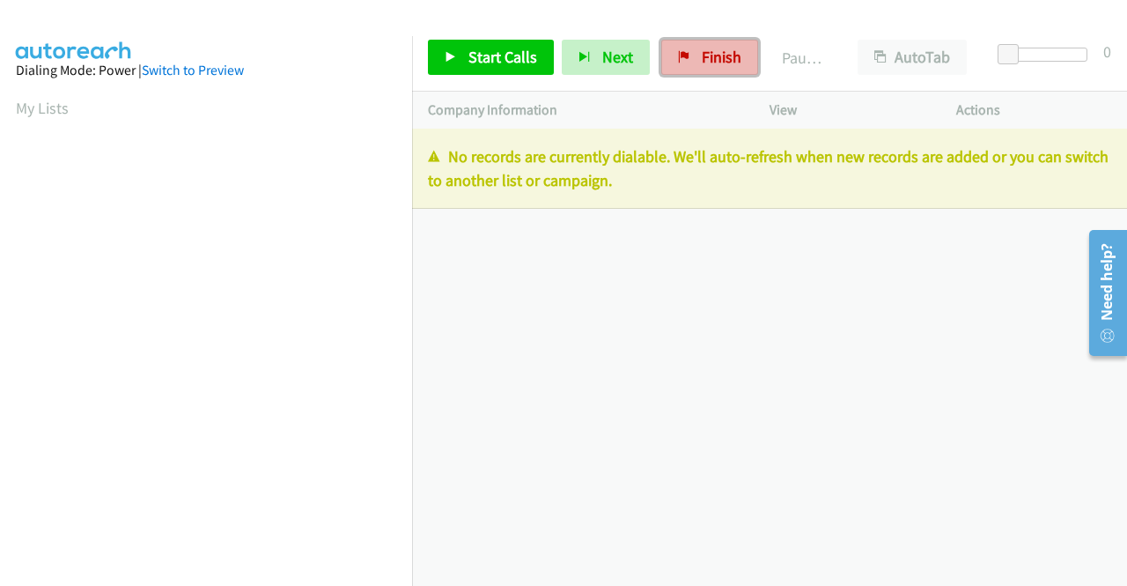
click at [714, 60] on span "Finish" at bounding box center [722, 57] width 40 height 20
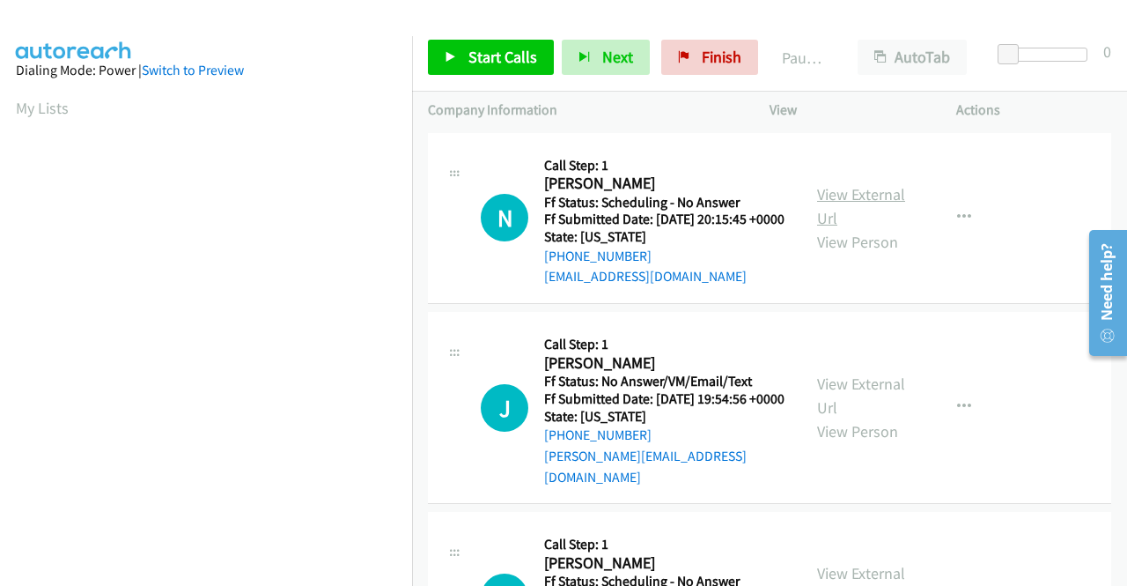
click at [842, 201] on link "View External Url" at bounding box center [861, 206] width 88 height 44
click at [885, 404] on link "View External Url" at bounding box center [861, 395] width 88 height 44
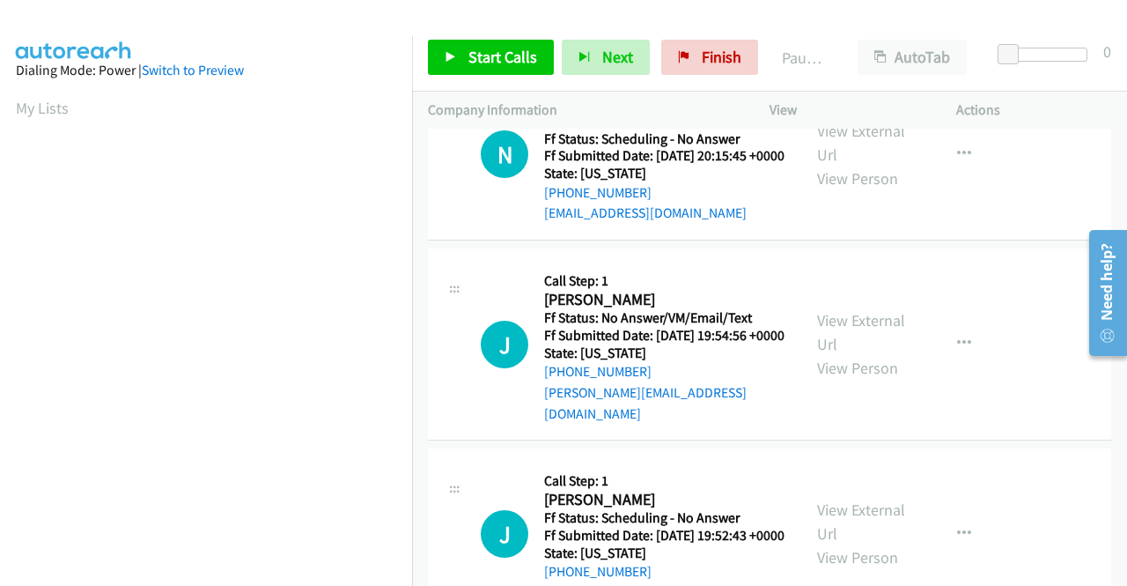
scroll to position [176, 0]
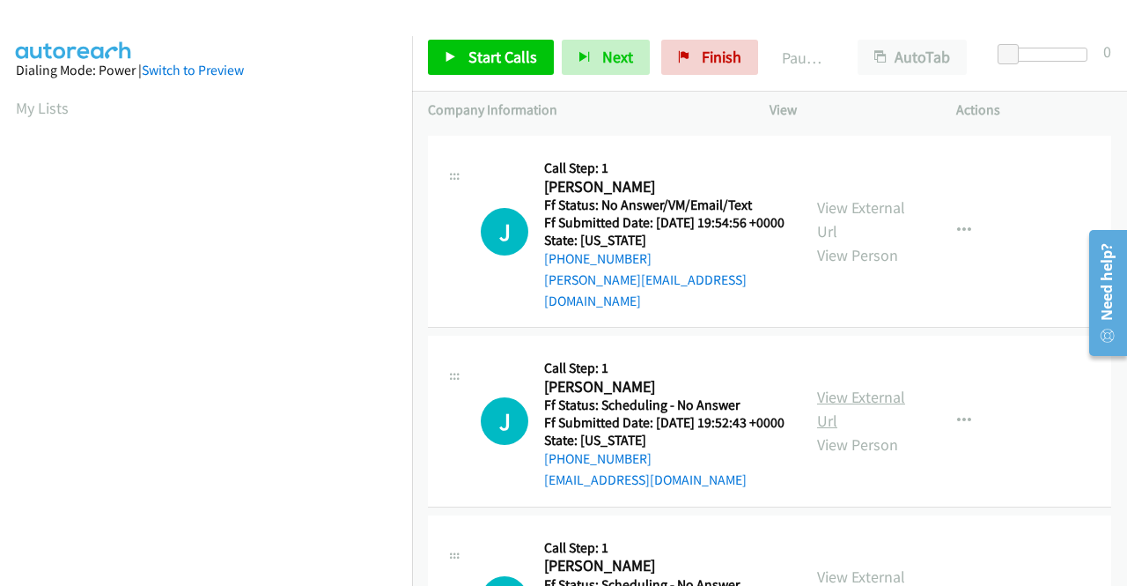
click at [847, 417] on link "View External Url" at bounding box center [861, 409] width 88 height 44
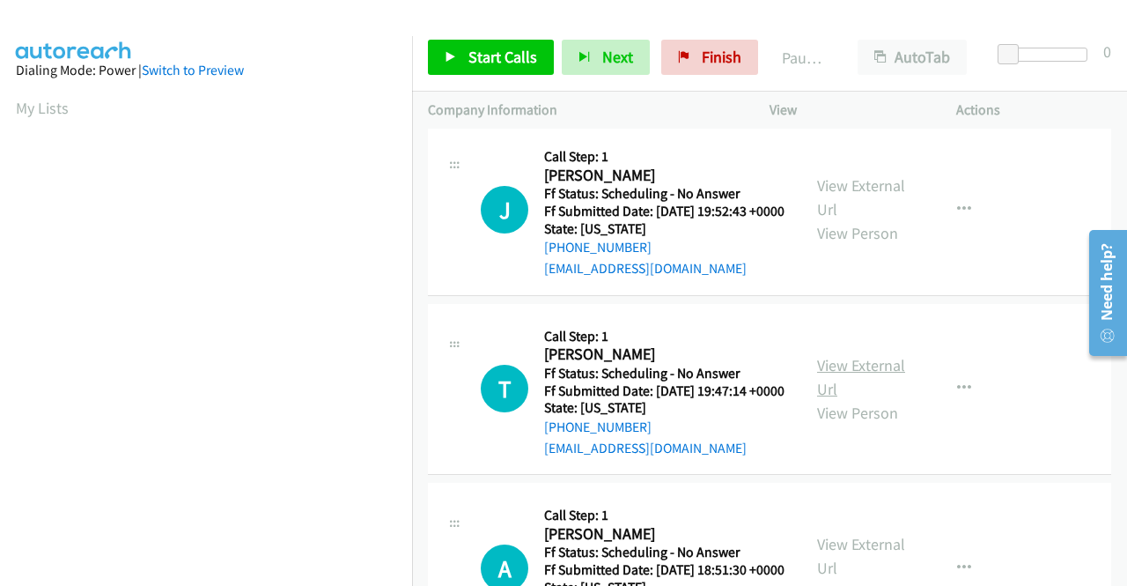
scroll to position [440, 0]
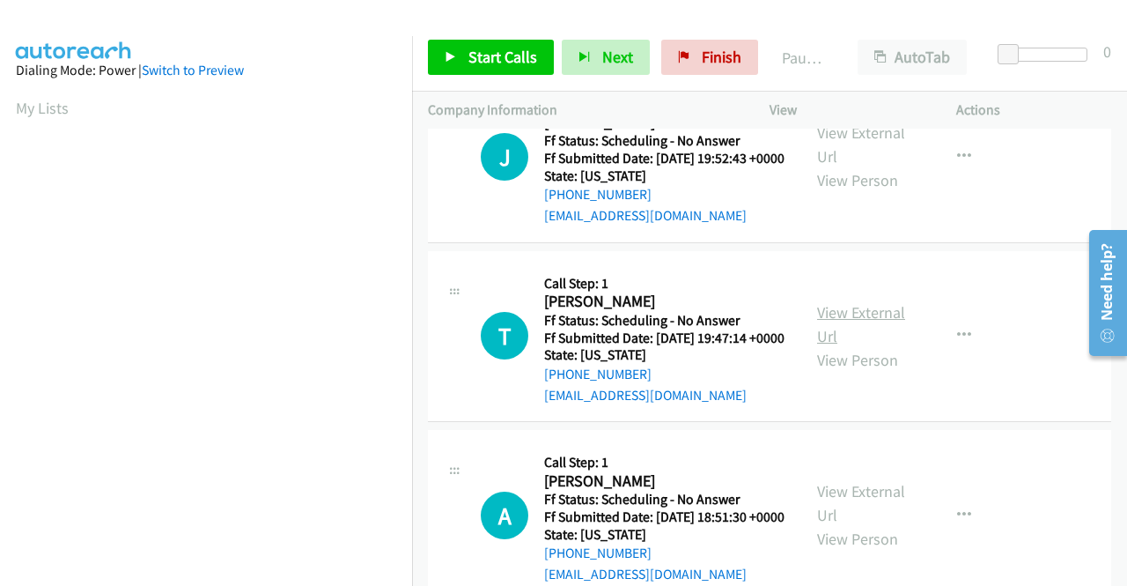
click at [849, 346] on link "View External Url" at bounding box center [861, 324] width 88 height 44
click at [503, 61] on span "Start Calls" at bounding box center [502, 57] width 69 height 20
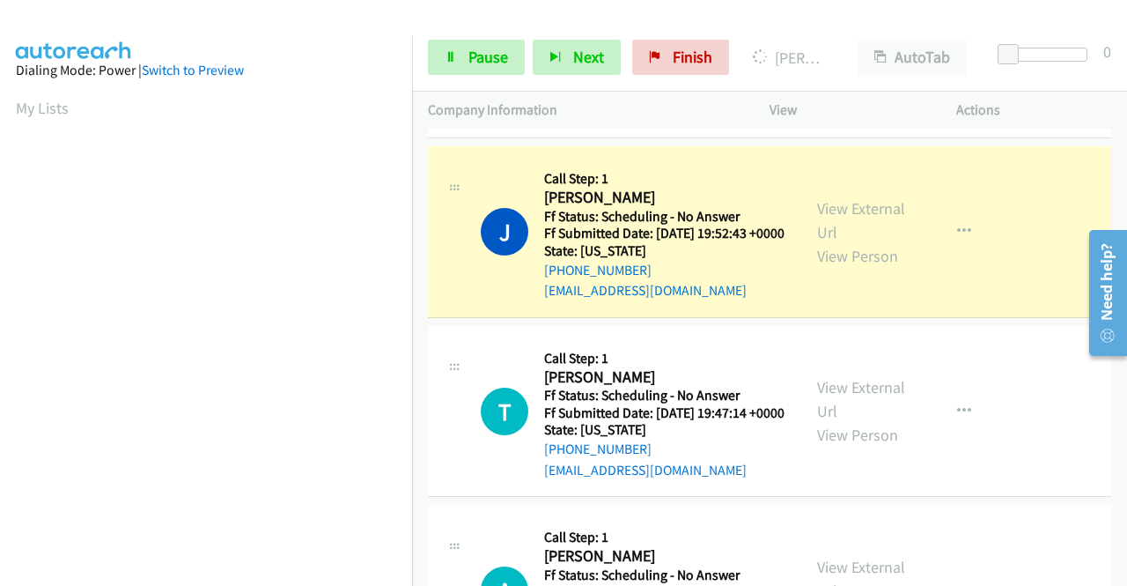
scroll to position [402, 0]
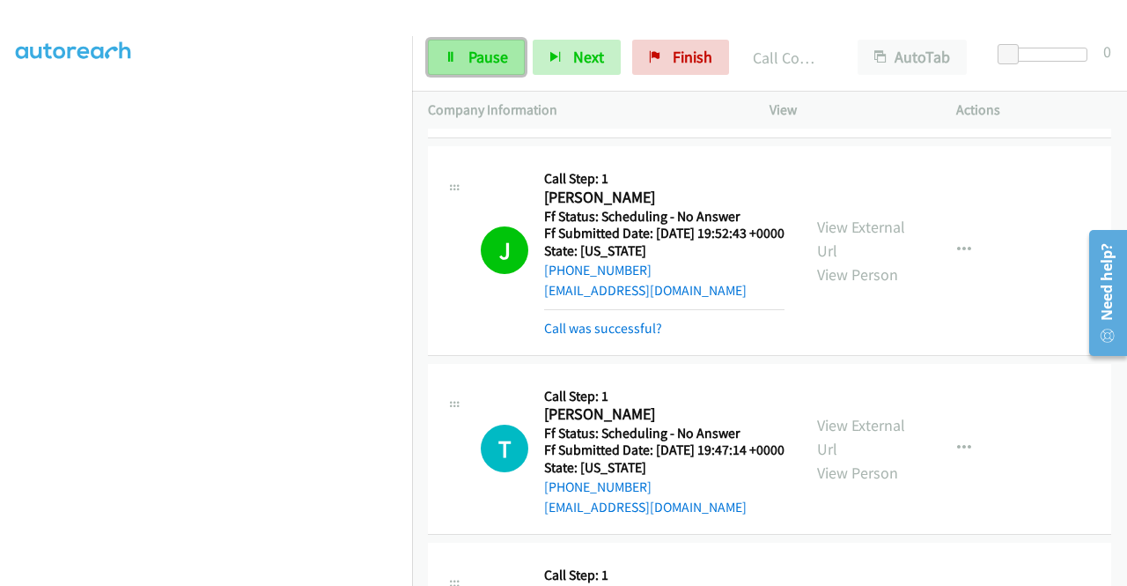
click at [475, 57] on span "Pause" at bounding box center [488, 57] width 40 height 20
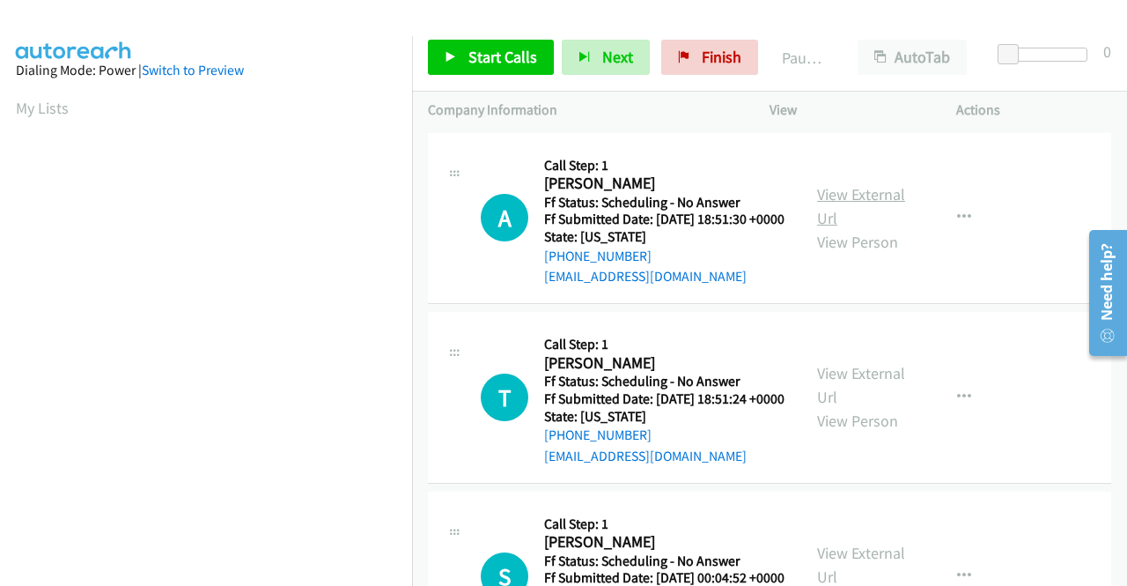
click at [856, 207] on link "View External Url" at bounding box center [861, 206] width 88 height 44
click at [844, 392] on link "View External Url" at bounding box center [861, 385] width 88 height 44
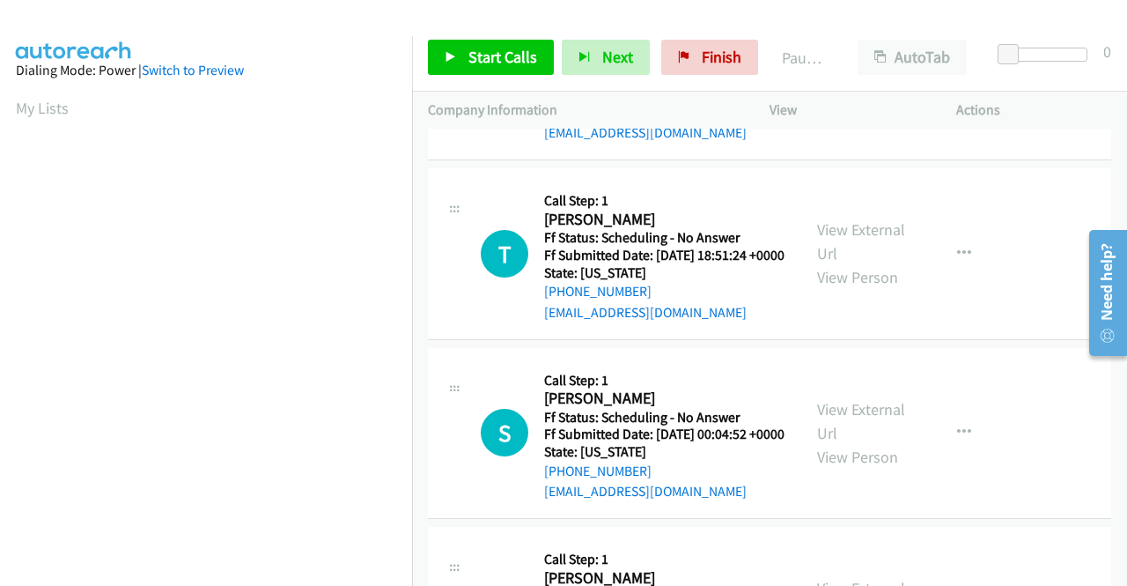
scroll to position [264, 0]
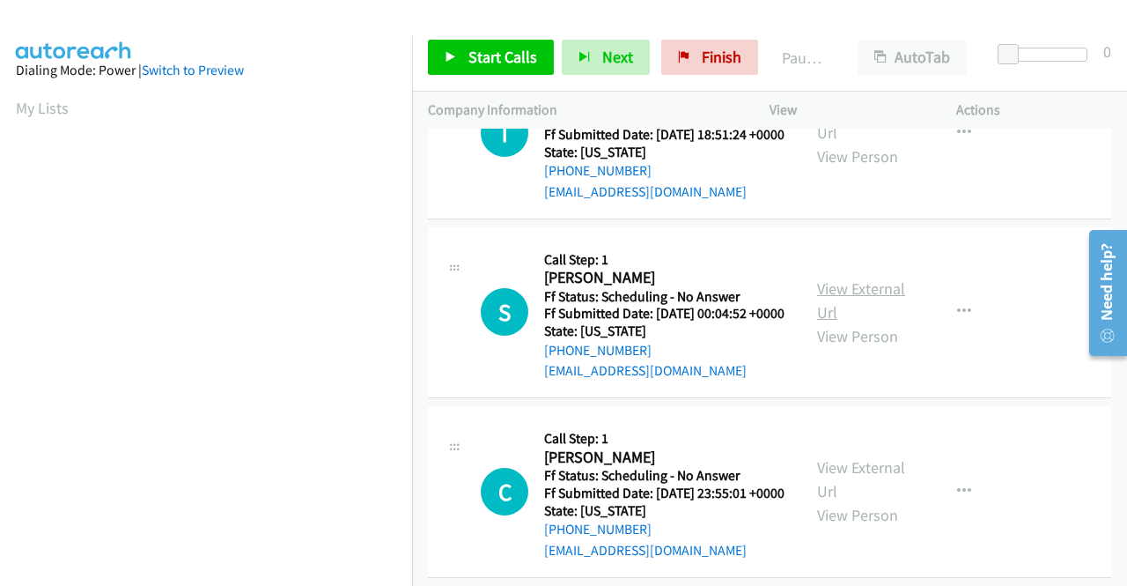
click at [838, 322] on link "View External Url" at bounding box center [861, 300] width 88 height 44
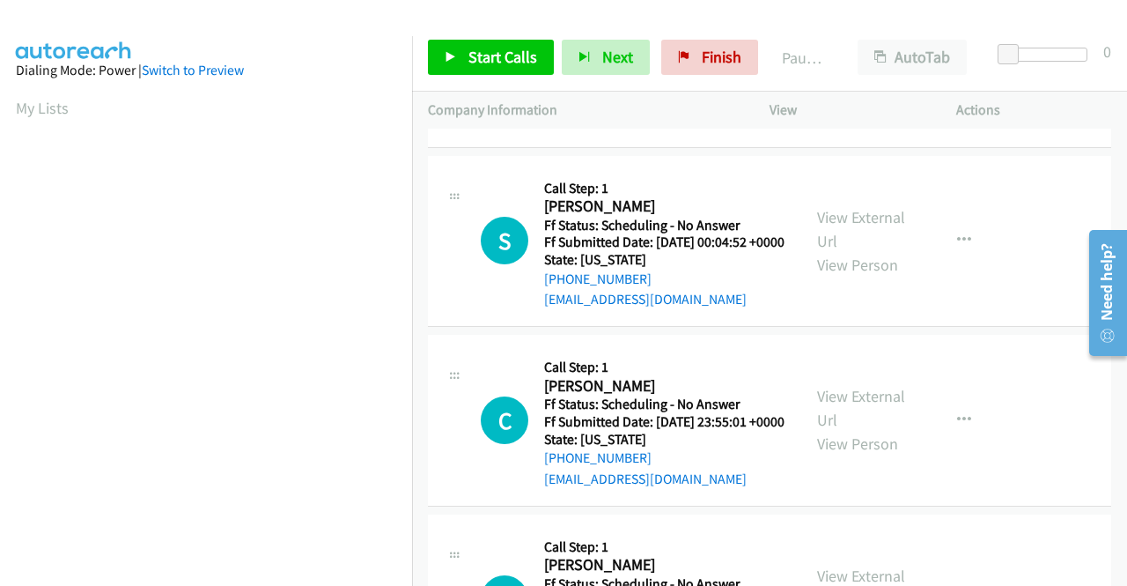
scroll to position [352, 0]
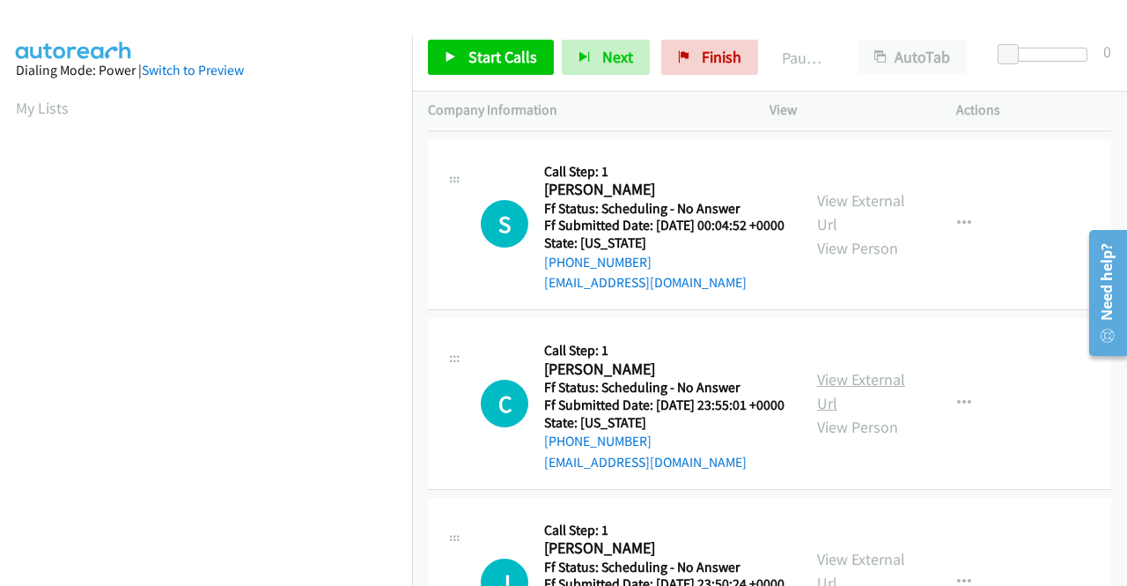
click at [865, 413] on link "View External Url" at bounding box center [861, 391] width 88 height 44
click at [500, 56] on span "Start Calls" at bounding box center [502, 57] width 69 height 20
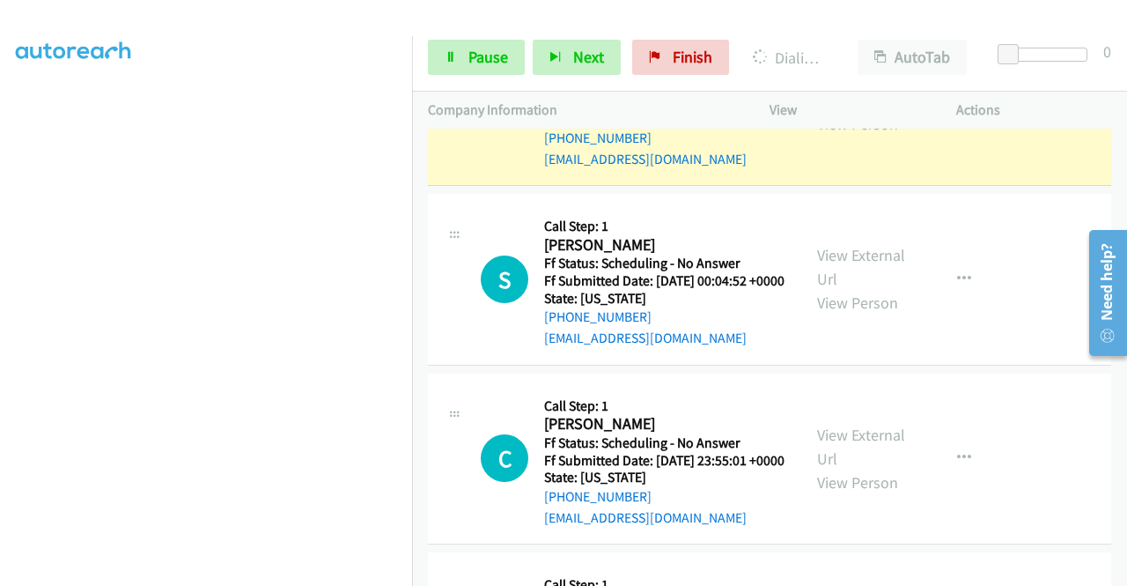
scroll to position [213, 0]
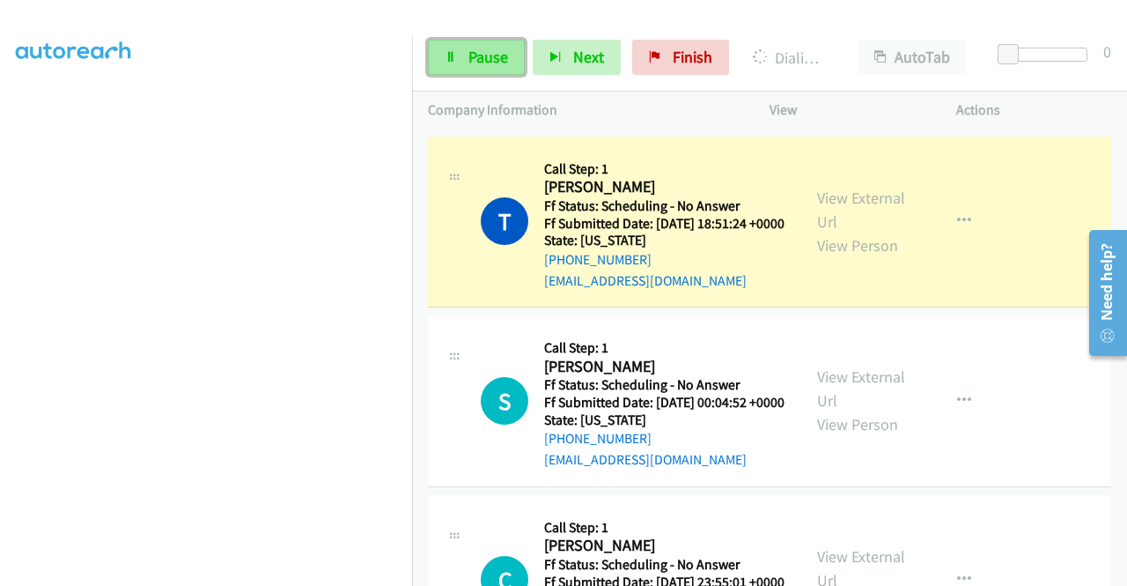
click at [469, 52] on span "Pause" at bounding box center [488, 57] width 40 height 20
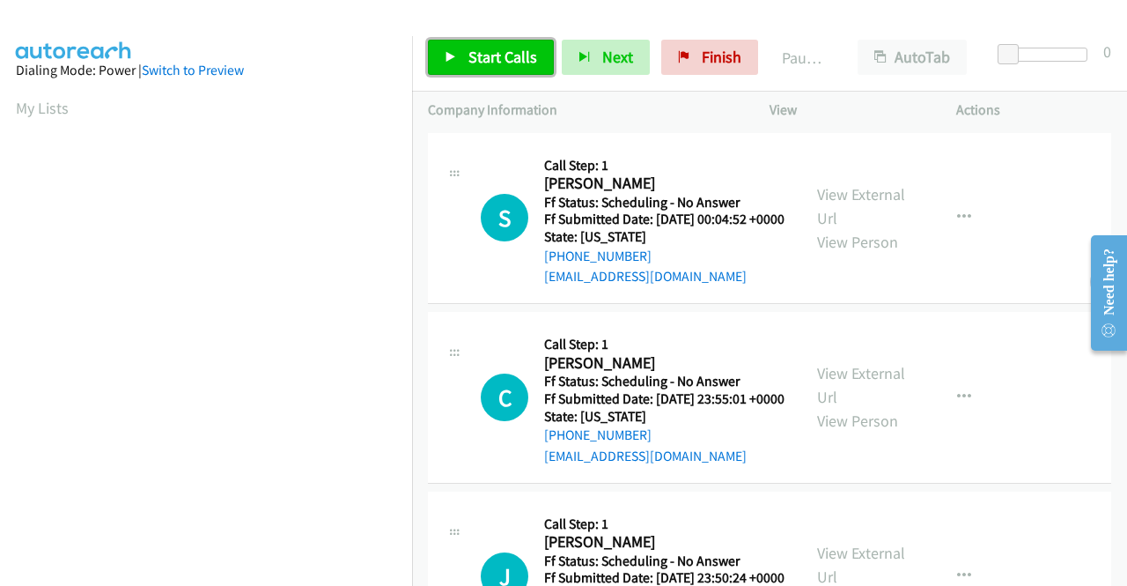
click at [494, 52] on span "Start Calls" at bounding box center [502, 57] width 69 height 20
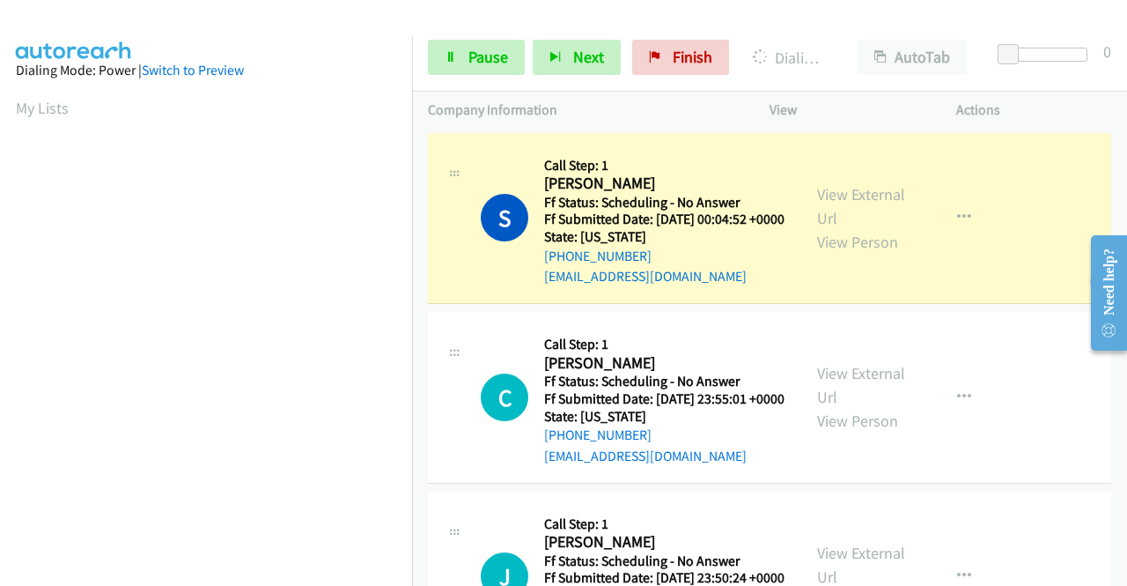
scroll to position [264, 0]
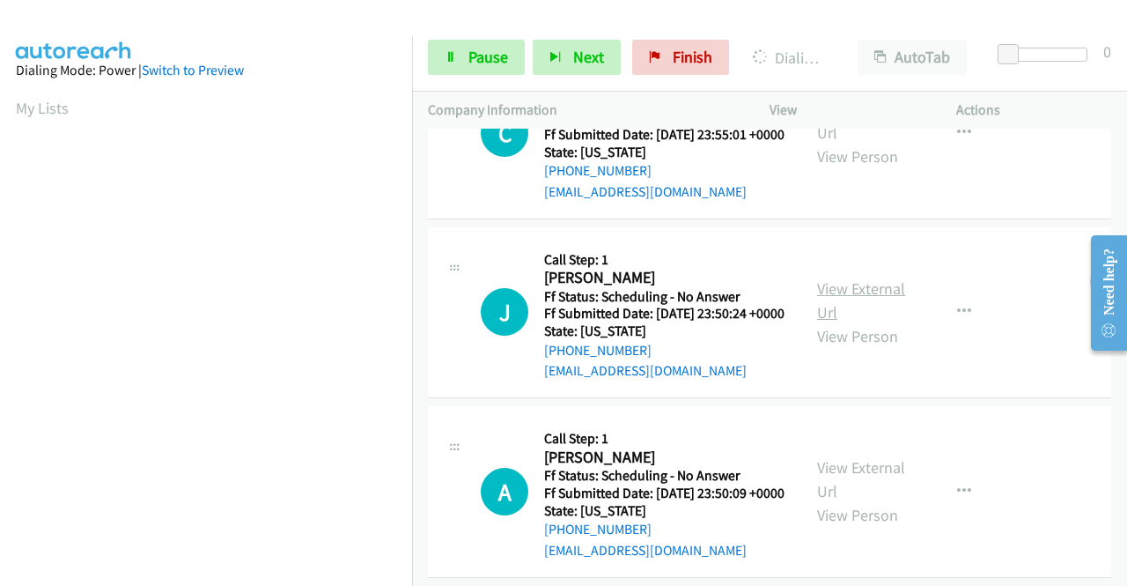
click at [865, 322] on link "View External Url" at bounding box center [861, 300] width 88 height 44
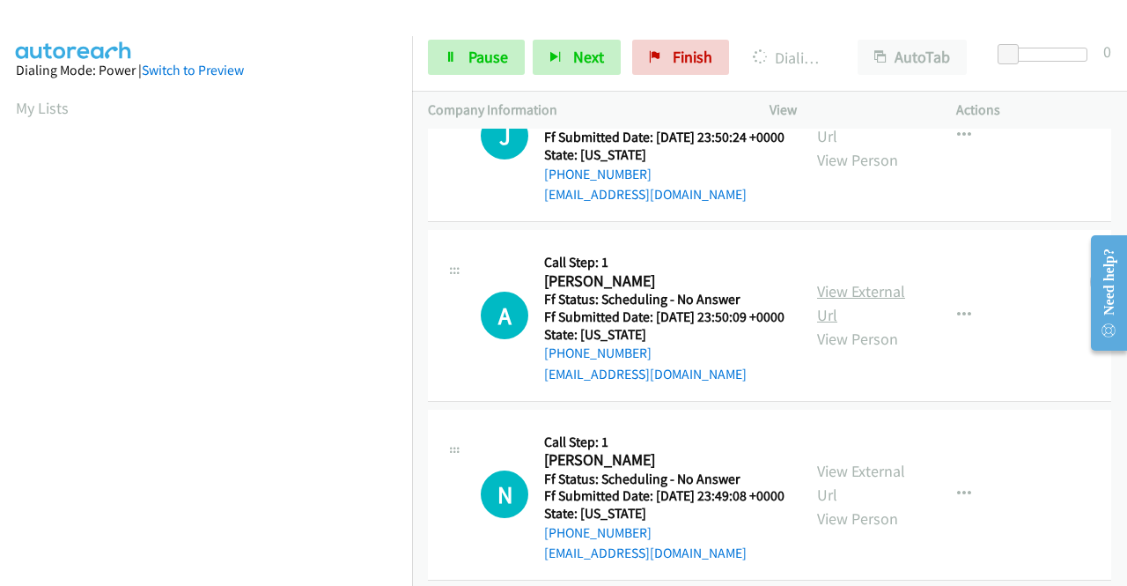
click at [836, 325] on link "View External Url" at bounding box center [861, 303] width 88 height 44
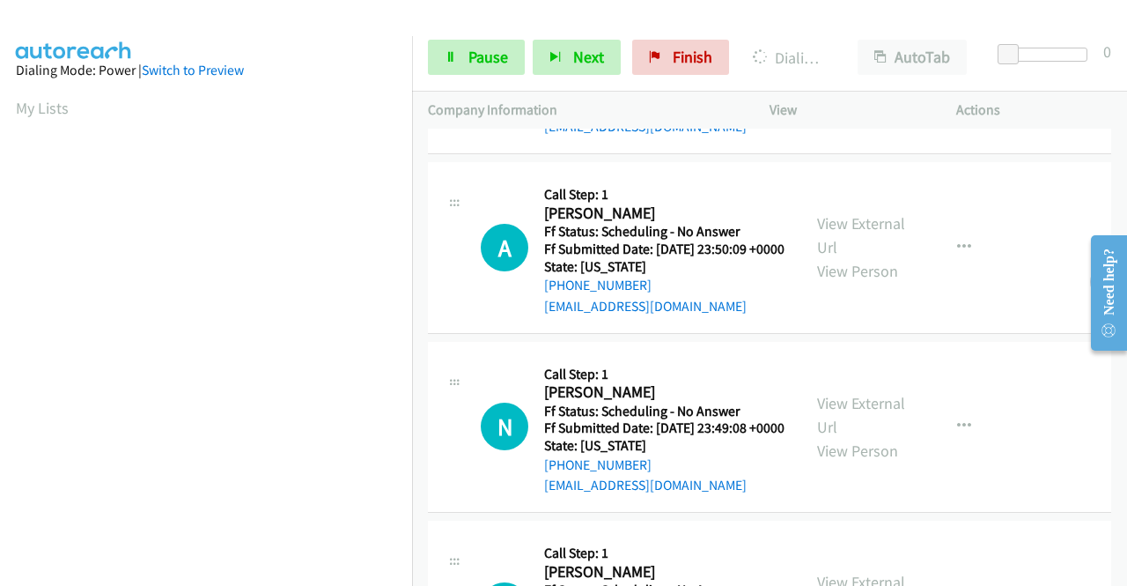
scroll to position [616, 0]
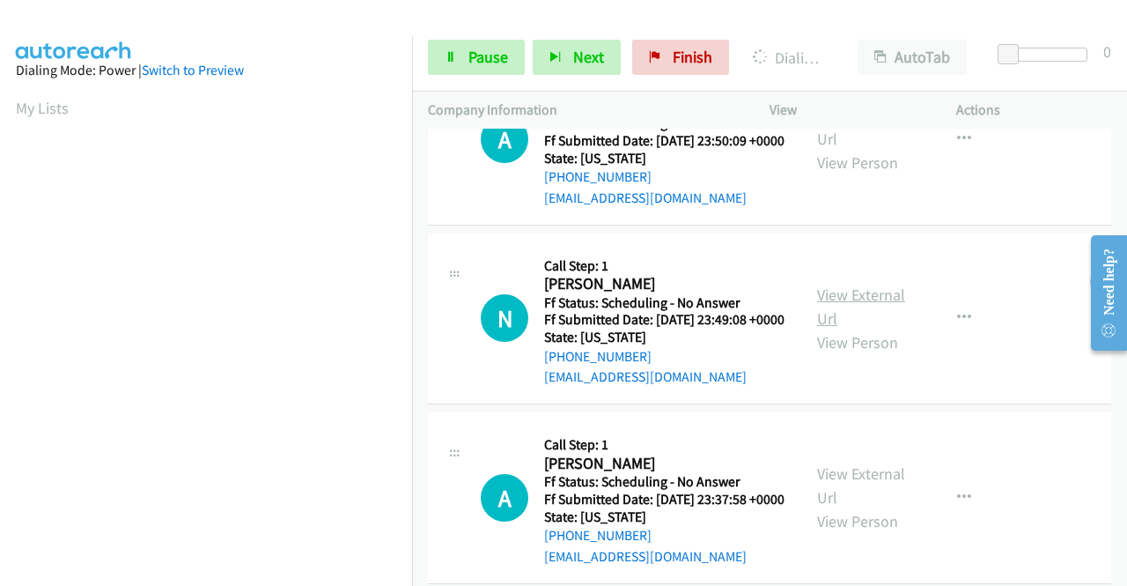
click at [837, 328] on link "View External Url" at bounding box center [861, 306] width 88 height 44
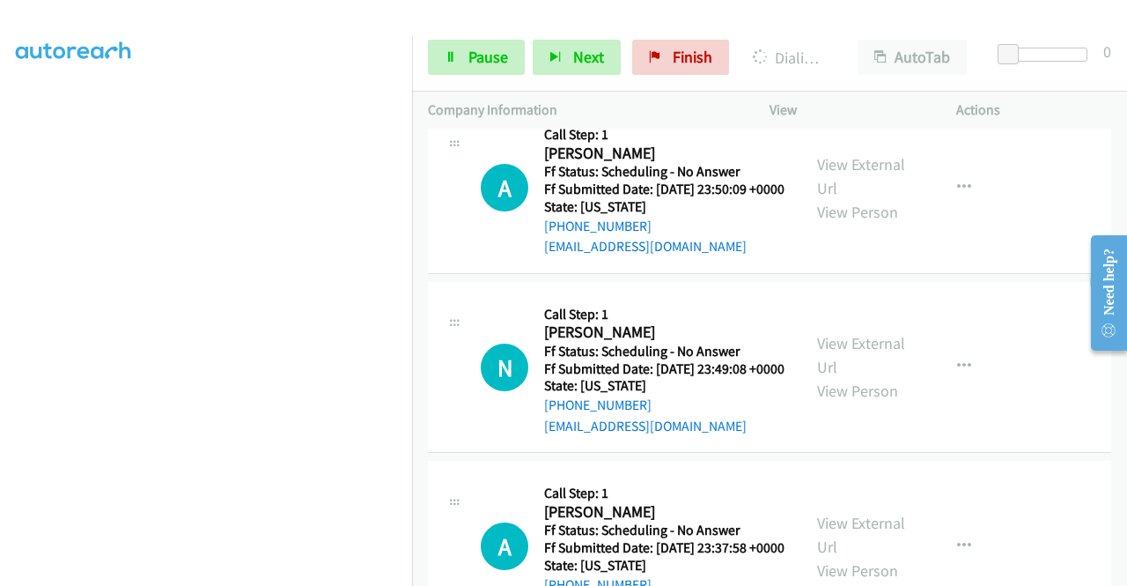
scroll to position [792, 0]
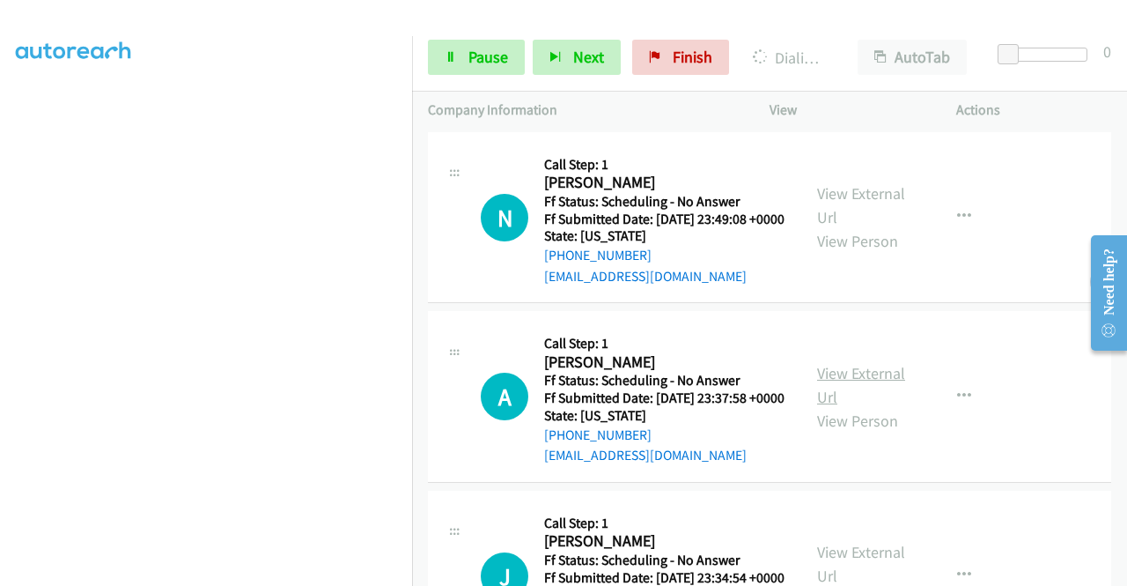
click at [822, 407] on link "View External Url" at bounding box center [861, 385] width 88 height 44
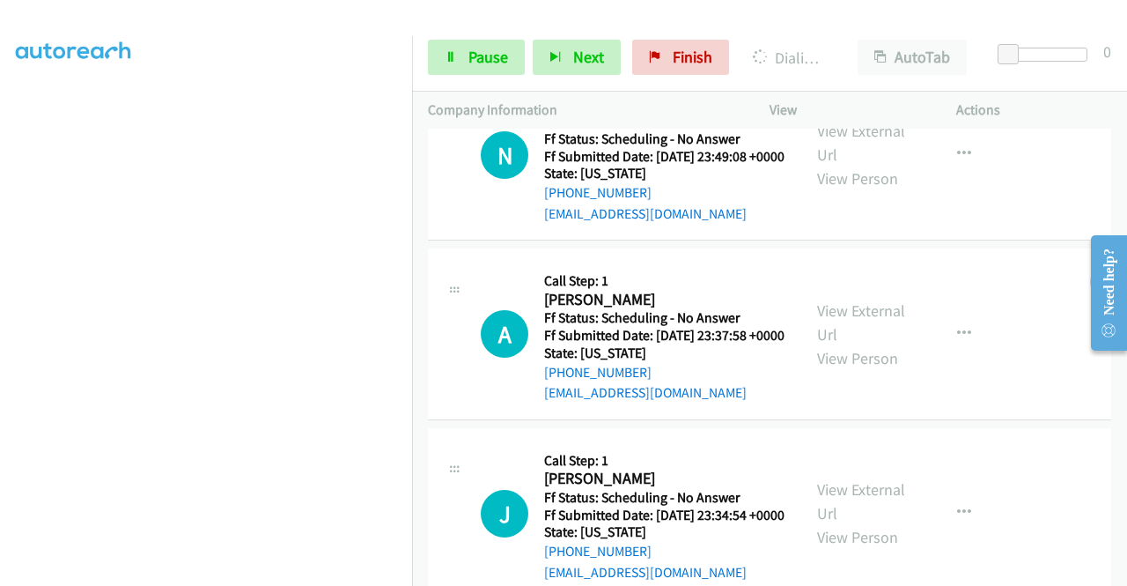
scroll to position [969, 0]
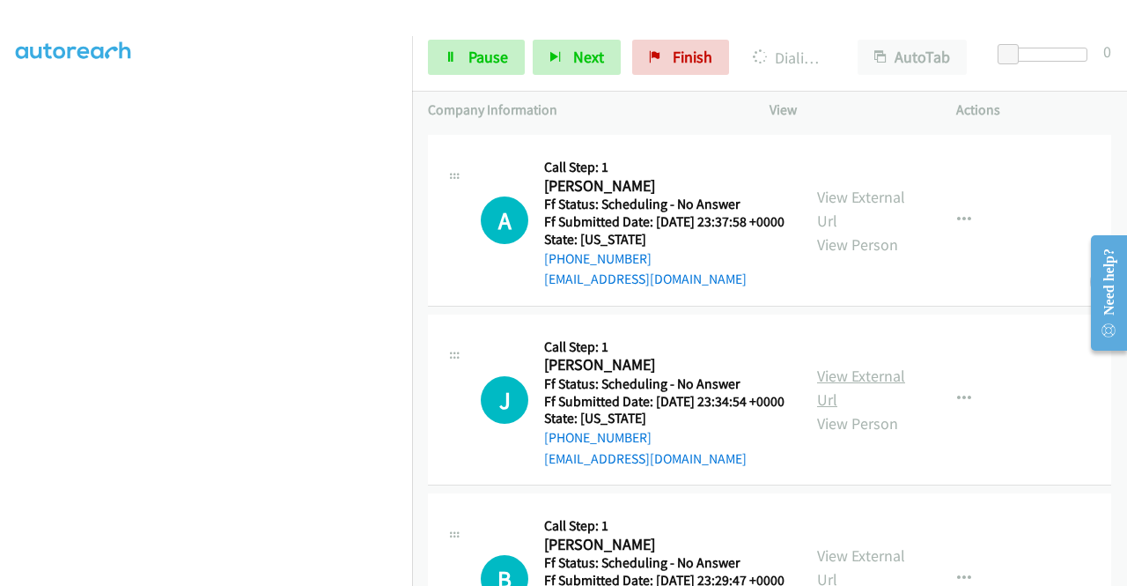
click at [829, 409] on link "View External Url" at bounding box center [861, 387] width 88 height 44
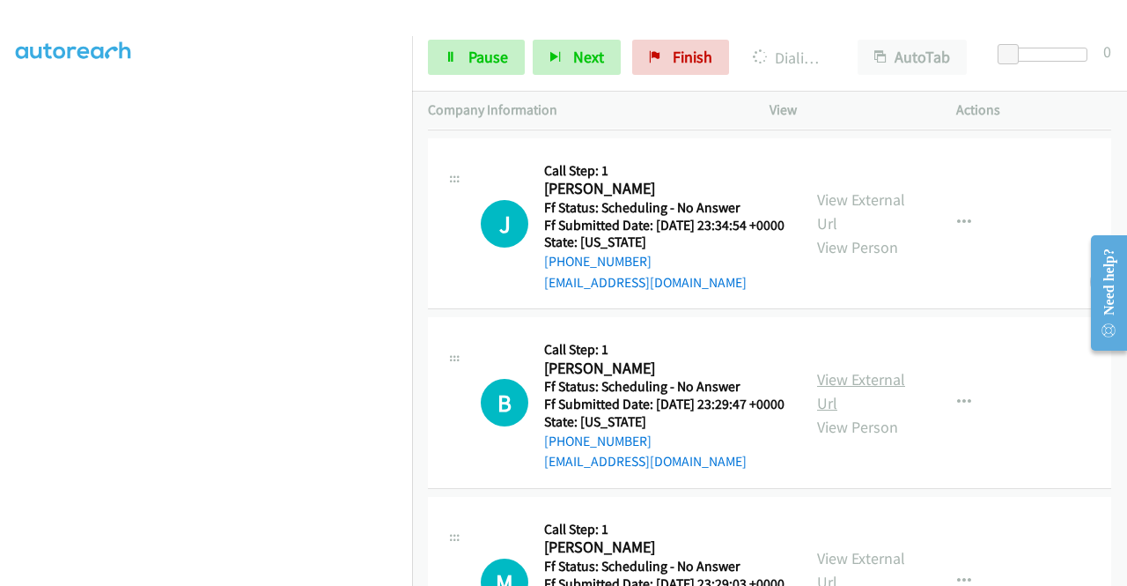
click at [831, 413] on link "View External Url" at bounding box center [861, 391] width 88 height 44
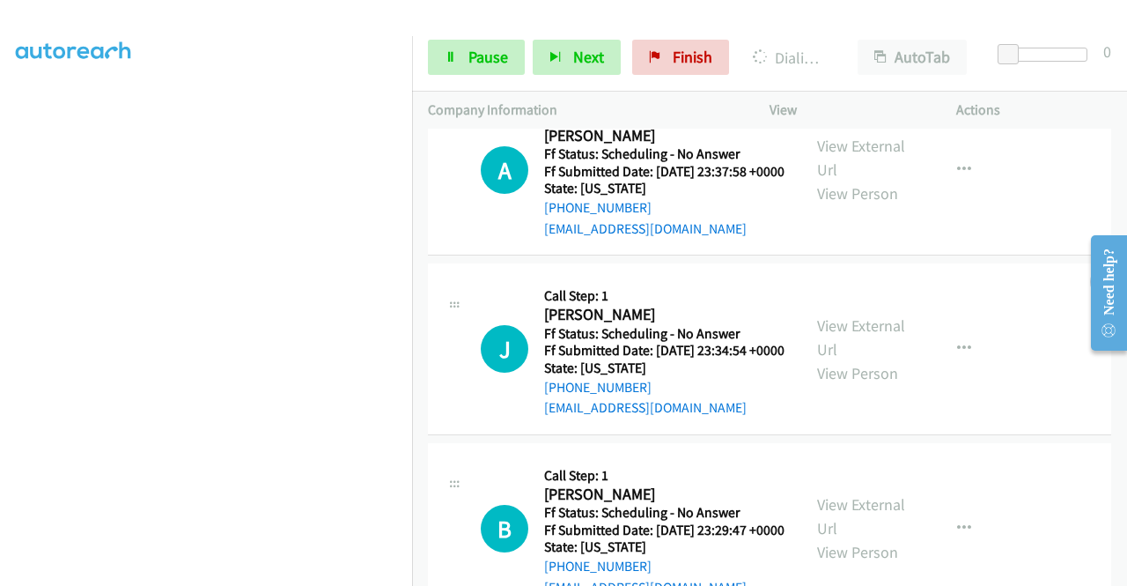
scroll to position [1094, 0]
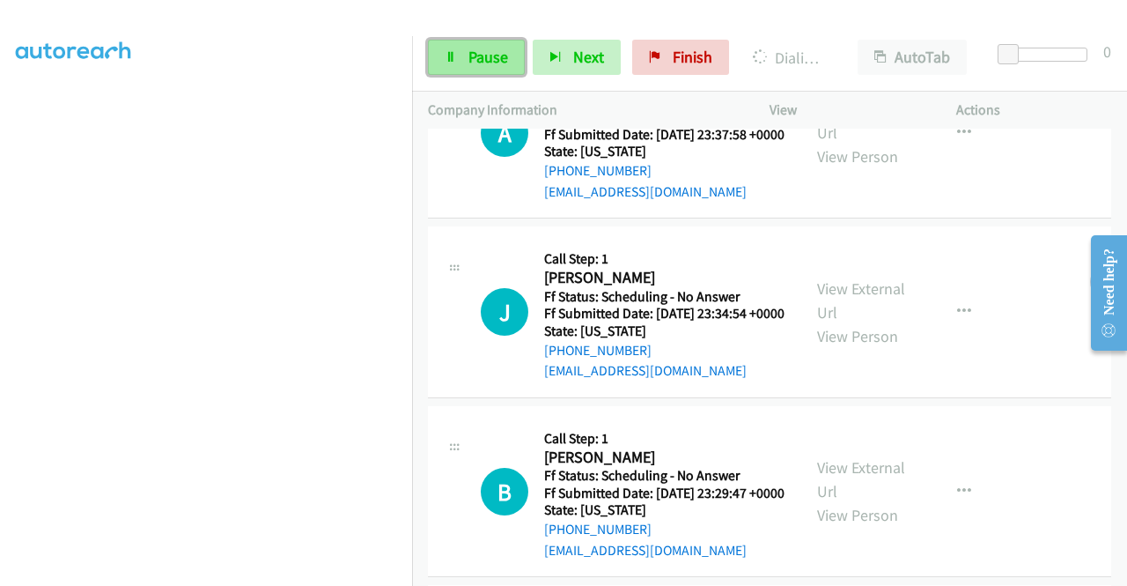
click at [478, 49] on span "Pause" at bounding box center [488, 57] width 40 height 20
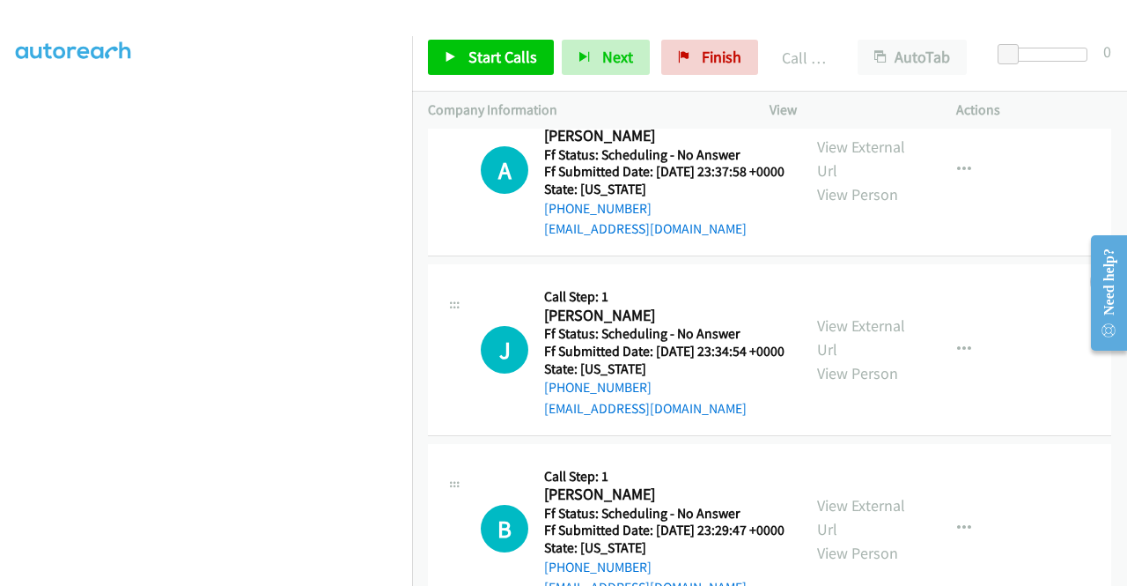
scroll to position [1131, 0]
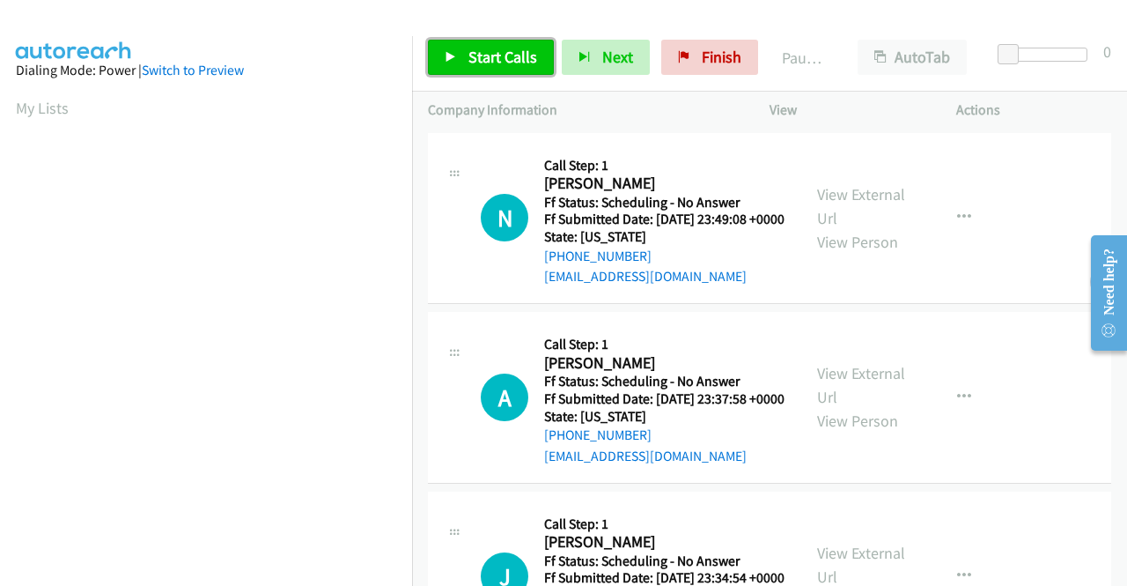
click at [482, 48] on span "Start Calls" at bounding box center [502, 57] width 69 height 20
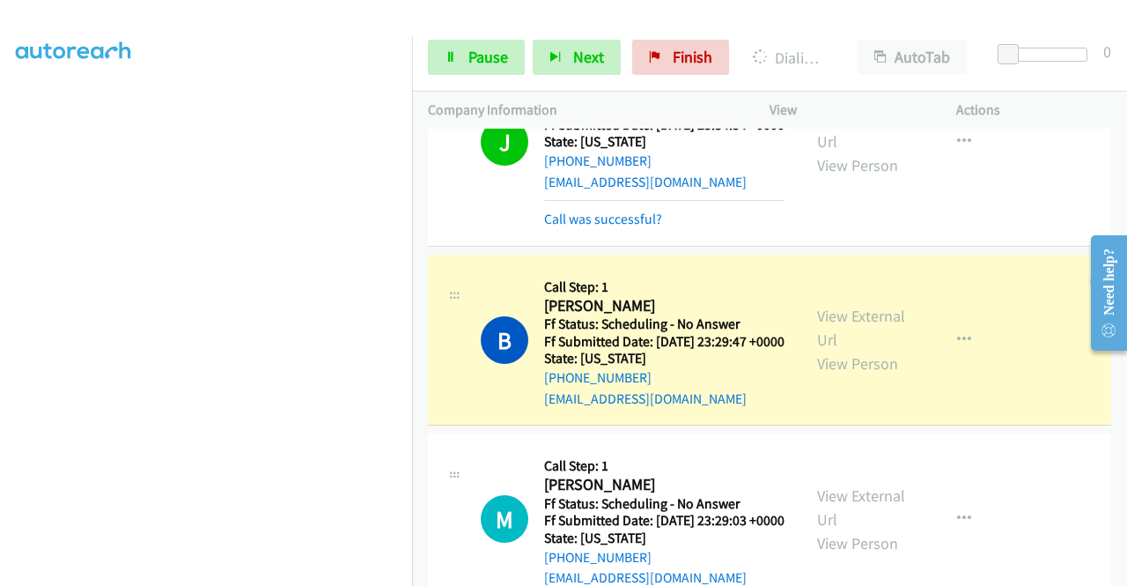
scroll to position [352, 0]
click at [483, 49] on span "Pause" at bounding box center [488, 57] width 40 height 20
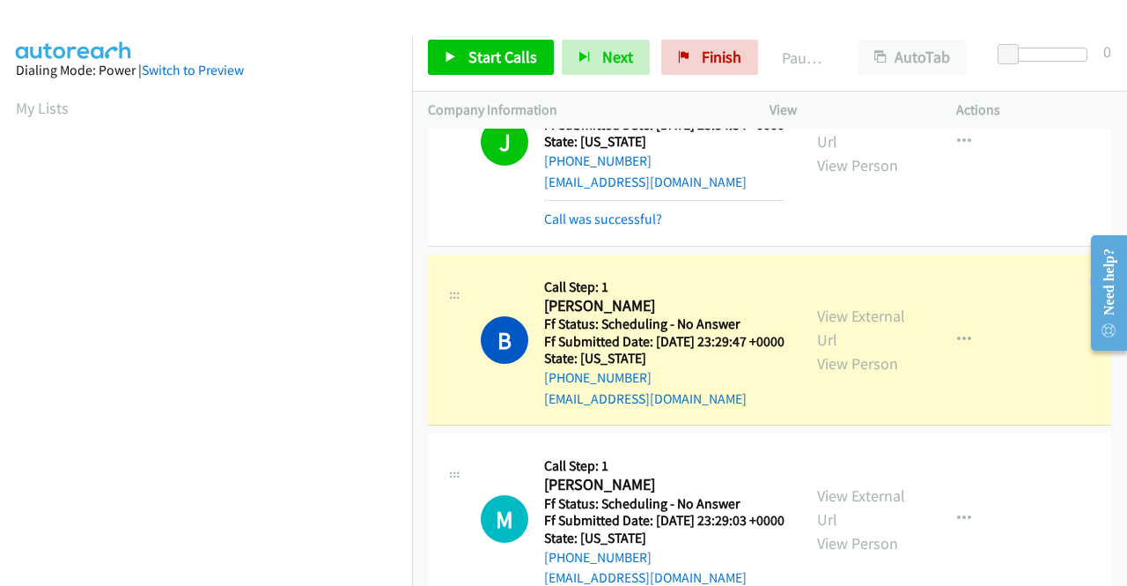
scroll to position [402, 0]
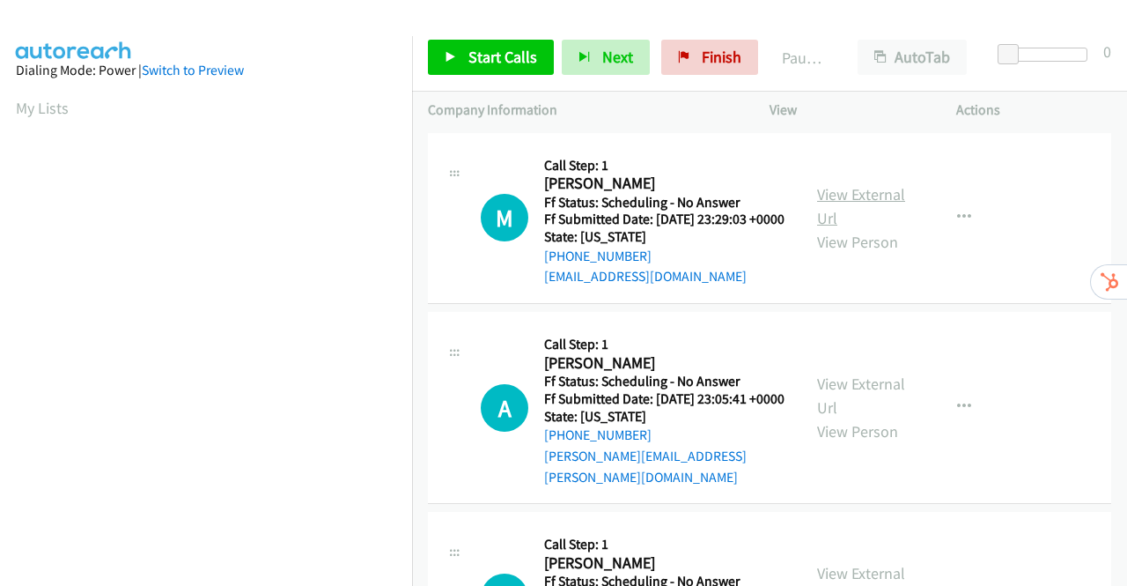
click at [871, 207] on link "View External Url" at bounding box center [861, 206] width 88 height 44
click at [868, 399] on link "View External Url" at bounding box center [861, 395] width 88 height 44
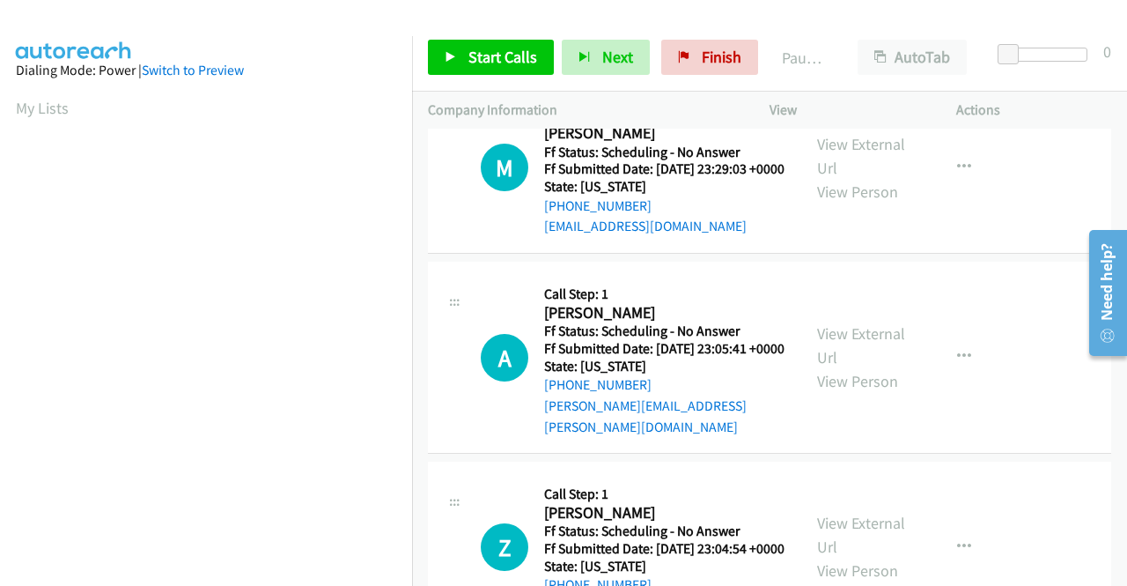
scroll to position [88, 0]
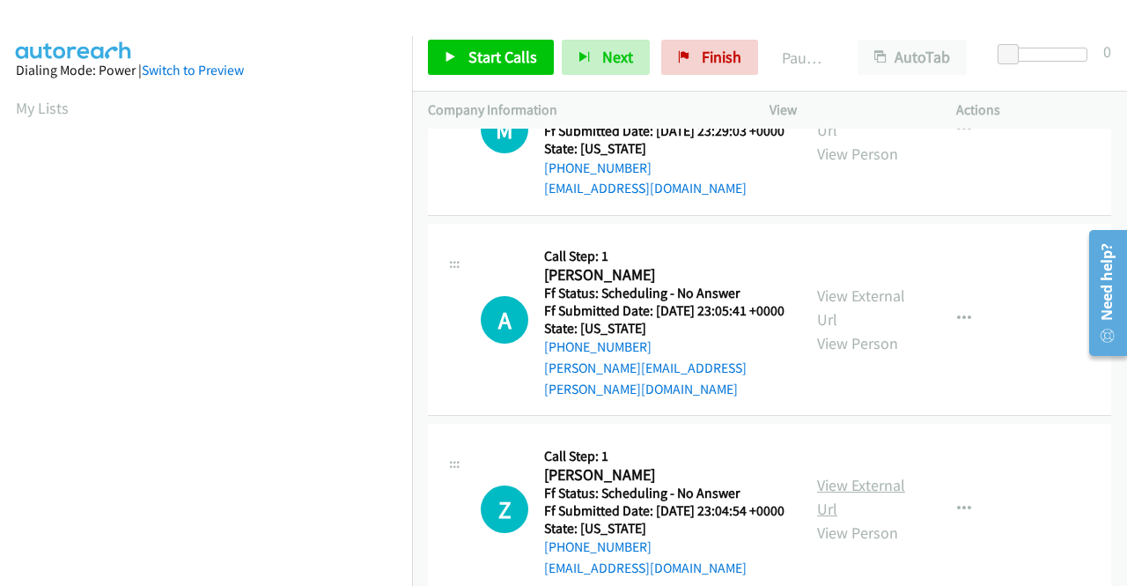
click at [869, 505] on link "View External Url" at bounding box center [861, 497] width 88 height 44
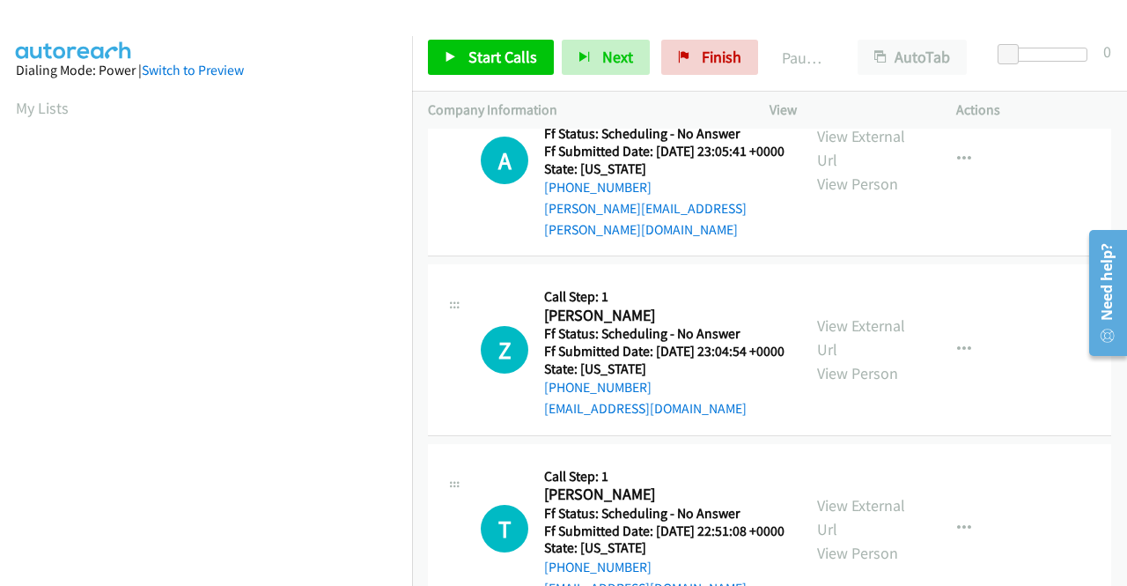
scroll to position [264, 0]
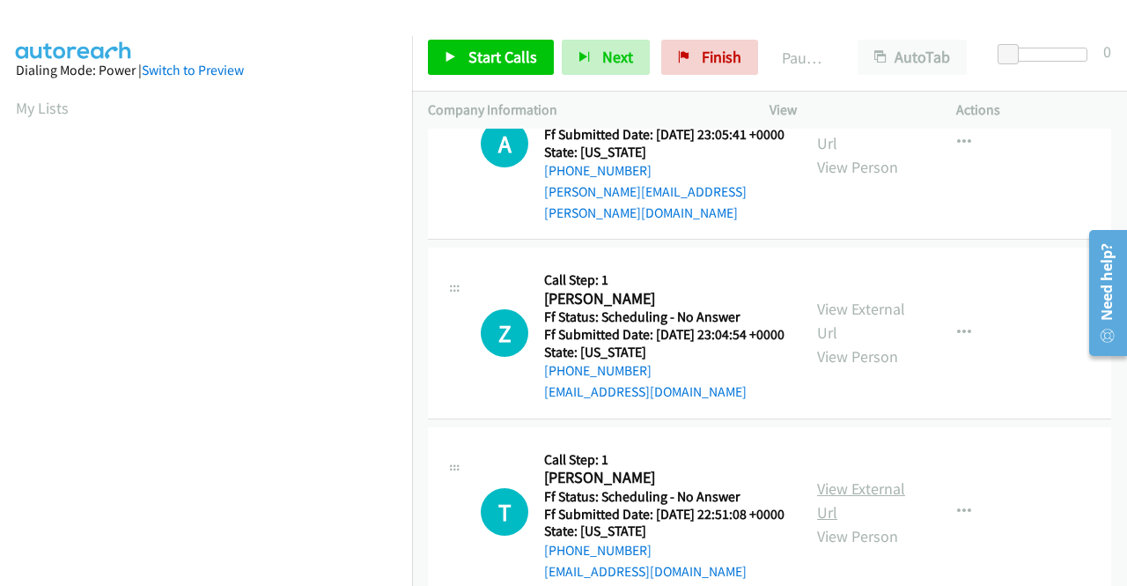
click at [859, 522] on link "View External Url" at bounding box center [861, 500] width 88 height 44
click at [505, 63] on span "Start Calls" at bounding box center [502, 57] width 69 height 20
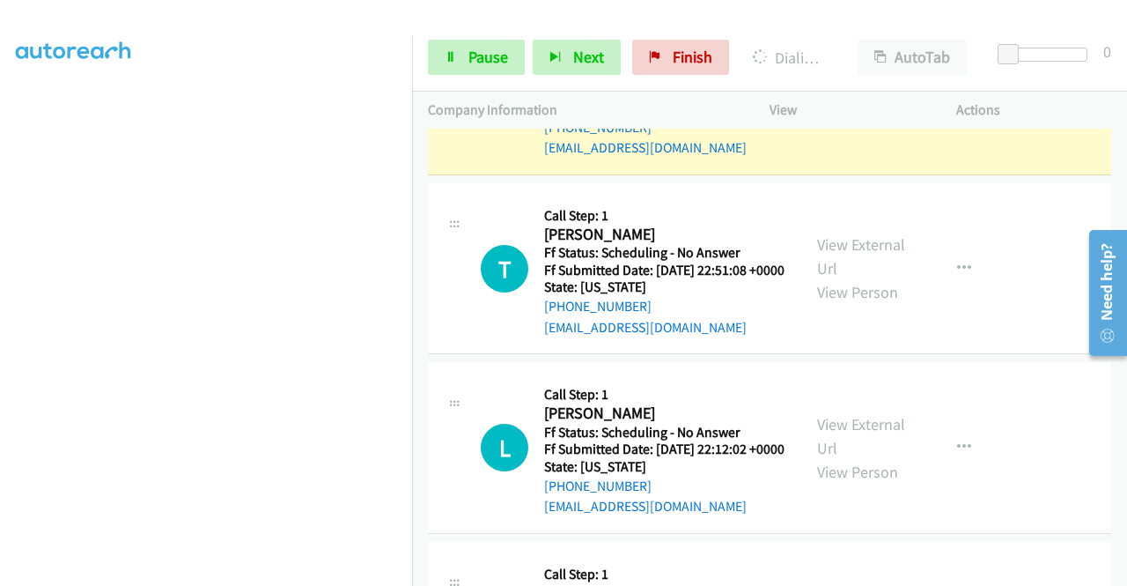
scroll to position [585, 0]
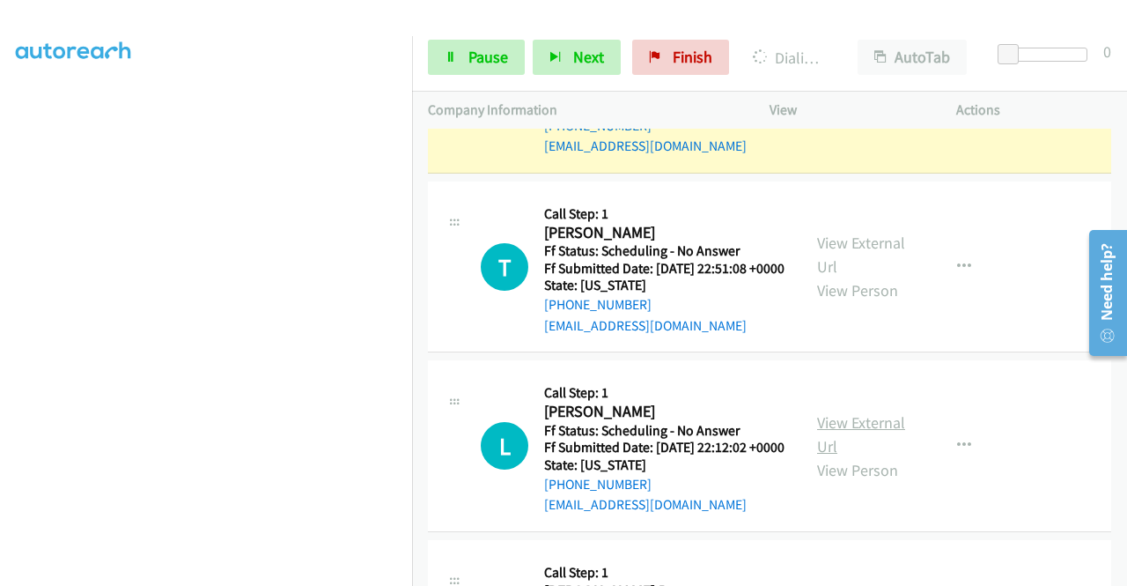
click at [817, 456] on link "View External Url" at bounding box center [861, 434] width 88 height 44
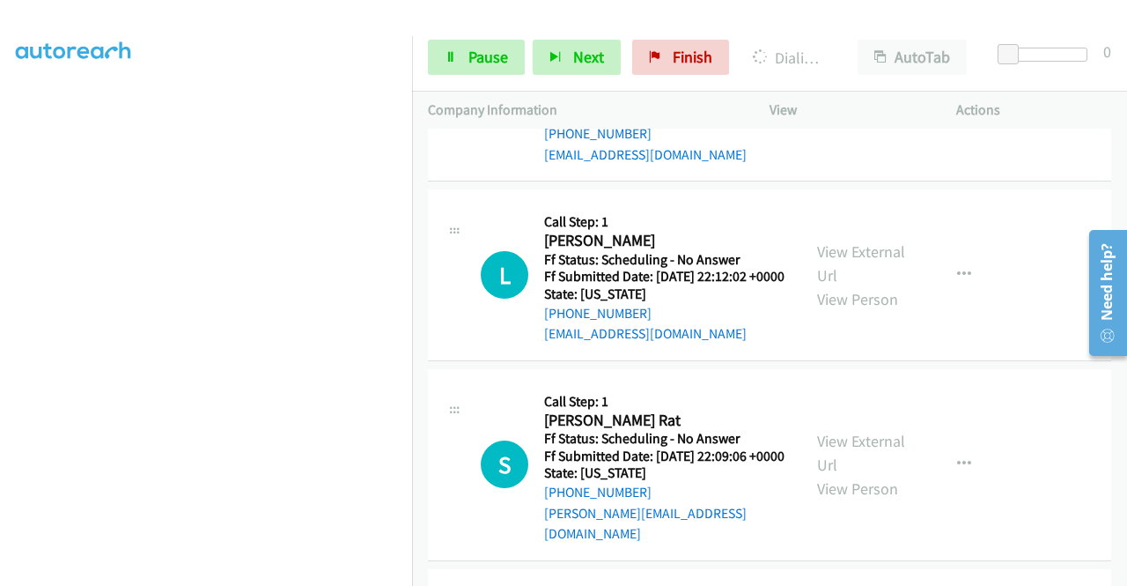
scroll to position [761, 0]
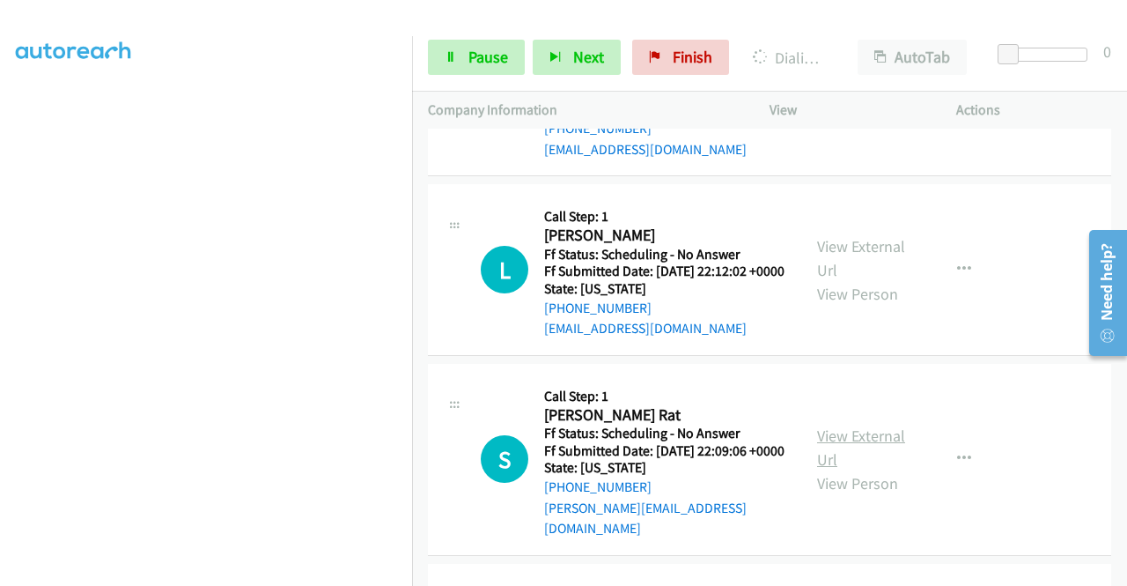
click at [847, 469] on link "View External Url" at bounding box center [861, 447] width 88 height 44
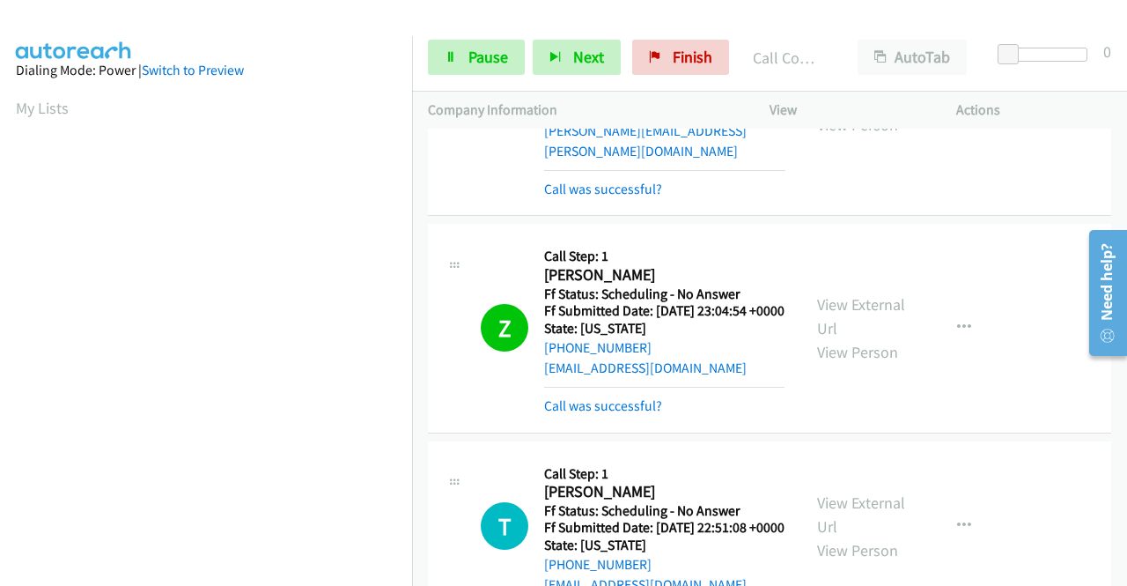
scroll to position [357, 0]
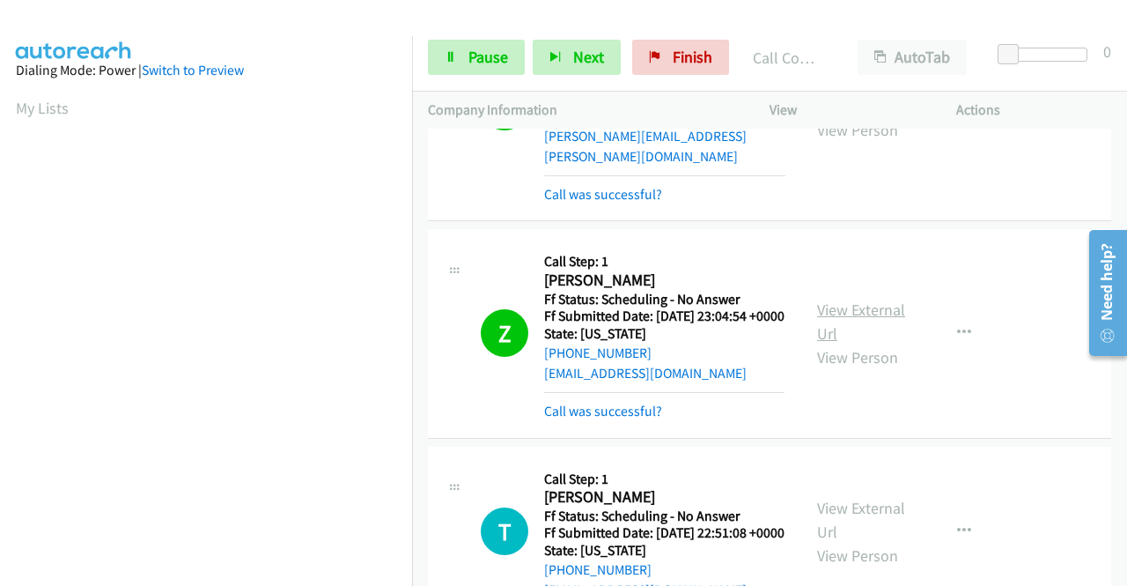
click at [838, 335] on link "View External Url" at bounding box center [861, 321] width 88 height 44
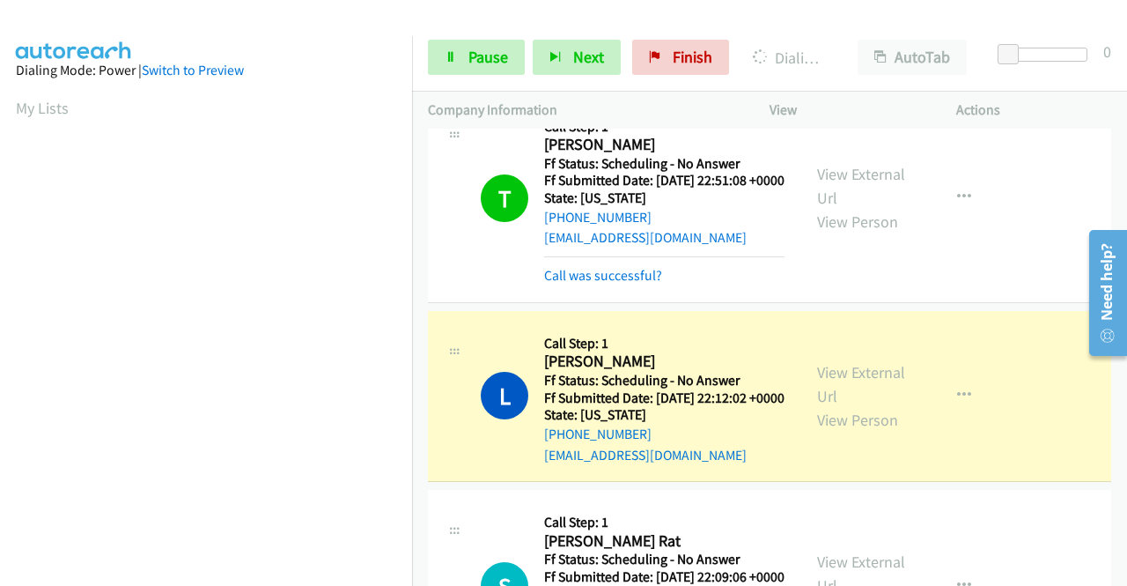
scroll to position [402, 0]
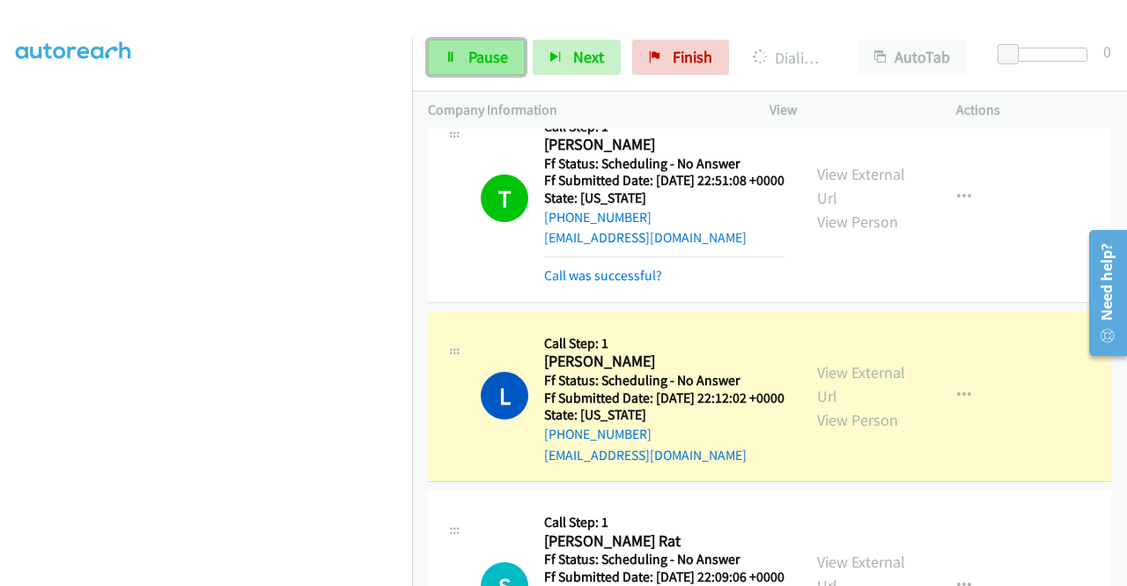
click at [485, 50] on span "Pause" at bounding box center [488, 57] width 40 height 20
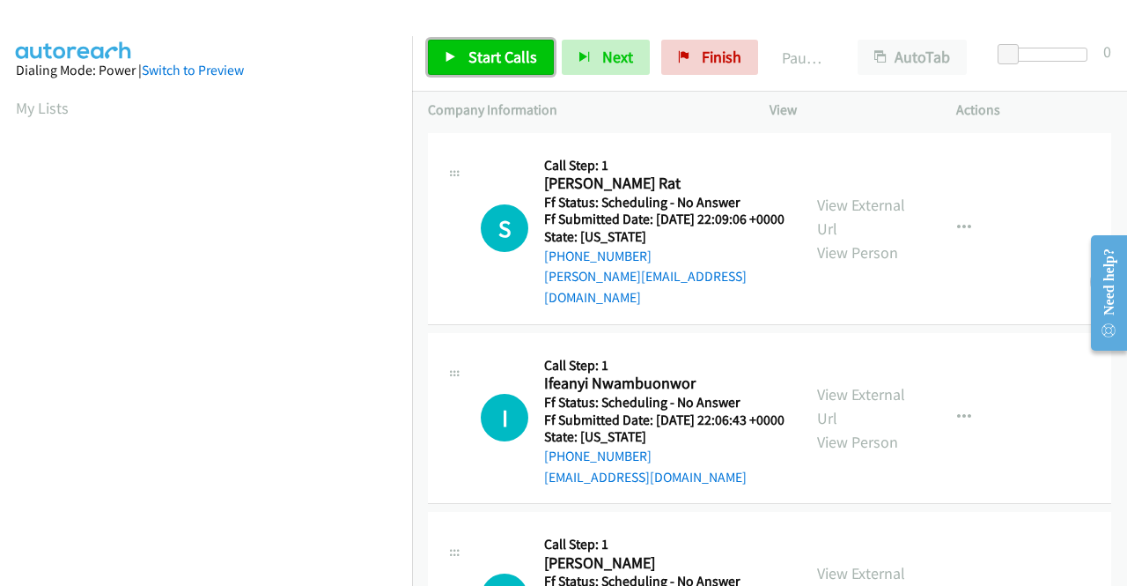
click at [488, 59] on span "Start Calls" at bounding box center [502, 57] width 69 height 20
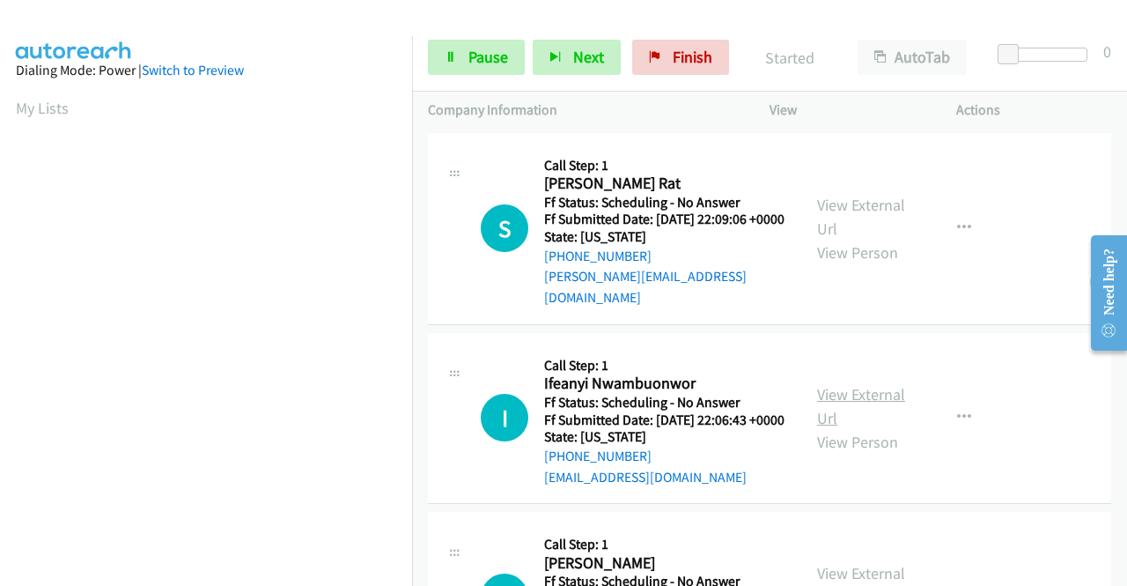
click at [847, 396] on link "View External Url" at bounding box center [861, 406] width 88 height 44
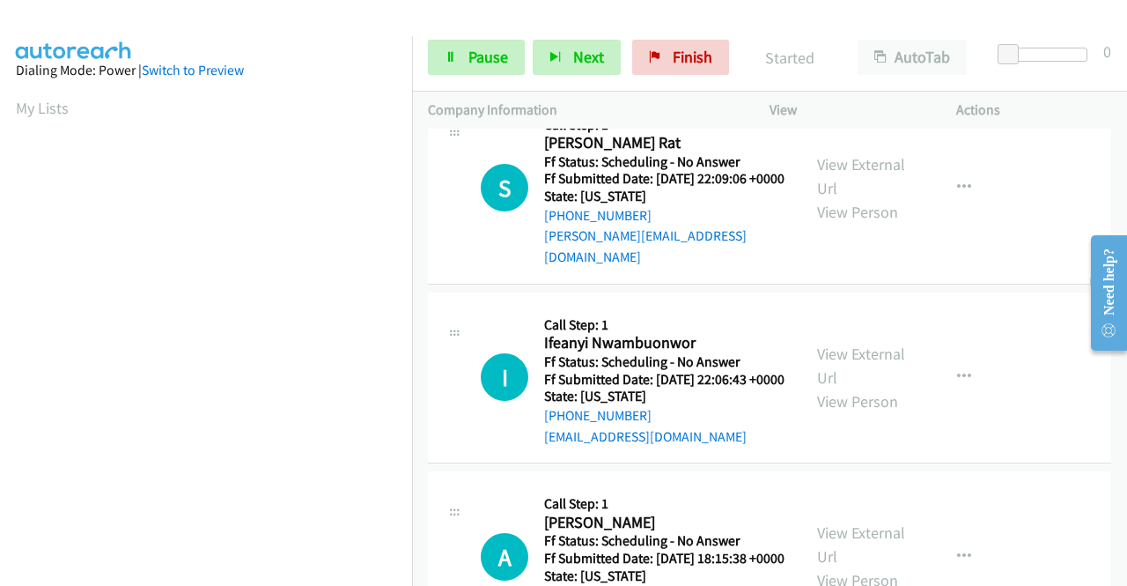
scroll to position [176, 0]
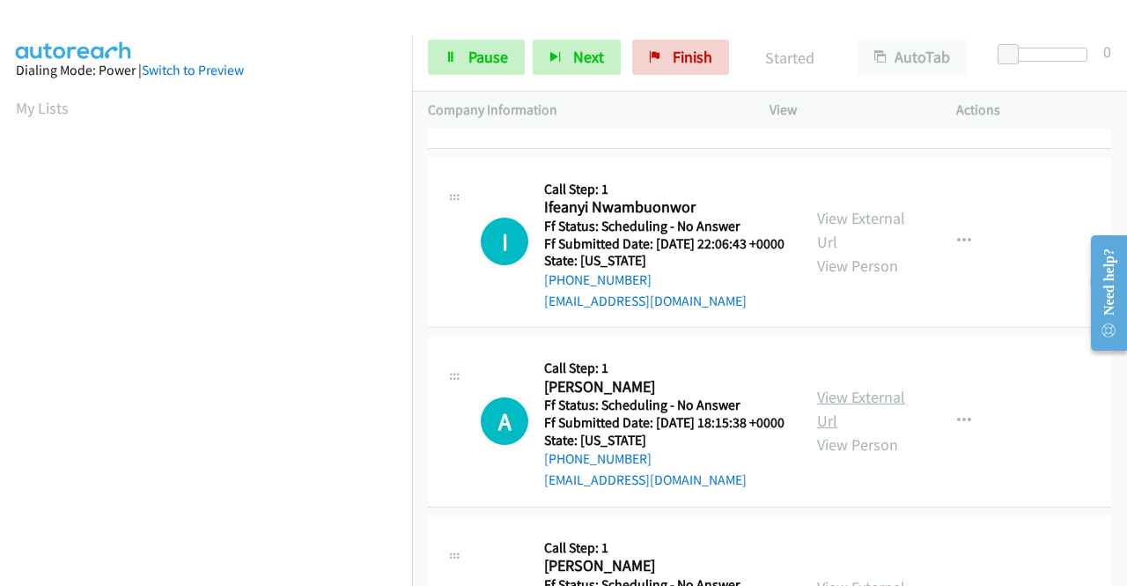
click at [852, 420] on link "View External Url" at bounding box center [861, 409] width 88 height 44
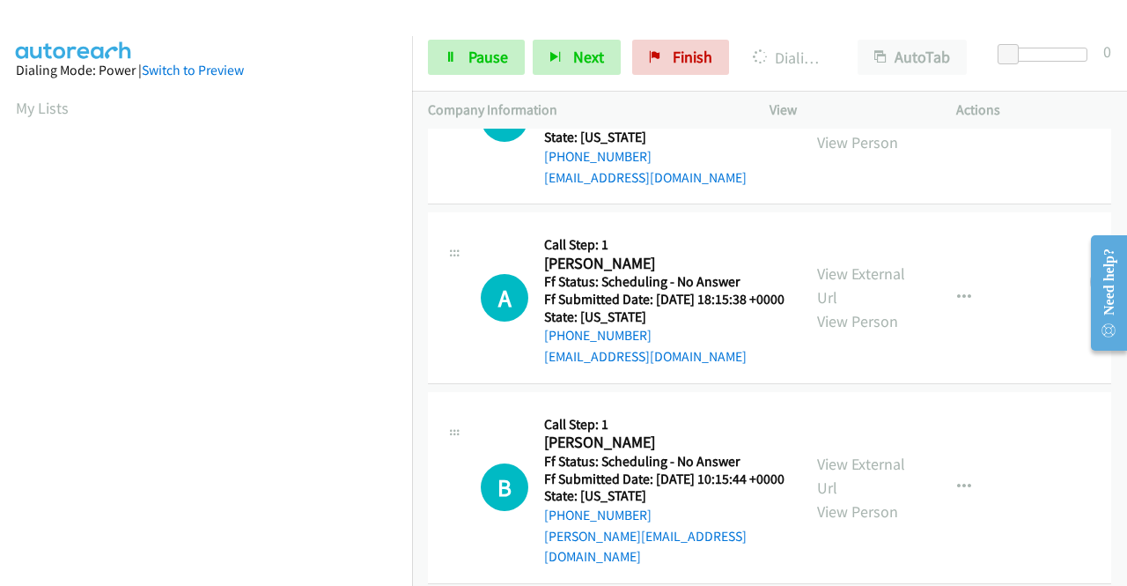
scroll to position [440, 0]
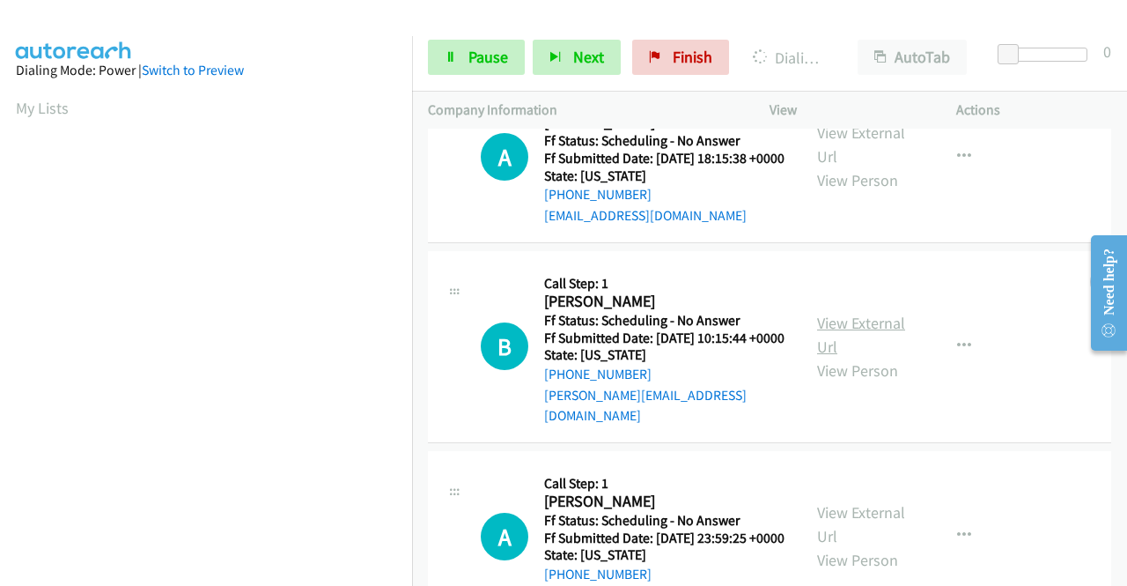
click at [846, 354] on link "View External Url" at bounding box center [861, 335] width 88 height 44
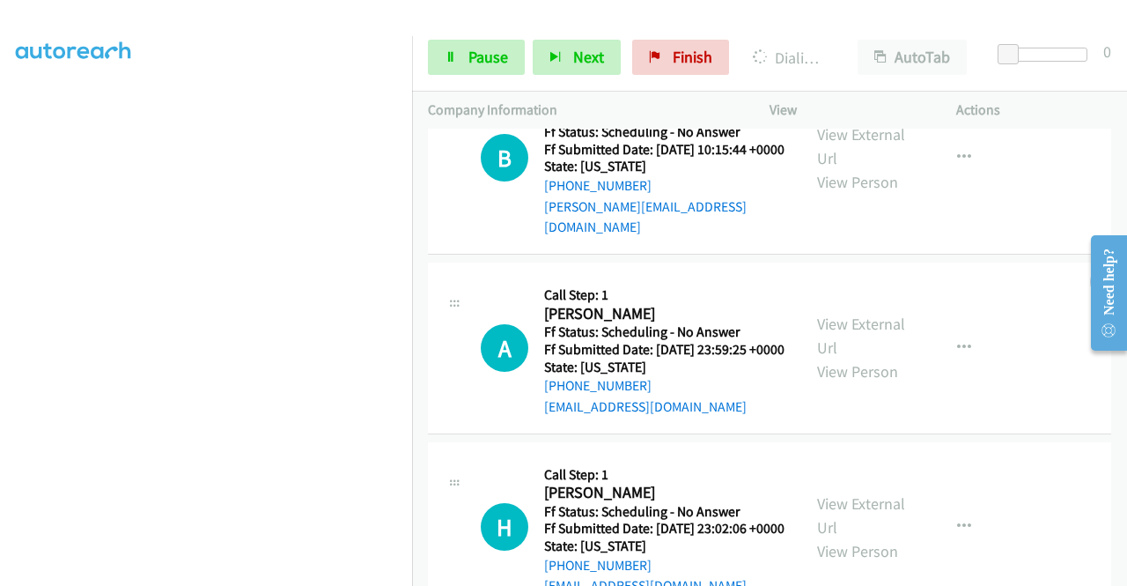
scroll to position [704, 0]
click at [819, 355] on link "View External Url" at bounding box center [861, 335] width 88 height 44
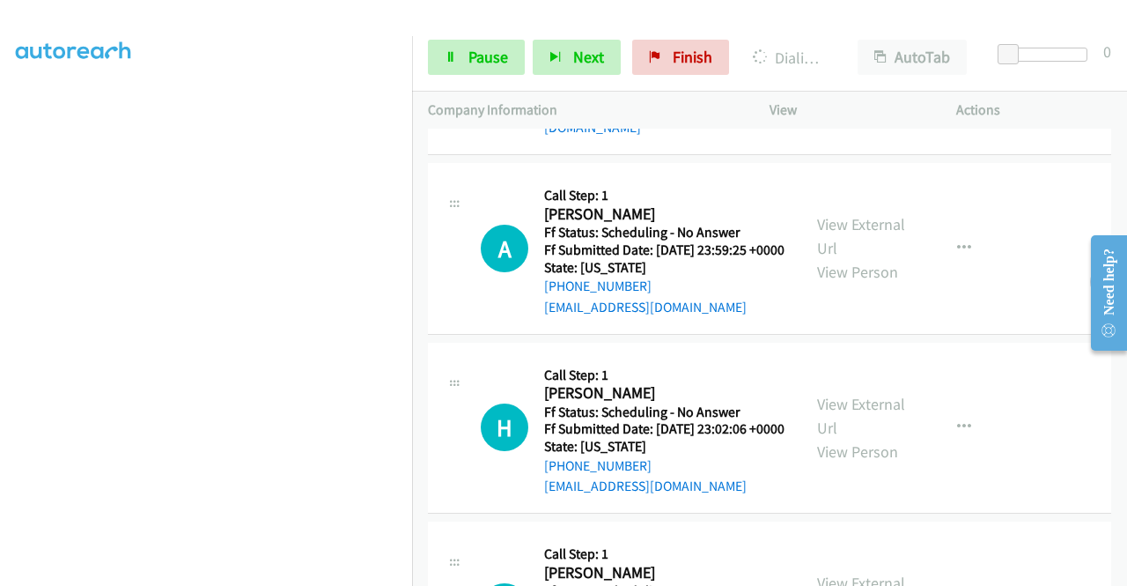
scroll to position [880, 0]
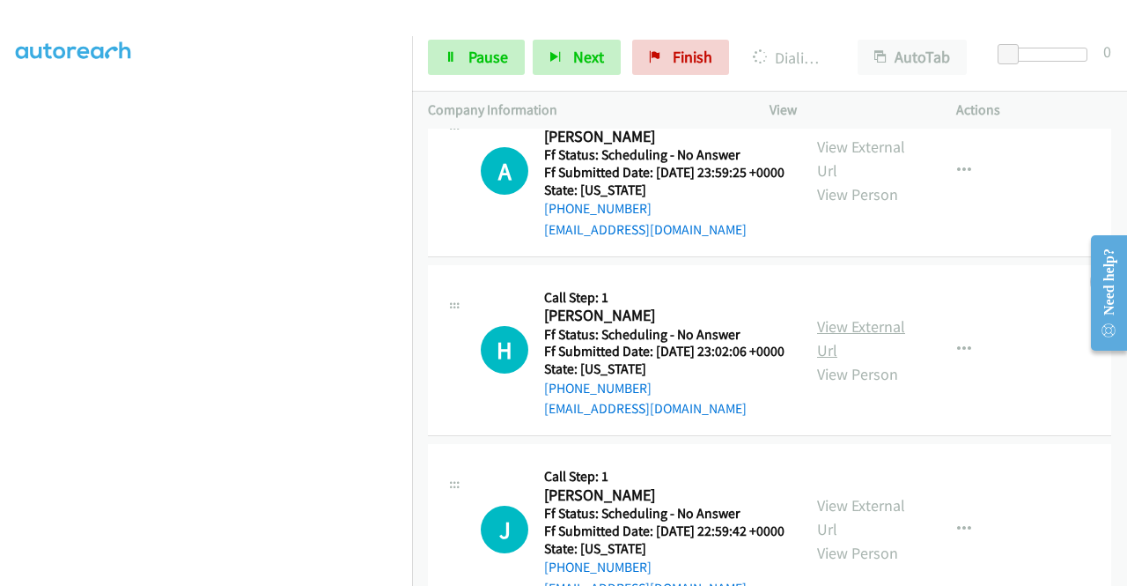
click at [817, 360] on link "View External Url" at bounding box center [861, 338] width 88 height 44
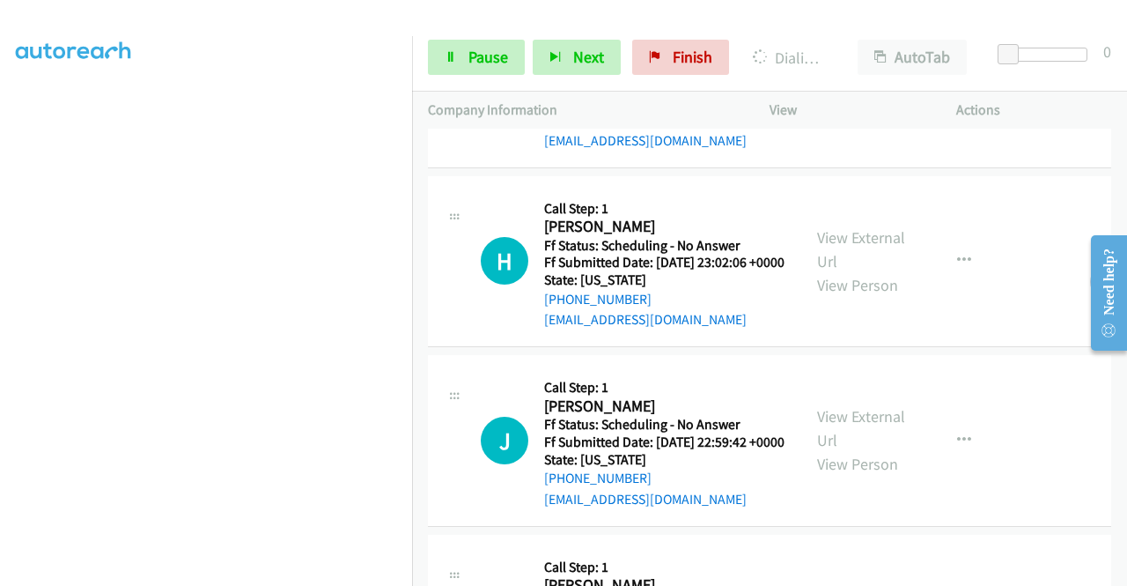
scroll to position [1145, 0]
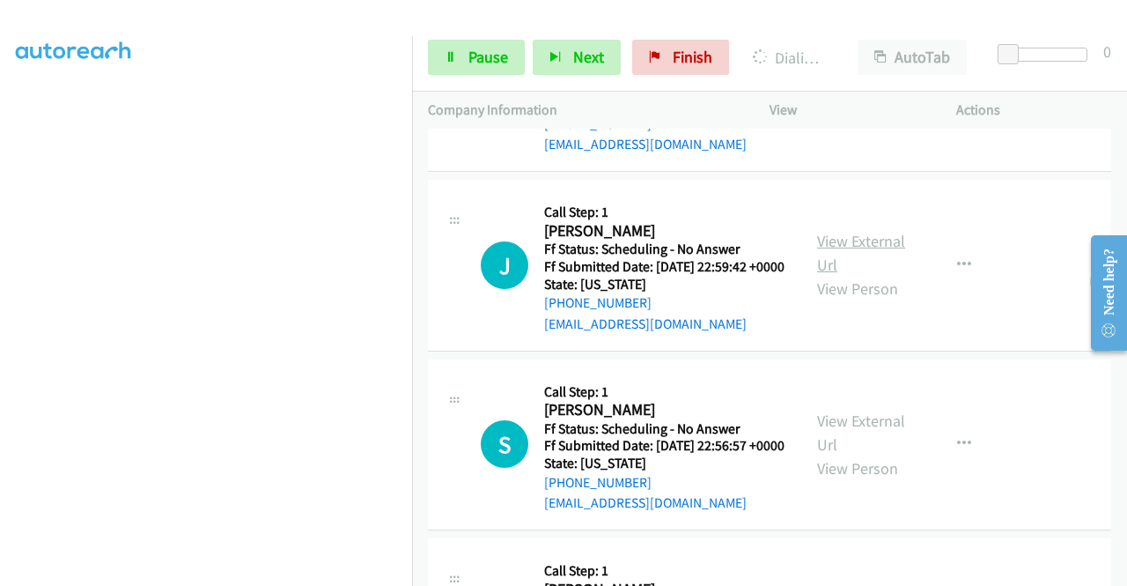
click at [853, 275] on link "View External Url" at bounding box center [861, 253] width 88 height 44
click at [491, 43] on link "Pause" at bounding box center [476, 57] width 97 height 35
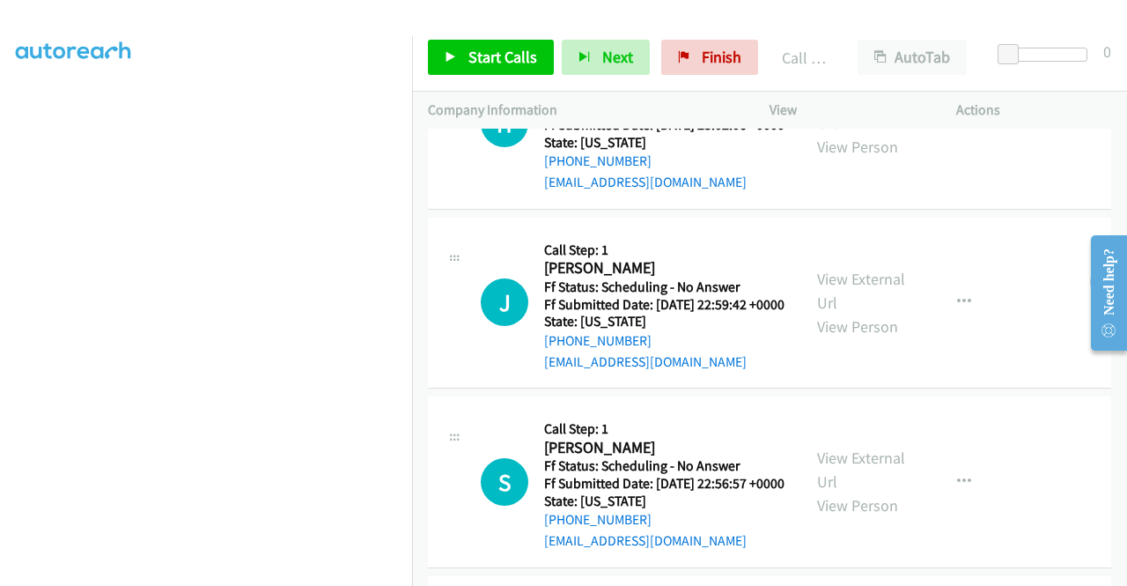
scroll to position [1182, 0]
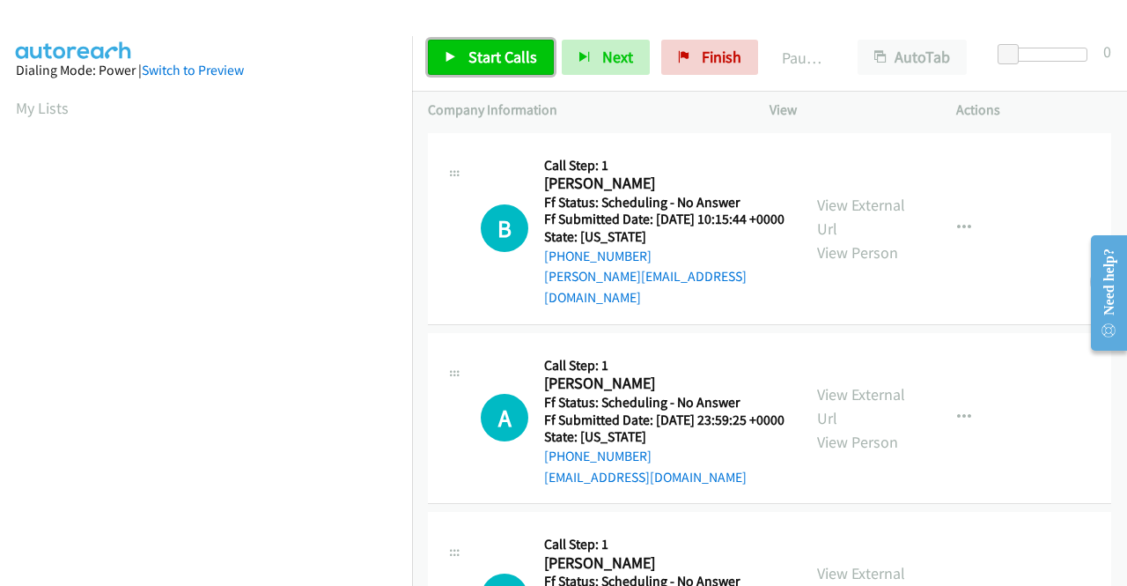
click at [504, 56] on span "Start Calls" at bounding box center [502, 57] width 69 height 20
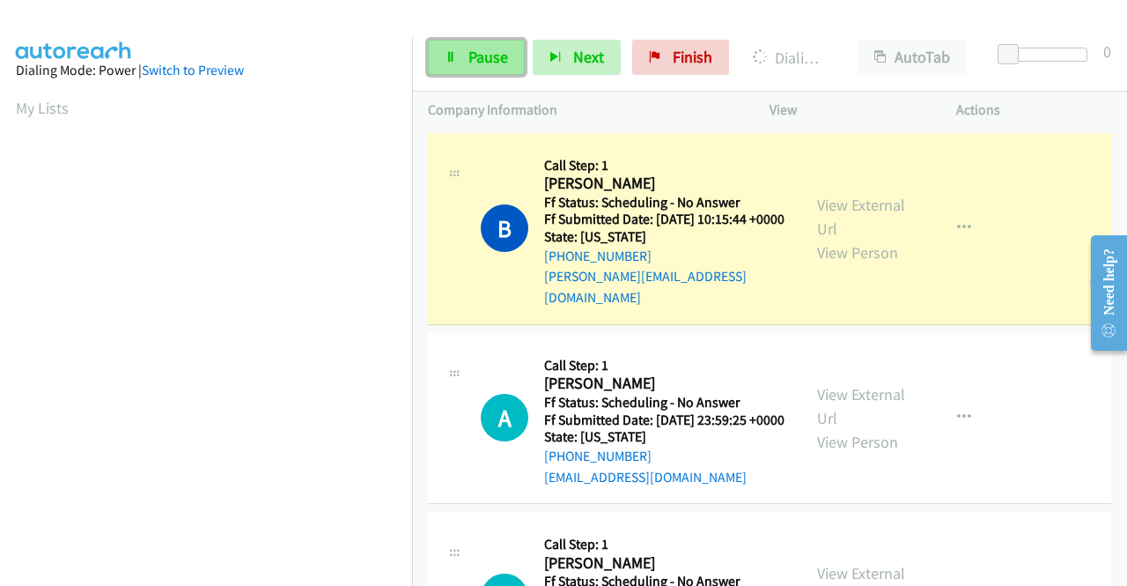
click at [488, 66] on link "Pause" at bounding box center [476, 57] width 97 height 35
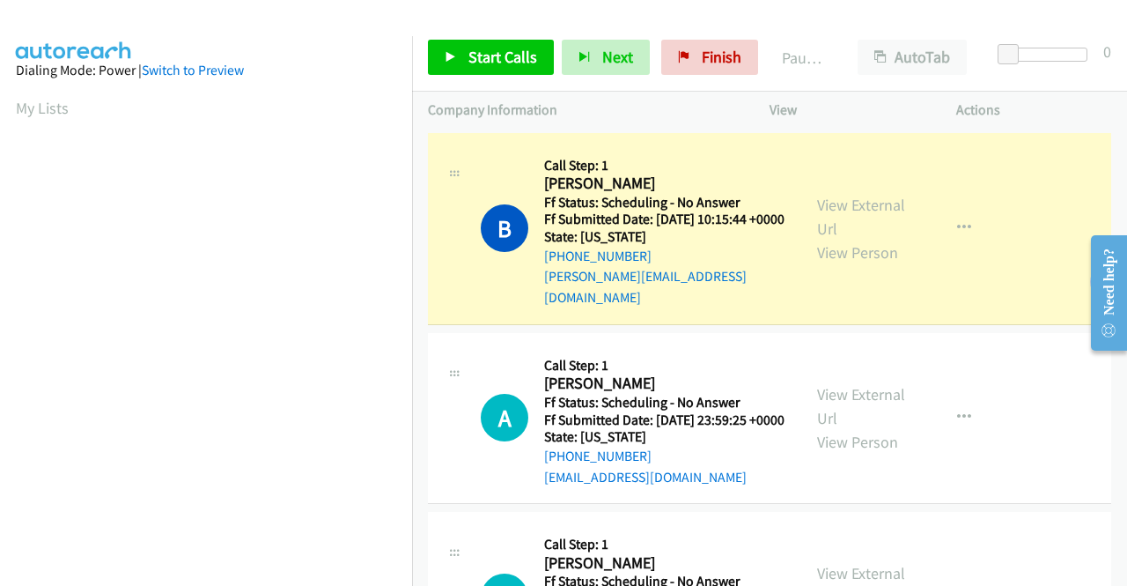
scroll to position [402, 0]
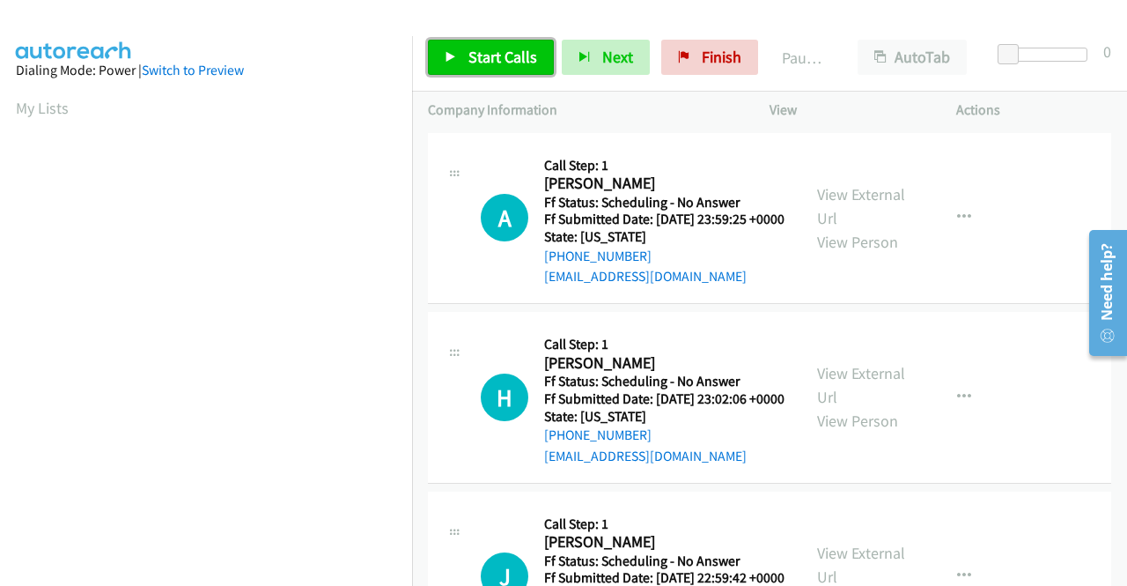
click at [491, 50] on span "Start Calls" at bounding box center [502, 57] width 69 height 20
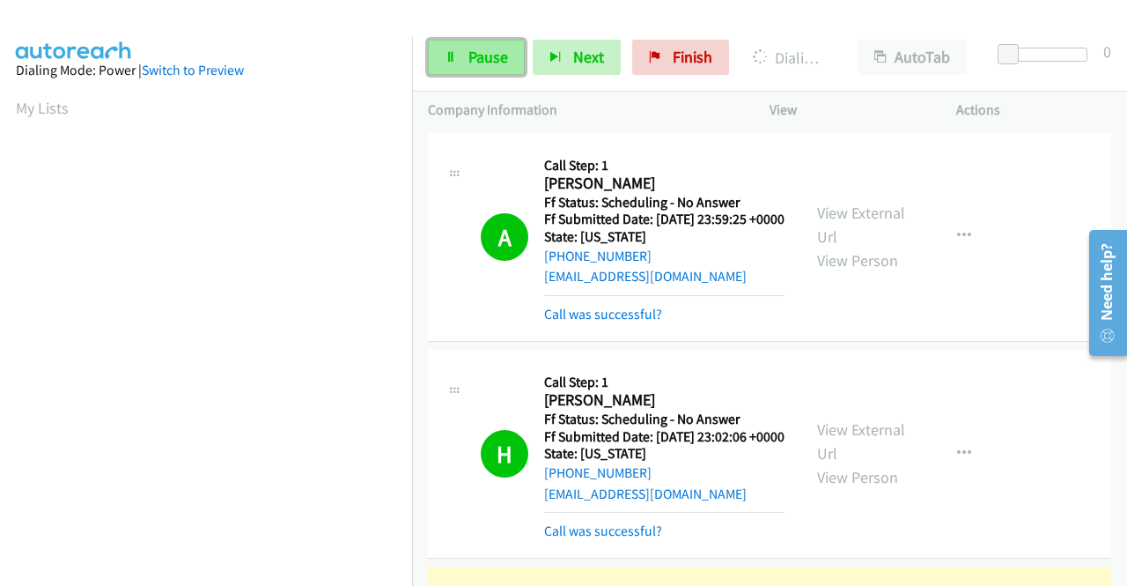
click at [507, 55] on link "Pause" at bounding box center [476, 57] width 97 height 35
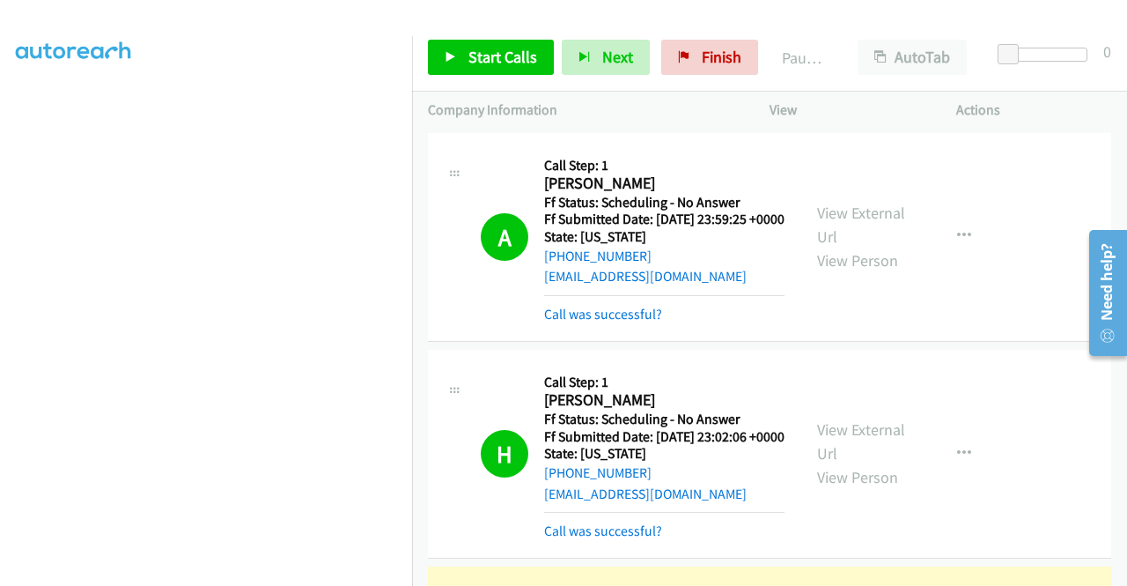
scroll to position [88, 0]
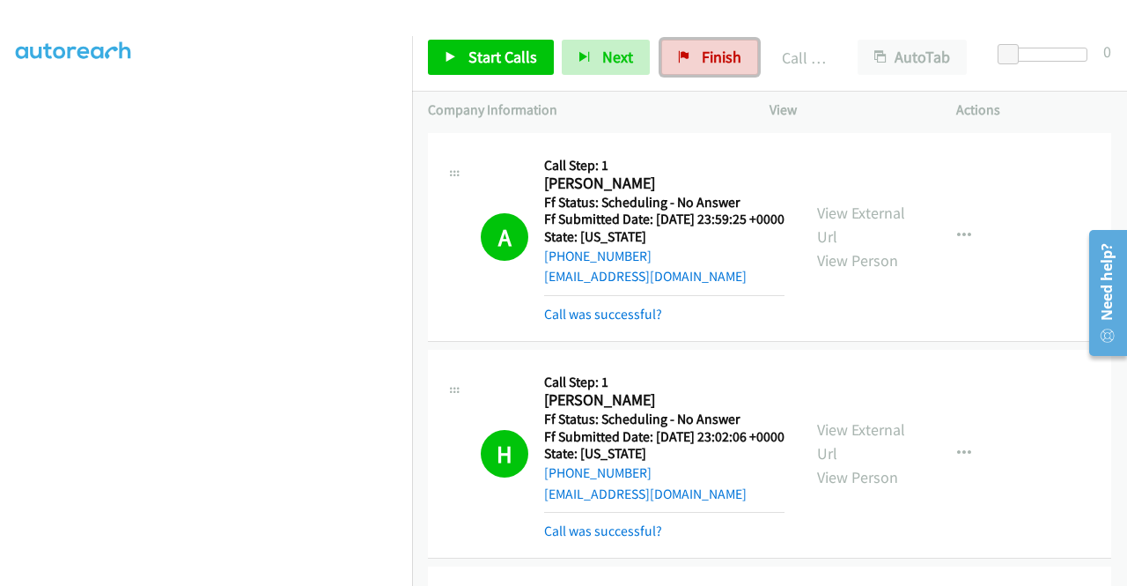
drag, startPoint x: 702, startPoint y: 64, endPoint x: 622, endPoint y: 85, distance: 82.9
click at [703, 63] on span "Finish" at bounding box center [722, 57] width 40 height 20
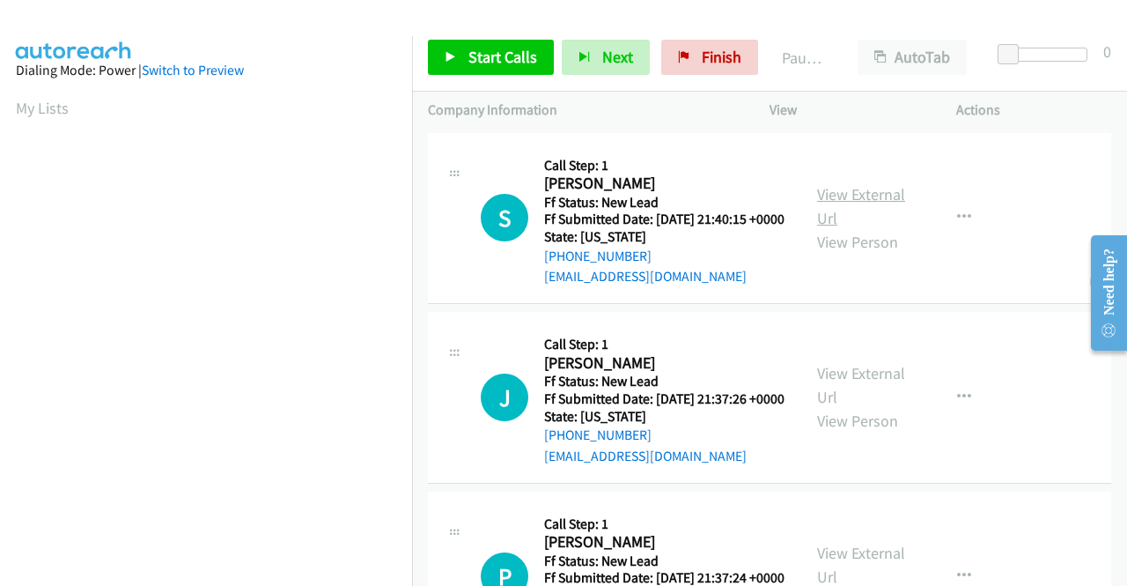
click at [873, 201] on link "View External Url" at bounding box center [861, 206] width 88 height 44
click at [849, 398] on link "View External Url" at bounding box center [861, 385] width 88 height 44
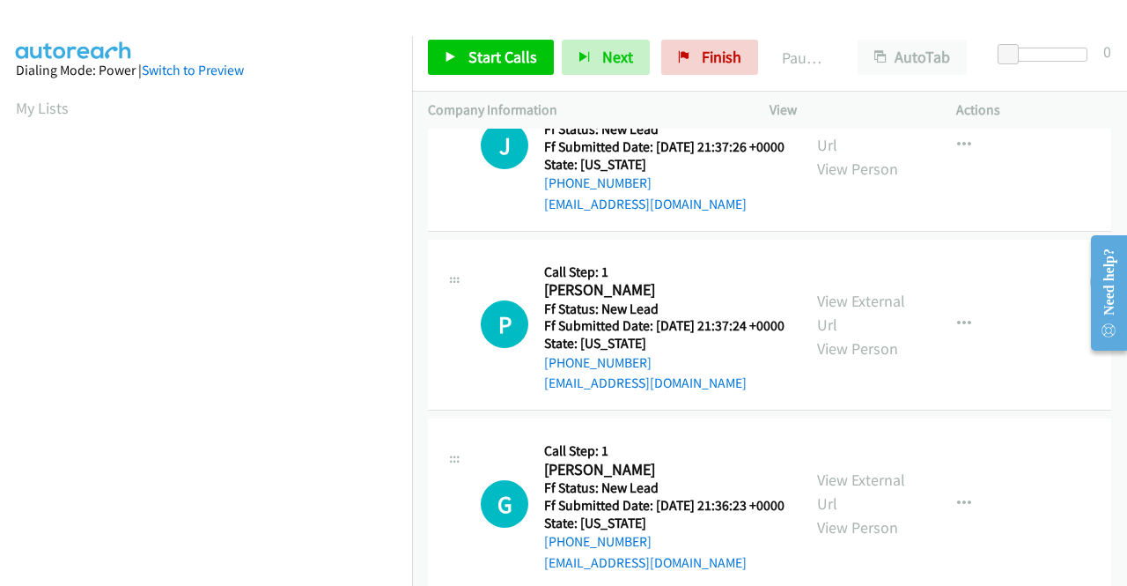
scroll to position [264, 0]
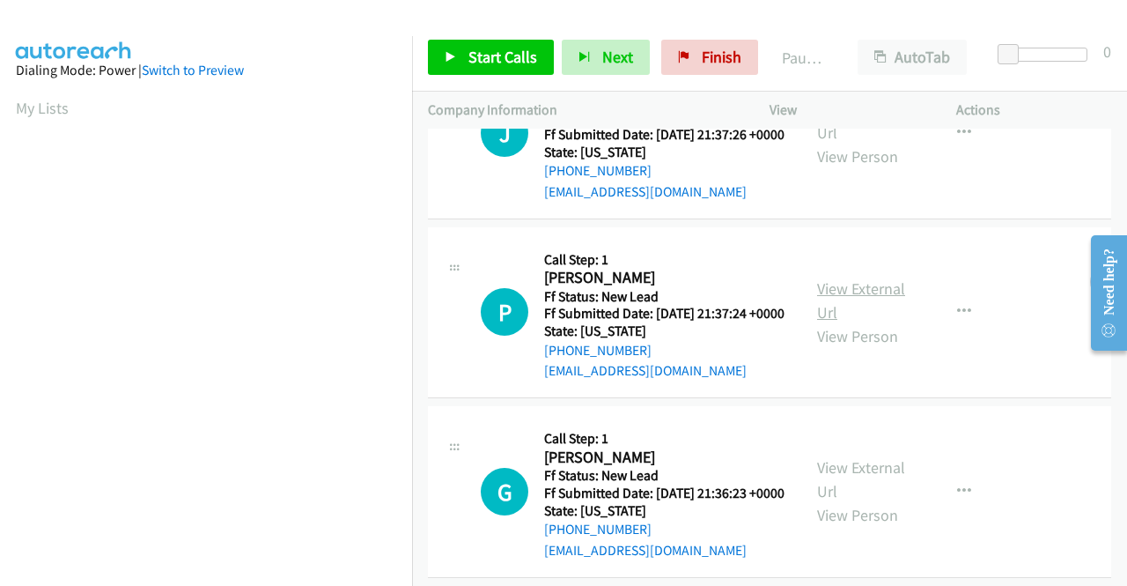
click at [858, 322] on link "View External Url" at bounding box center [861, 300] width 88 height 44
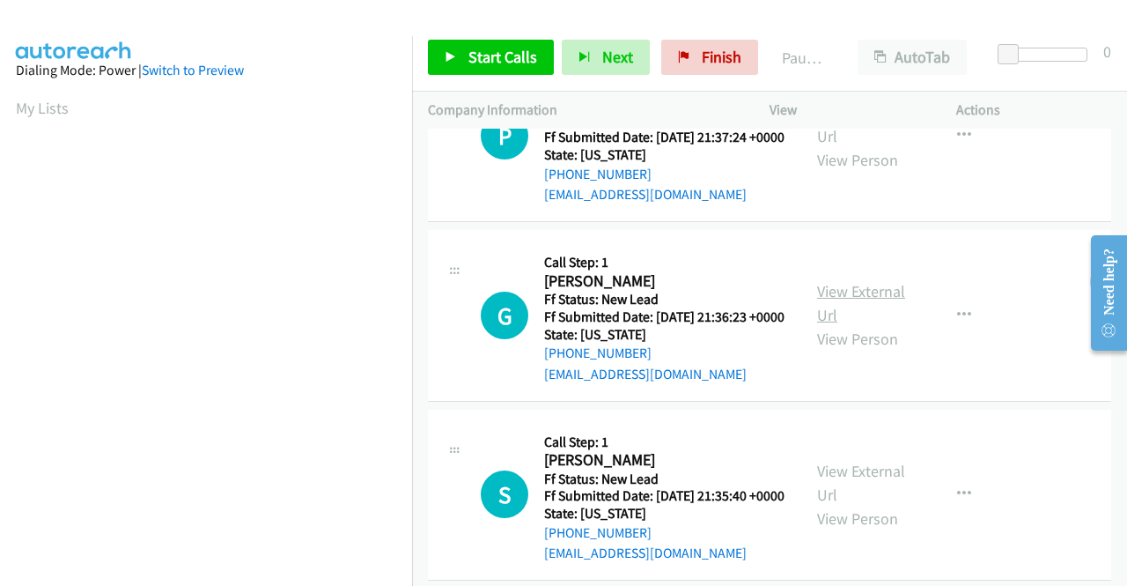
click at [854, 325] on link "View External Url" at bounding box center [861, 303] width 88 height 44
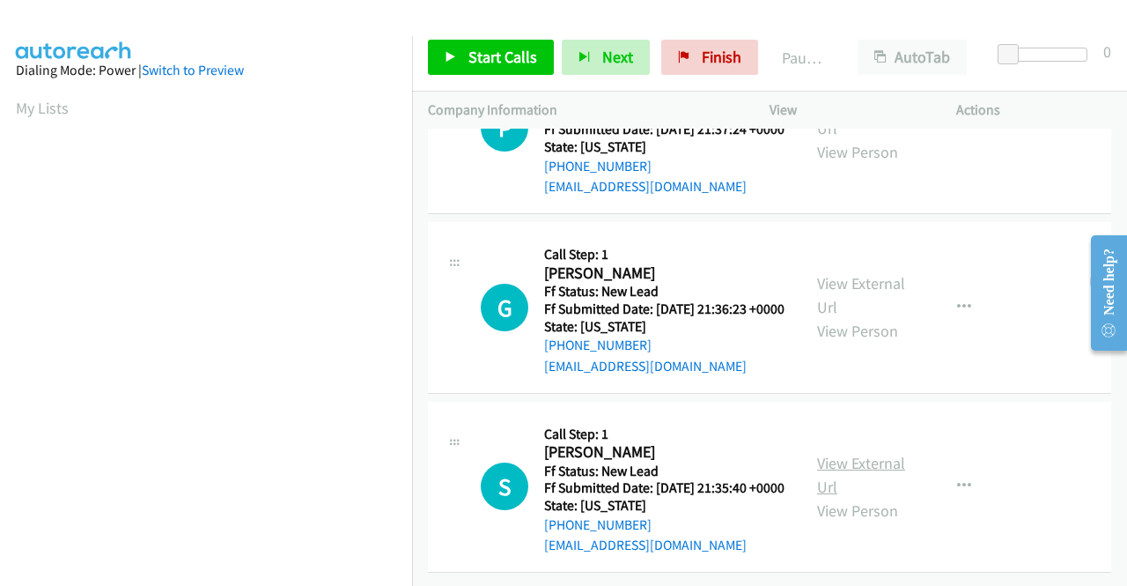
click at [859, 453] on link "View External Url" at bounding box center [861, 475] width 88 height 44
click at [505, 53] on span "Start Calls" at bounding box center [502, 57] width 69 height 20
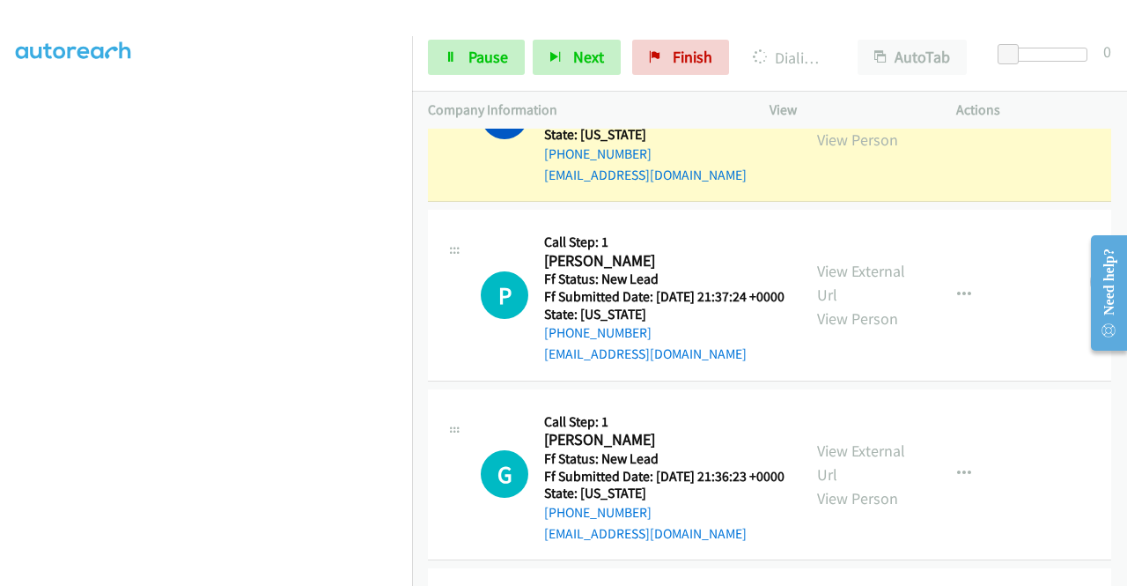
scroll to position [0, 0]
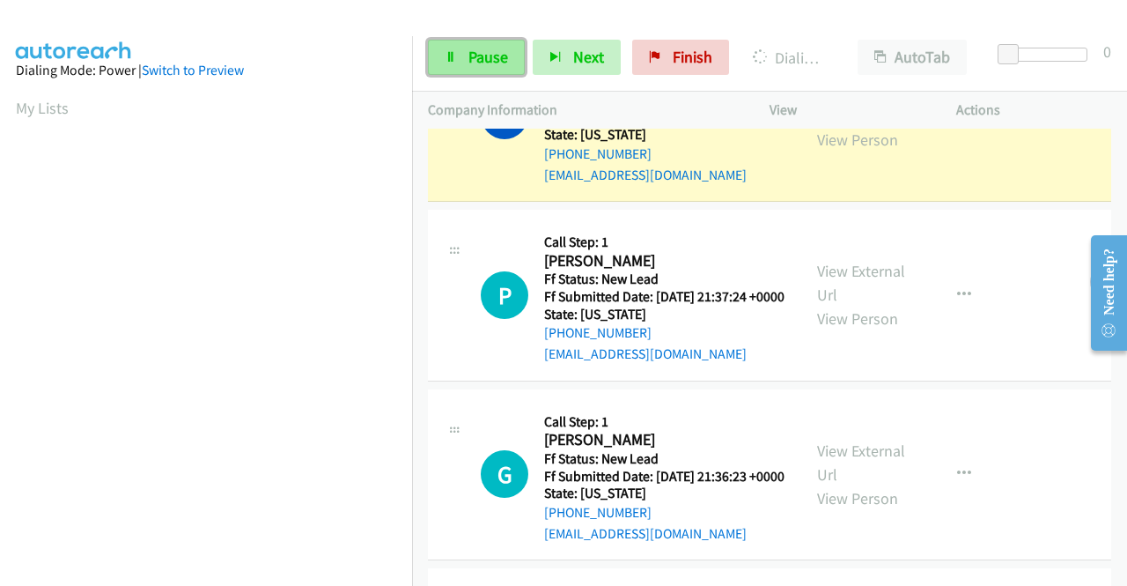
click at [472, 63] on span "Pause" at bounding box center [488, 57] width 40 height 20
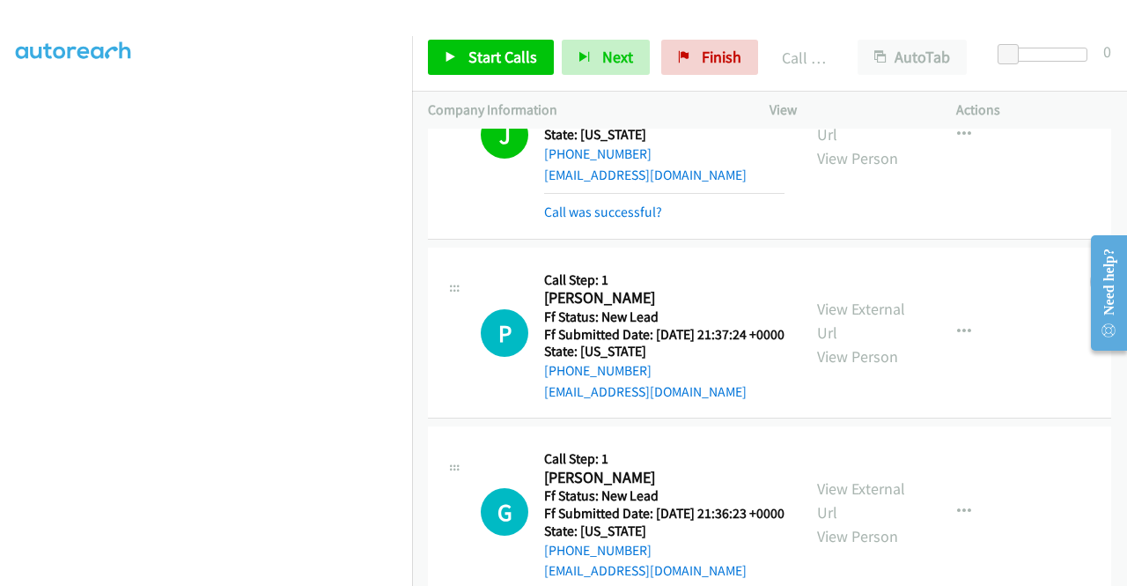
scroll to position [338, 0]
